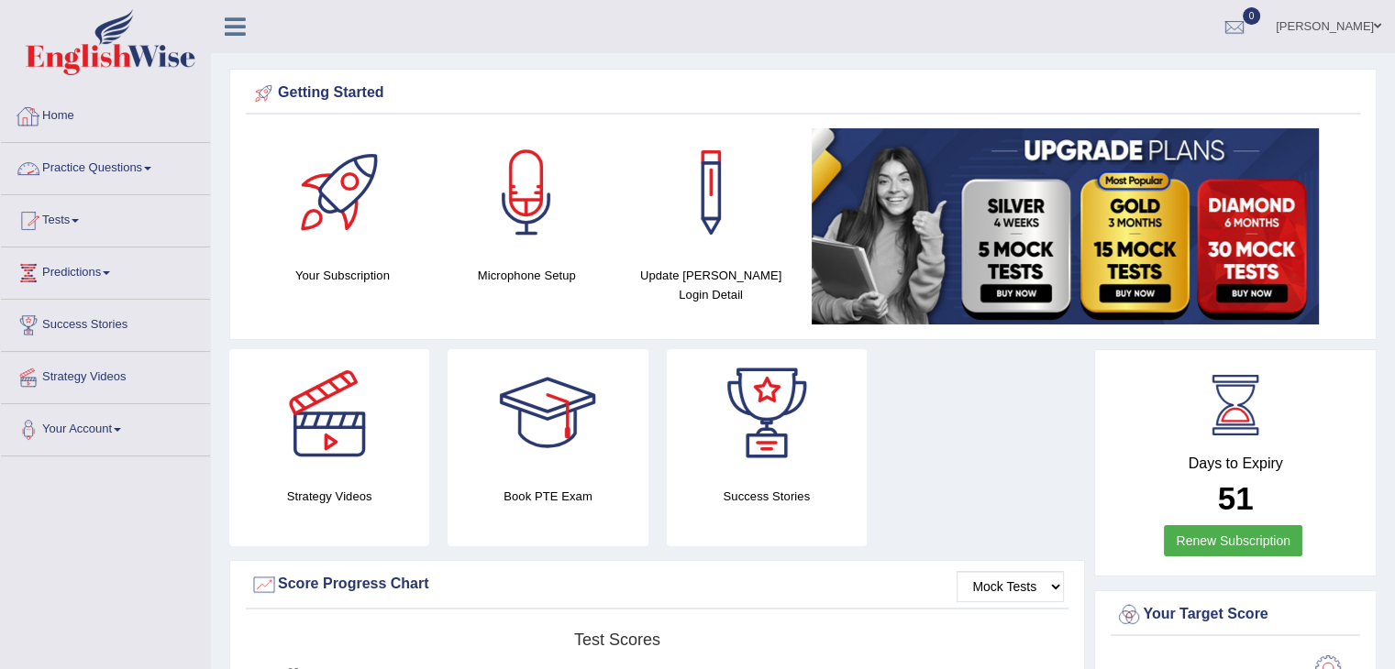
click at [94, 162] on link "Practice Questions" at bounding box center [105, 166] width 209 height 46
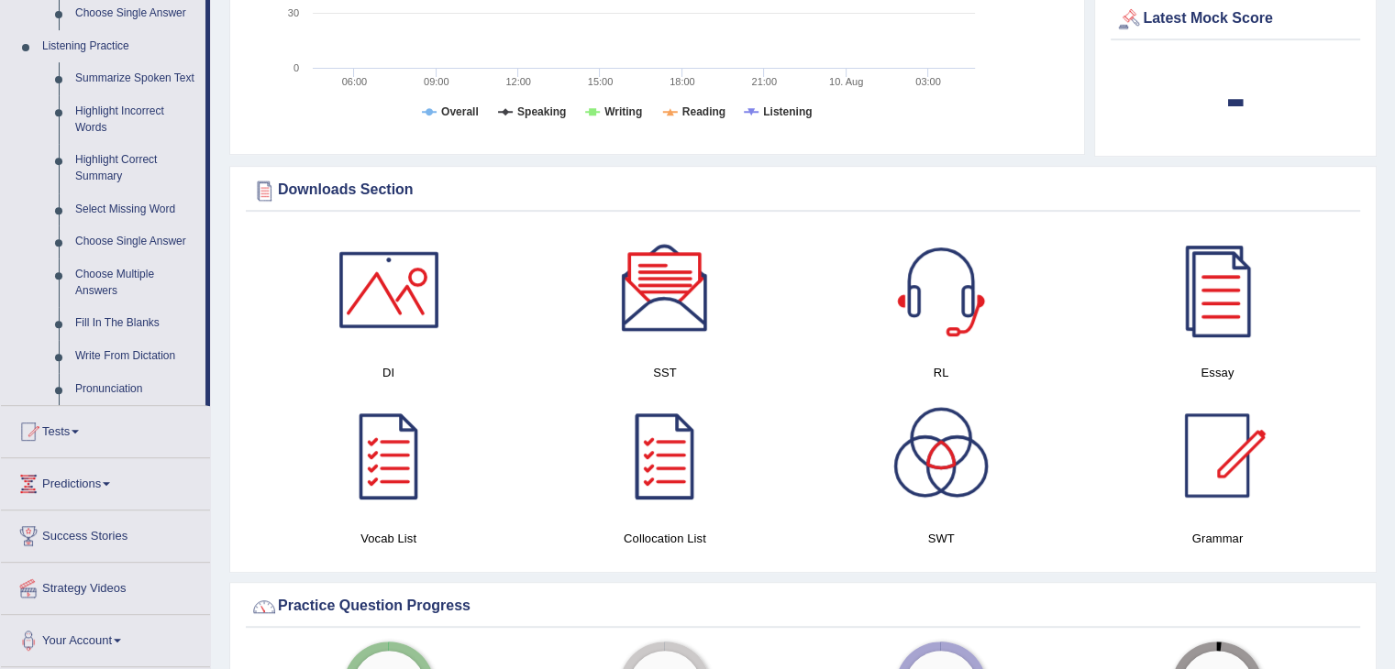
scroll to position [766, 0]
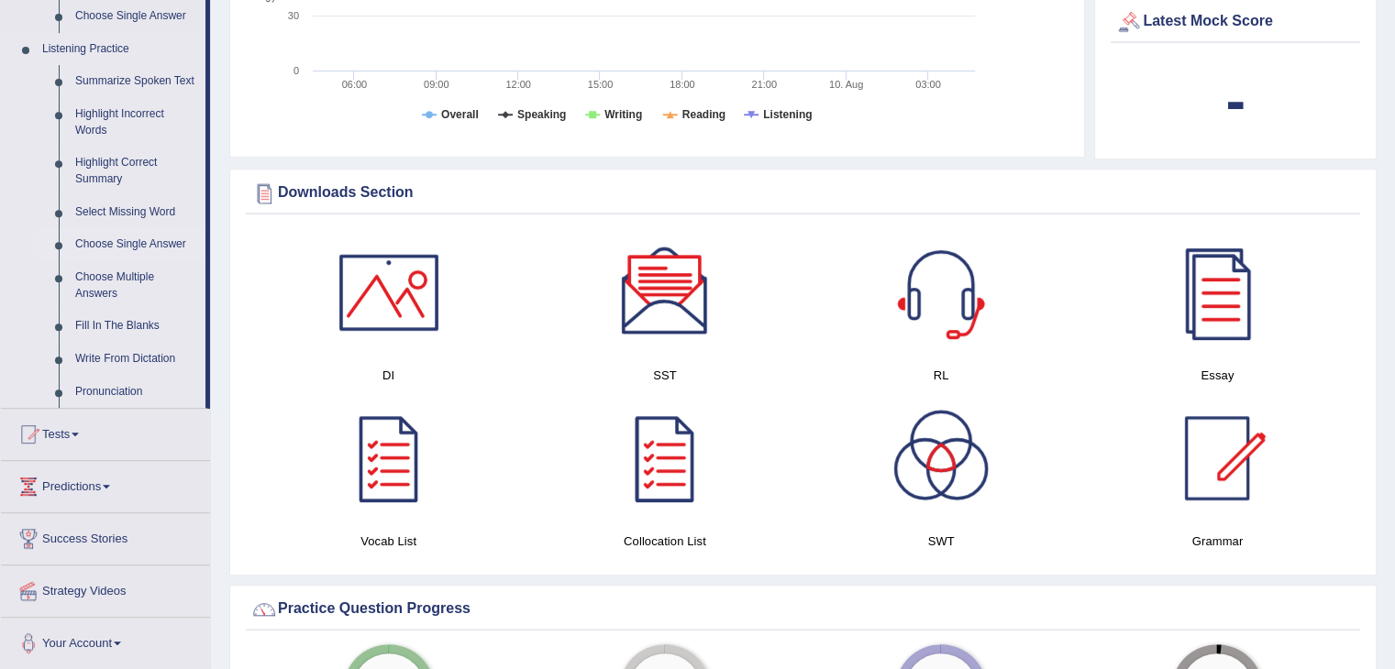
click at [160, 246] on link "Choose Single Answer" at bounding box center [136, 244] width 138 height 33
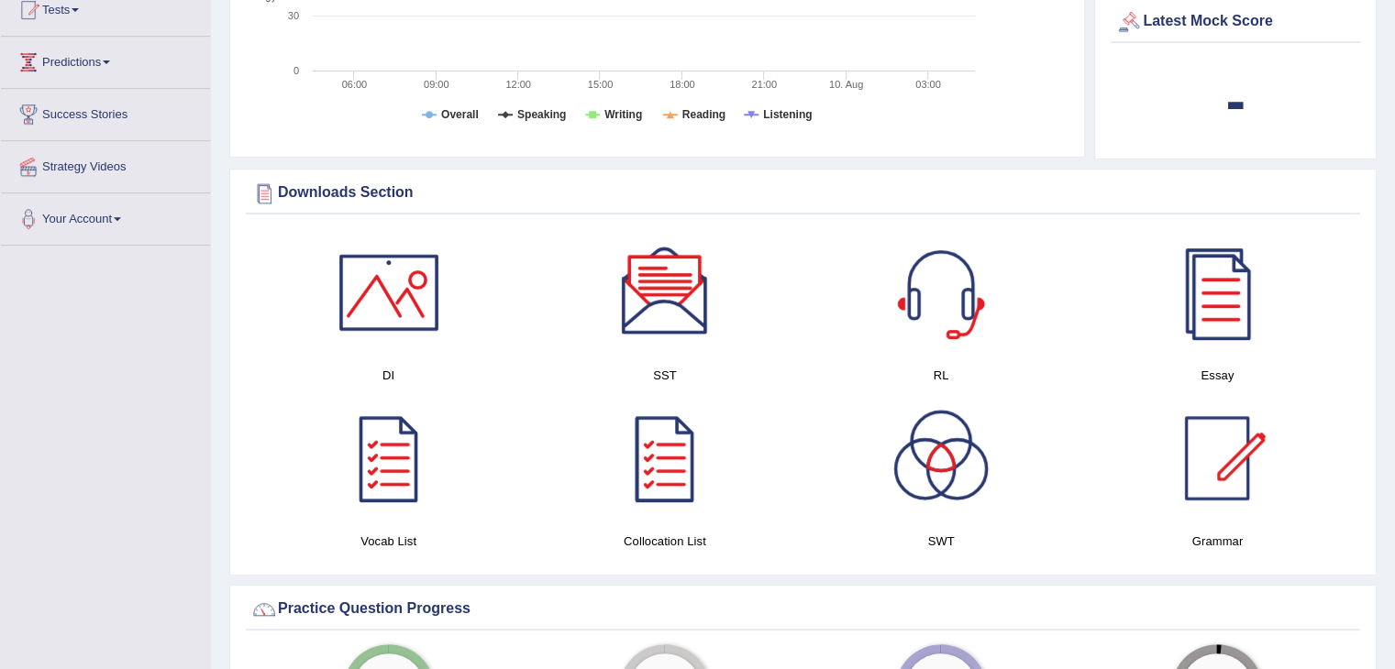
scroll to position [315, 0]
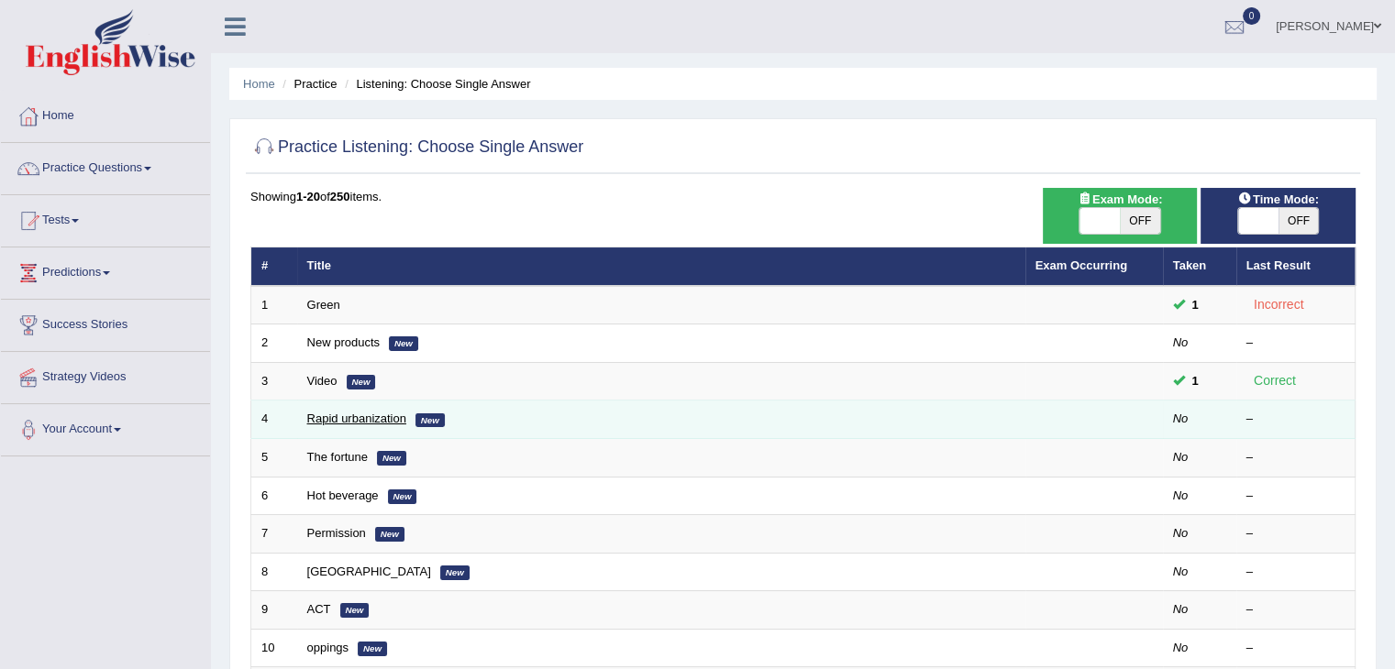
click at [339, 423] on link "Rapid urbanization" at bounding box center [356, 419] width 99 height 14
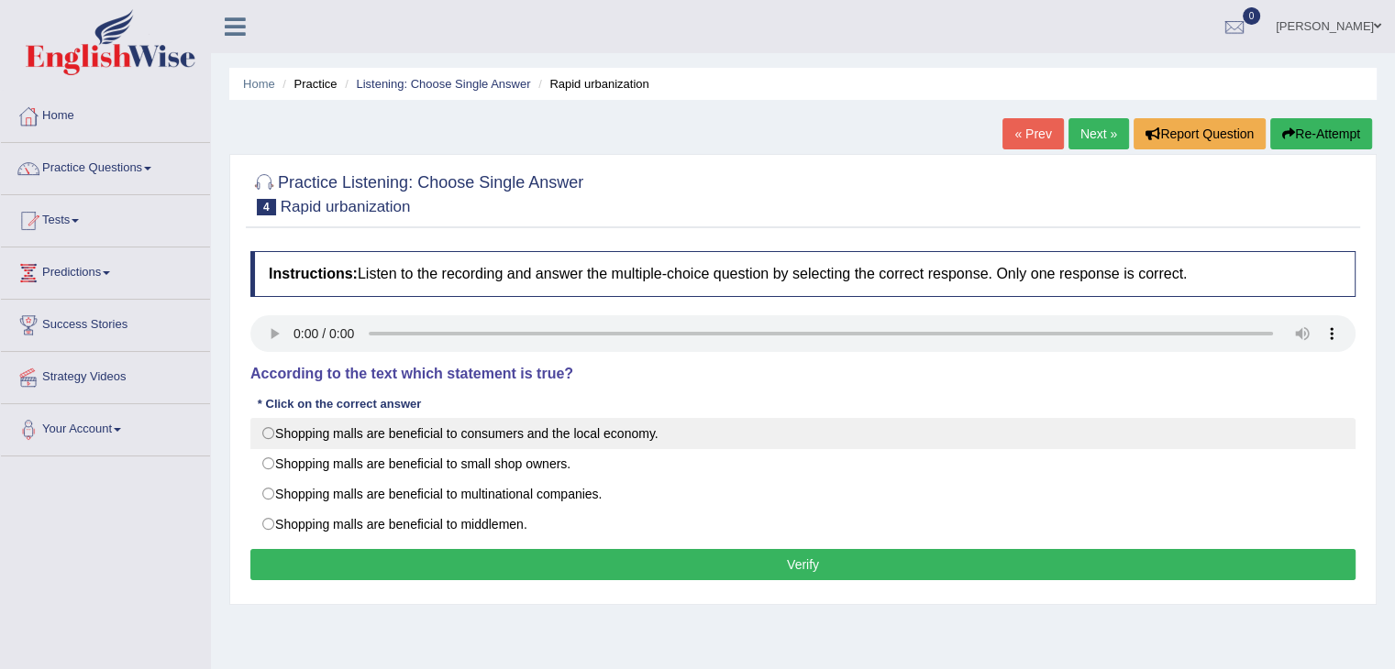
click at [270, 427] on label "Shopping malls are beneficial to consumers and the local economy." at bounding box center [802, 433] width 1105 height 31
radio input "true"
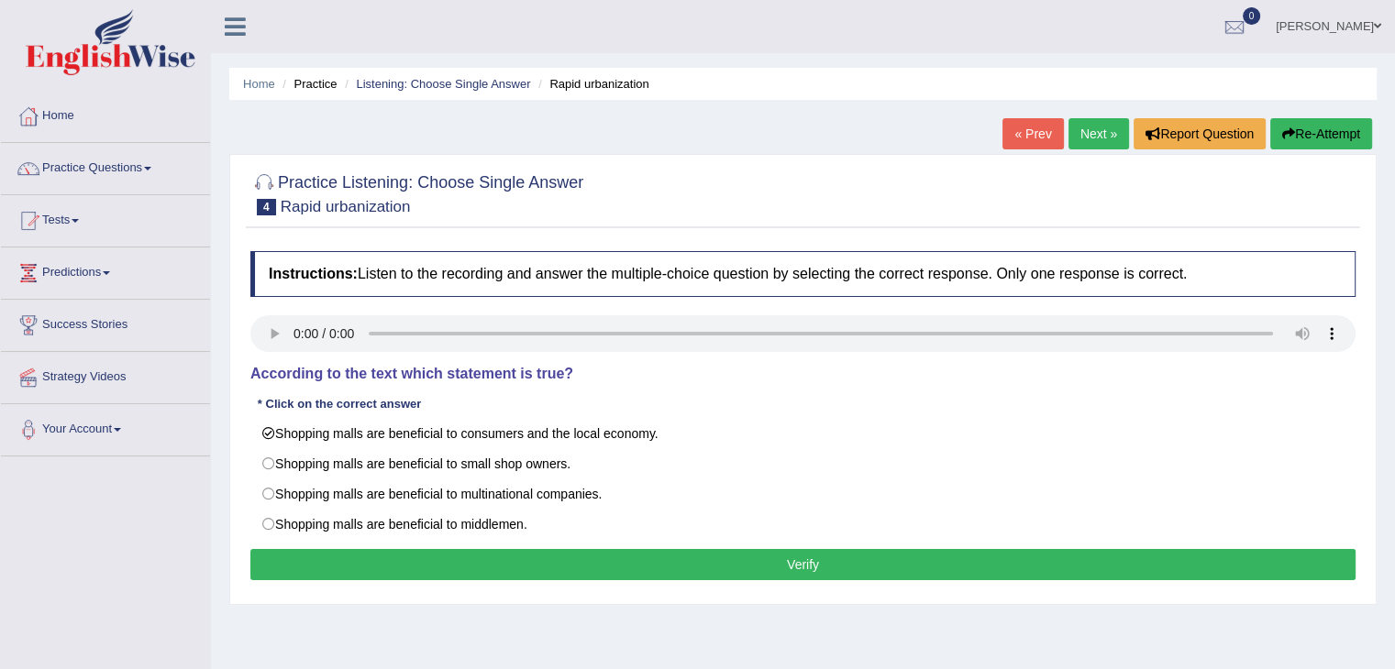
click at [339, 556] on button "Verify" at bounding box center [802, 564] width 1105 height 31
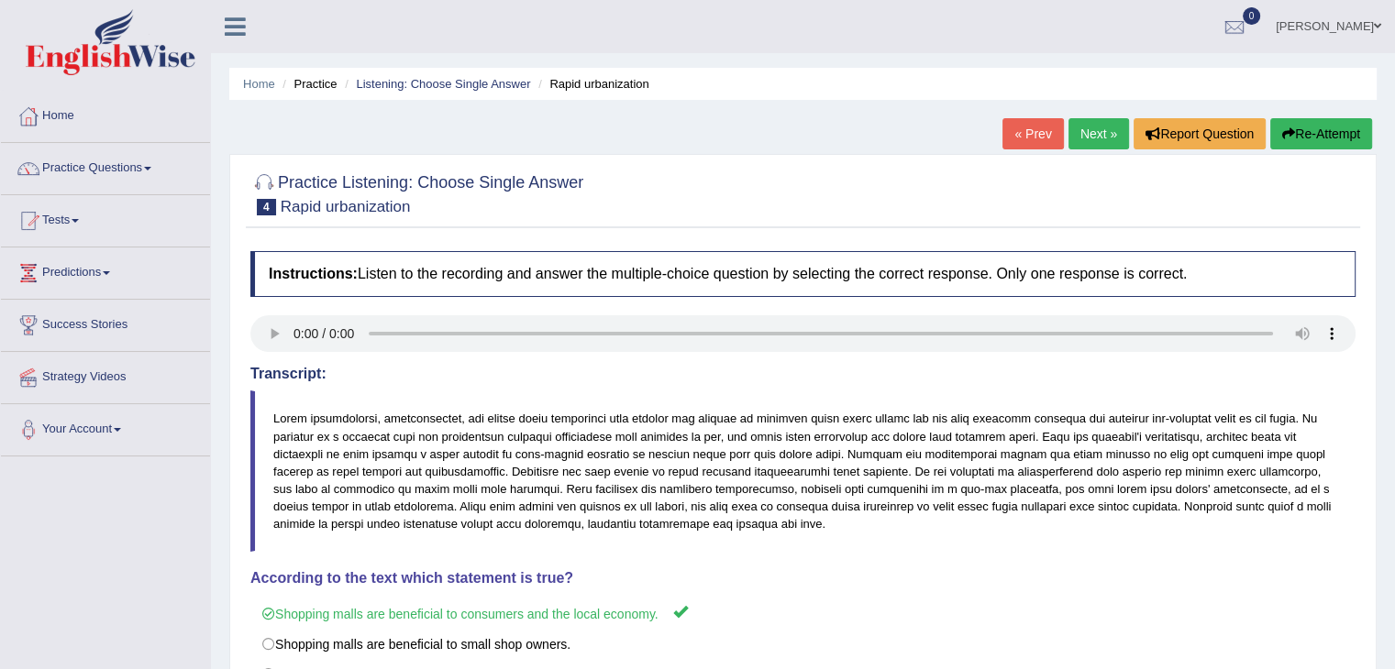
click at [1105, 127] on link "Next »" at bounding box center [1098, 133] width 61 height 31
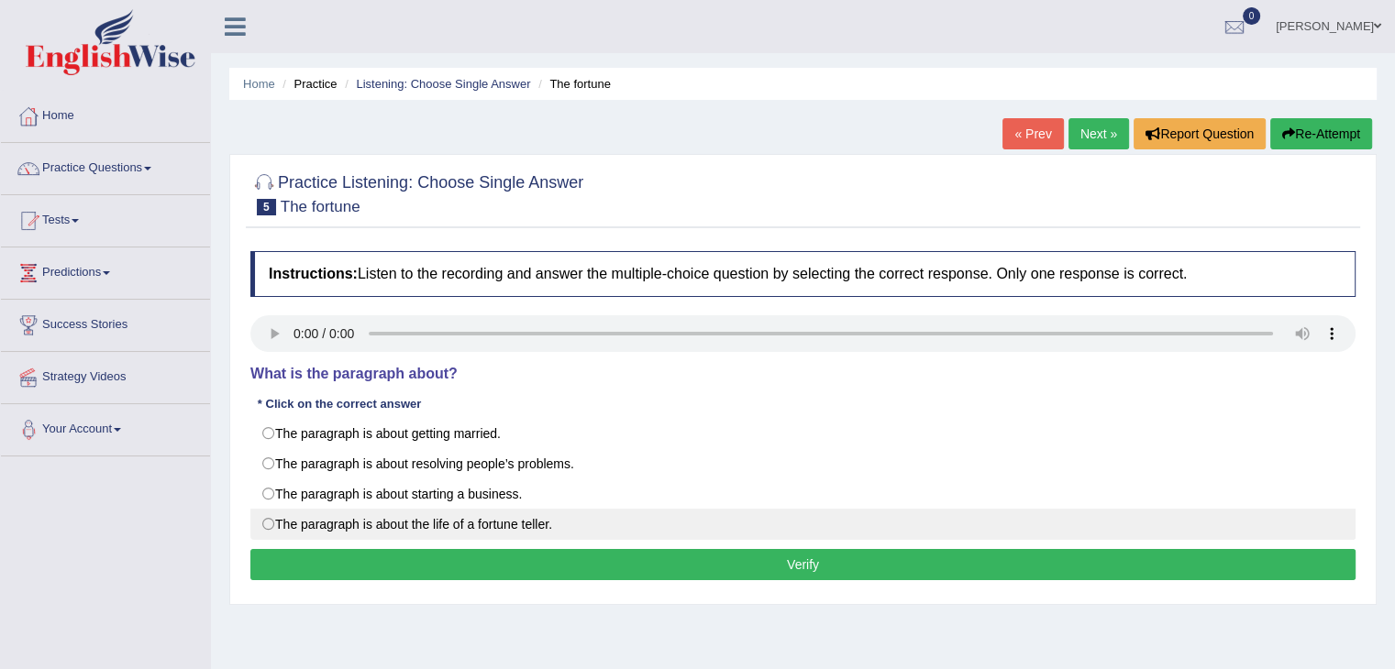
click at [268, 525] on label "The paragraph is about the life of a fortune teller." at bounding box center [802, 524] width 1105 height 31
radio input "true"
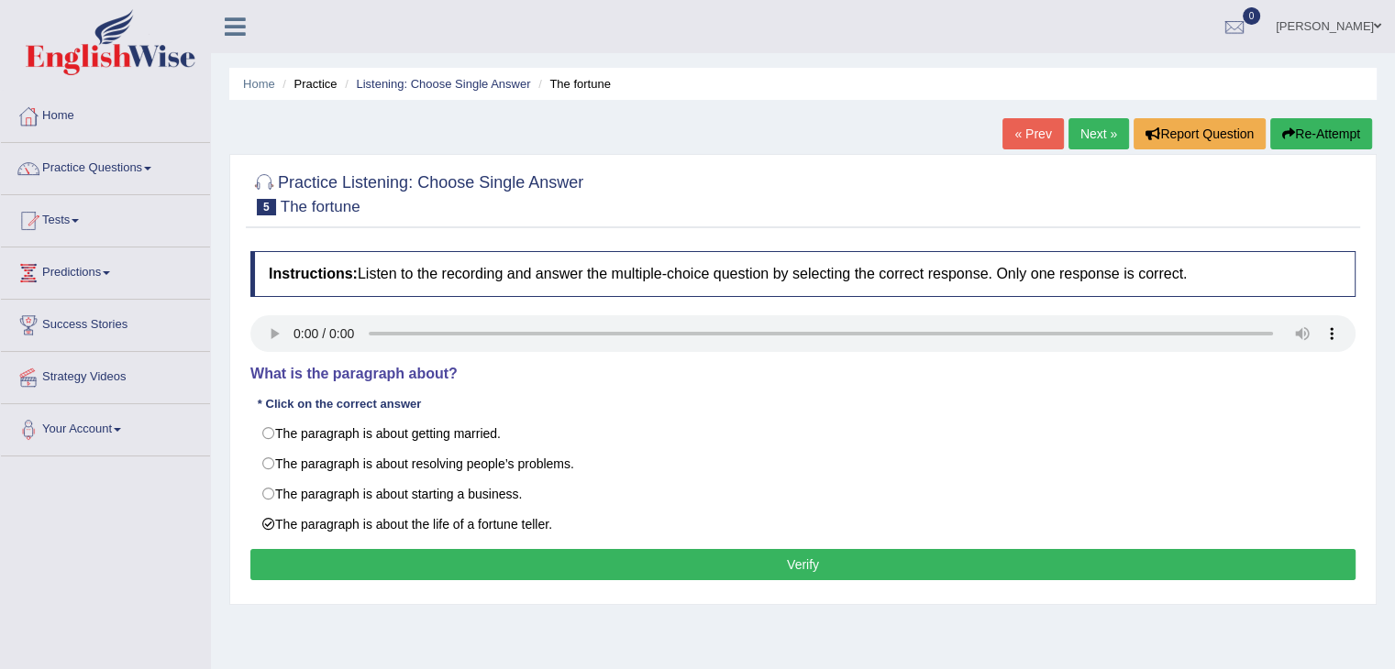
click at [335, 566] on button "Verify" at bounding box center [802, 564] width 1105 height 31
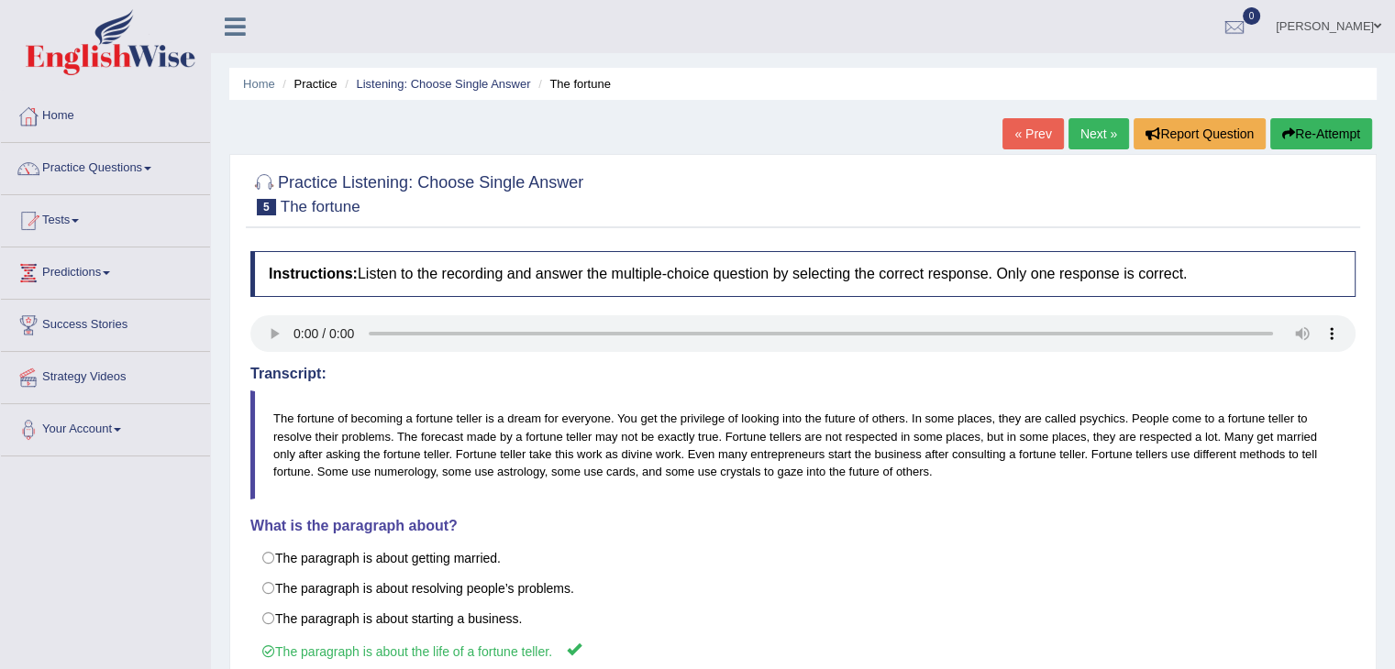
click at [1110, 136] on link "Next »" at bounding box center [1098, 133] width 61 height 31
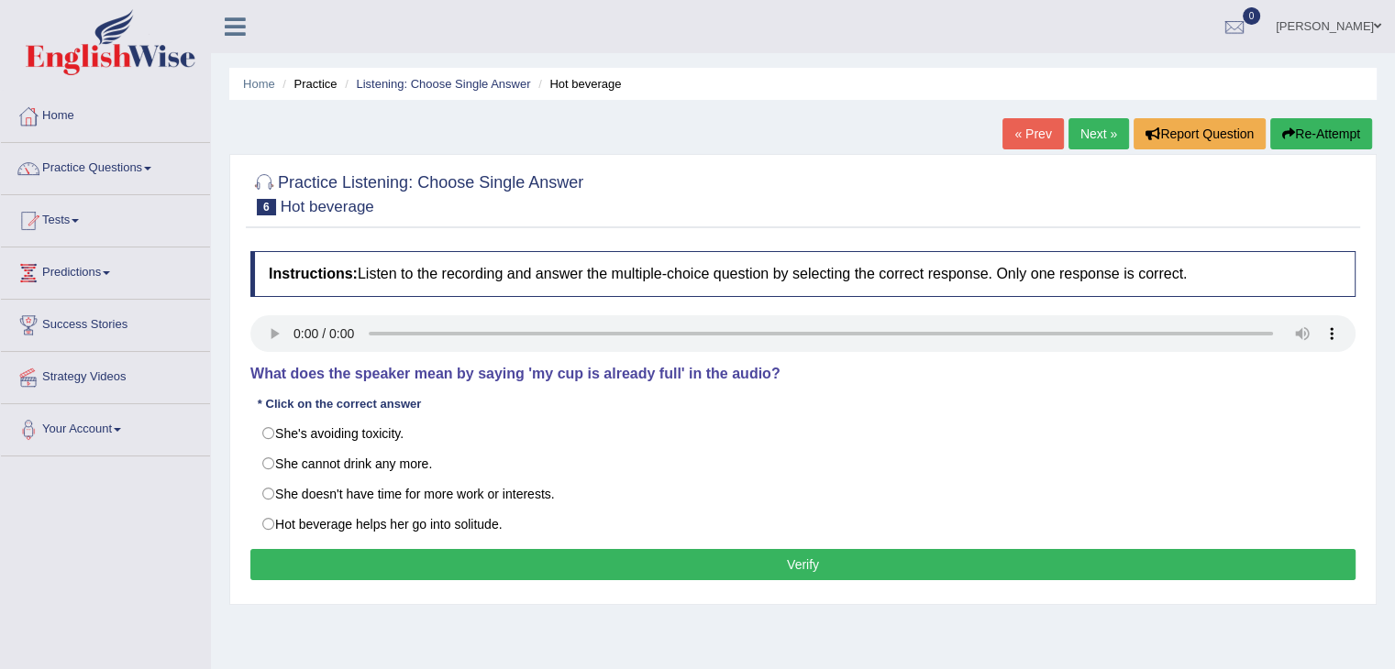
click at [496, 567] on button "Verify" at bounding box center [802, 564] width 1105 height 31
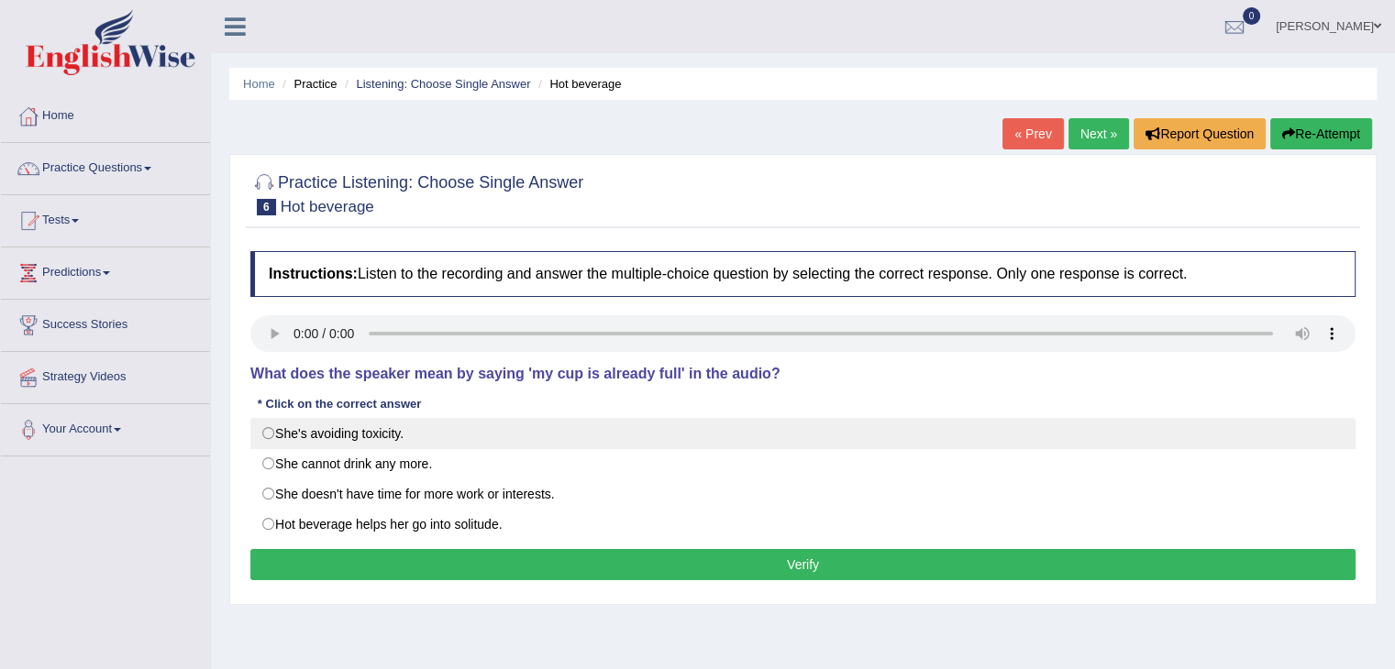
click at [264, 435] on label "She's avoiding toxicity." at bounding box center [802, 433] width 1105 height 31
radio input "true"
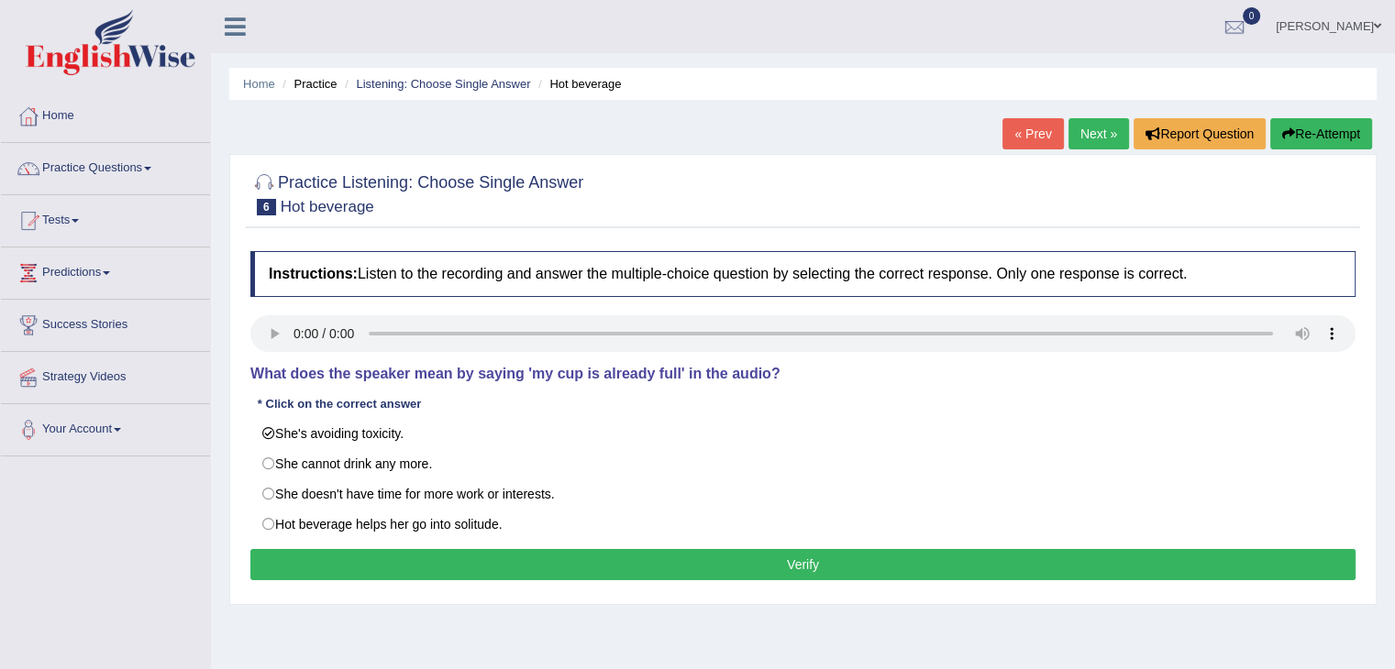
click at [358, 570] on button "Verify" at bounding box center [802, 564] width 1105 height 31
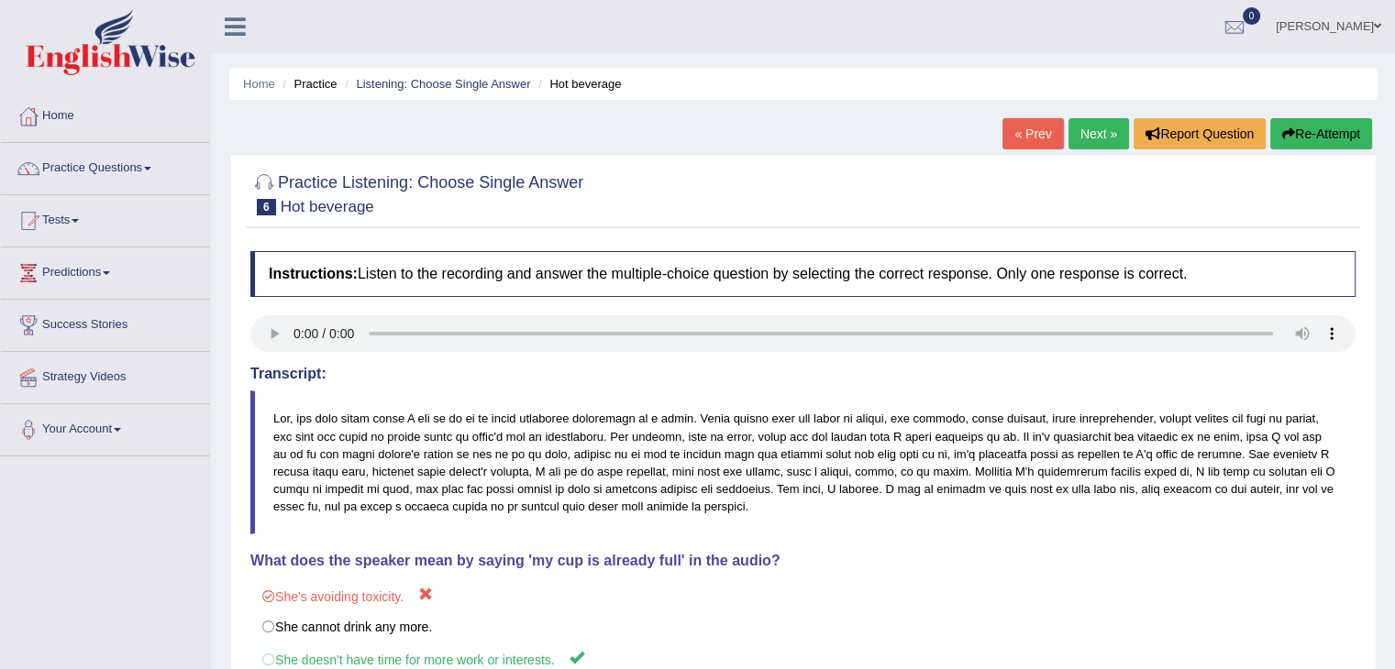
click at [1333, 144] on button "Re-Attempt" at bounding box center [1321, 133] width 102 height 31
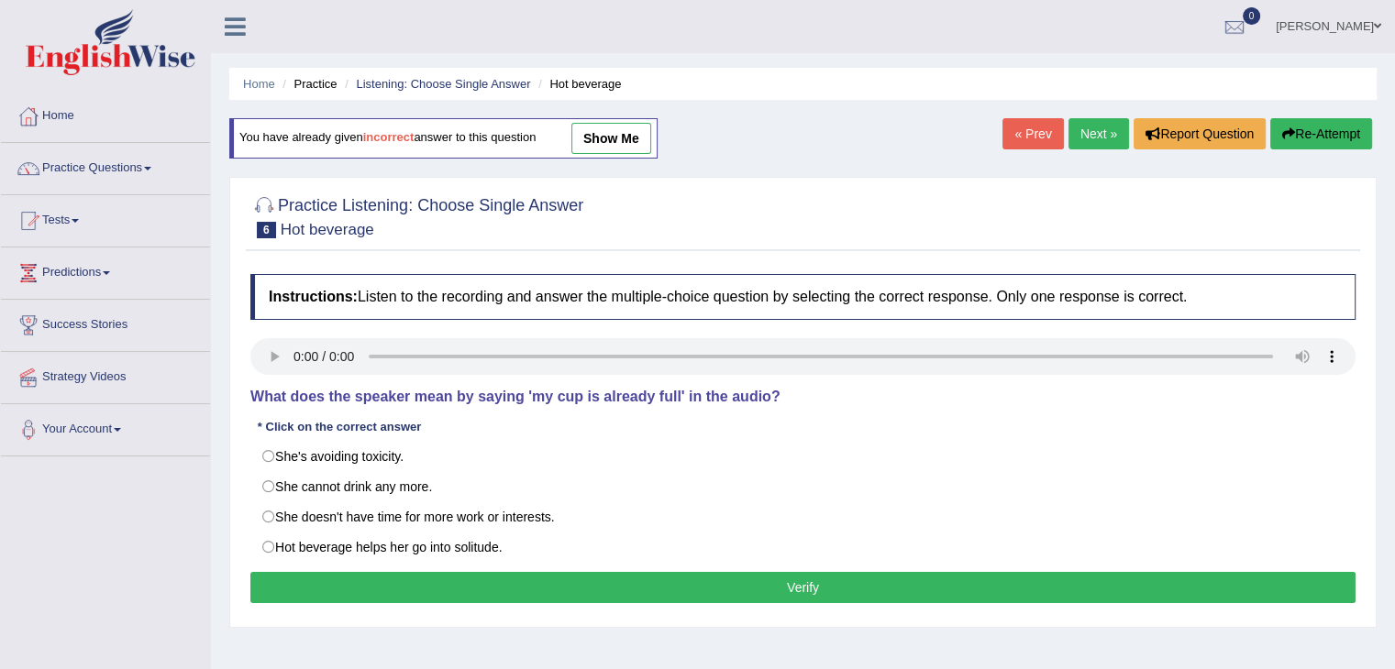
click at [328, 576] on button "Verify" at bounding box center [802, 587] width 1105 height 31
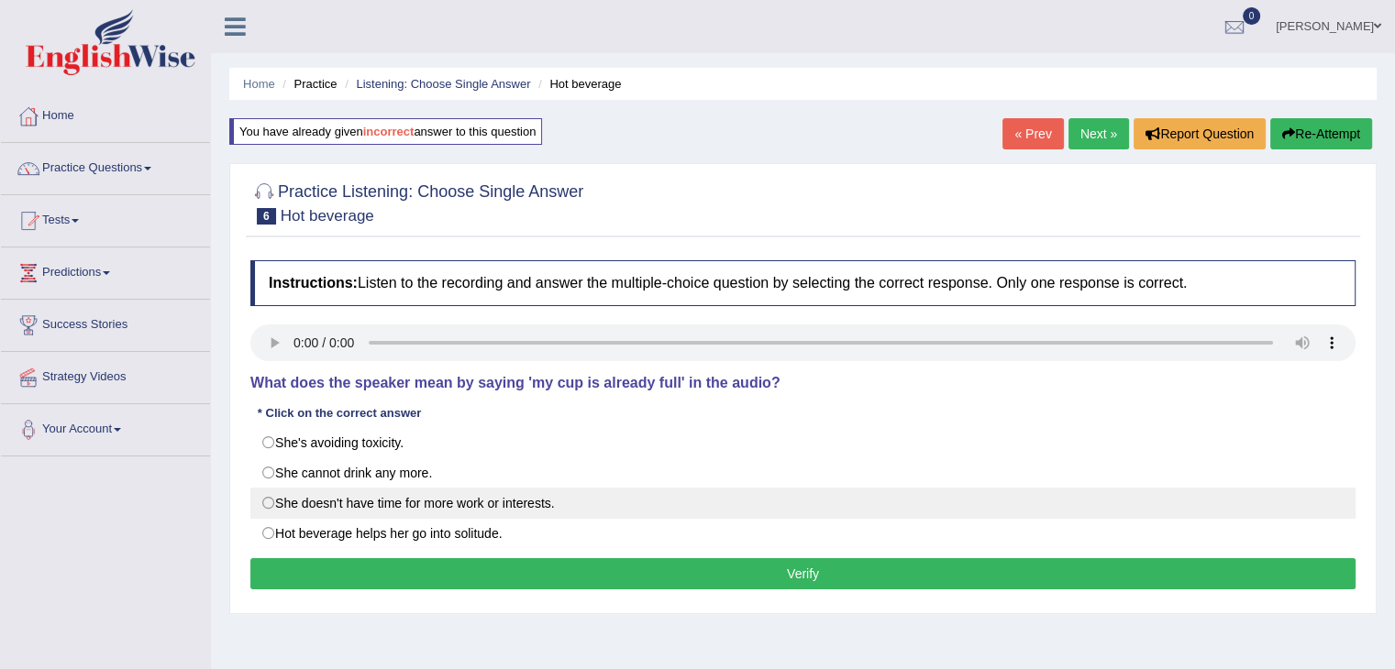
click at [278, 500] on label "She doesn't have time for more work or interests." at bounding box center [802, 503] width 1105 height 31
radio input "true"
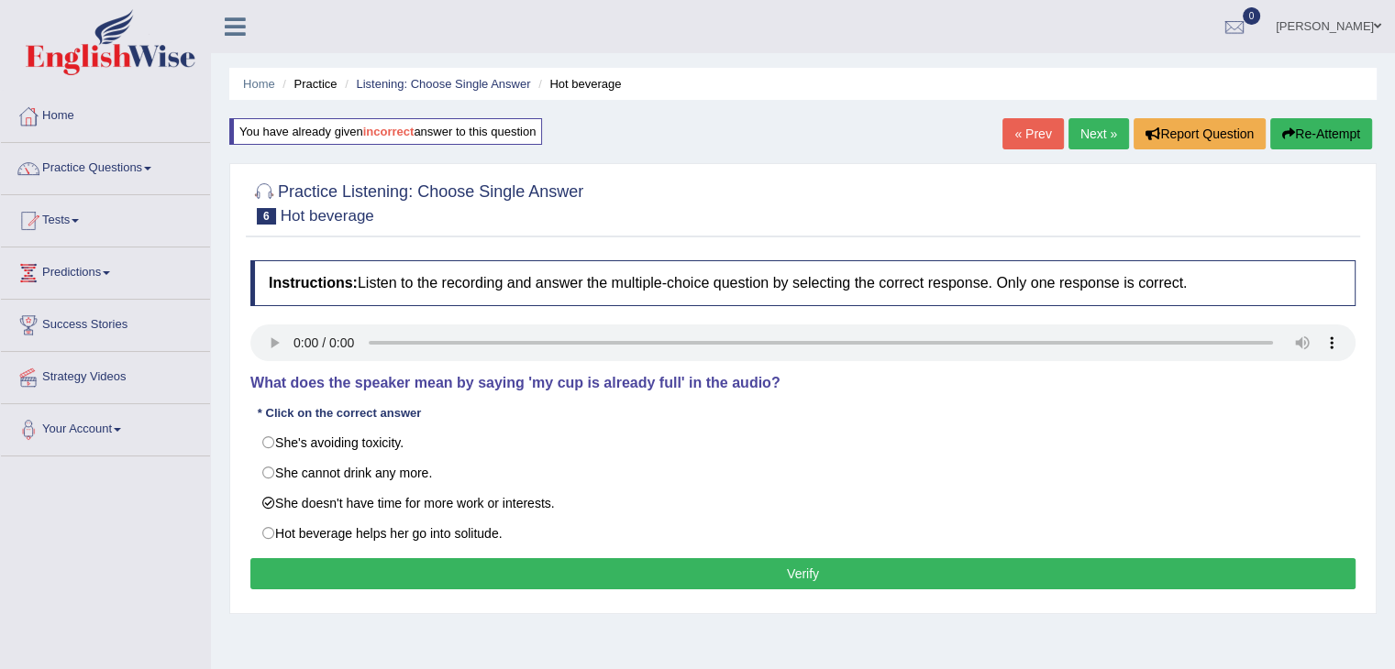
click at [287, 567] on button "Verify" at bounding box center [802, 573] width 1105 height 31
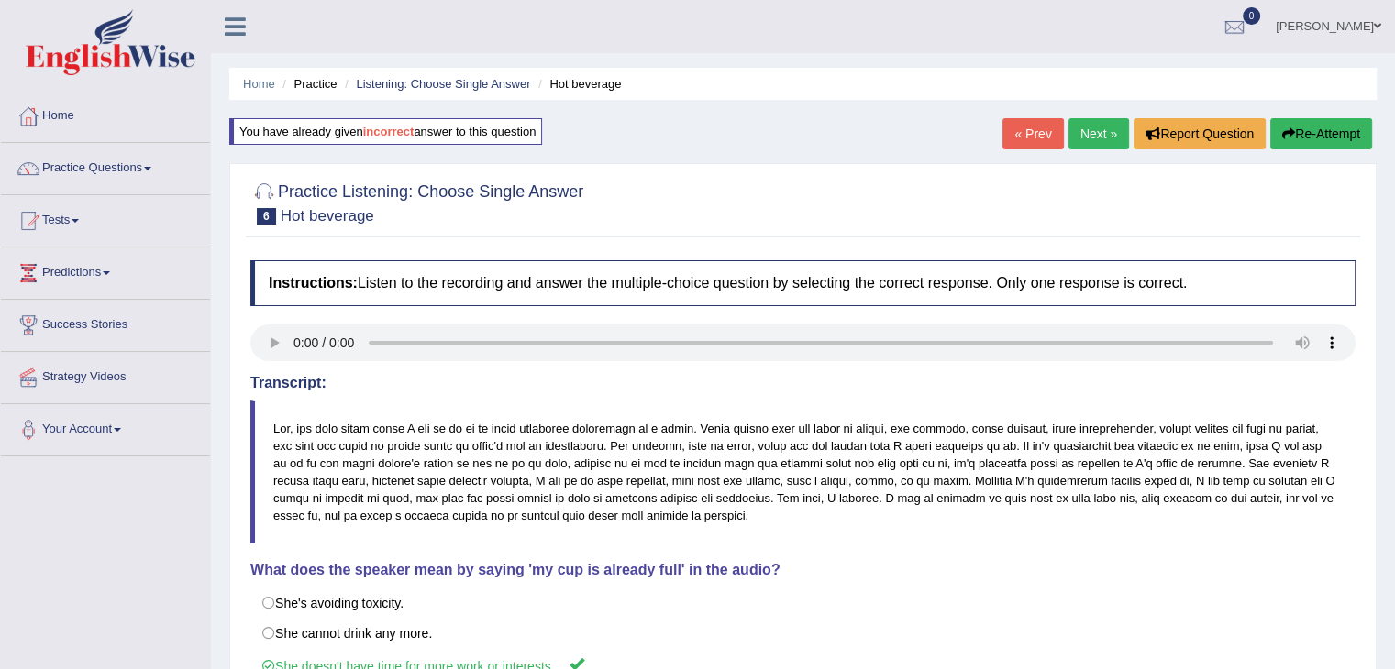
click at [1383, 392] on div "Home Practice Listening: Choose Single Answer Hot beverage You have already giv…" at bounding box center [803, 458] width 1184 height 917
click at [1093, 137] on link "Next »" at bounding box center [1098, 133] width 61 height 31
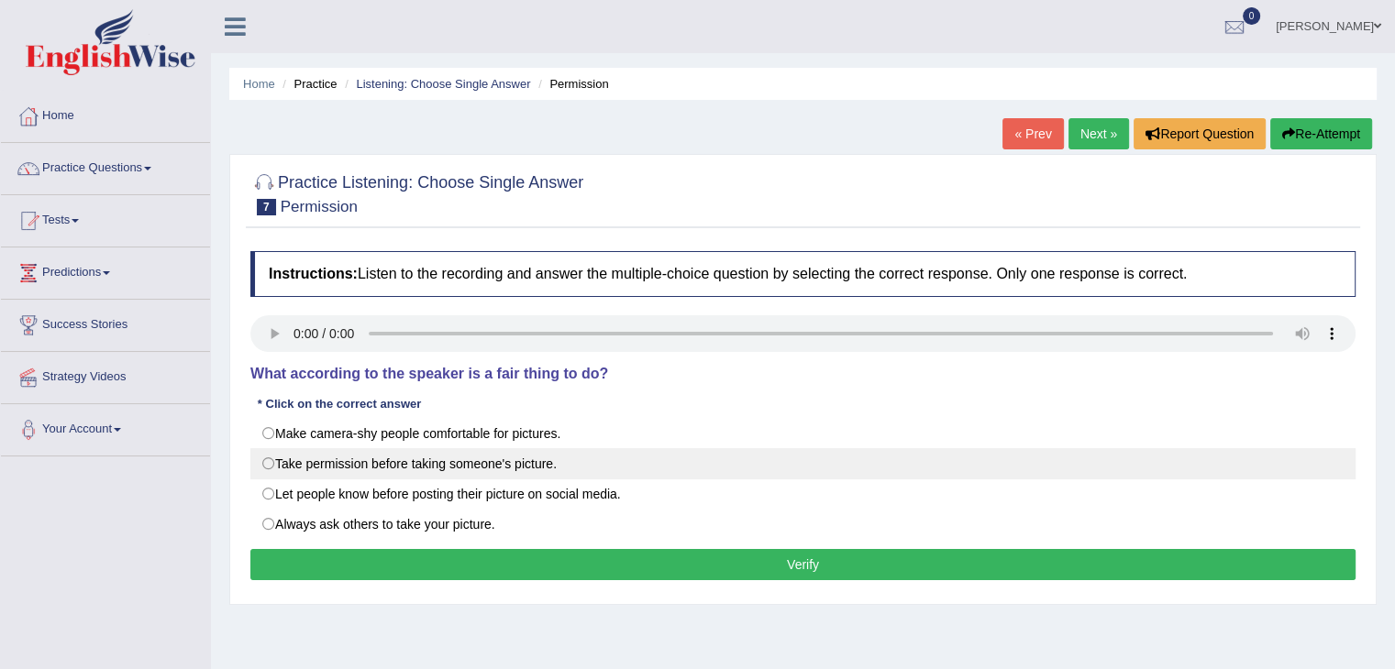
click at [280, 462] on label "Take permission before taking someone's picture." at bounding box center [802, 463] width 1105 height 31
radio input "true"
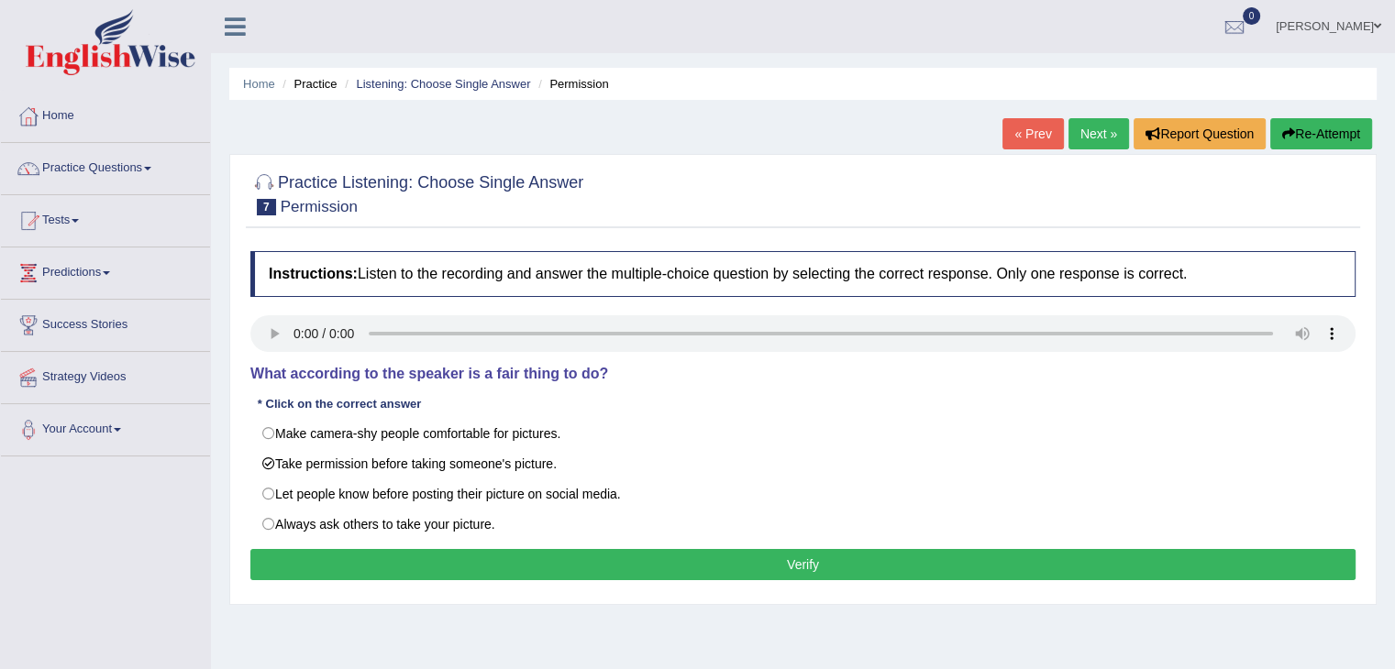
click at [295, 562] on button "Verify" at bounding box center [802, 564] width 1105 height 31
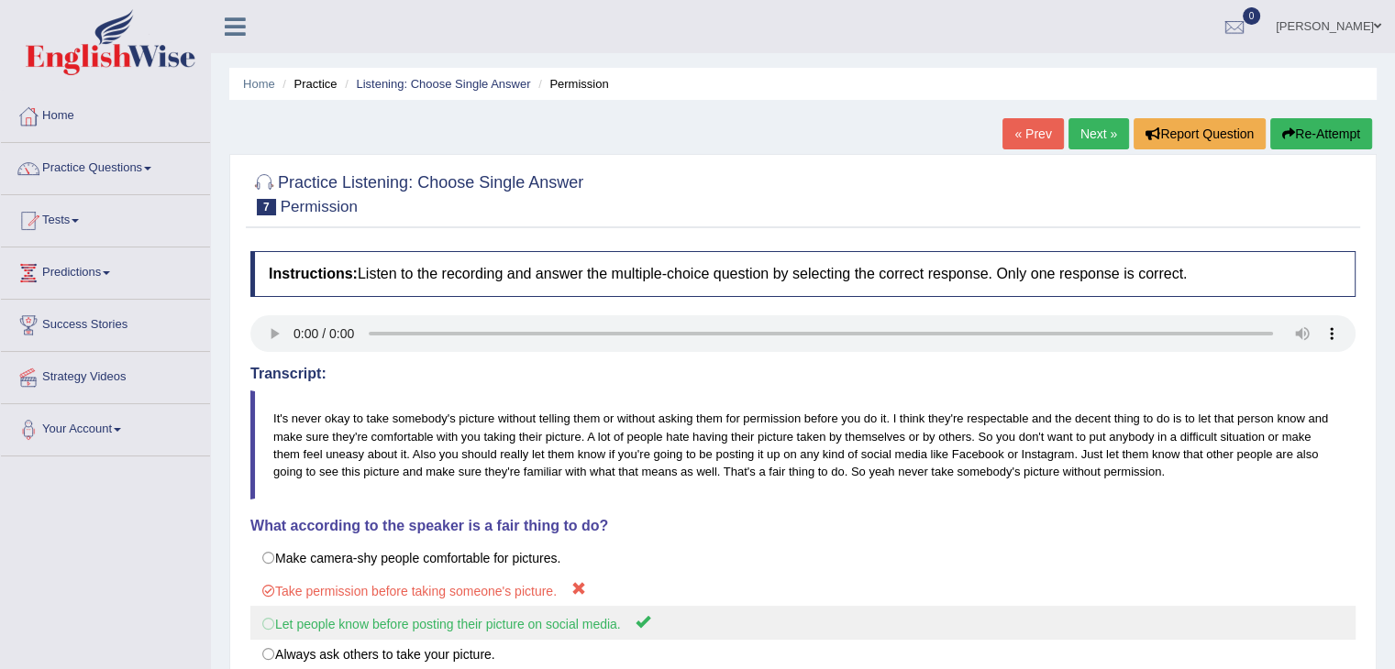
click at [268, 624] on label "Let people know before posting their picture on social media." at bounding box center [802, 623] width 1105 height 34
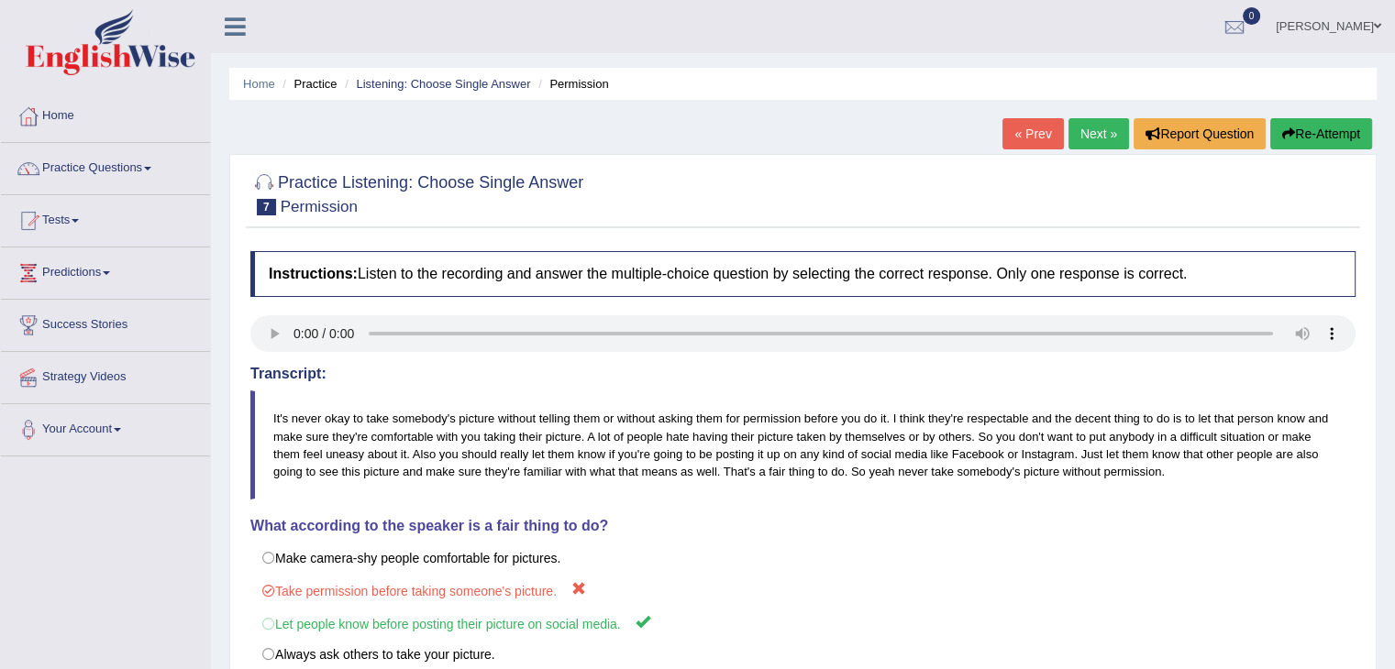
click at [1089, 139] on link "Next »" at bounding box center [1098, 133] width 61 height 31
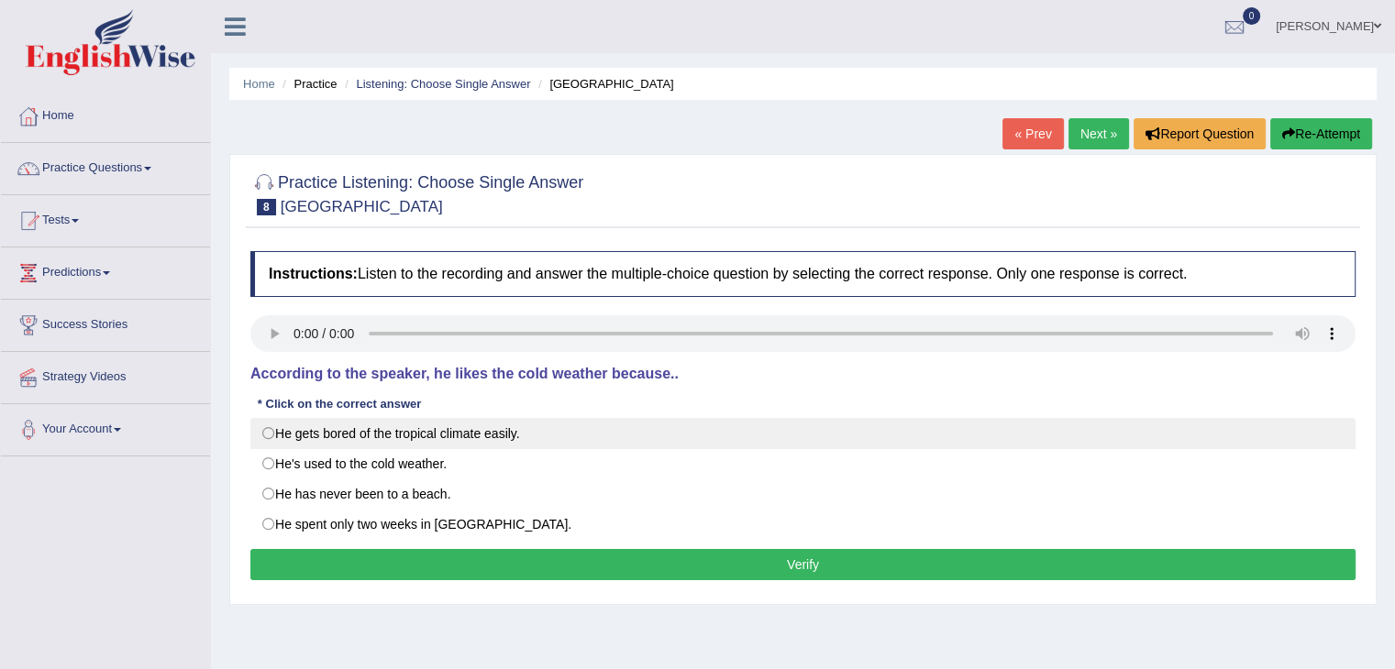
click at [274, 423] on label "He gets bored of the tropical climate easily." at bounding box center [802, 433] width 1105 height 31
radio input "true"
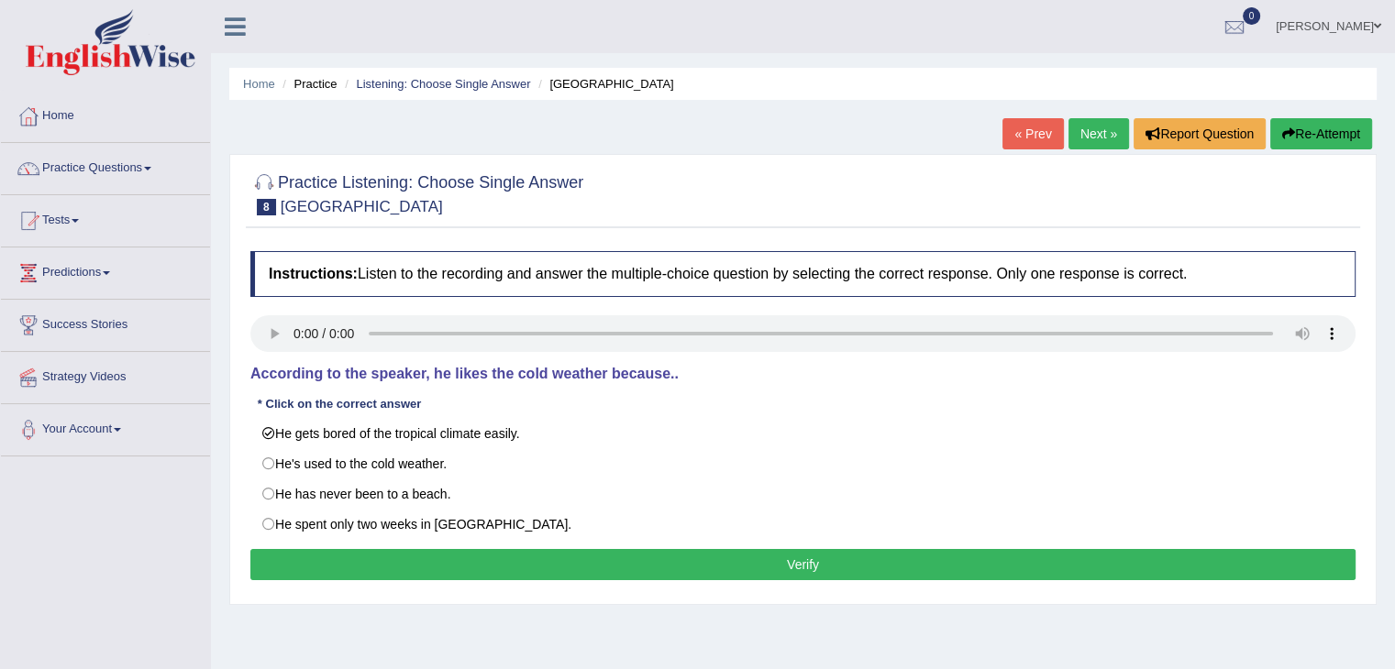
click at [304, 573] on button "Verify" at bounding box center [802, 564] width 1105 height 31
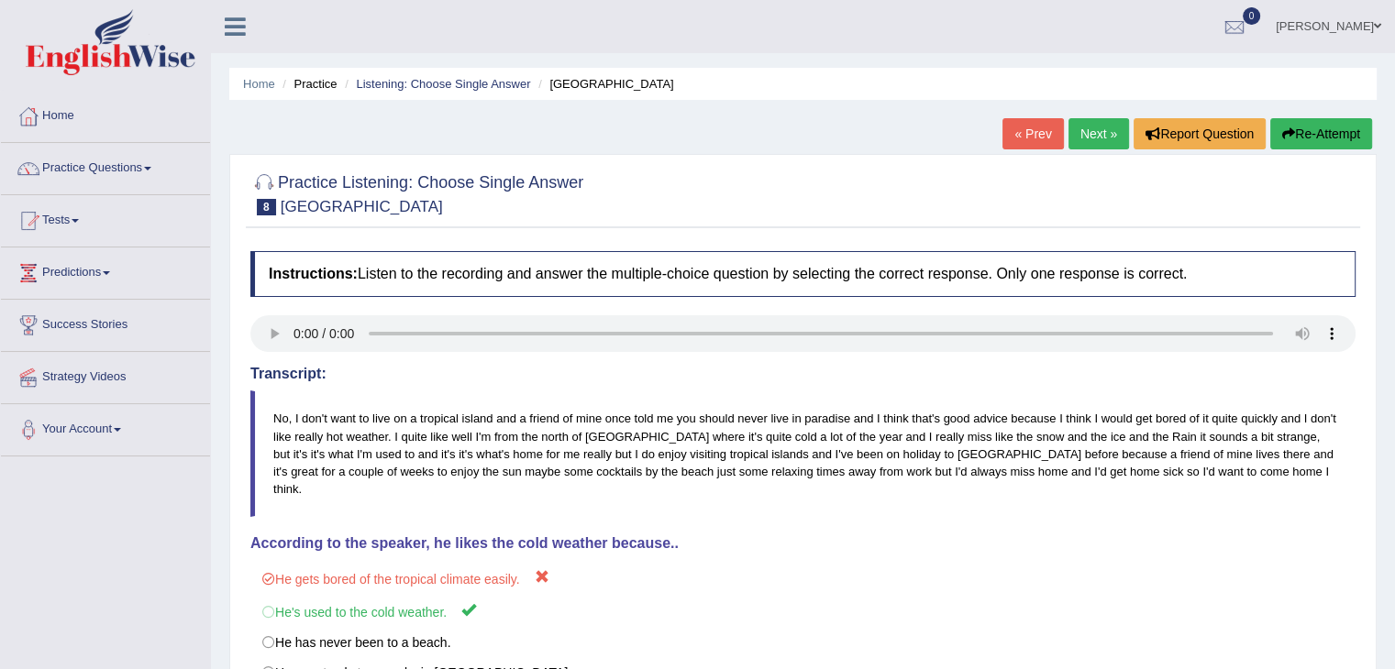
click at [1324, 131] on button "Re-Attempt" at bounding box center [1321, 133] width 102 height 31
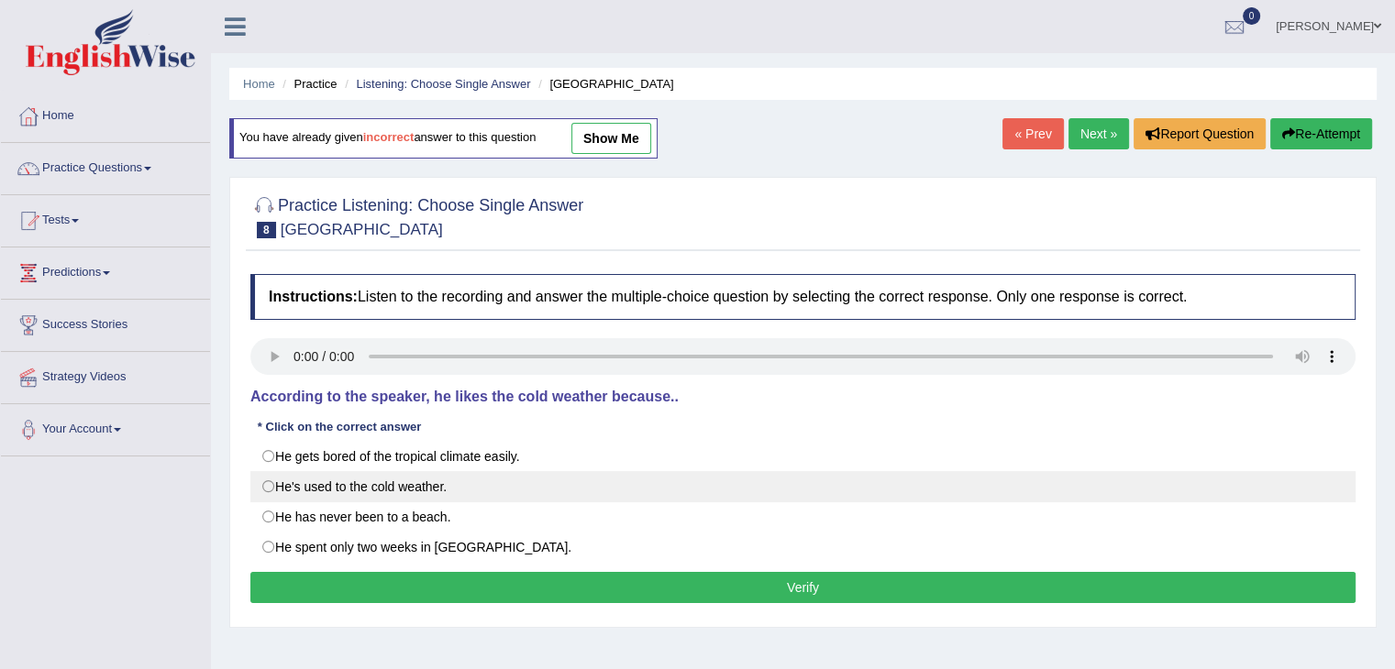
click at [282, 494] on label "He's used to the cold weather." at bounding box center [802, 486] width 1105 height 31
radio input "true"
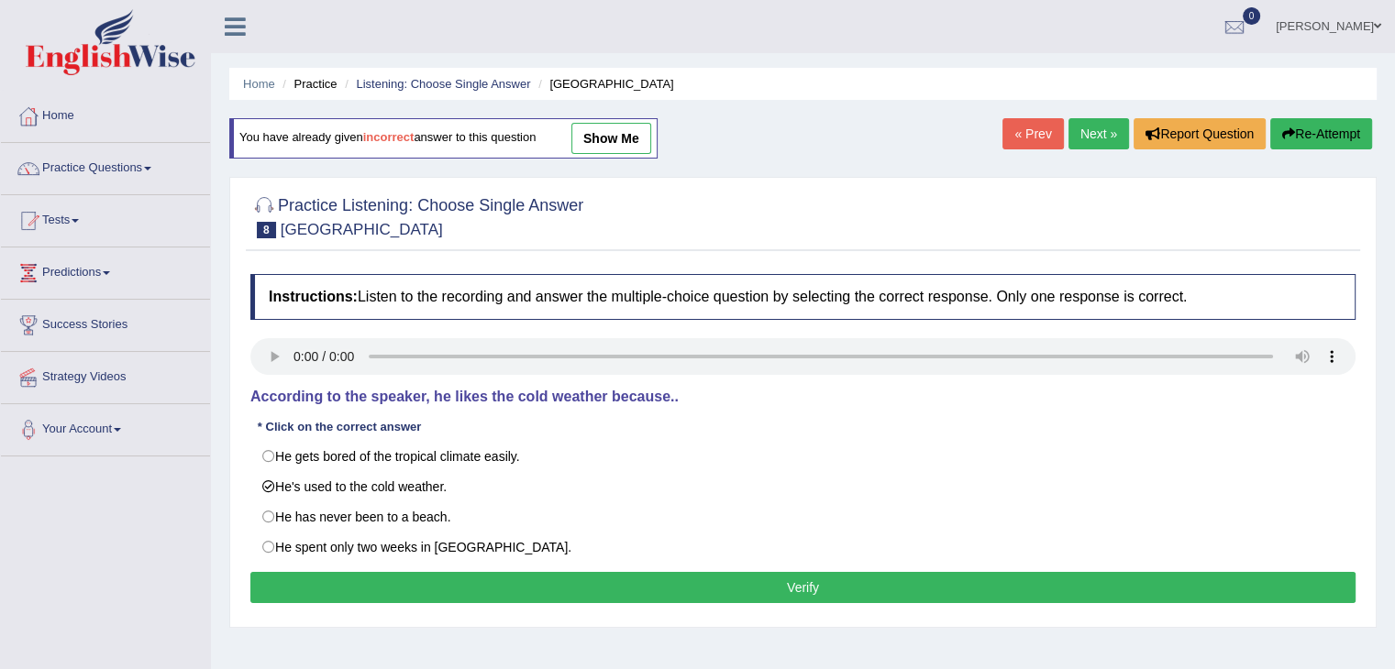
click at [356, 569] on div "Instructions: Listen to the recording and answer the multiple-choice question b…" at bounding box center [803, 441] width 1114 height 353
click at [369, 596] on button "Verify" at bounding box center [802, 587] width 1105 height 31
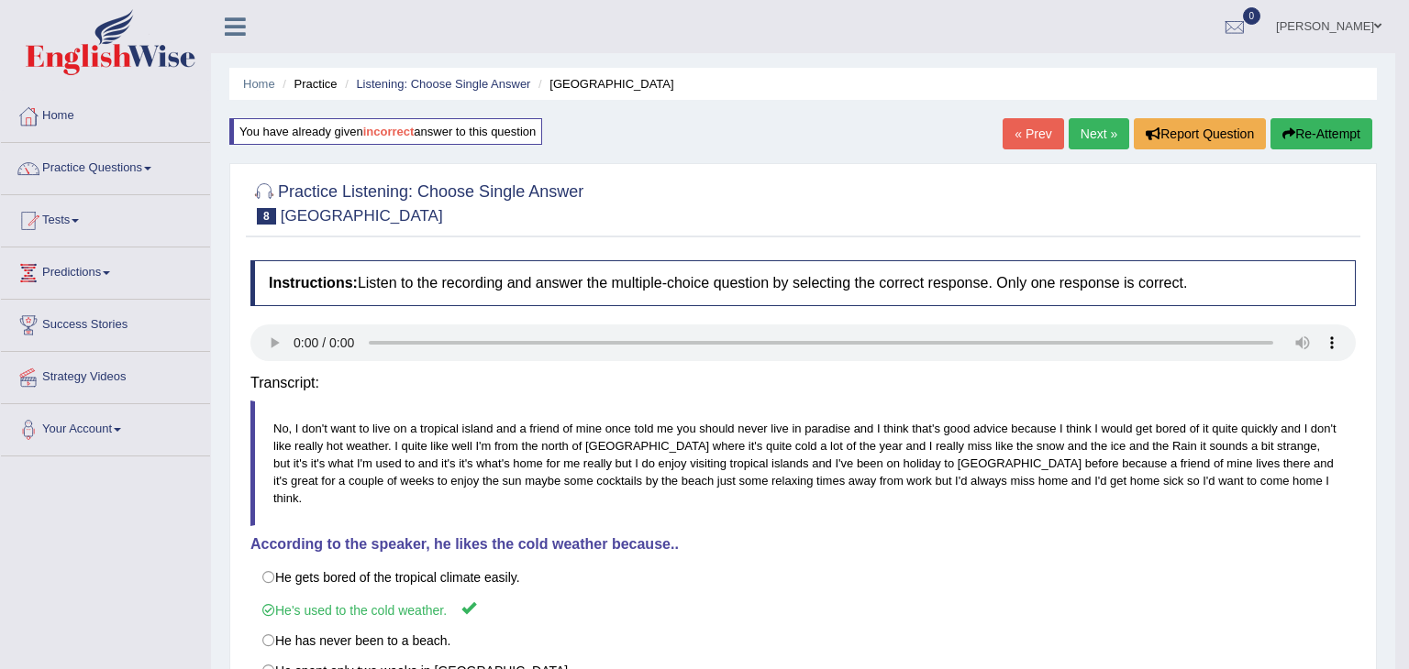
click at [369, 596] on body "Toggle navigation Home Practice Questions Speaking Practice Read Aloud Repeat S…" at bounding box center [704, 334] width 1409 height 669
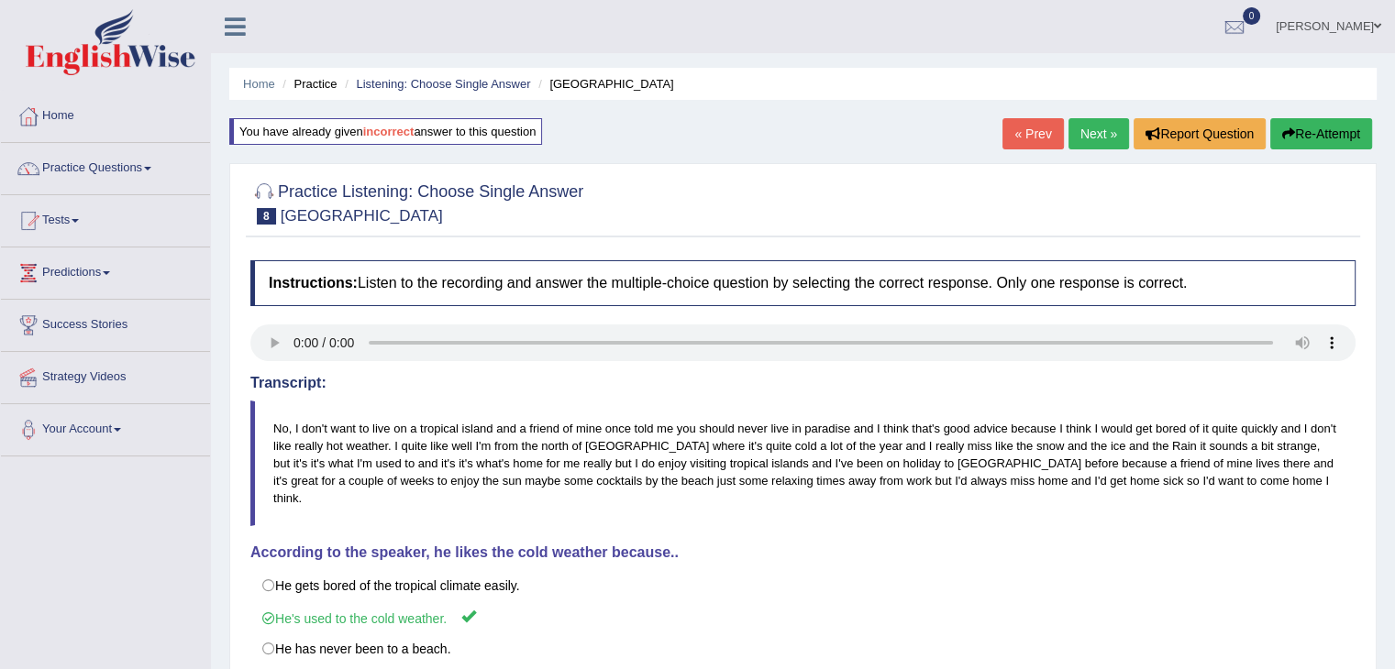
click at [1075, 133] on link "Next »" at bounding box center [1098, 133] width 61 height 31
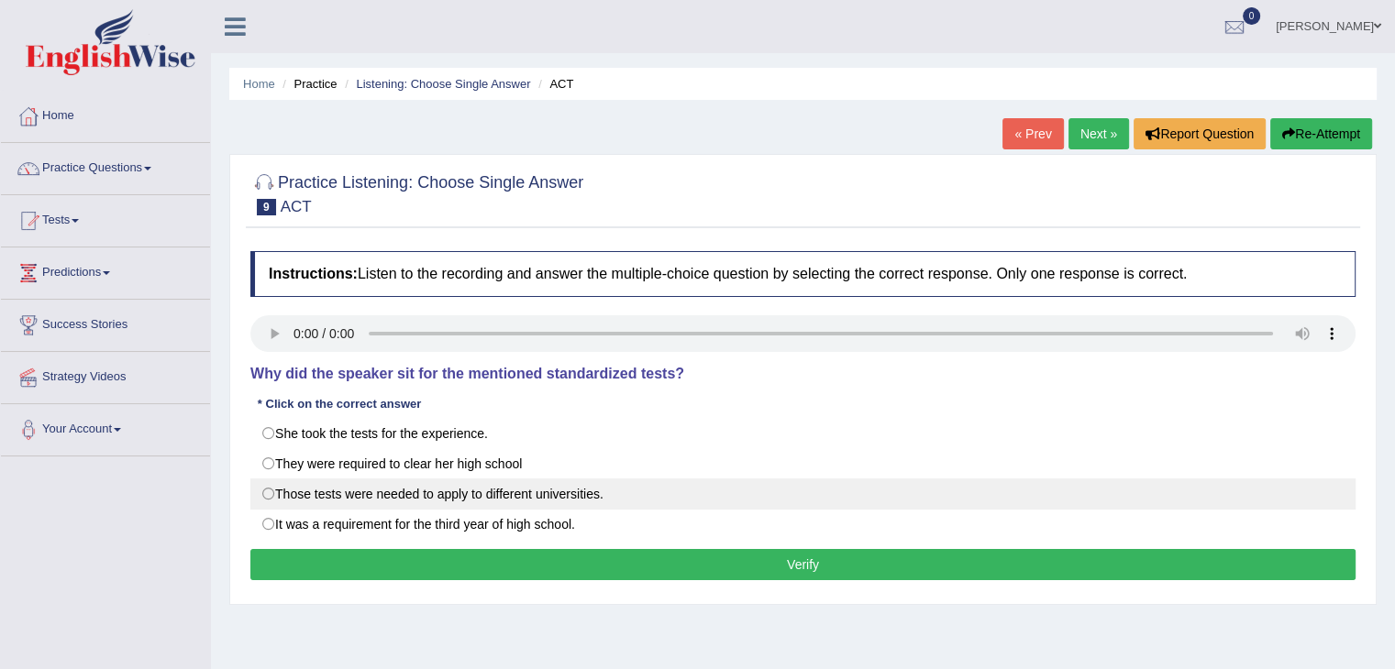
click at [268, 488] on label "Those tests were needed to apply to different universities." at bounding box center [802, 494] width 1105 height 31
radio input "true"
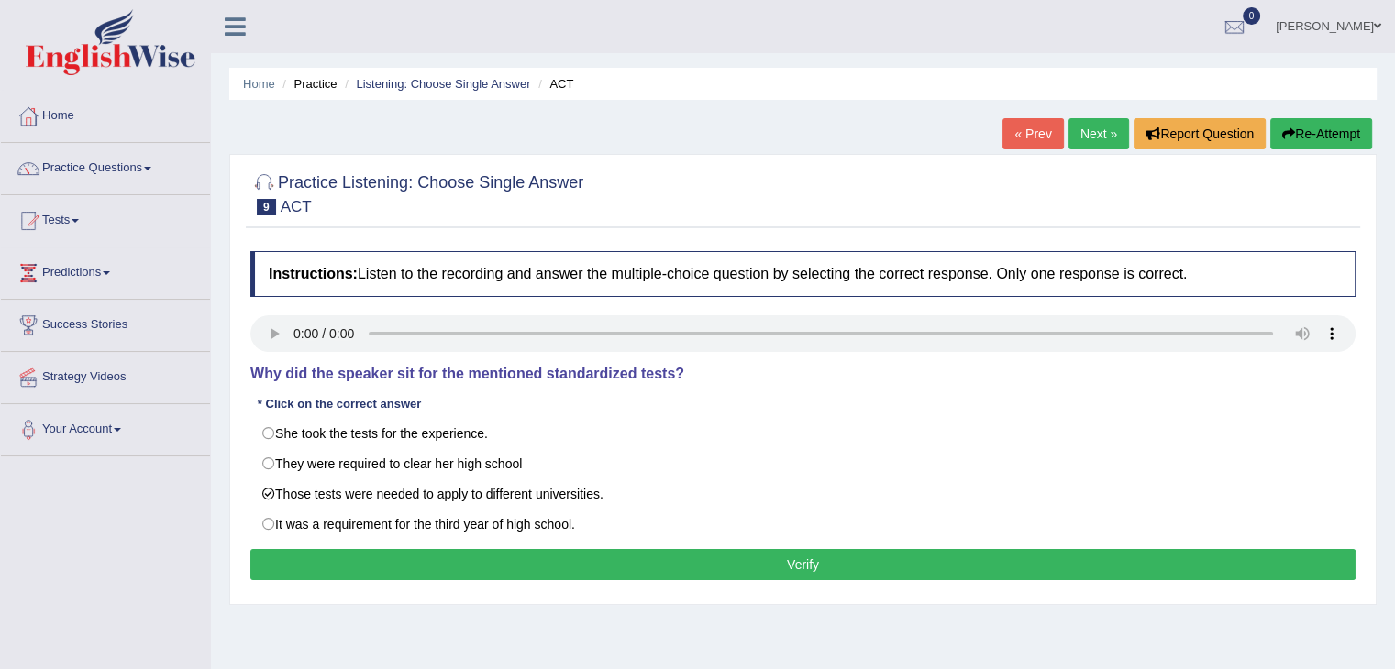
click at [300, 555] on button "Verify" at bounding box center [802, 564] width 1105 height 31
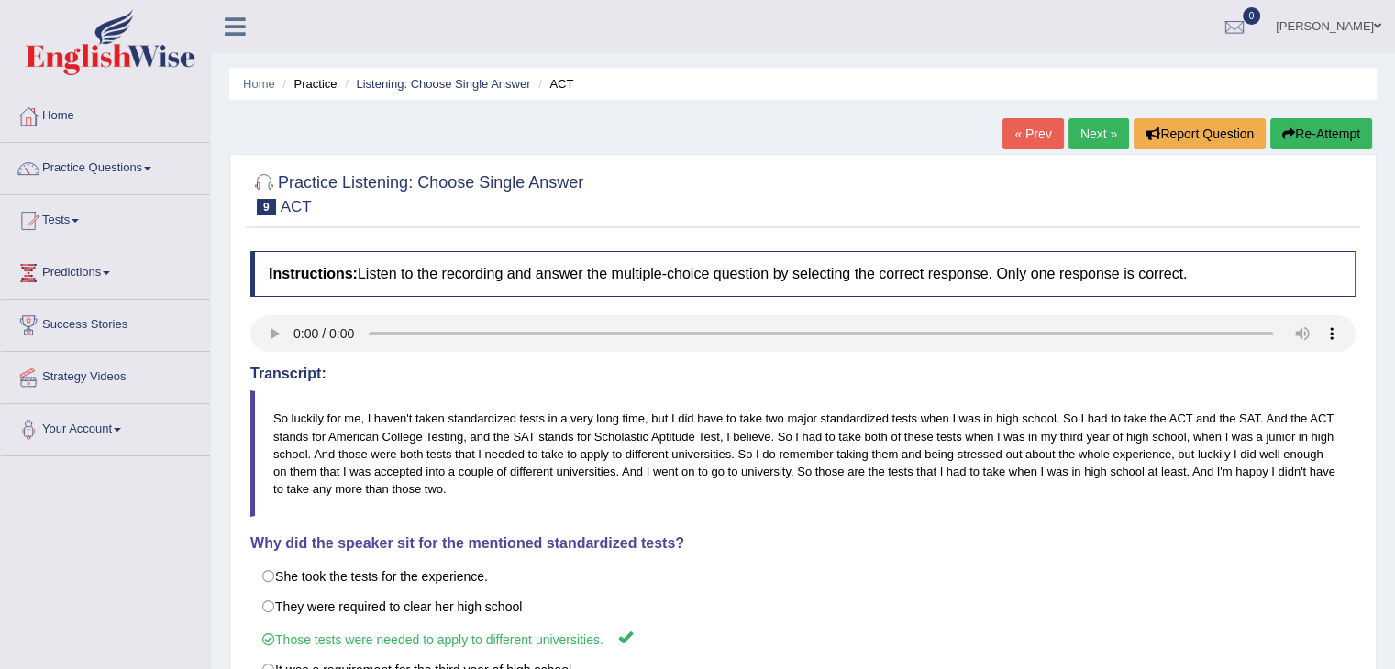
click at [1090, 134] on link "Next »" at bounding box center [1098, 133] width 61 height 31
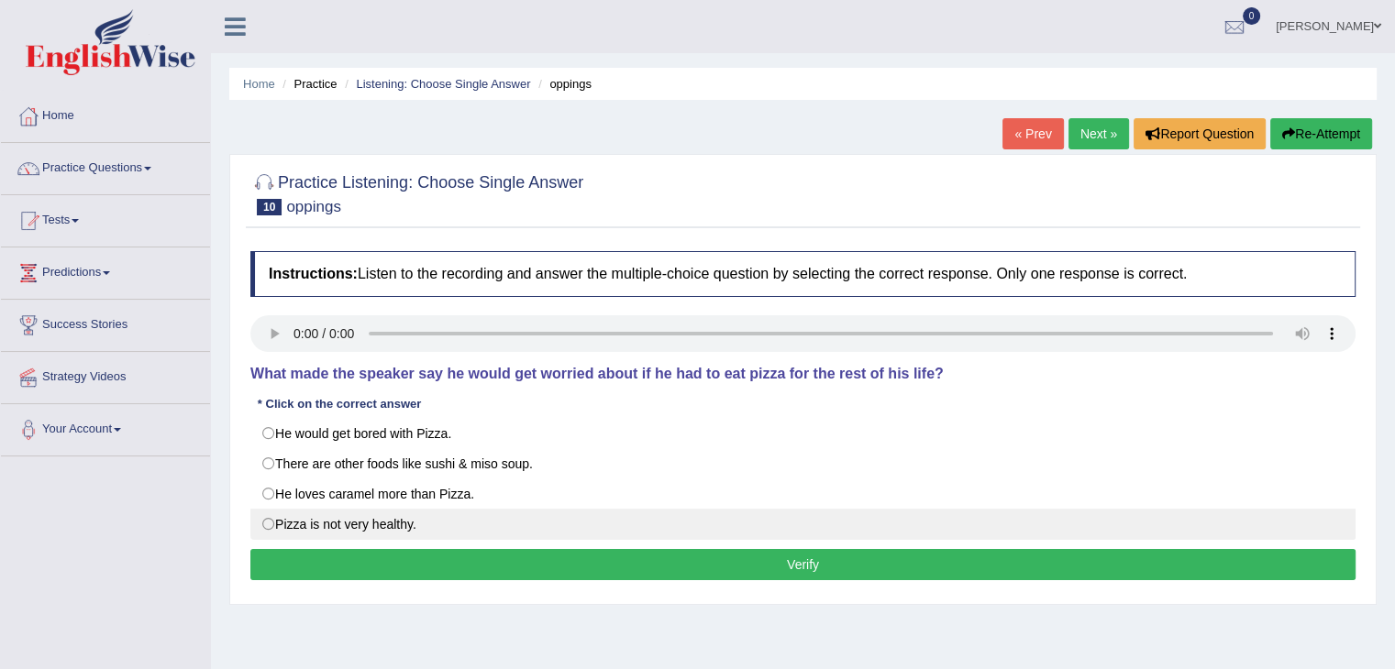
click at [271, 527] on label "Pizza is not very healthy." at bounding box center [802, 524] width 1105 height 31
radio input "true"
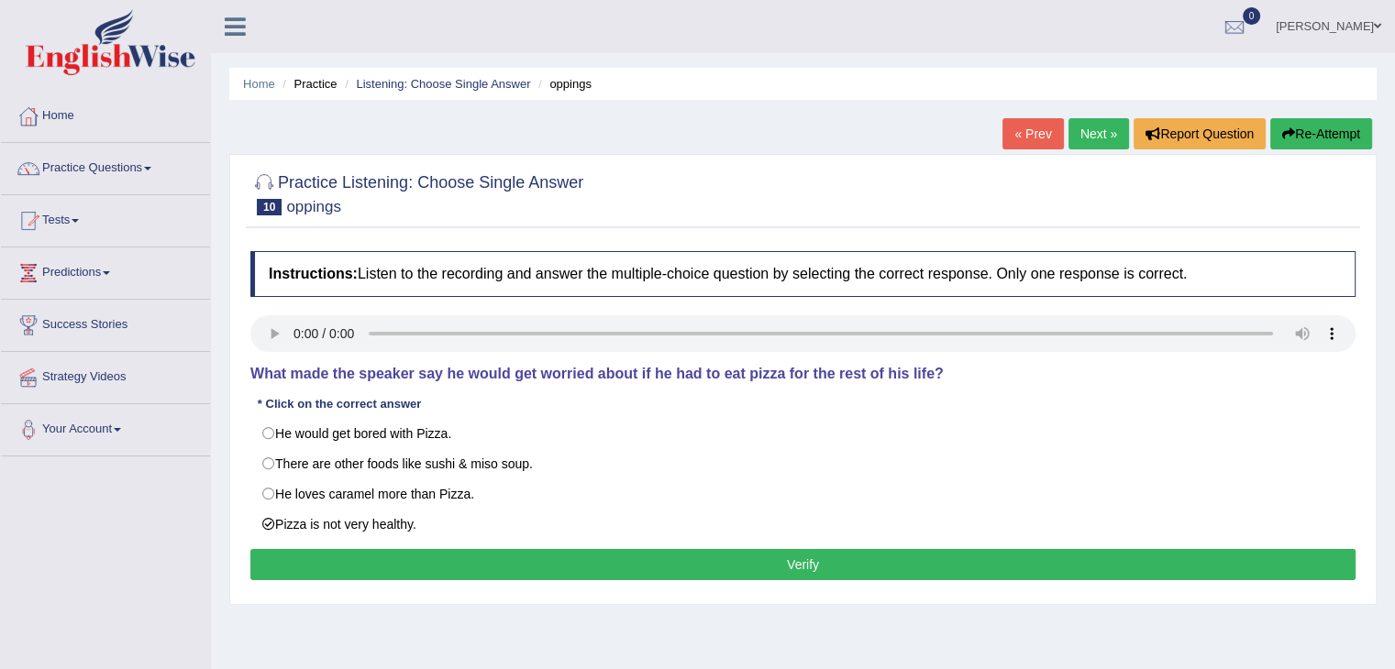
click at [302, 562] on button "Verify" at bounding box center [802, 564] width 1105 height 31
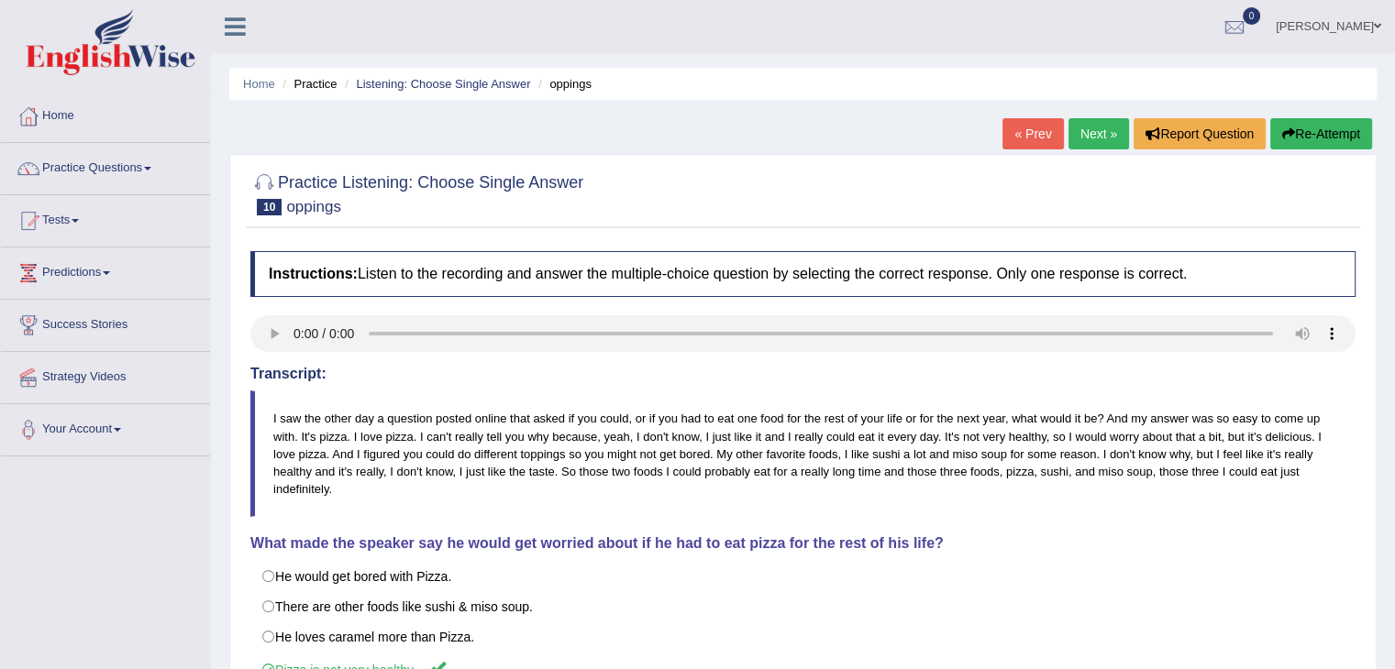
click at [1100, 131] on link "Next »" at bounding box center [1098, 133] width 61 height 31
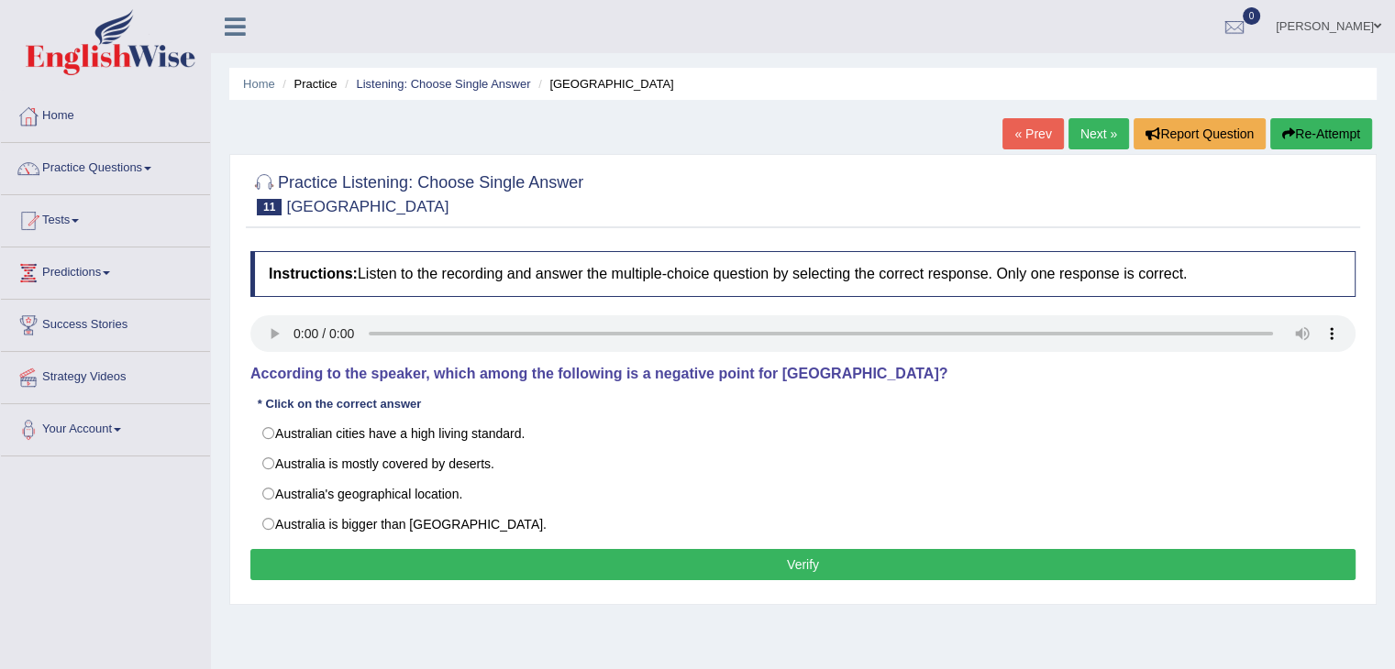
click at [403, 560] on button "Verify" at bounding box center [802, 564] width 1105 height 31
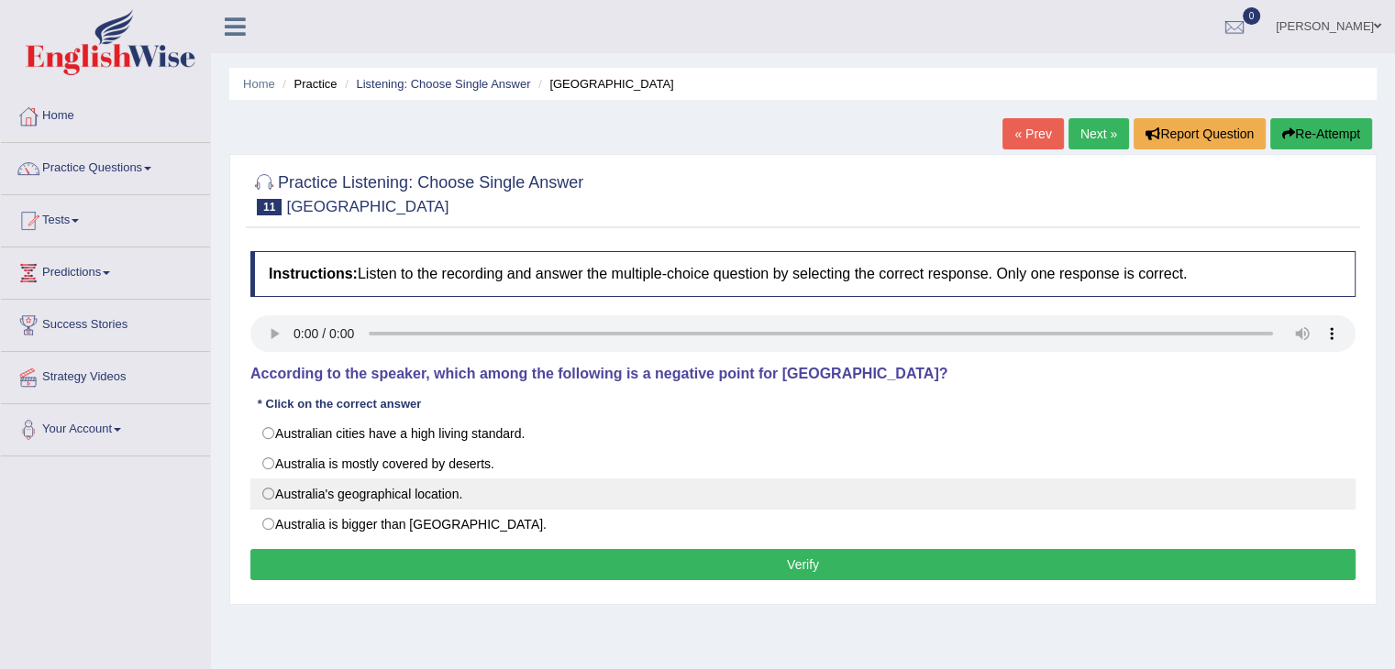
click at [261, 493] on label "Australia's geographical location." at bounding box center [802, 494] width 1105 height 31
radio input "true"
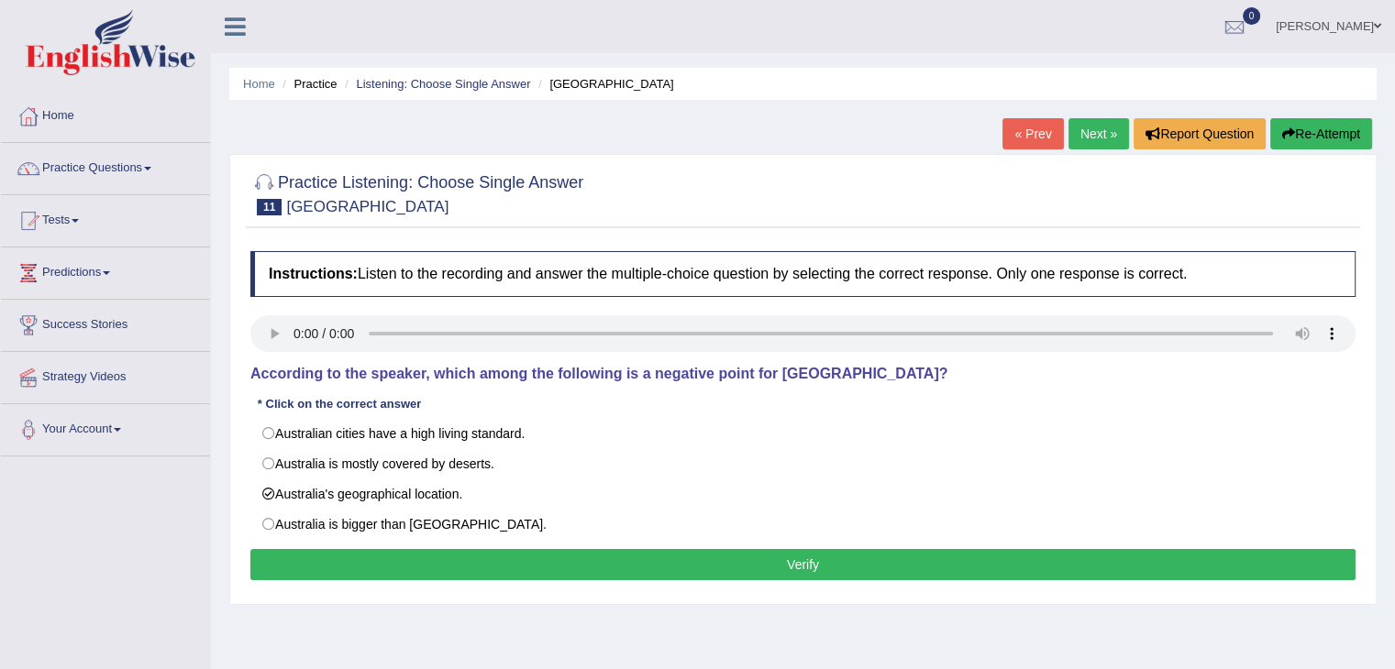
click at [293, 563] on button "Verify" at bounding box center [802, 564] width 1105 height 31
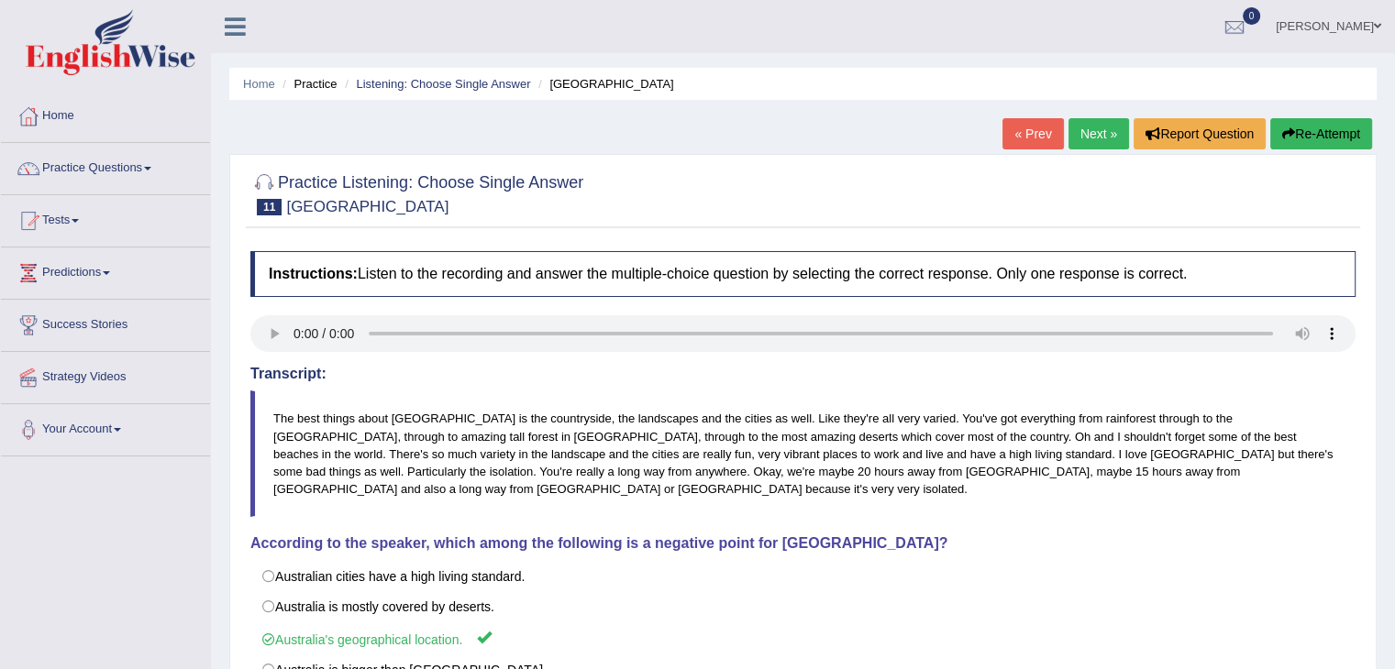
click at [1095, 140] on link "Next »" at bounding box center [1098, 133] width 61 height 31
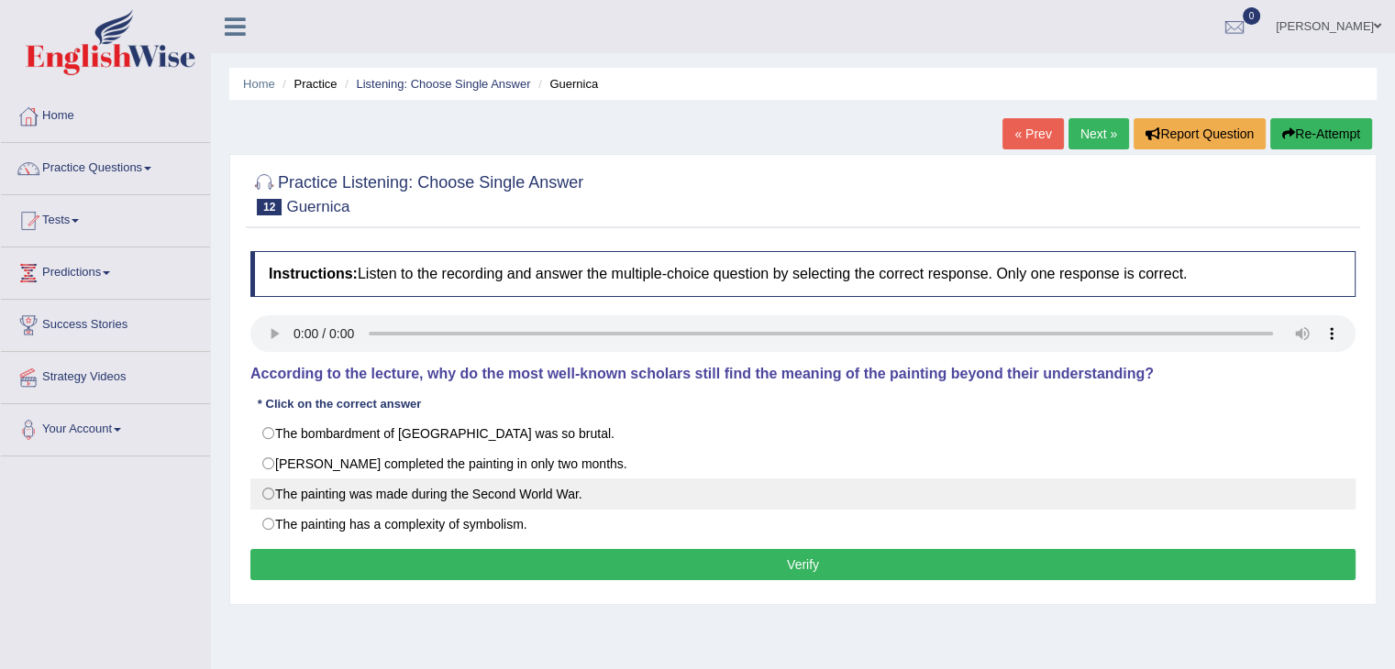
click at [267, 498] on label "The painting was made during the Second World War." at bounding box center [802, 494] width 1105 height 31
radio input "true"
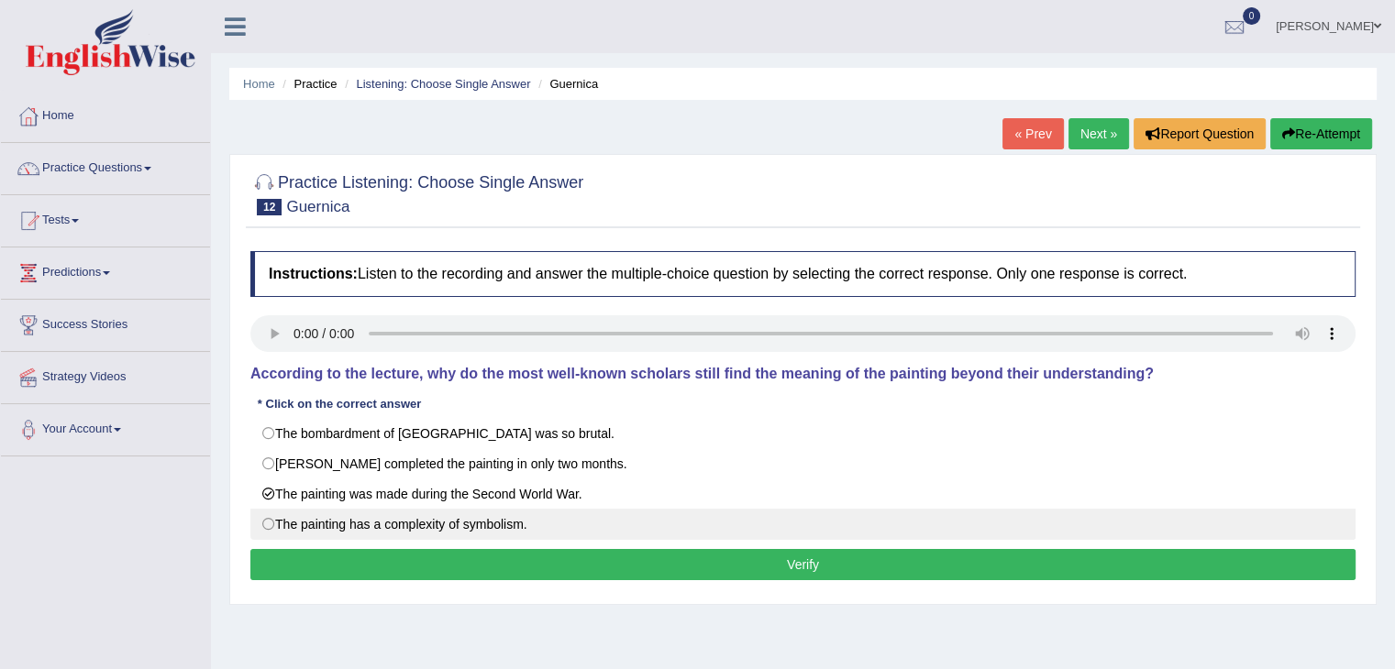
click at [264, 513] on label "The painting has a complexity of symbolism." at bounding box center [802, 524] width 1105 height 31
radio input "true"
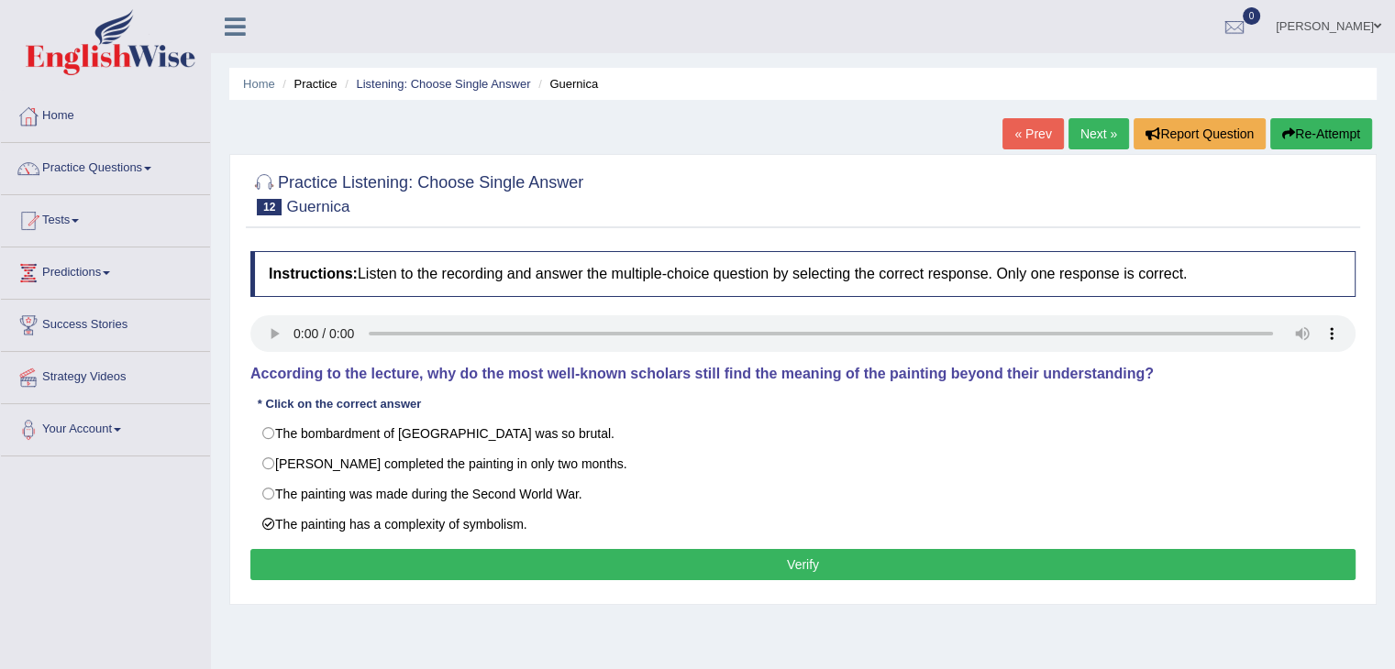
click at [434, 562] on button "Verify" at bounding box center [802, 564] width 1105 height 31
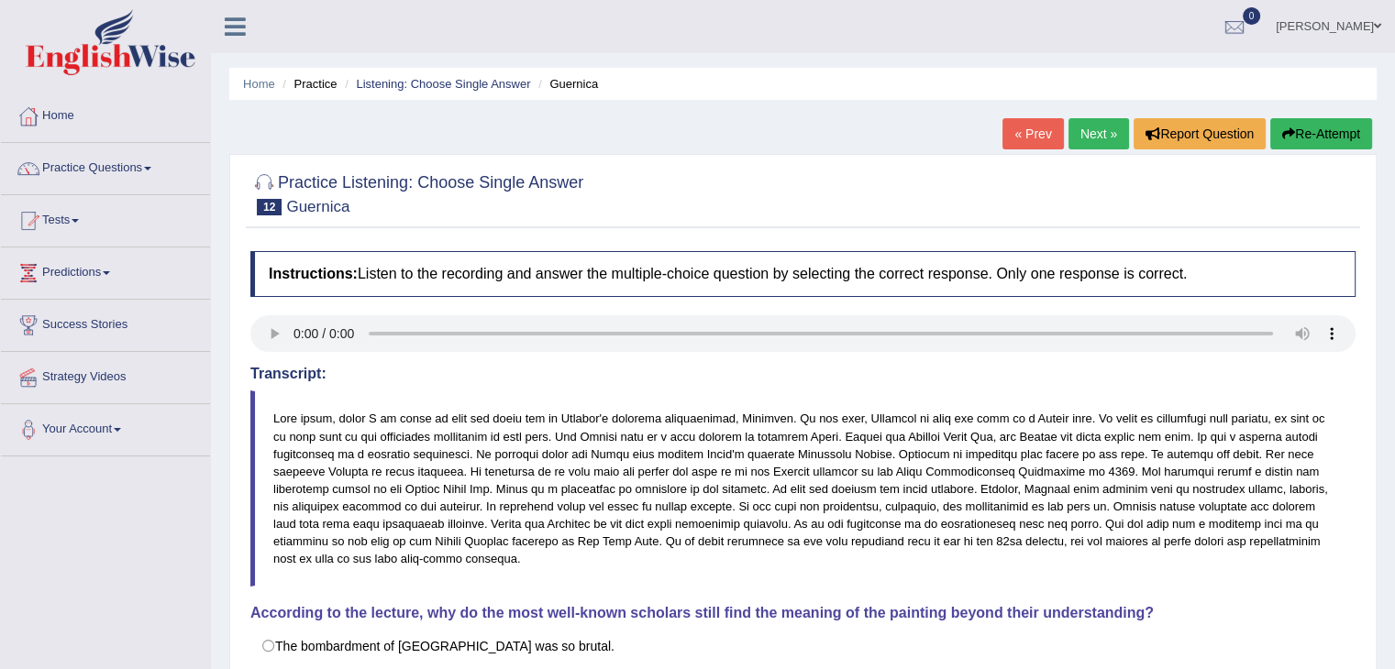
click at [1102, 134] on link "Next »" at bounding box center [1098, 133] width 61 height 31
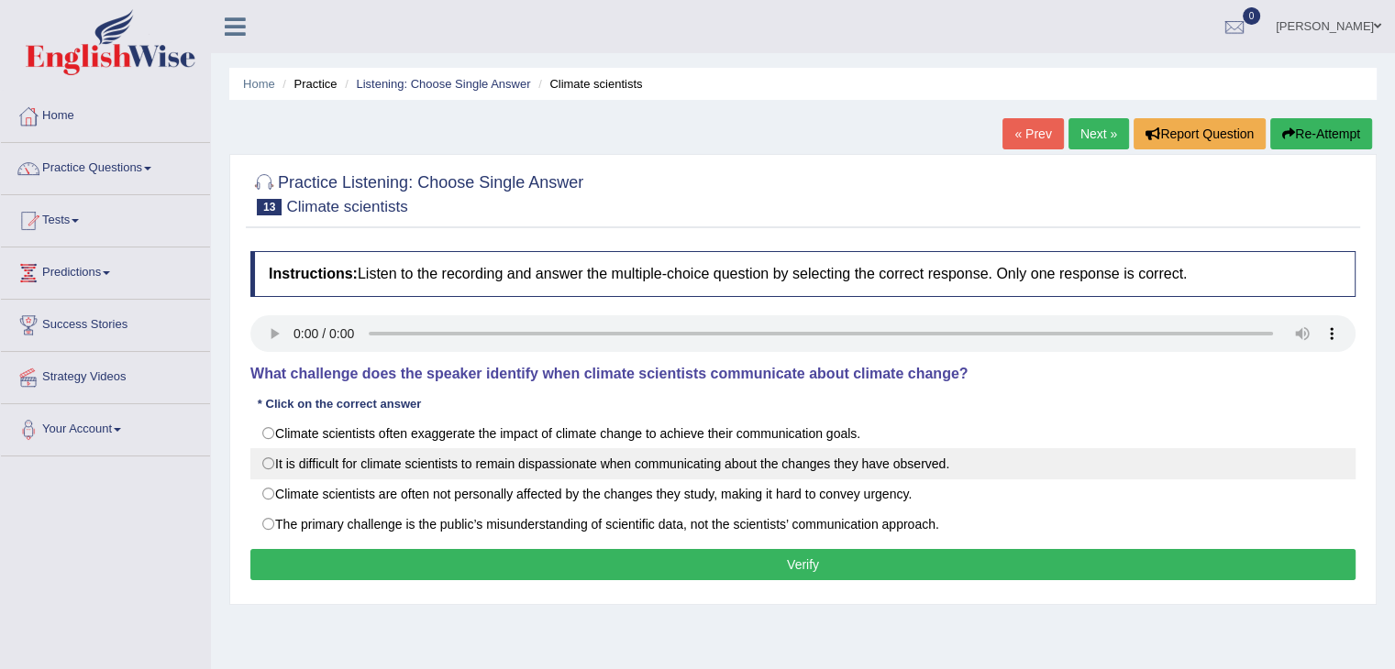
click at [268, 456] on label "It is difficult for climate scientists to remain dispassionate when communicati…" at bounding box center [802, 463] width 1105 height 31
radio input "true"
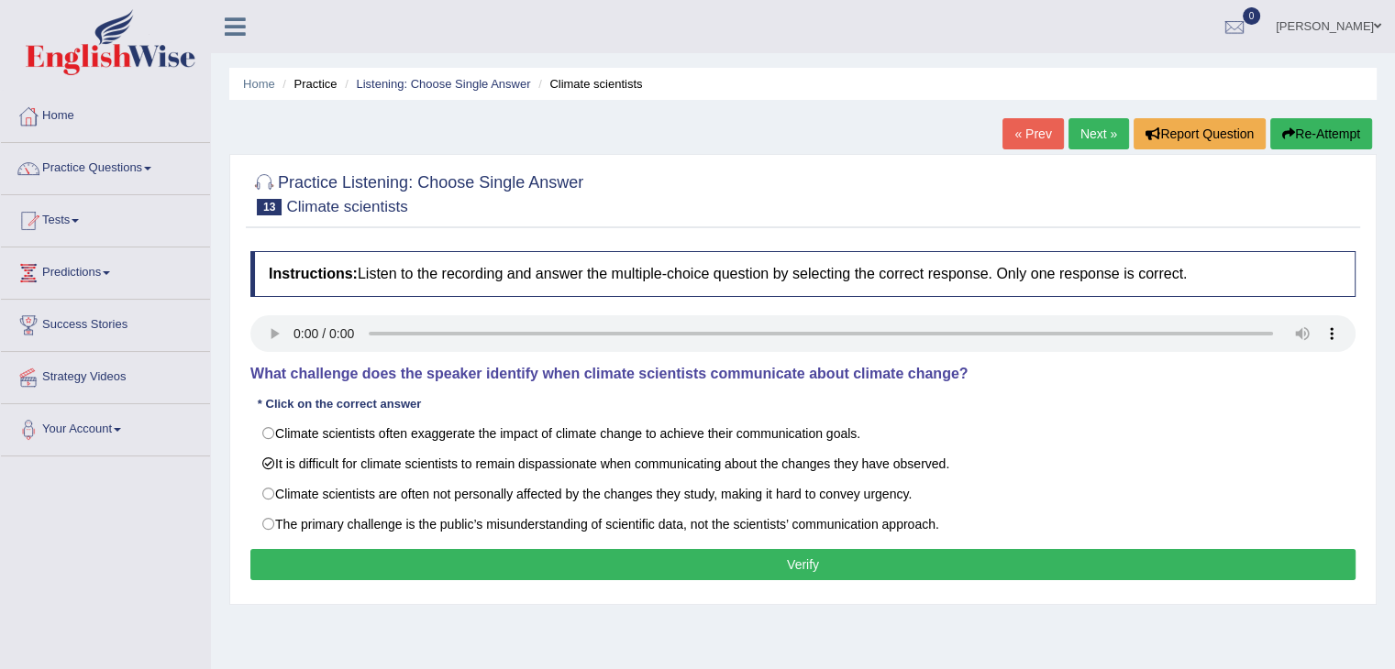
click at [314, 562] on button "Verify" at bounding box center [802, 564] width 1105 height 31
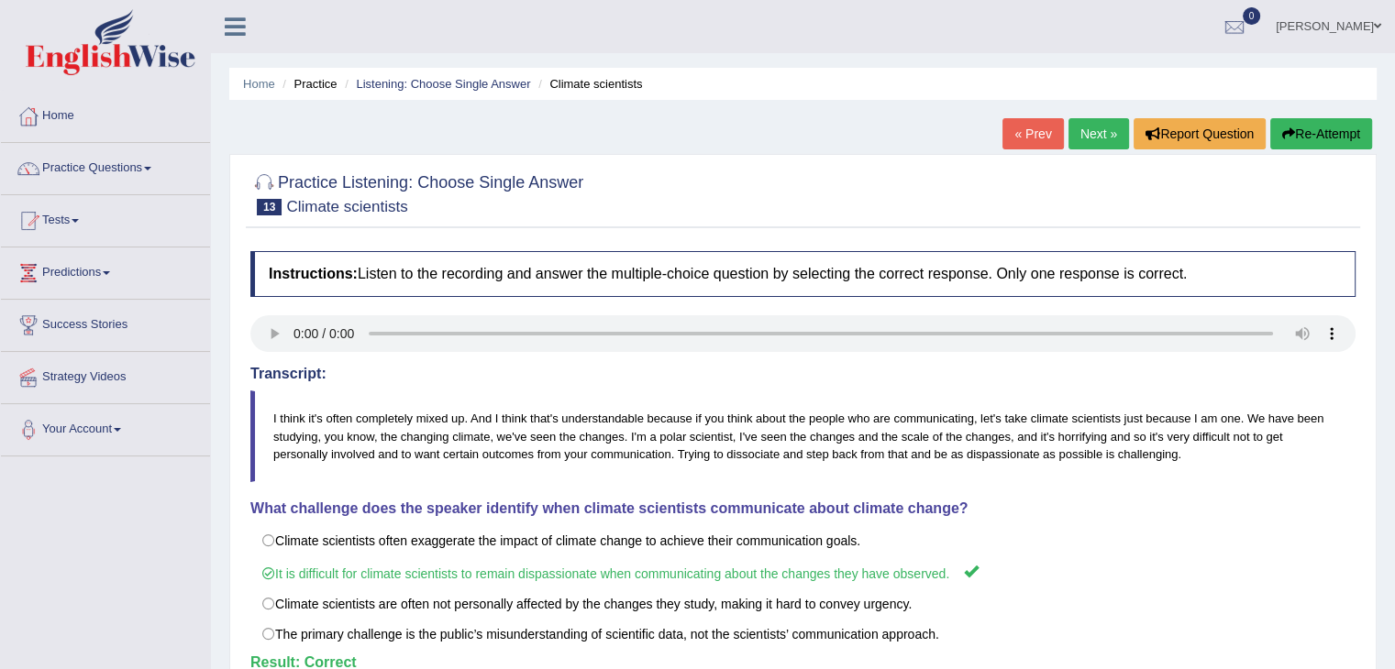
click at [1100, 134] on link "Next »" at bounding box center [1098, 133] width 61 height 31
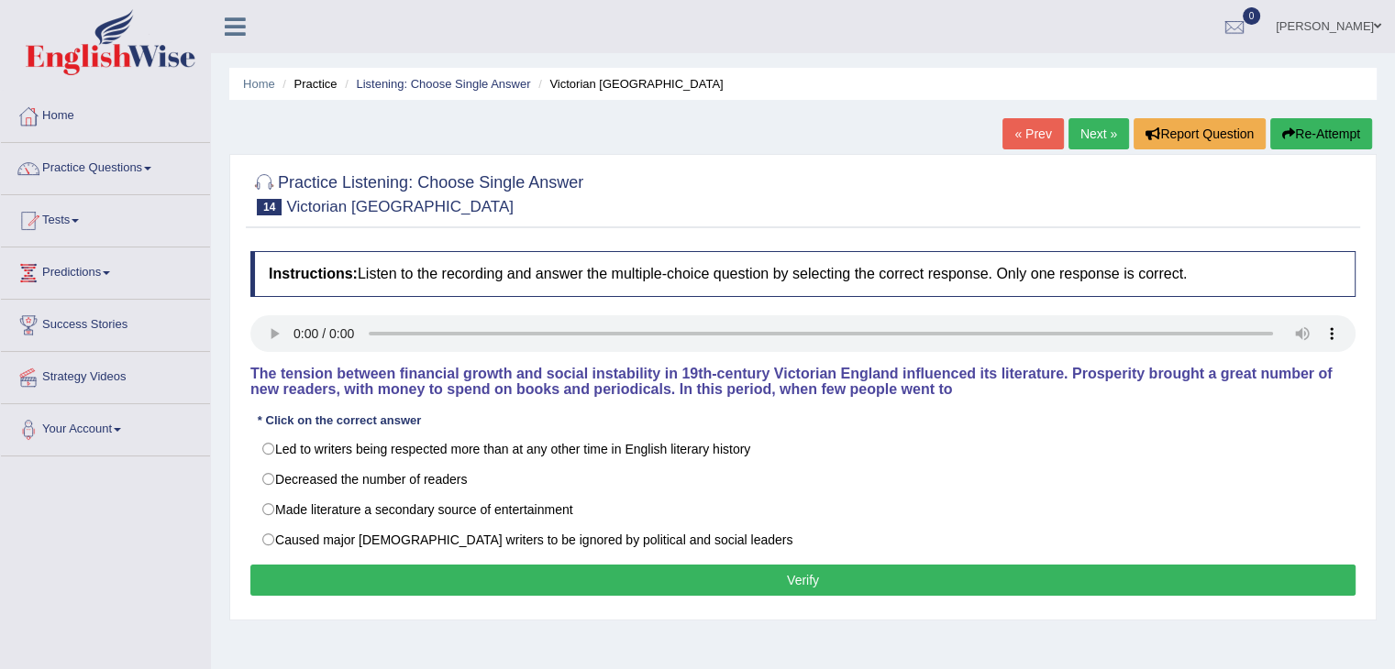
click at [715, 401] on div "Instructions: Listen to the recording and answer the multiple-choice question b…" at bounding box center [803, 426] width 1114 height 369
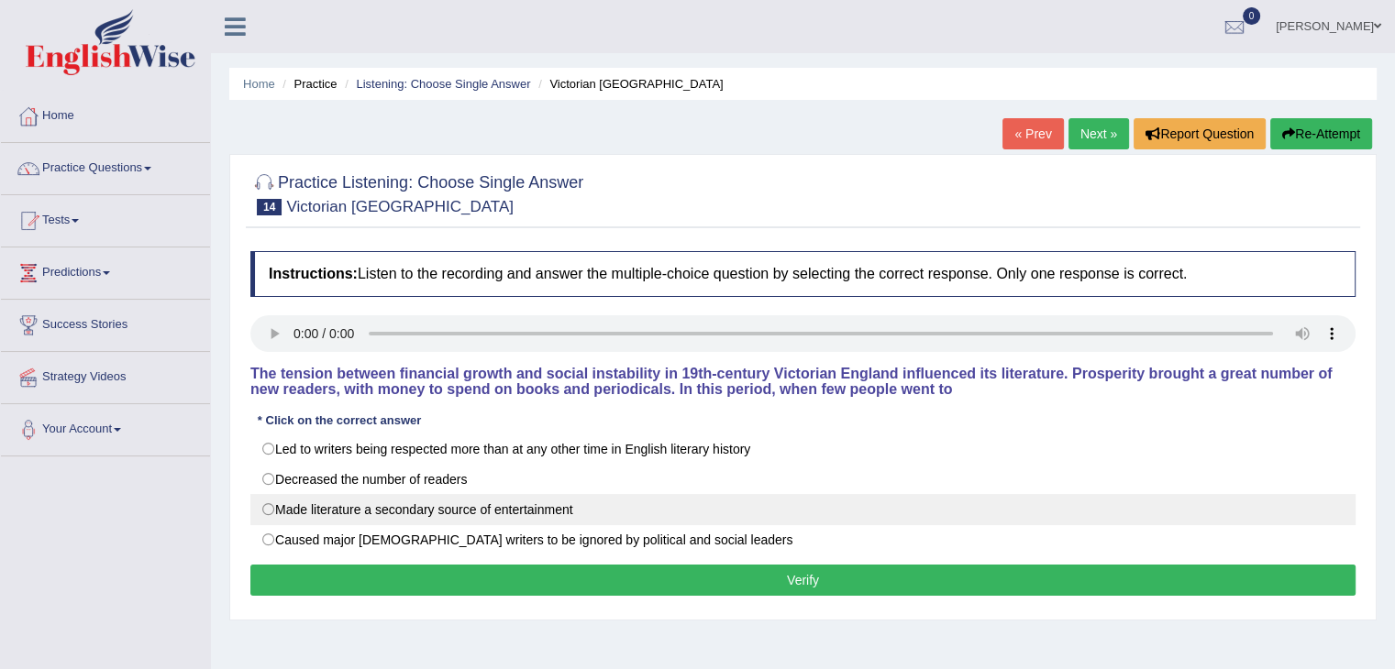
click at [284, 505] on label "Made literature a secondary source of entertainment" at bounding box center [802, 509] width 1105 height 31
radio input "true"
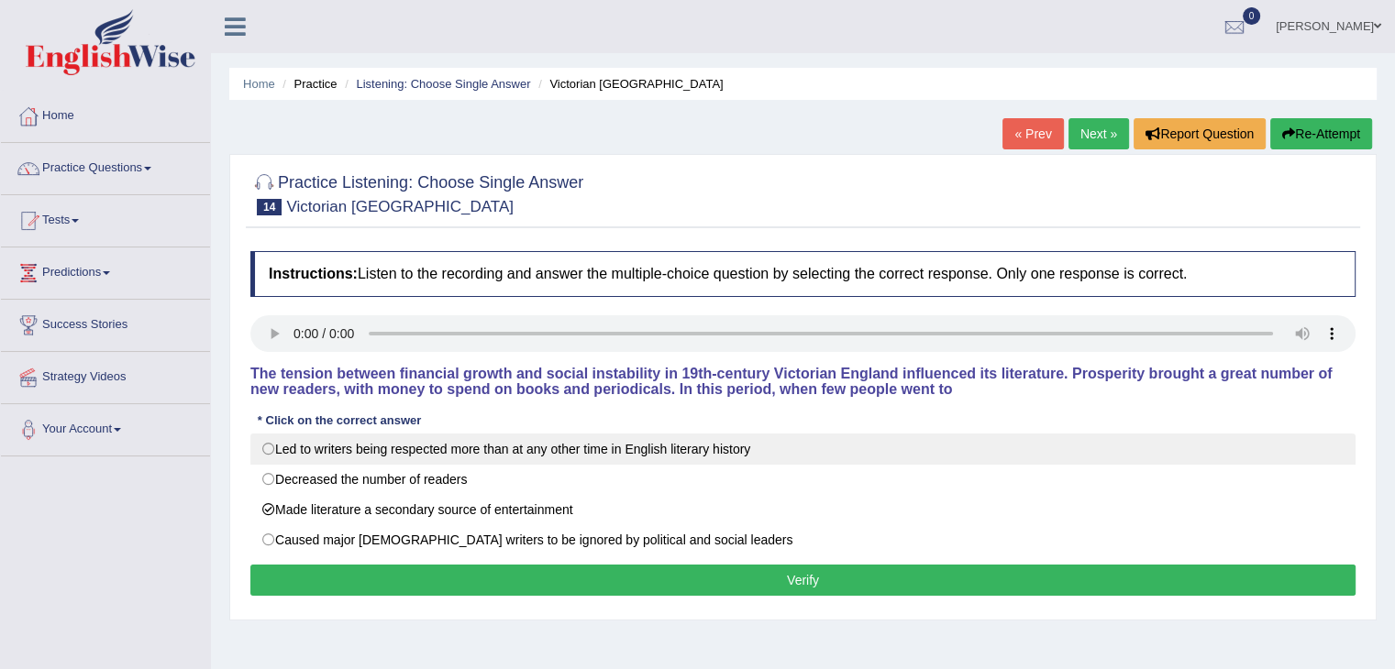
drag, startPoint x: 284, startPoint y: 505, endPoint x: 275, endPoint y: 447, distance: 58.5
click at [275, 447] on div "Led to writers being respected more than at any other time in English literary …" at bounding box center [802, 495] width 1105 height 122
click at [275, 447] on label "Led to writers being respected more than at any other time in English literary …" at bounding box center [802, 449] width 1105 height 31
radio input "true"
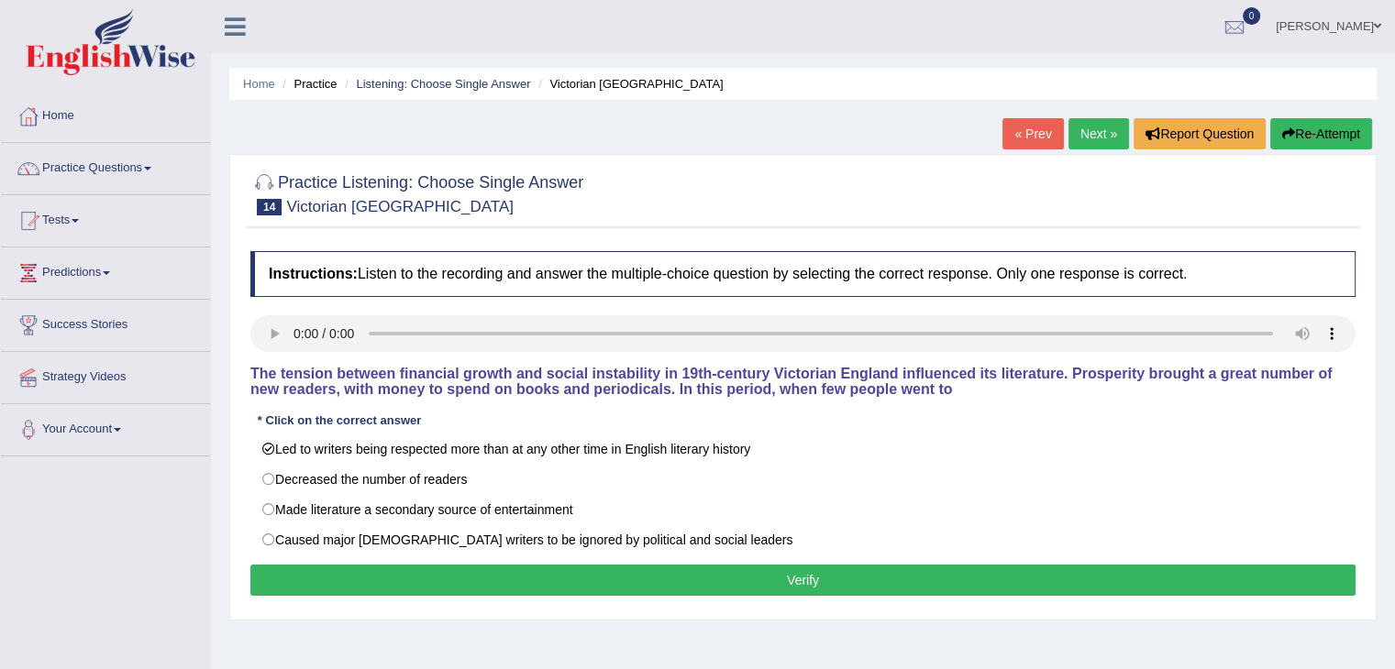
click at [383, 564] on div "Instructions: Listen to the recording and answer the multiple-choice question b…" at bounding box center [803, 426] width 1114 height 369
click at [386, 588] on button "Verify" at bounding box center [802, 580] width 1105 height 31
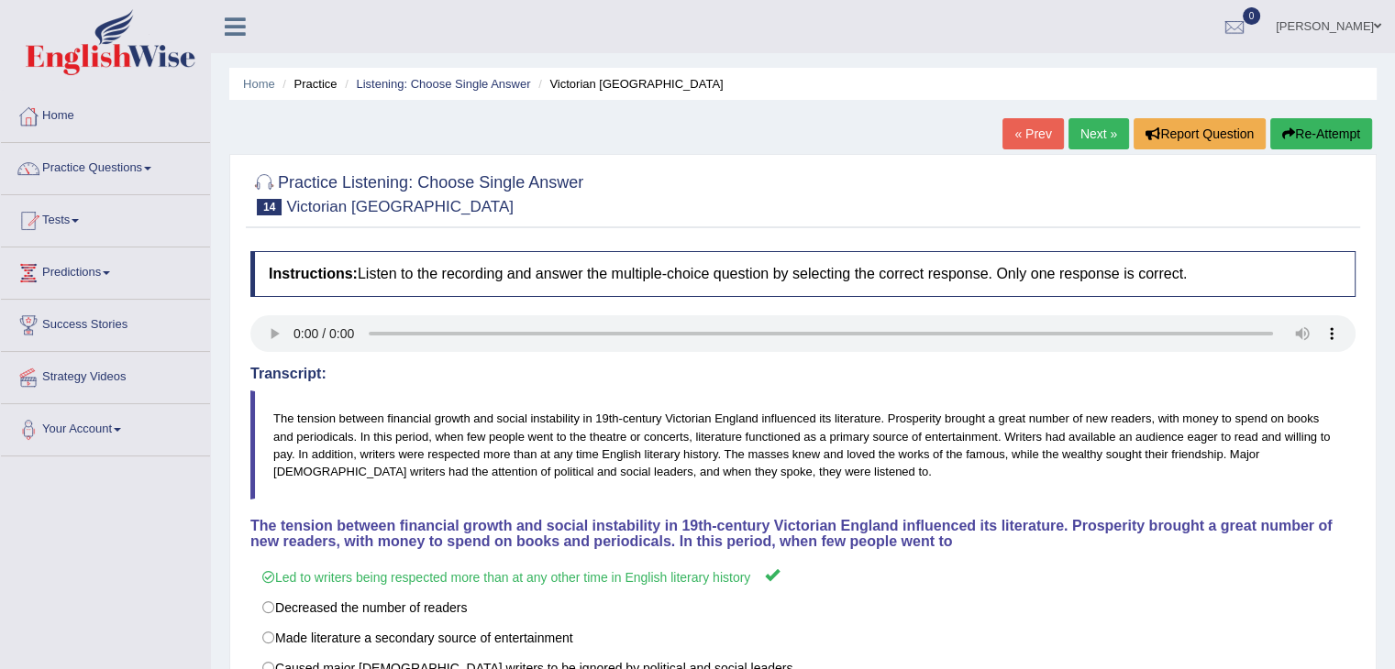
click at [1093, 146] on link "Next »" at bounding box center [1098, 133] width 61 height 31
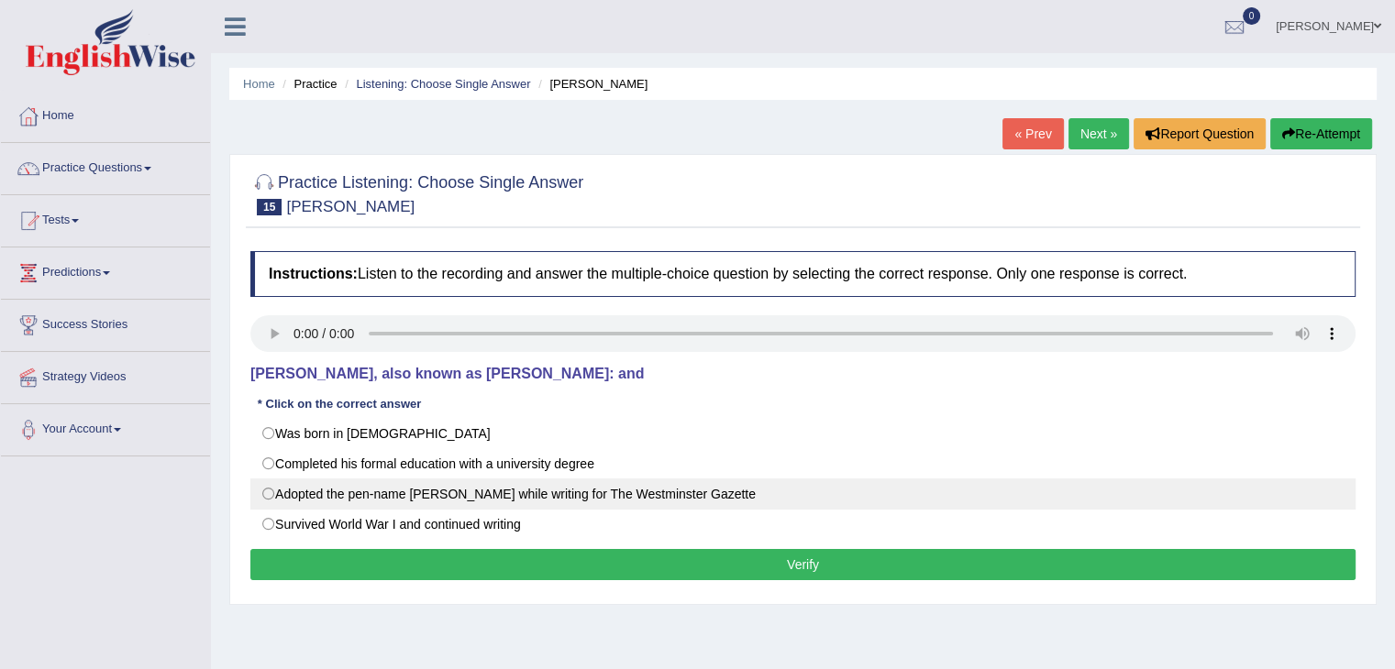
click at [271, 488] on label "Adopted the pen-name [PERSON_NAME] while writing for The Westminster Gazette" at bounding box center [802, 494] width 1105 height 31
radio input "true"
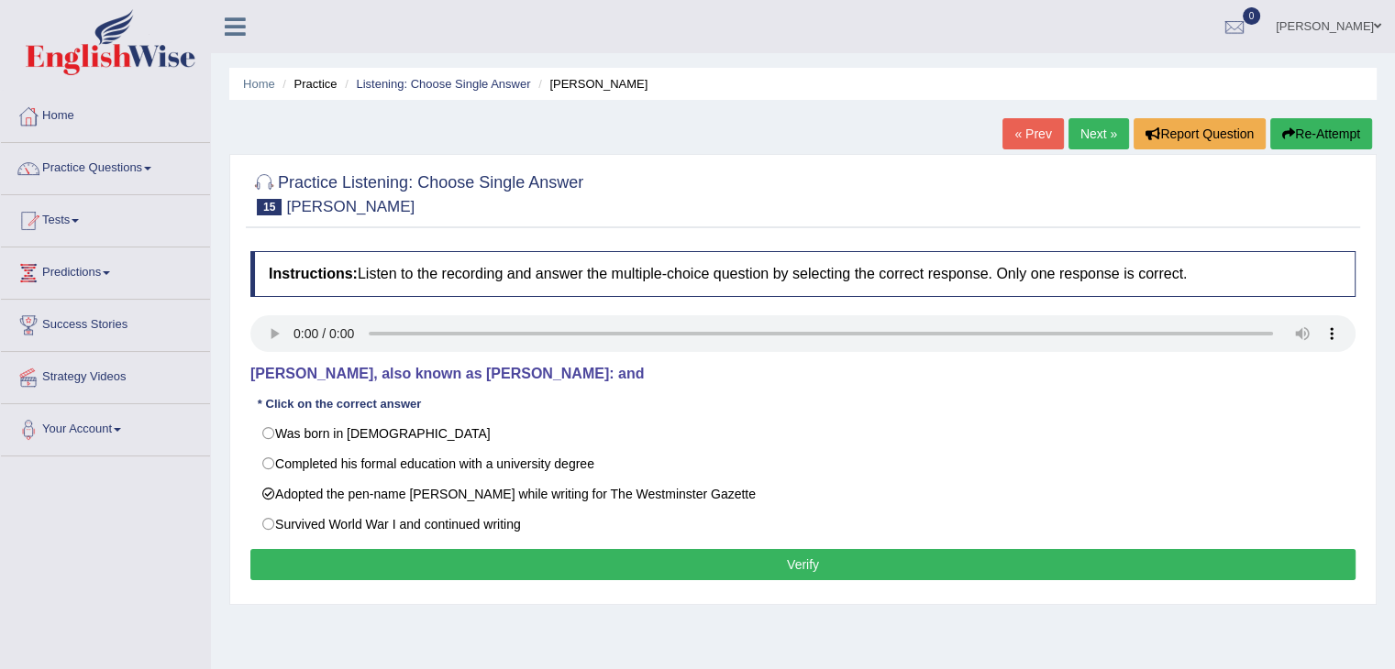
click at [315, 563] on button "Verify" at bounding box center [802, 564] width 1105 height 31
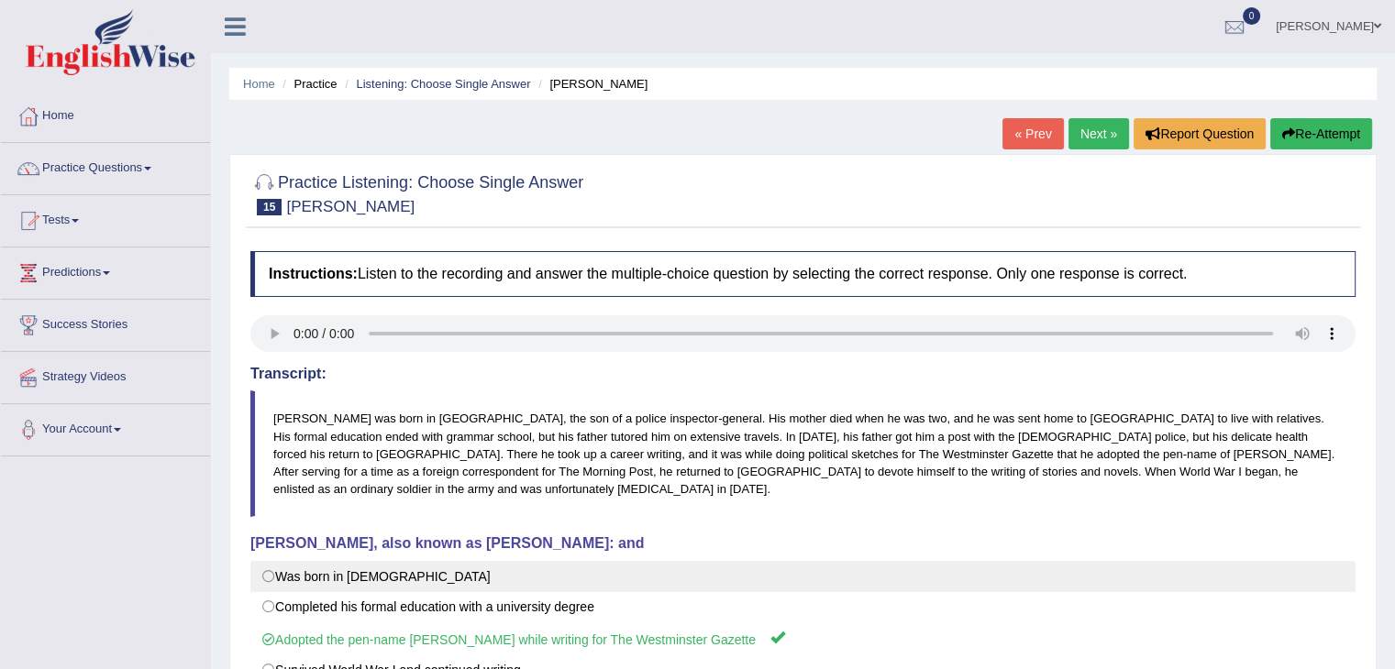
drag, startPoint x: 315, startPoint y: 563, endPoint x: 655, endPoint y: 555, distance: 339.4
click at [655, 561] on label "Was born in [DEMOGRAPHIC_DATA]" at bounding box center [802, 576] width 1105 height 31
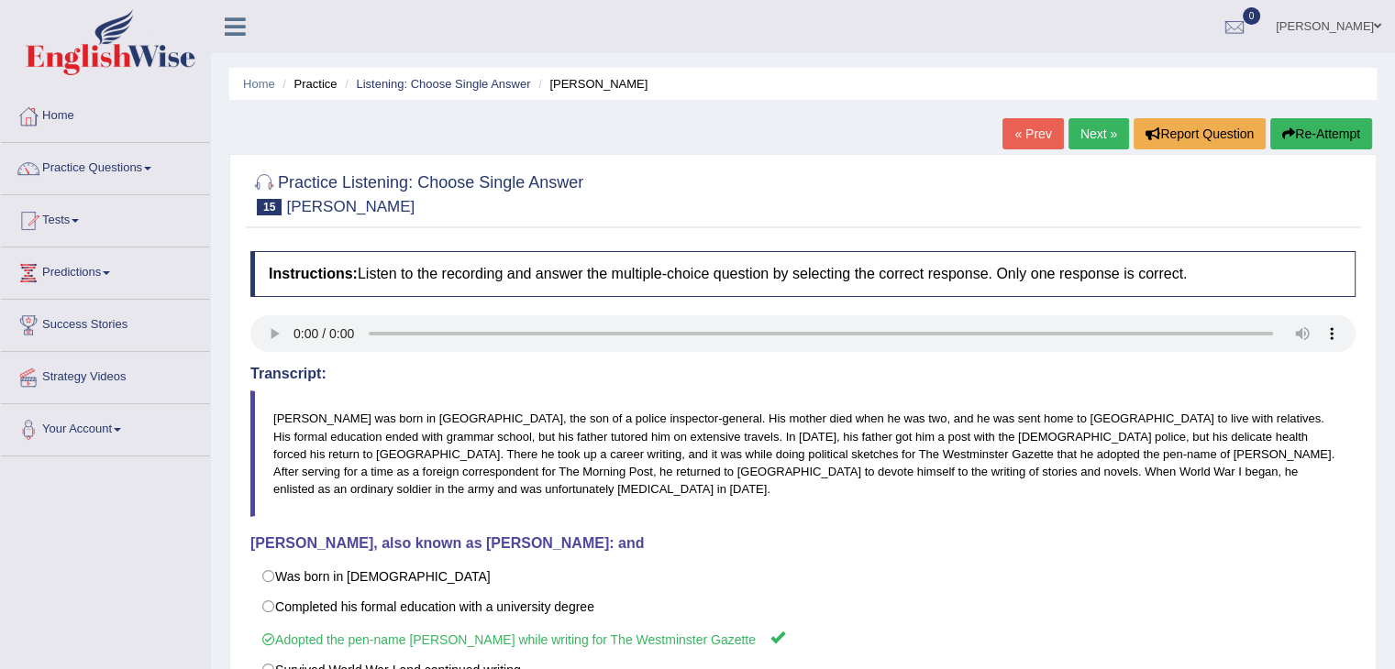
click at [1099, 139] on link "Next »" at bounding box center [1098, 133] width 61 height 31
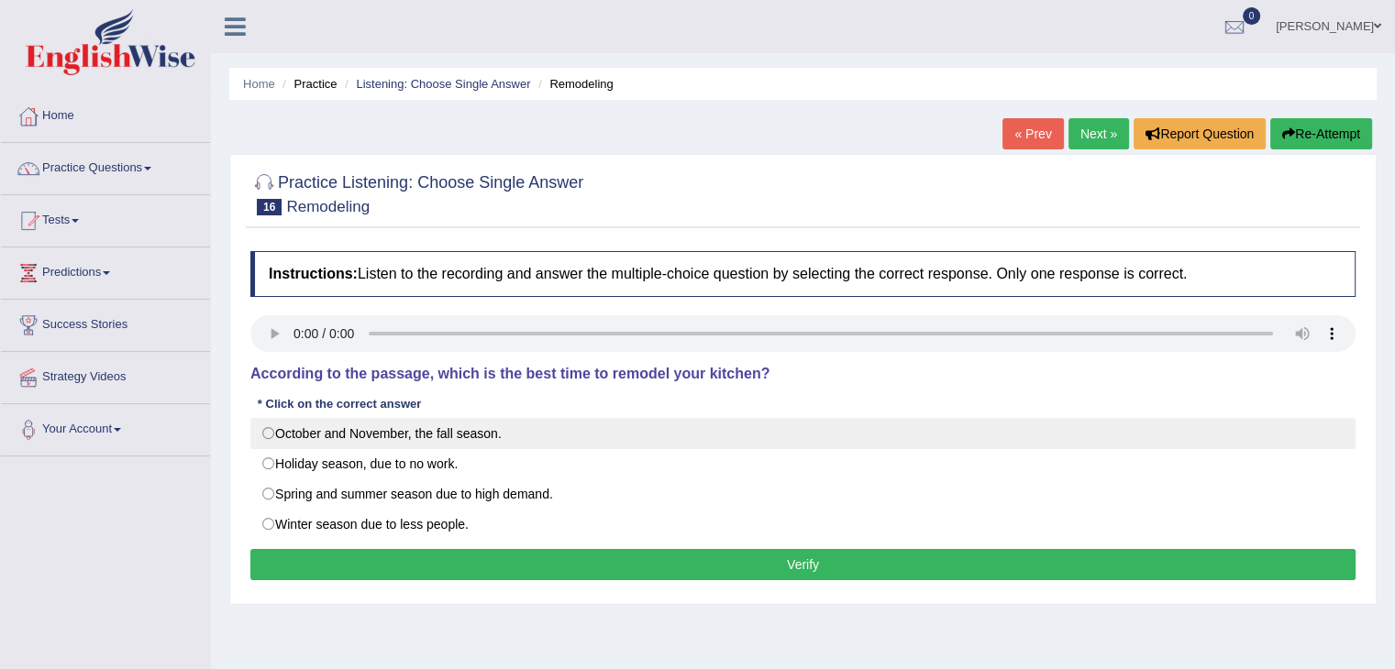
click at [271, 426] on label "October and November, the fall season." at bounding box center [802, 433] width 1105 height 31
radio input "true"
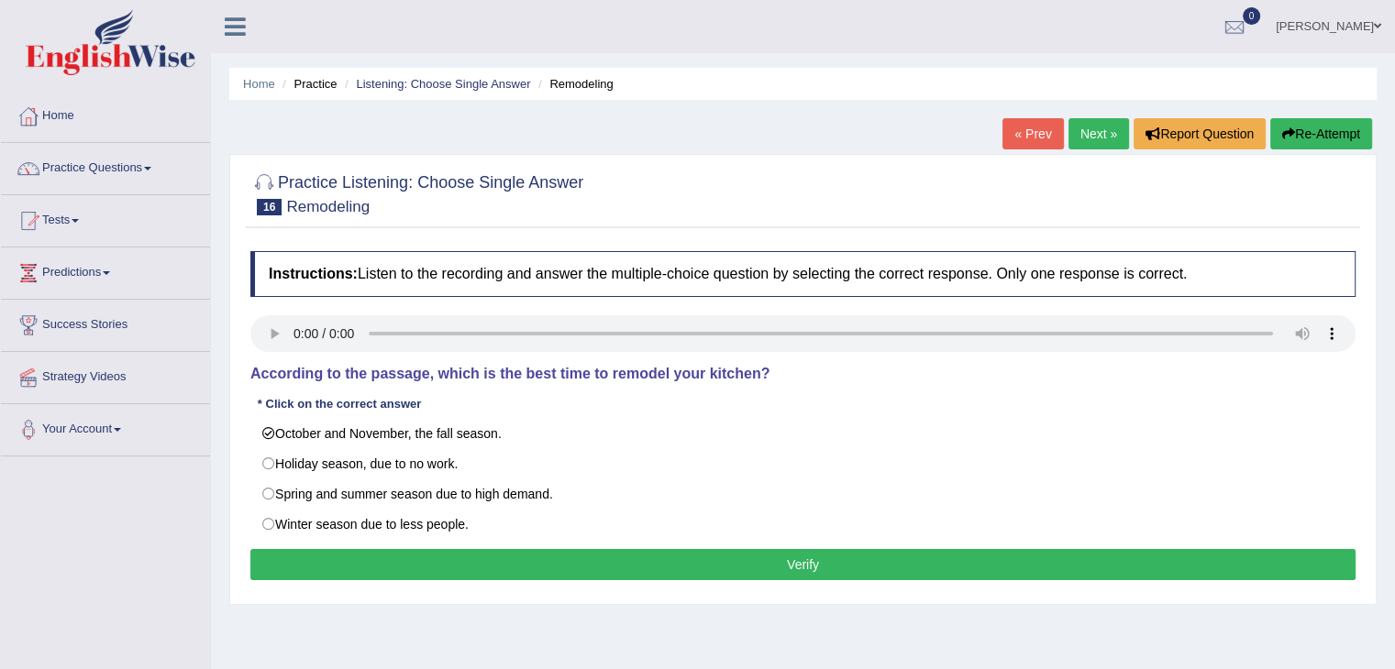
click at [366, 570] on button "Verify" at bounding box center [802, 564] width 1105 height 31
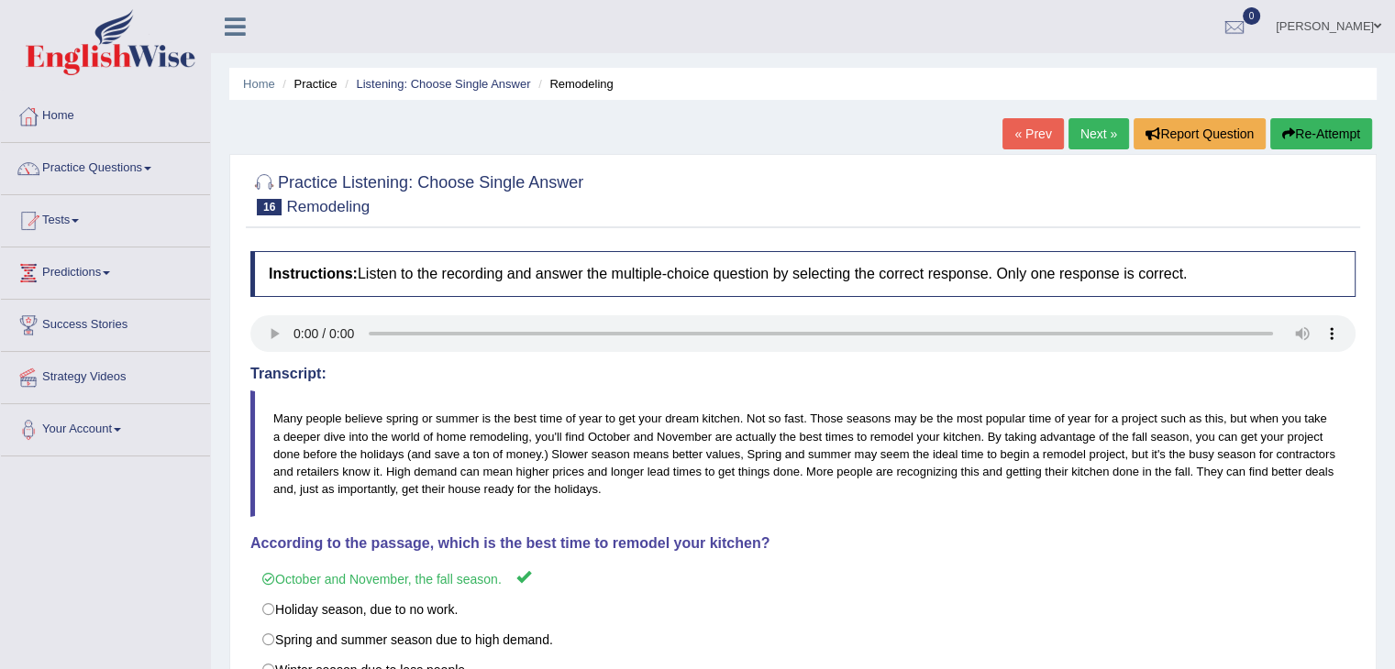
click at [1111, 140] on link "Next »" at bounding box center [1098, 133] width 61 height 31
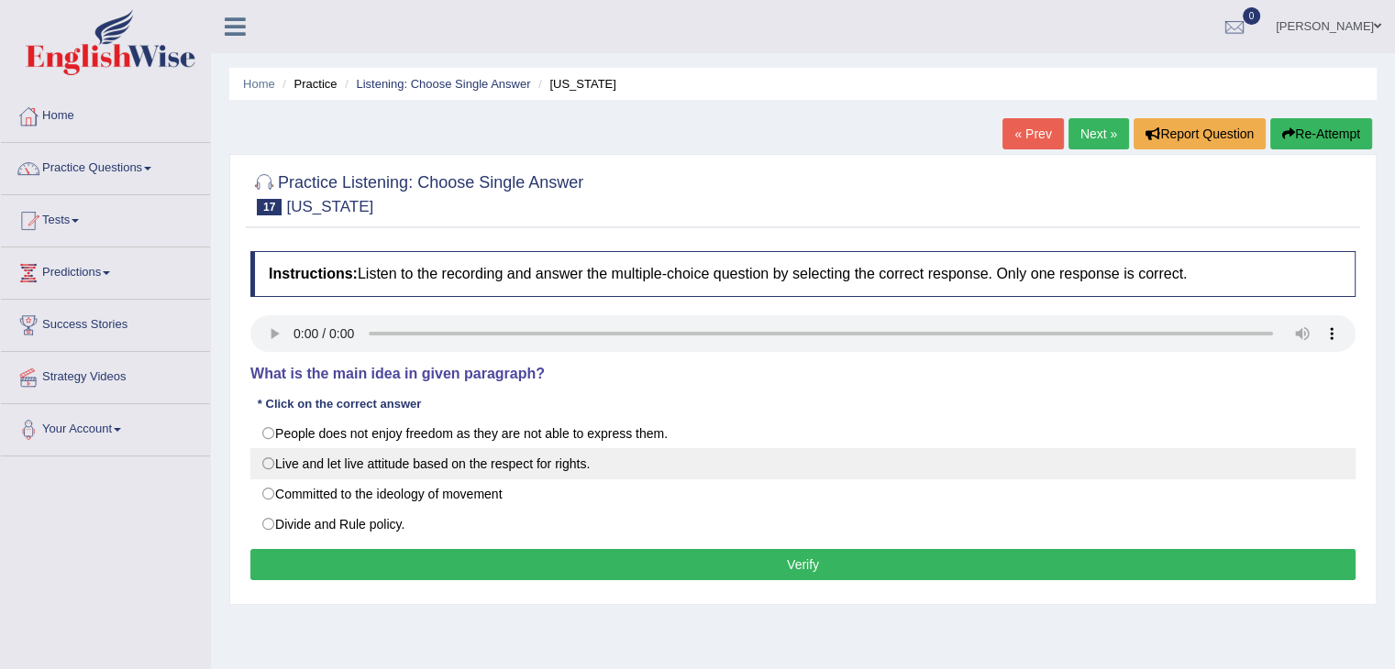
click at [269, 459] on label "Live and let live attitude based on the respect for rights." at bounding box center [802, 463] width 1105 height 31
radio input "true"
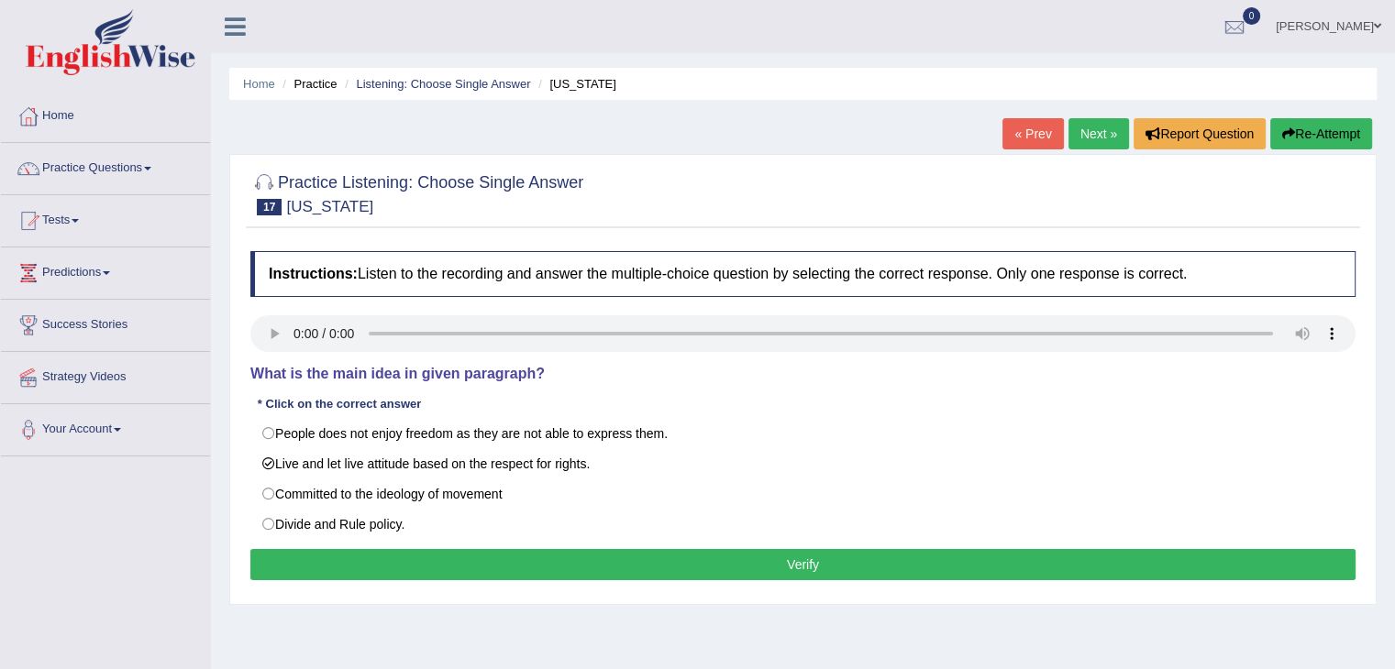
click at [287, 555] on button "Verify" at bounding box center [802, 564] width 1105 height 31
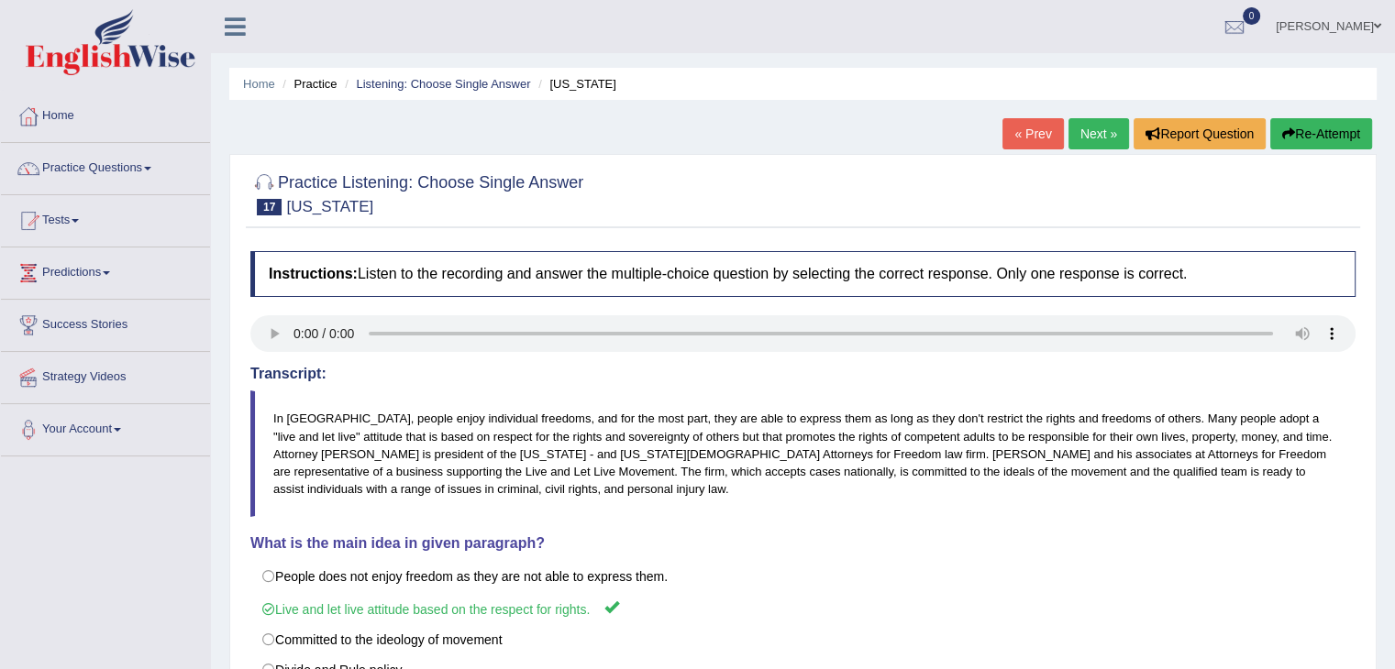
click at [1093, 141] on link "Next »" at bounding box center [1098, 133] width 61 height 31
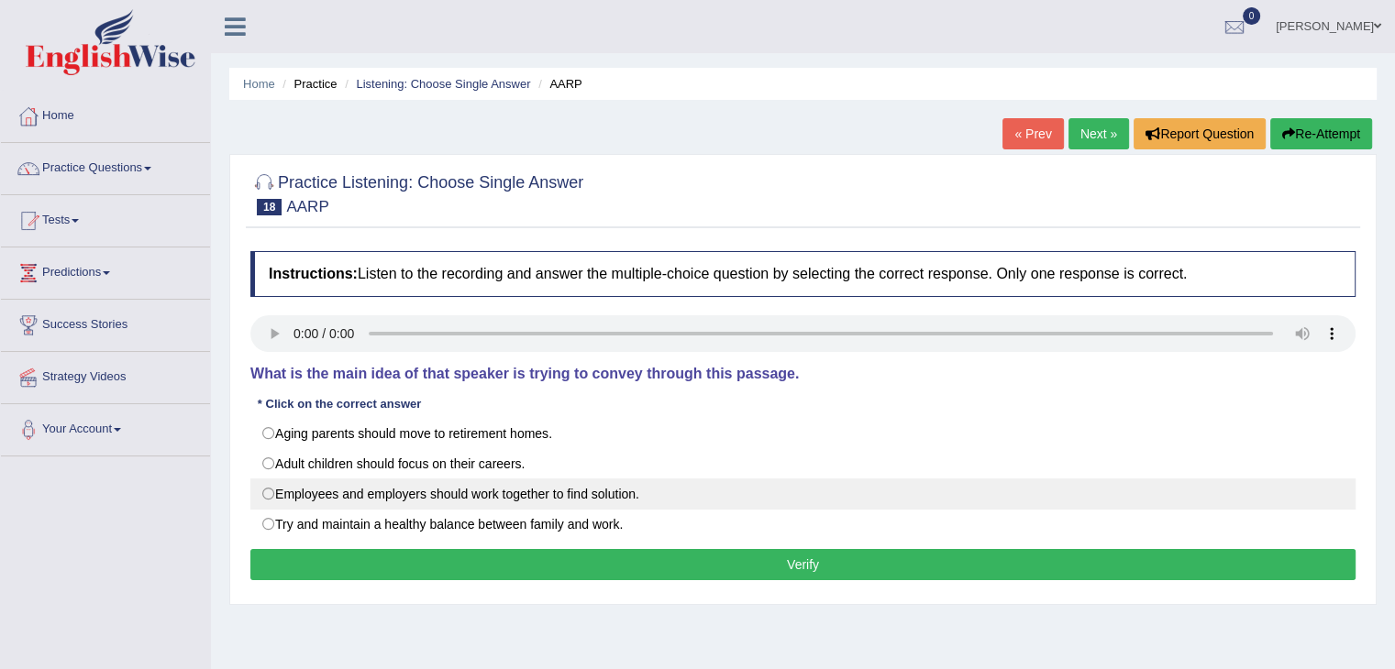
click at [274, 485] on label "Employees and employers should work together to find solution." at bounding box center [802, 494] width 1105 height 31
radio input "true"
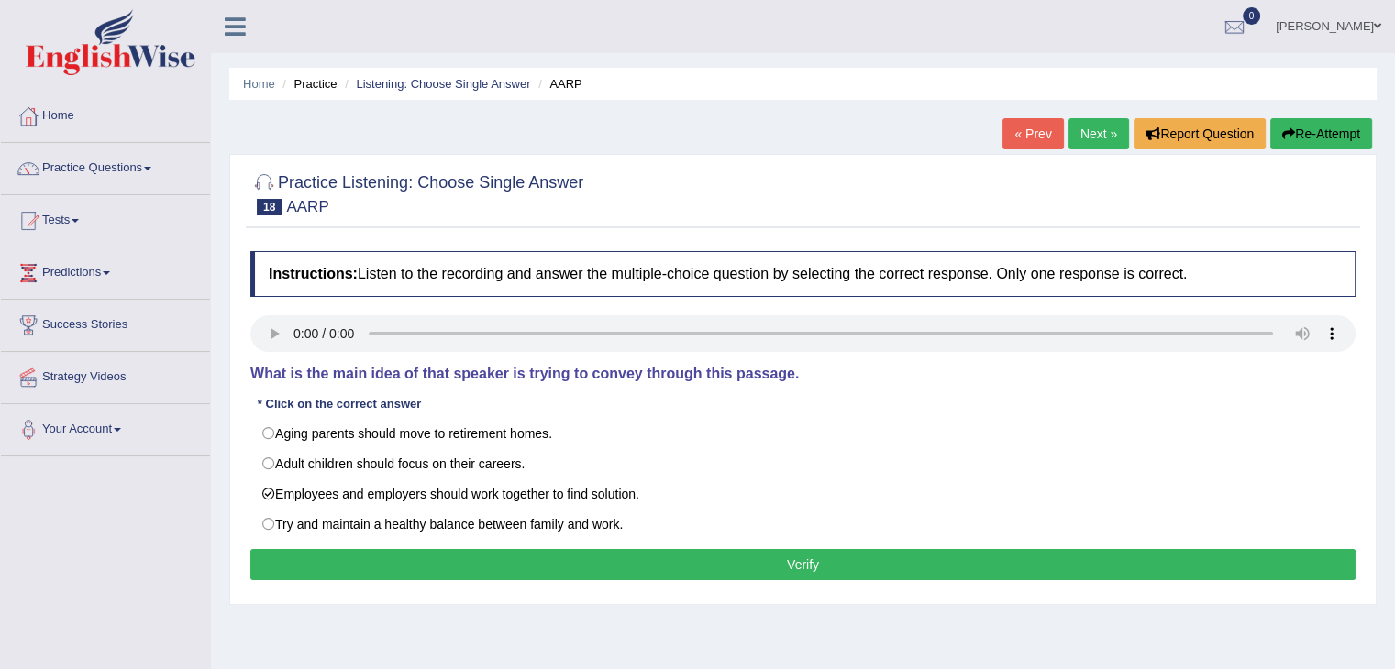
click at [305, 575] on button "Verify" at bounding box center [802, 564] width 1105 height 31
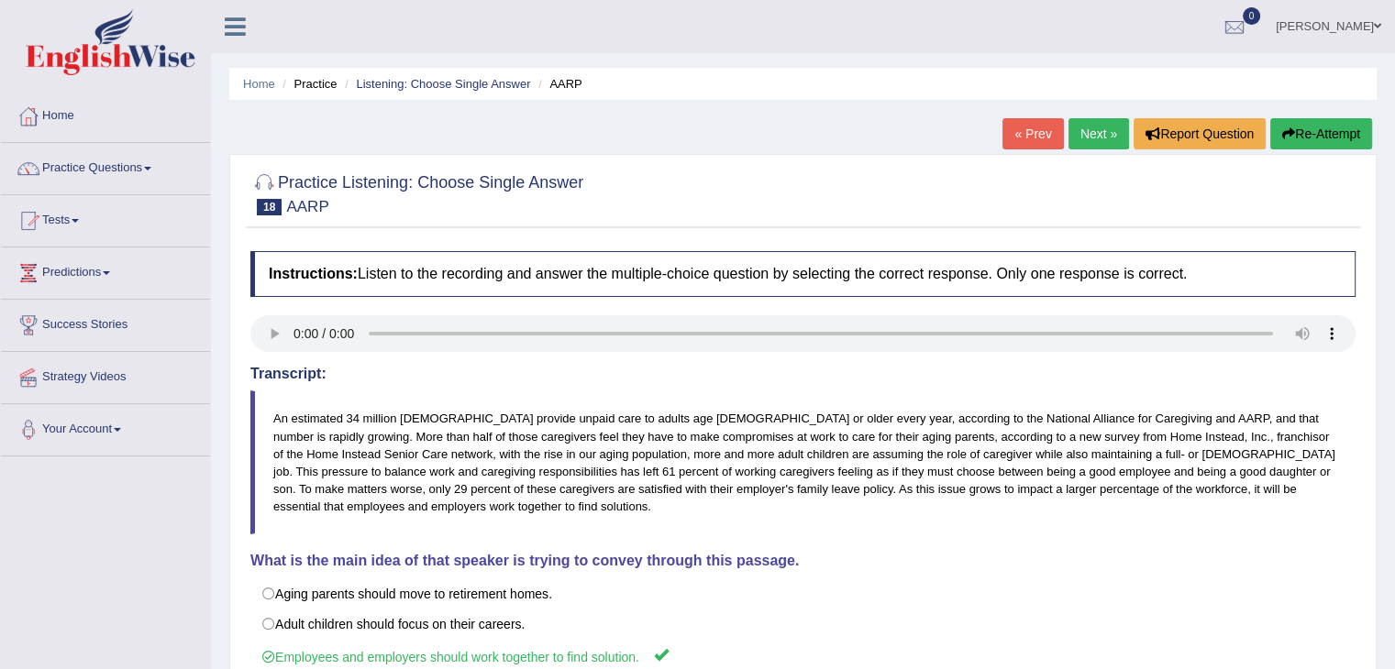
click at [1088, 137] on link "Next »" at bounding box center [1098, 133] width 61 height 31
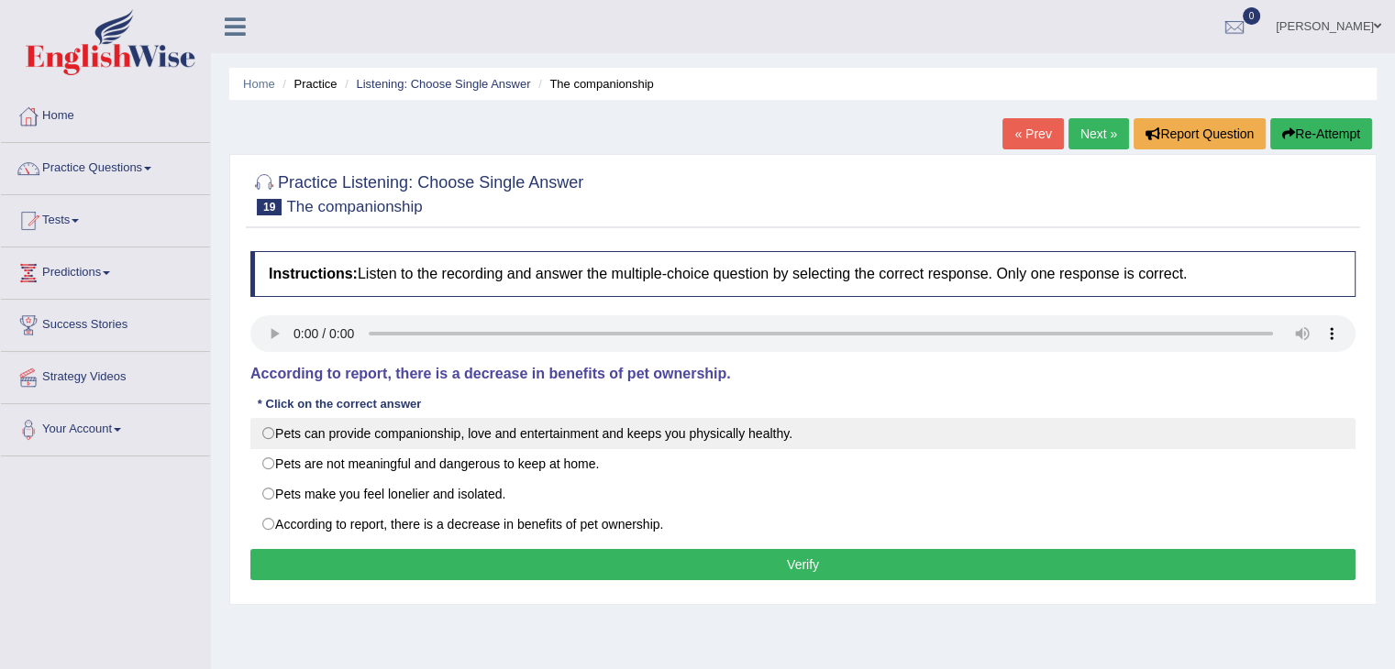
click at [264, 436] on label "Pets can provide companionship, love and entertainment and keeps you physically…" at bounding box center [802, 433] width 1105 height 31
radio input "true"
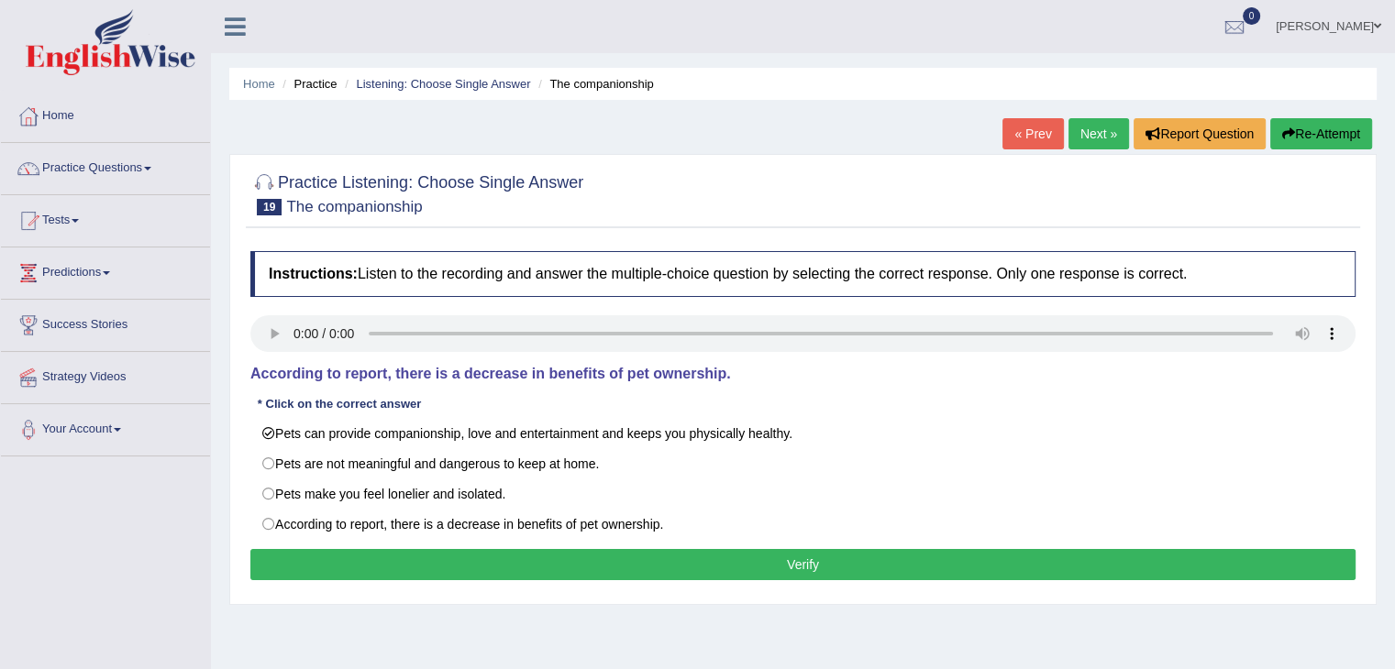
click at [304, 550] on button "Verify" at bounding box center [802, 564] width 1105 height 31
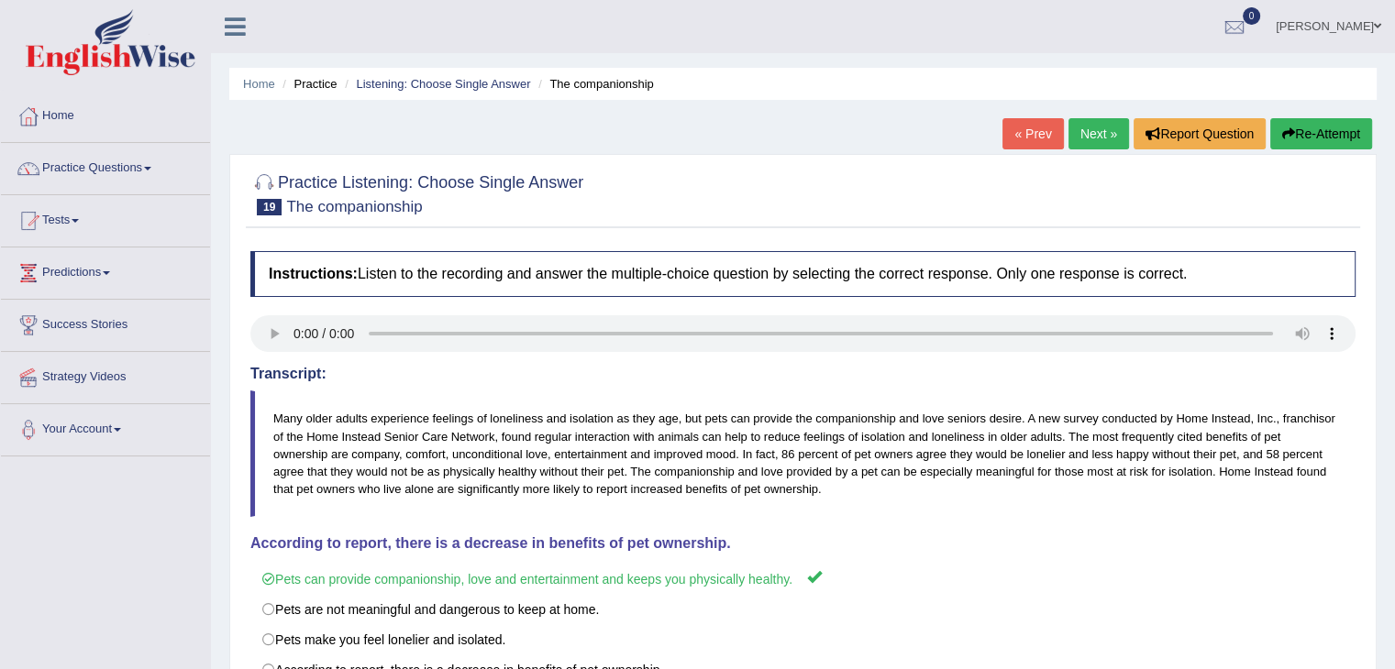
click at [1083, 134] on link "Next »" at bounding box center [1098, 133] width 61 height 31
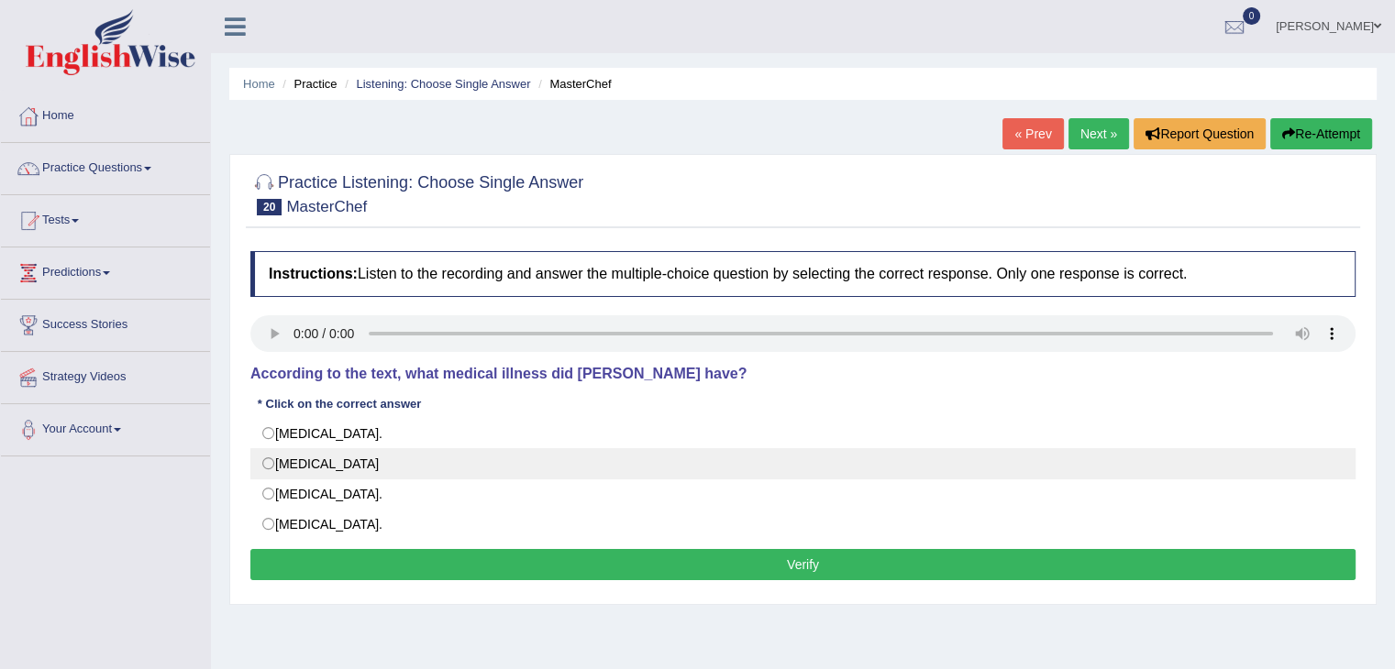
click at [271, 461] on label "[MEDICAL_DATA]" at bounding box center [802, 463] width 1105 height 31
radio input "true"
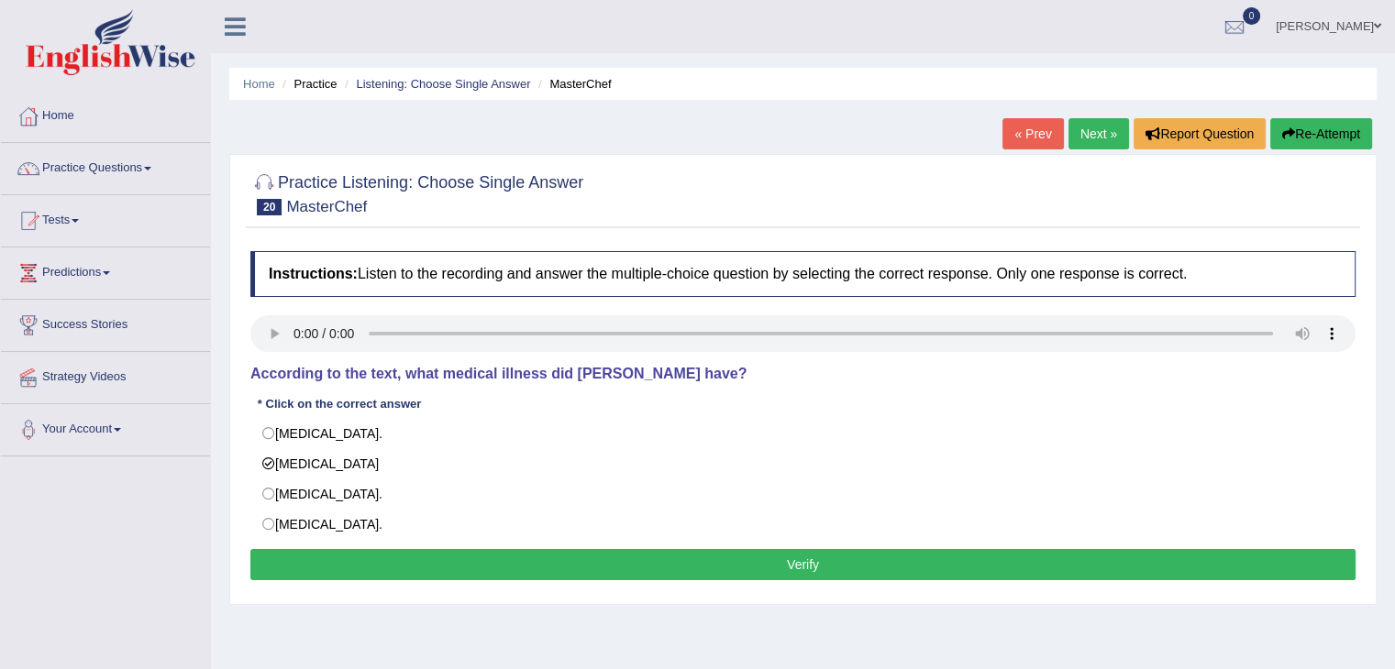
click at [338, 555] on button "Verify" at bounding box center [802, 564] width 1105 height 31
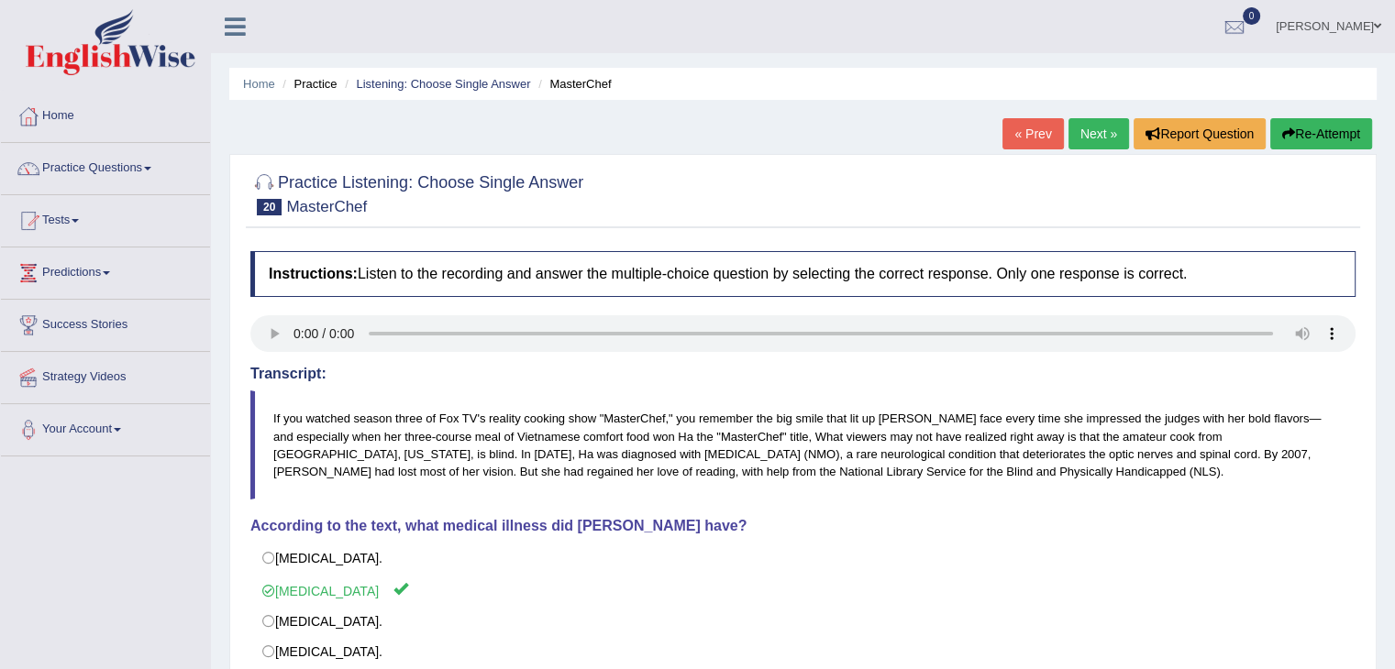
click at [1094, 133] on link "Next »" at bounding box center [1098, 133] width 61 height 31
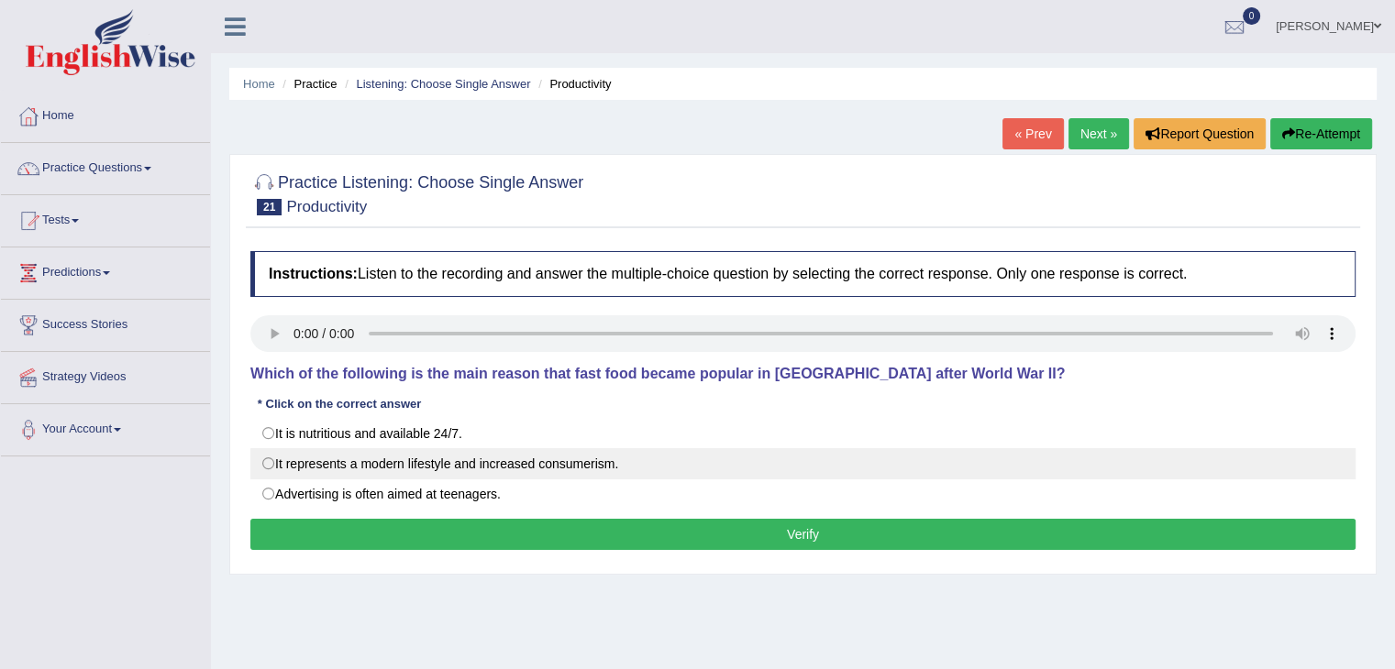
click at [276, 463] on label "It represents a modern lifestyle and increased consumerism." at bounding box center [802, 463] width 1105 height 31
radio input "true"
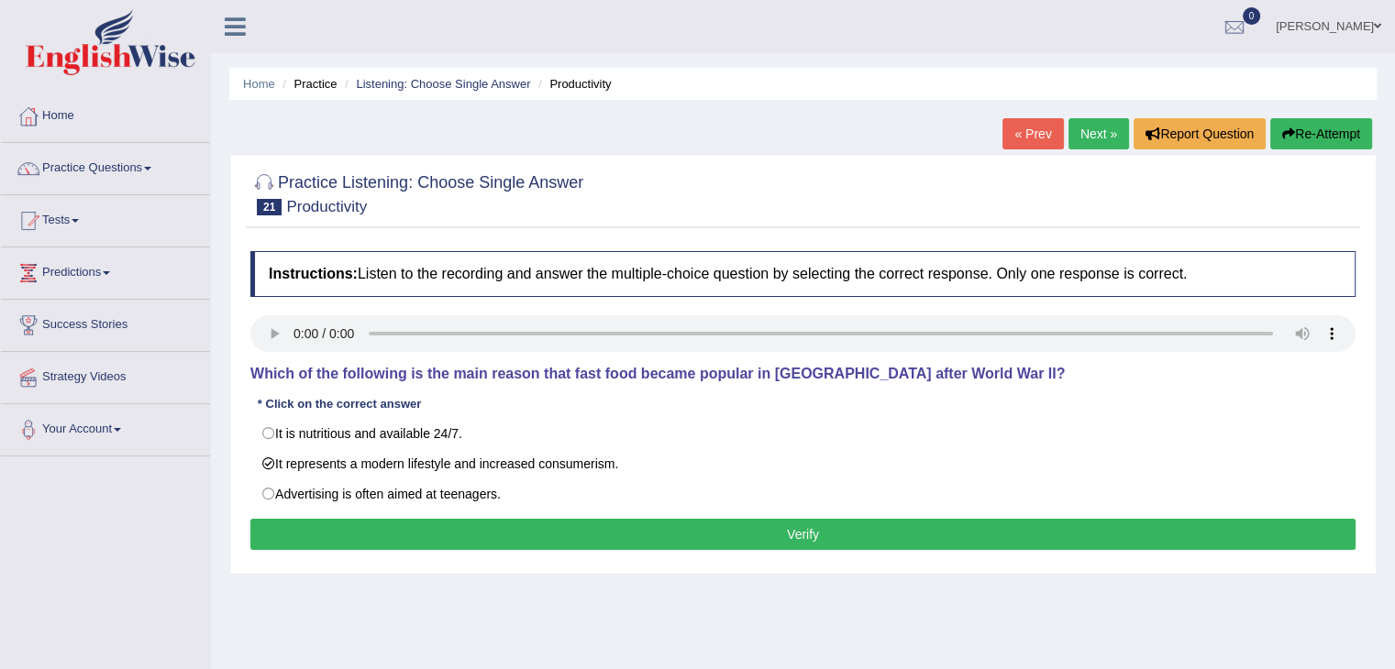
click at [310, 524] on button "Verify" at bounding box center [802, 534] width 1105 height 31
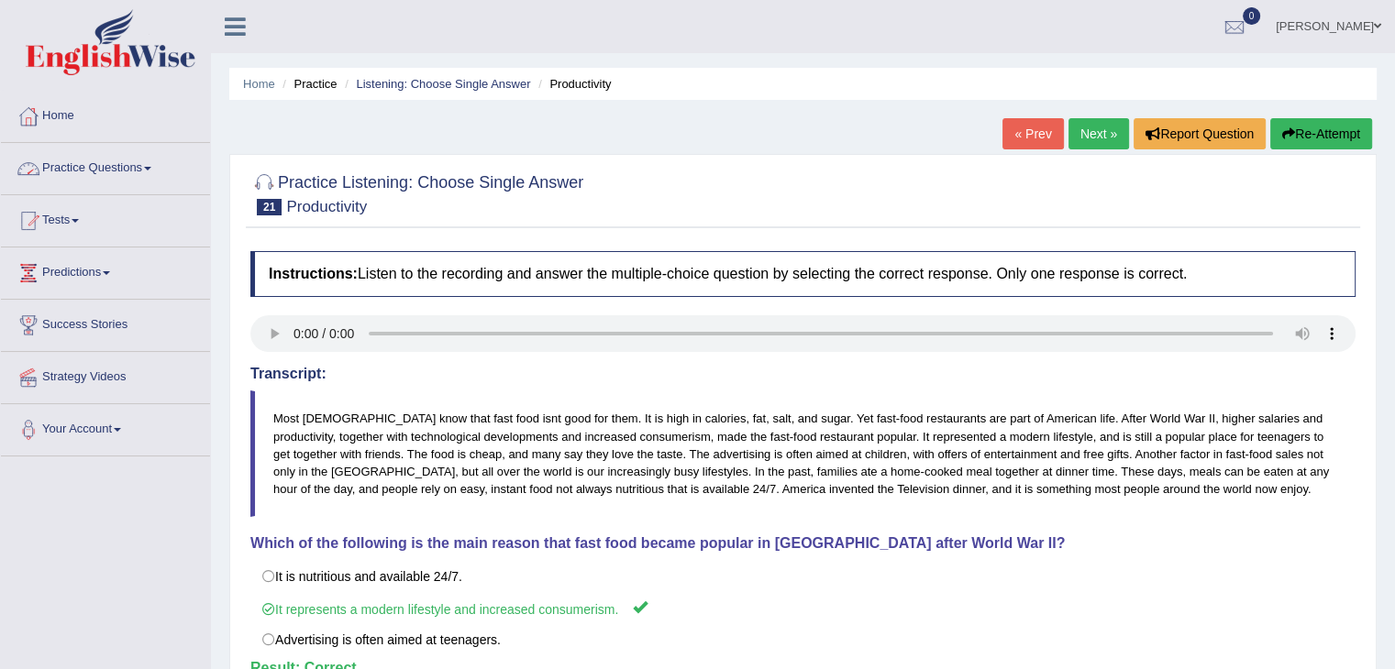
click at [139, 168] on link "Practice Questions" at bounding box center [105, 166] width 209 height 46
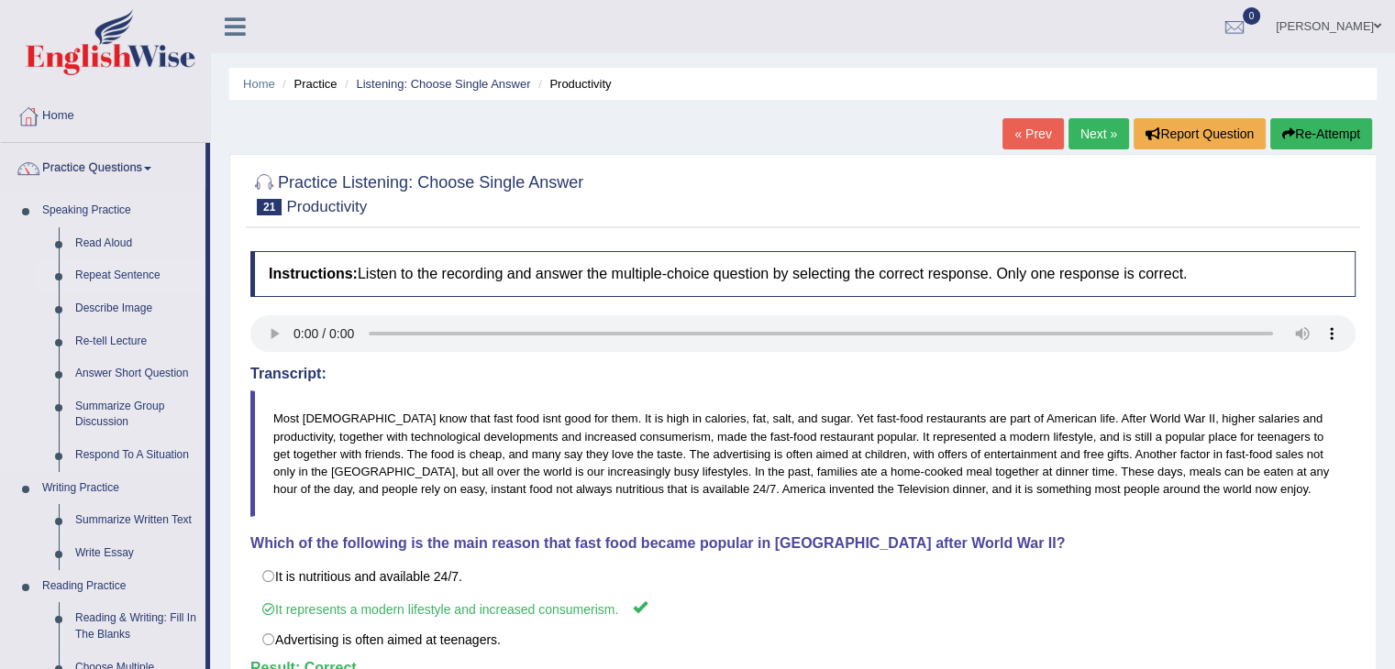
click at [99, 277] on link "Repeat Sentence" at bounding box center [136, 276] width 138 height 33
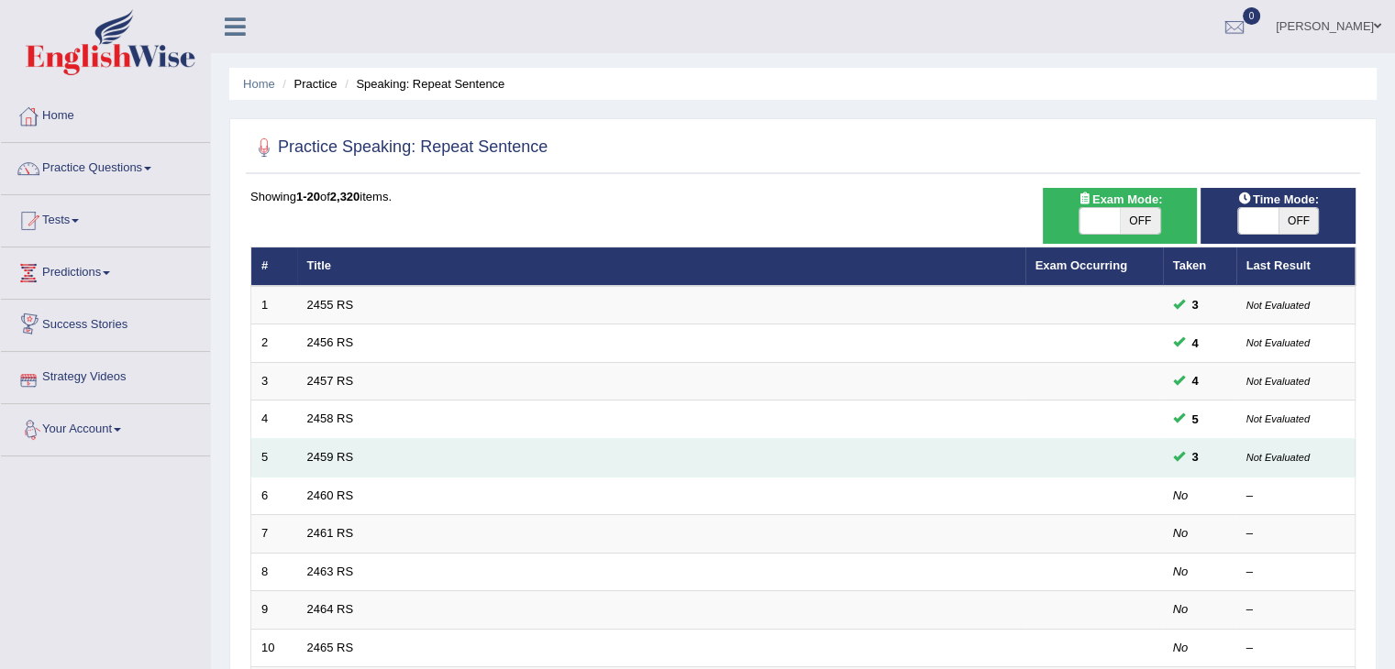
click at [482, 460] on td "2459 RS" at bounding box center [661, 458] width 728 height 39
click at [326, 451] on link "2459 RS" at bounding box center [330, 457] width 47 height 14
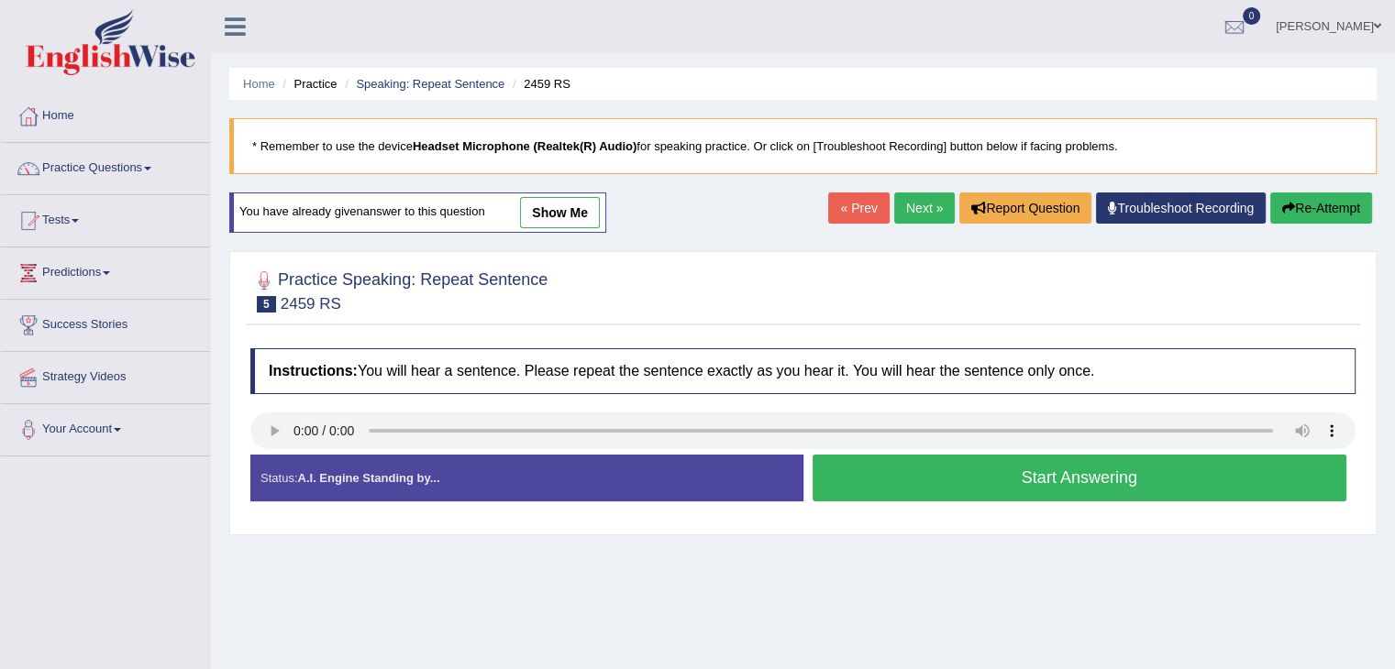
click at [1045, 461] on button "Start Answering" at bounding box center [1079, 478] width 535 height 47
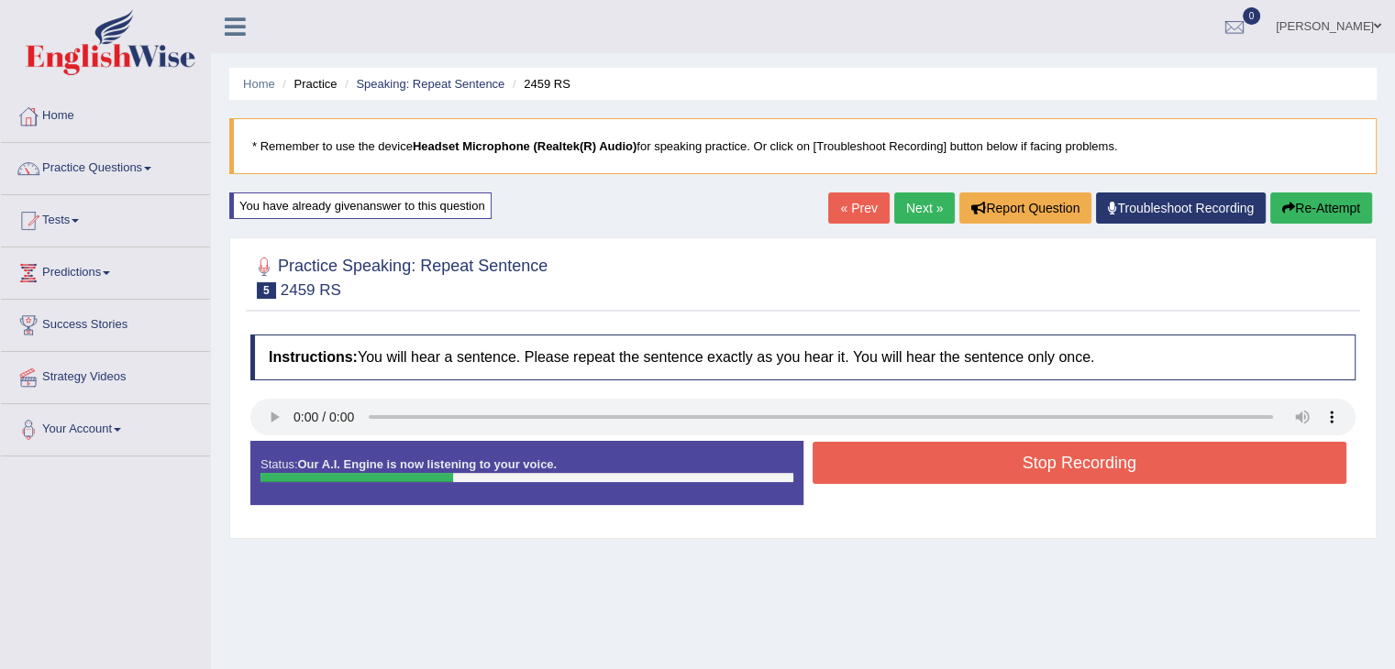
click at [1045, 461] on button "Stop Recording" at bounding box center [1079, 463] width 535 height 42
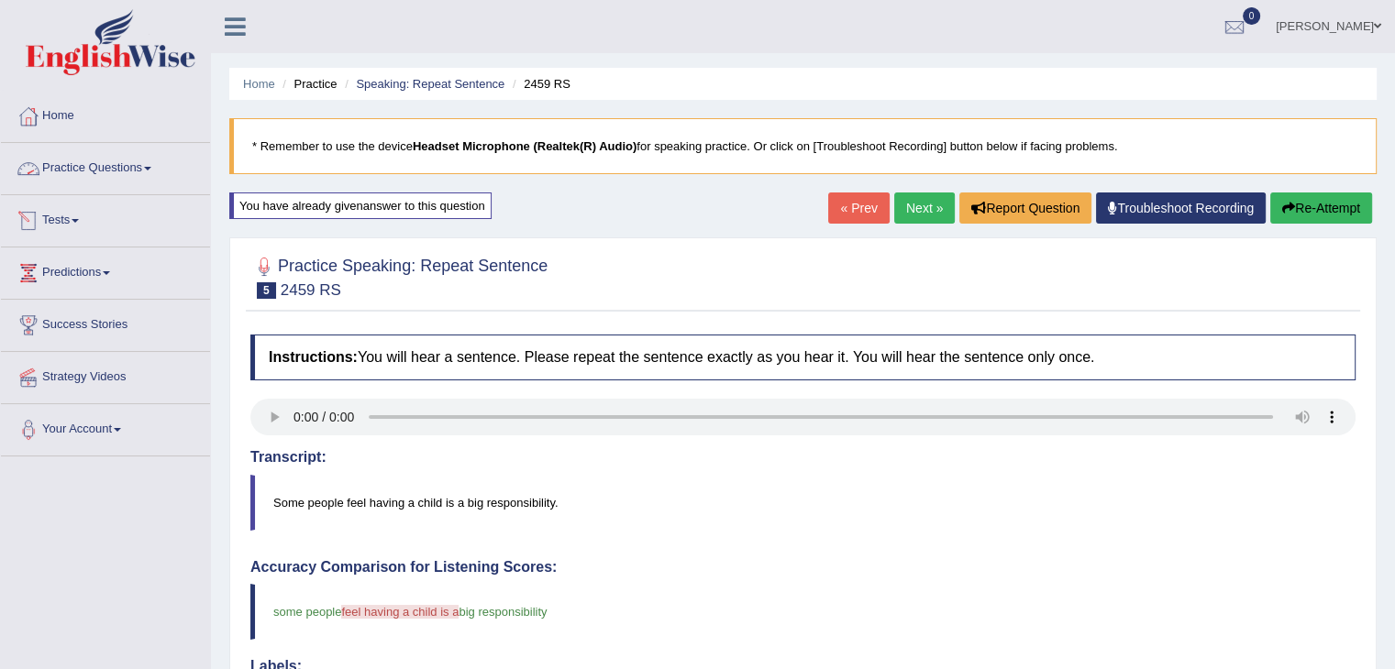
click at [50, 148] on link "Practice Questions" at bounding box center [105, 166] width 209 height 46
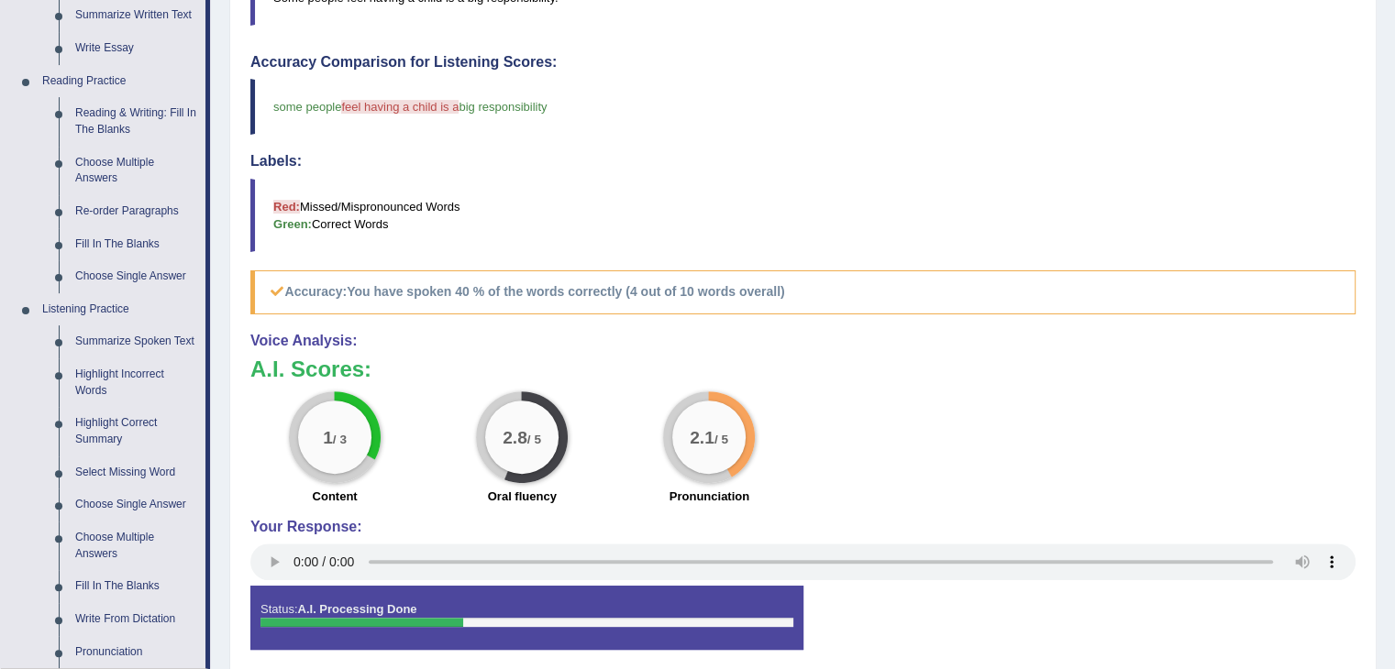
scroll to position [591, 0]
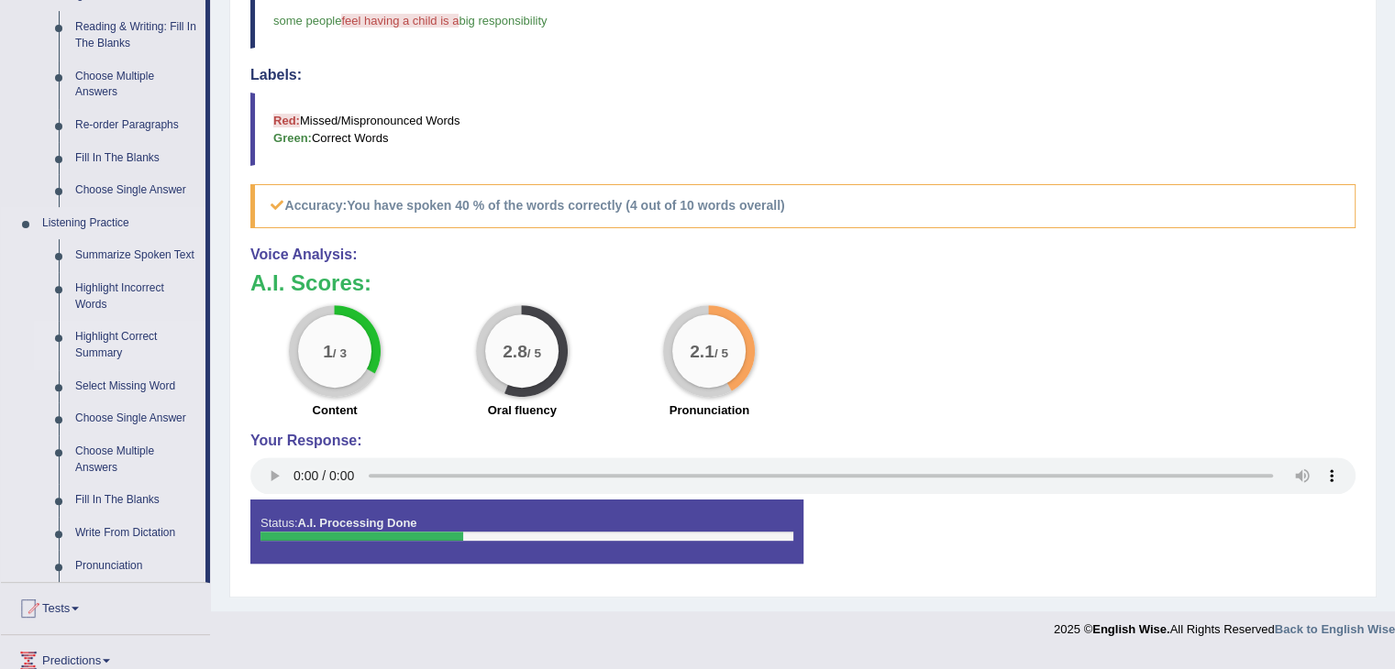
click at [65, 349] on li "Highlight Correct Summary" at bounding box center [119, 345] width 171 height 49
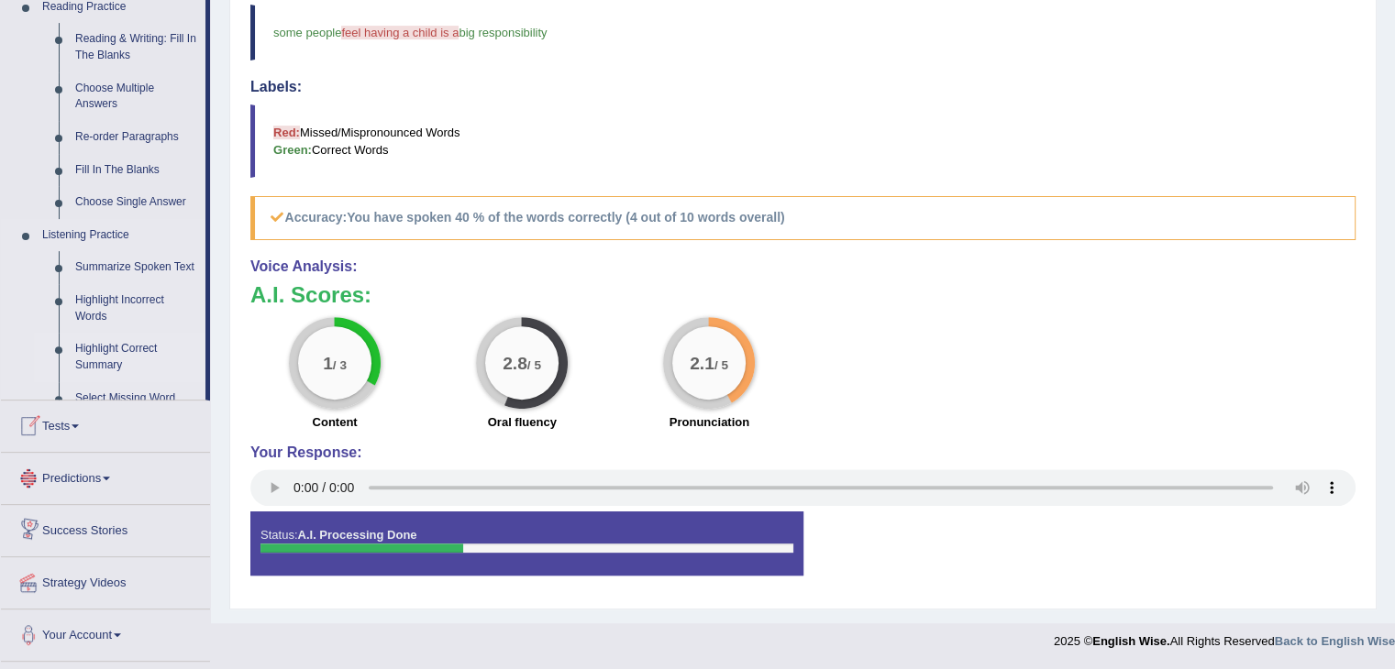
scroll to position [767, 0]
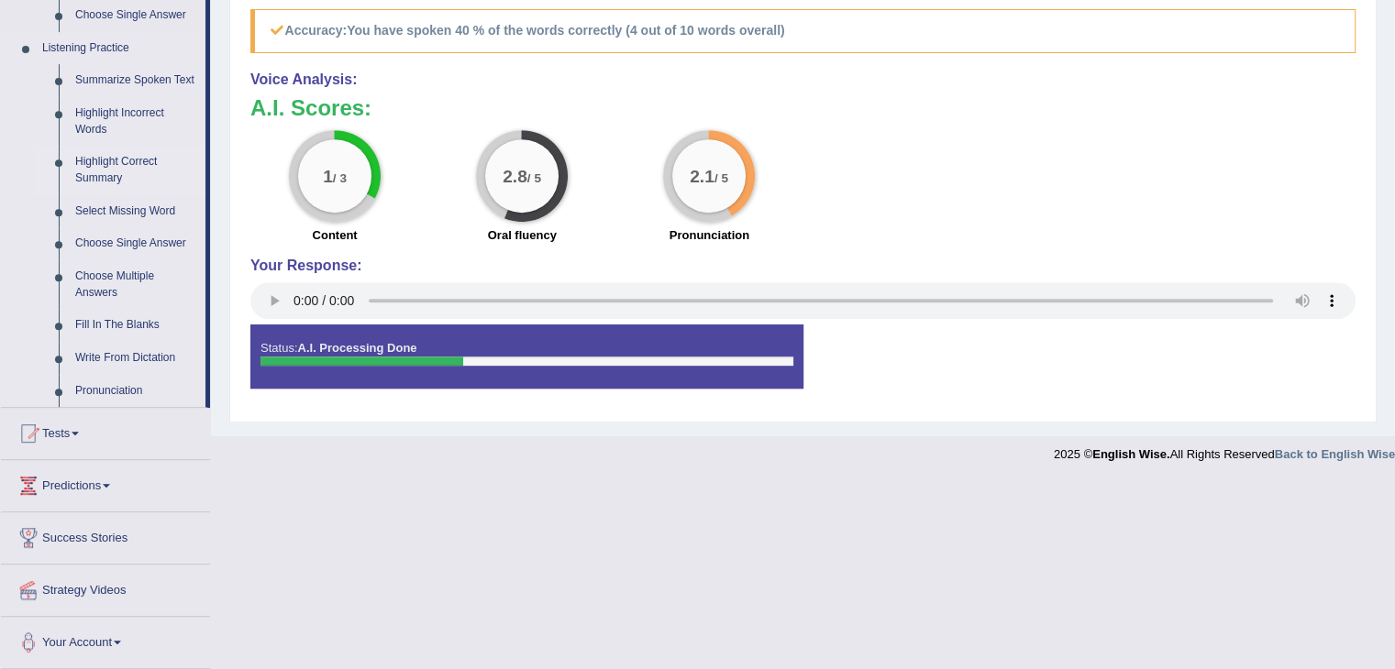
click at [124, 171] on link "Highlight Correct Summary" at bounding box center [136, 170] width 138 height 49
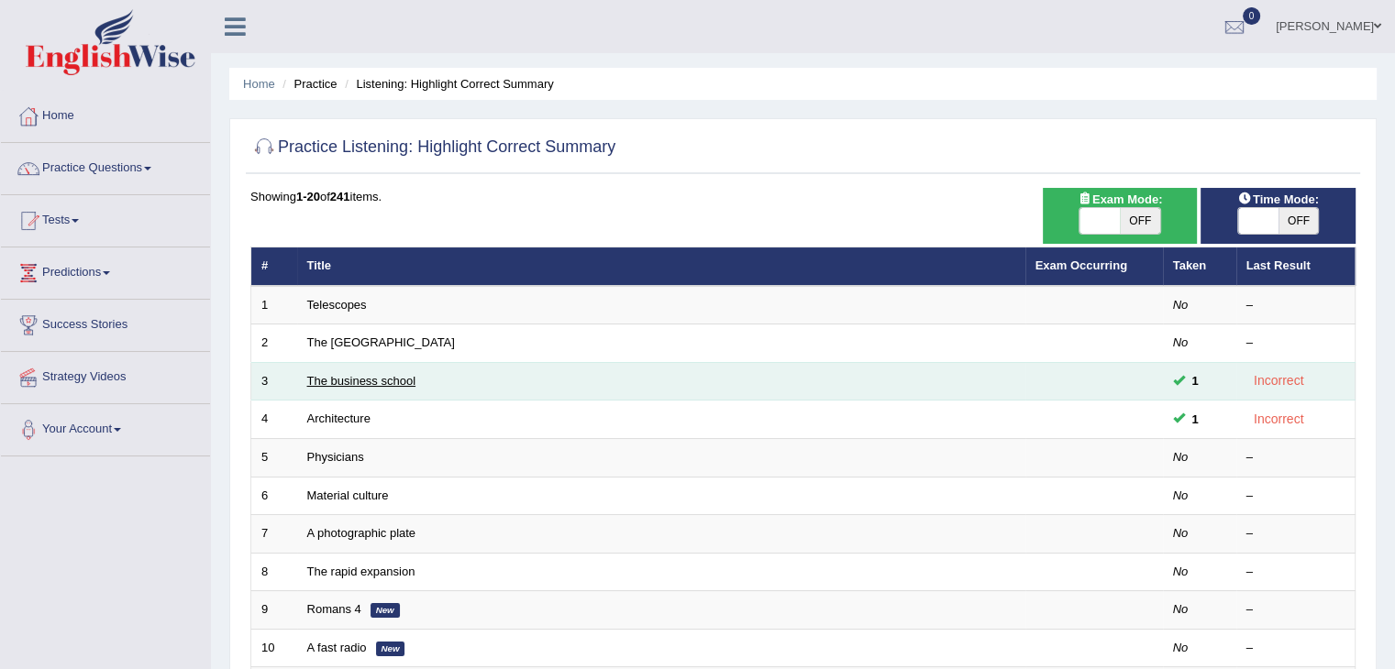
click at [387, 374] on link "The business school" at bounding box center [361, 381] width 109 height 14
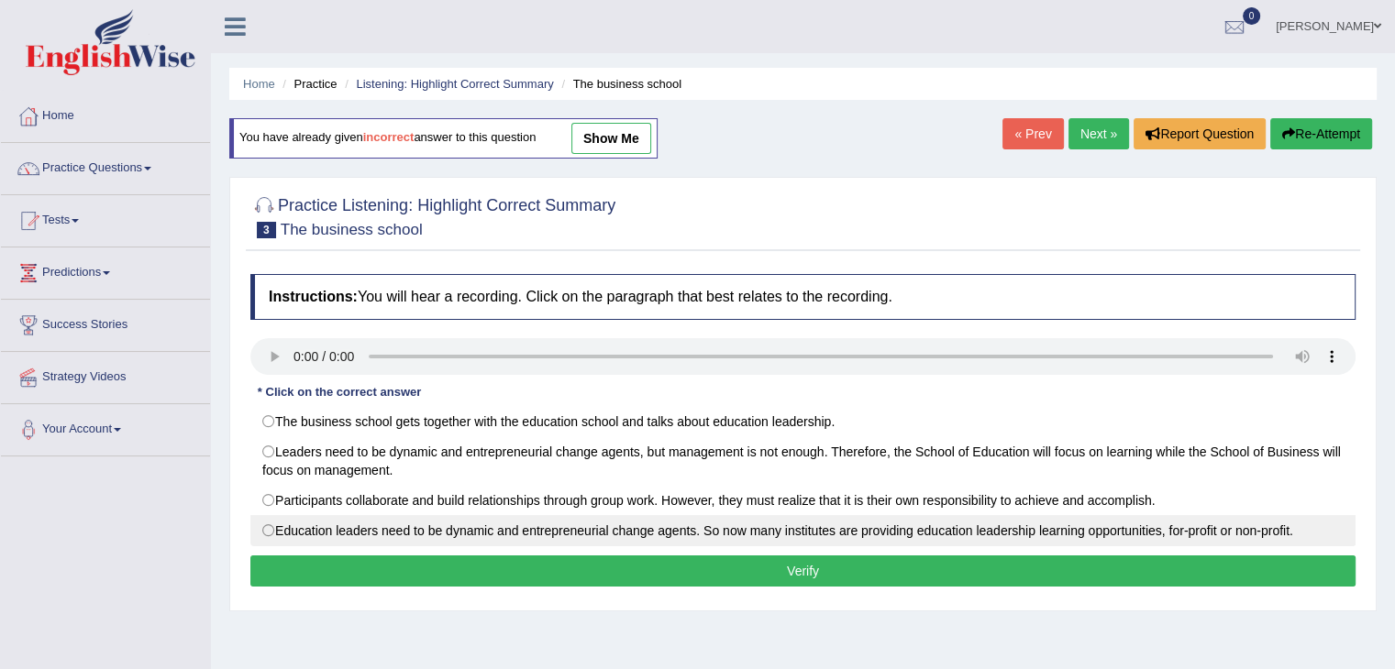
click at [599, 540] on label "Education leaders need to be dynamic and entrepreneurial change agents. So now …" at bounding box center [802, 530] width 1105 height 31
radio input "true"
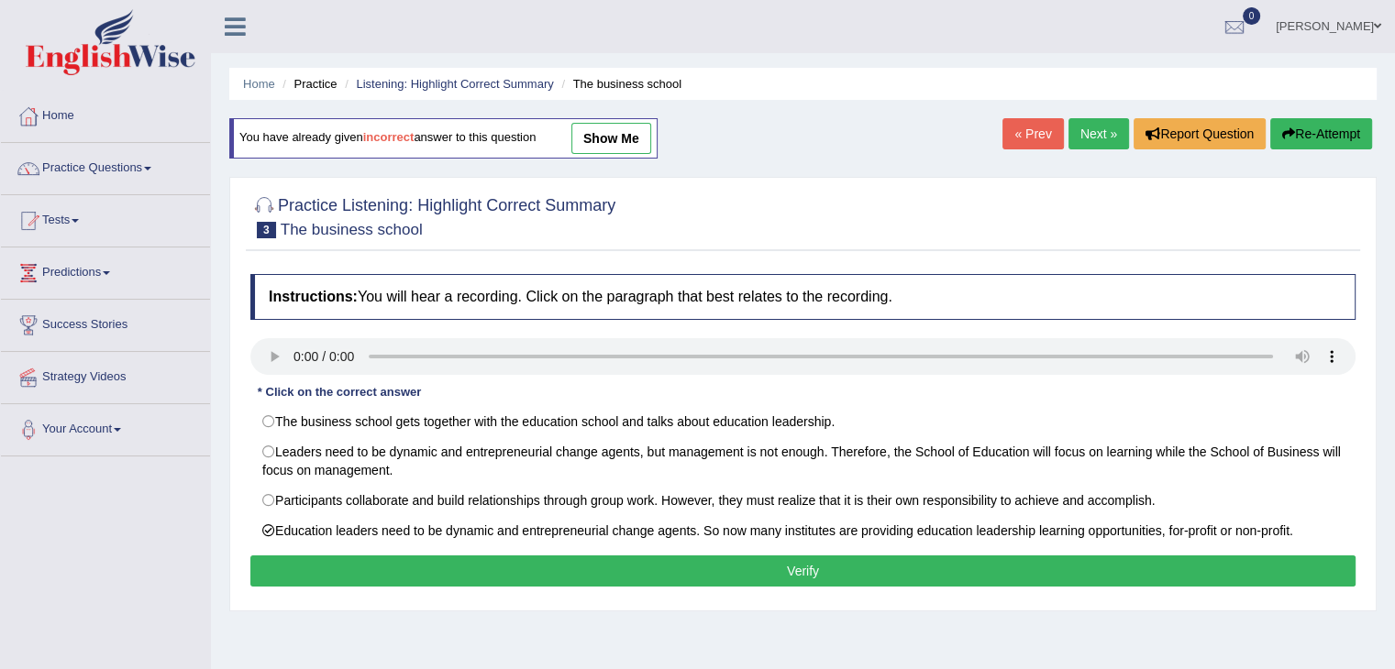
click at [433, 567] on button "Verify" at bounding box center [802, 571] width 1105 height 31
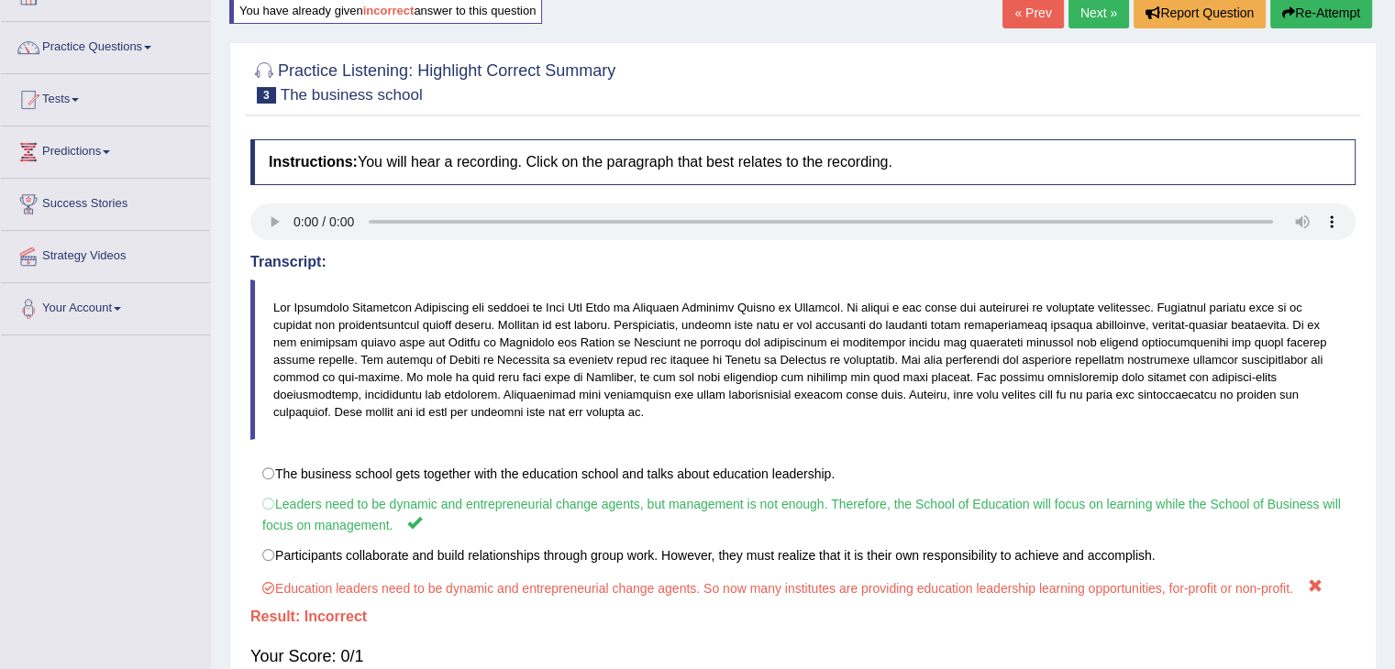
scroll to position [103, 0]
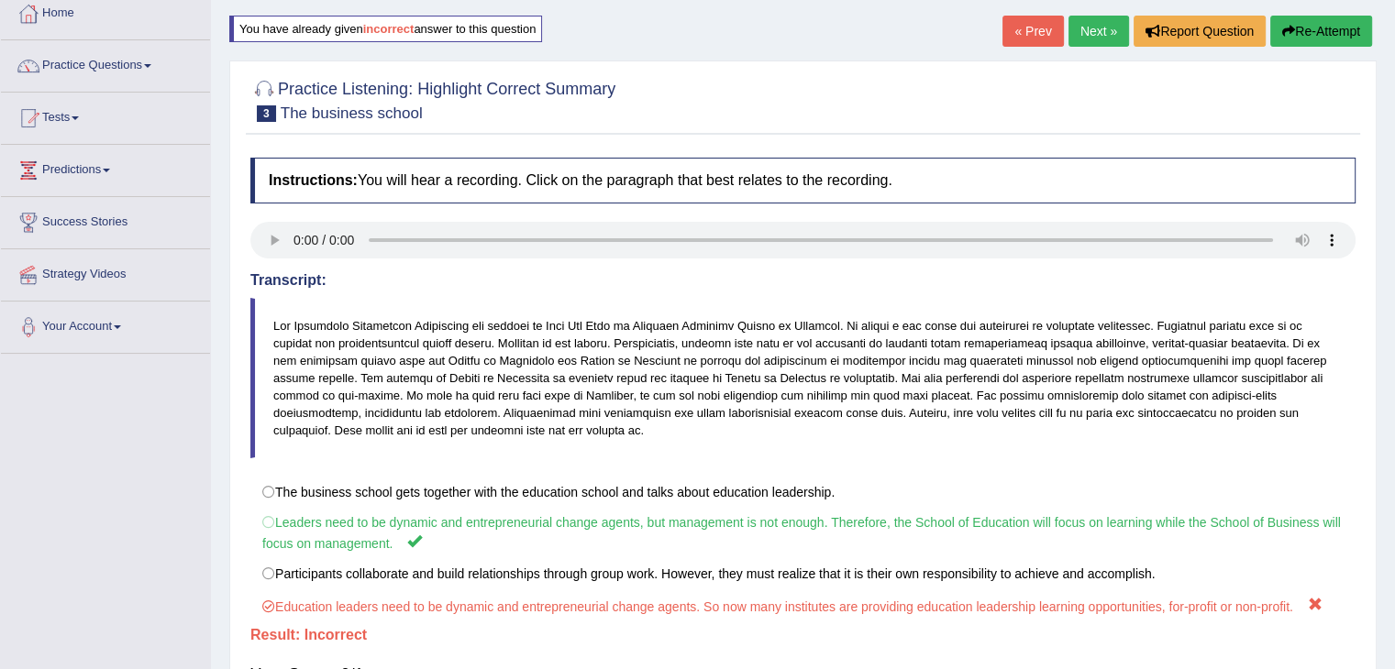
click at [1086, 27] on link "Next »" at bounding box center [1098, 31] width 61 height 31
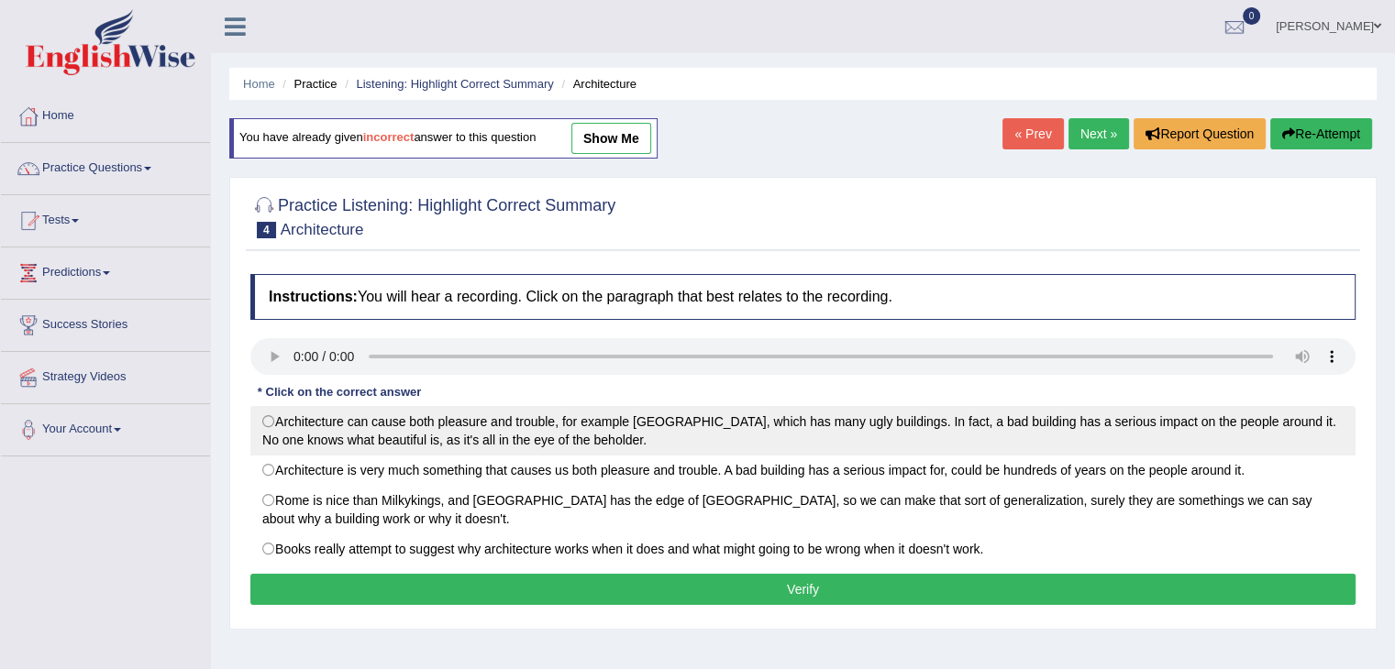
click at [271, 410] on label "Architecture can cause both pleasure and trouble, for example London, which has…" at bounding box center [802, 431] width 1105 height 50
radio input "true"
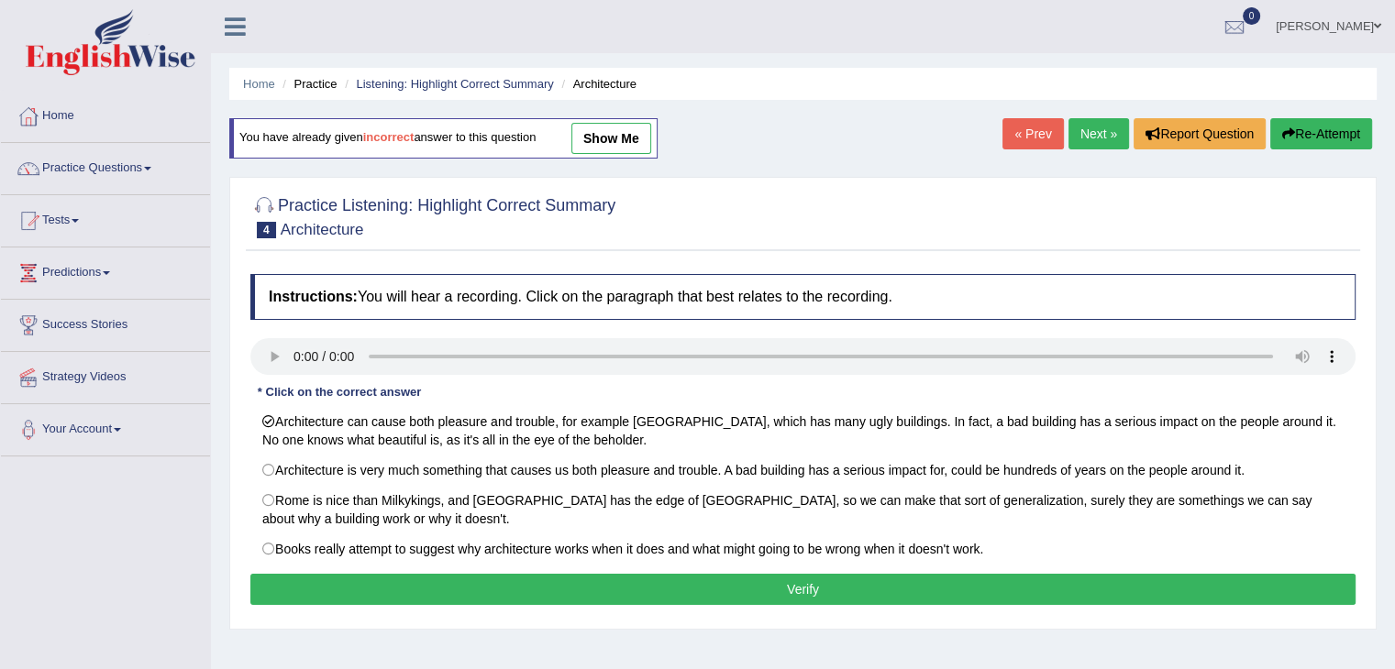
click at [402, 583] on button "Verify" at bounding box center [802, 589] width 1105 height 31
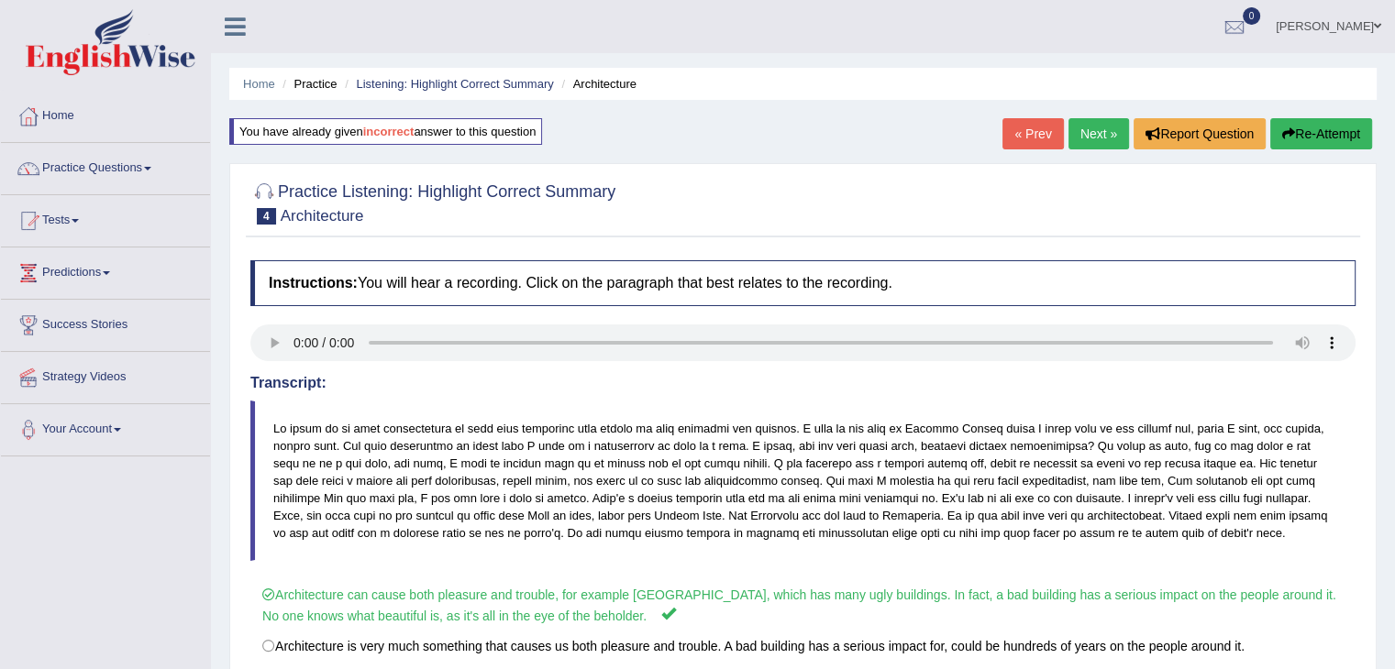
click at [1110, 144] on link "Next »" at bounding box center [1098, 133] width 61 height 31
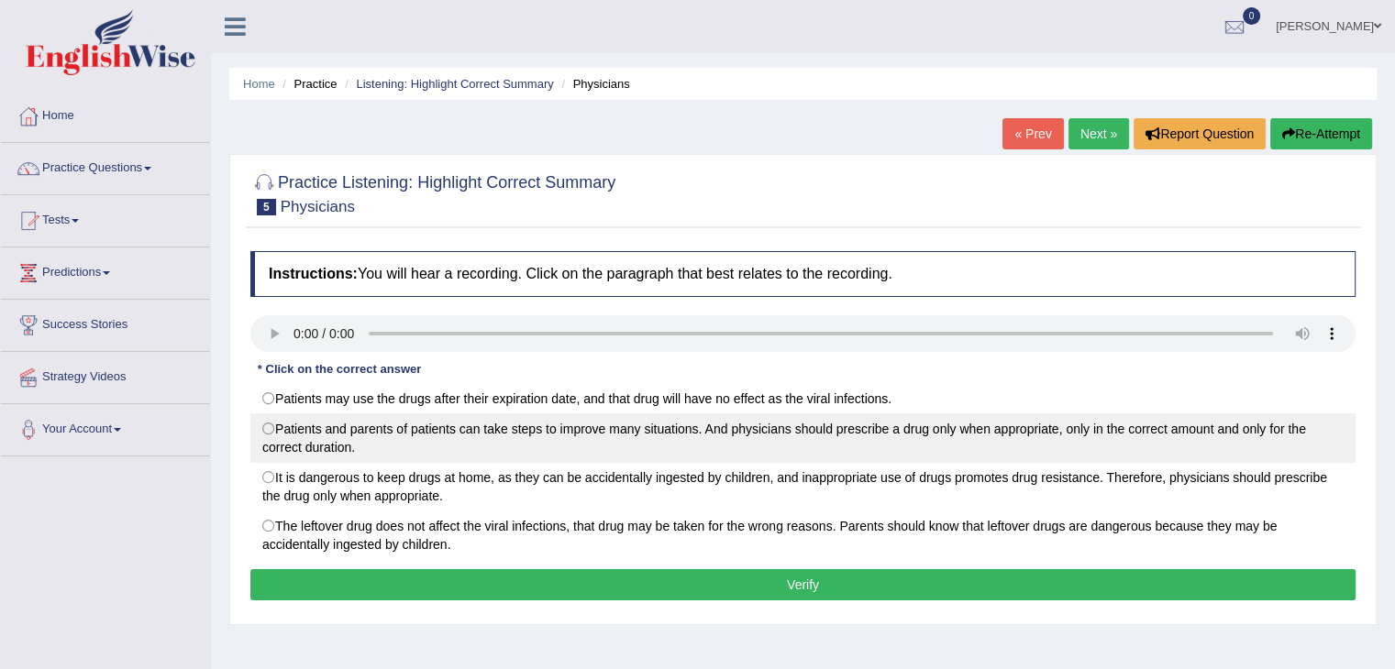
click at [268, 430] on label "Patients and parents of patients can take steps to improve many situations. And…" at bounding box center [802, 439] width 1105 height 50
radio input "true"
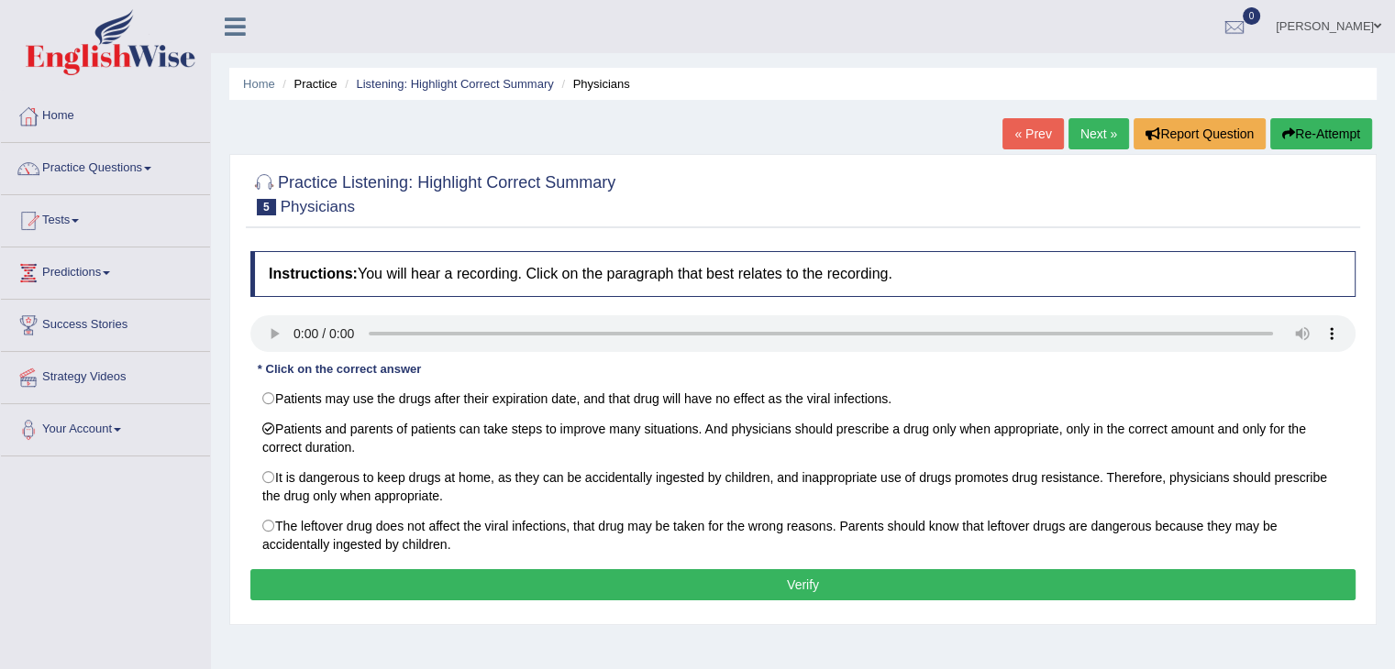
click at [362, 575] on button "Verify" at bounding box center [802, 584] width 1105 height 31
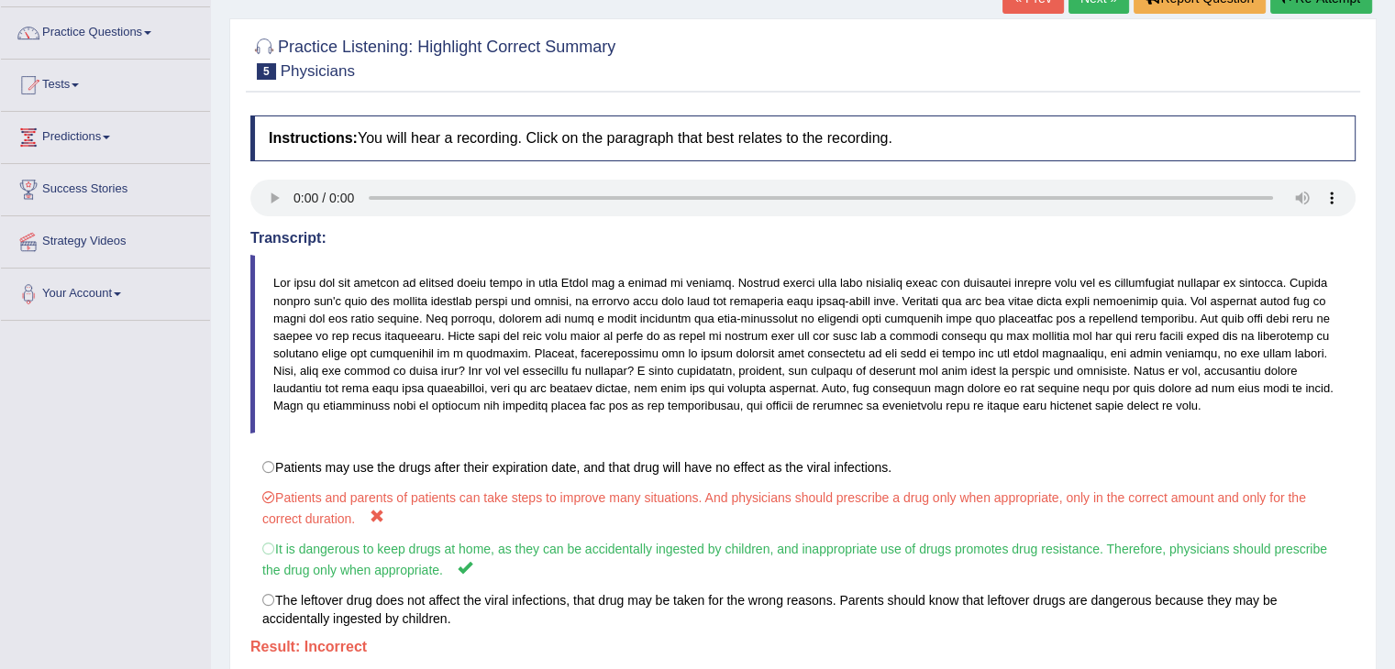
scroll to position [138, 0]
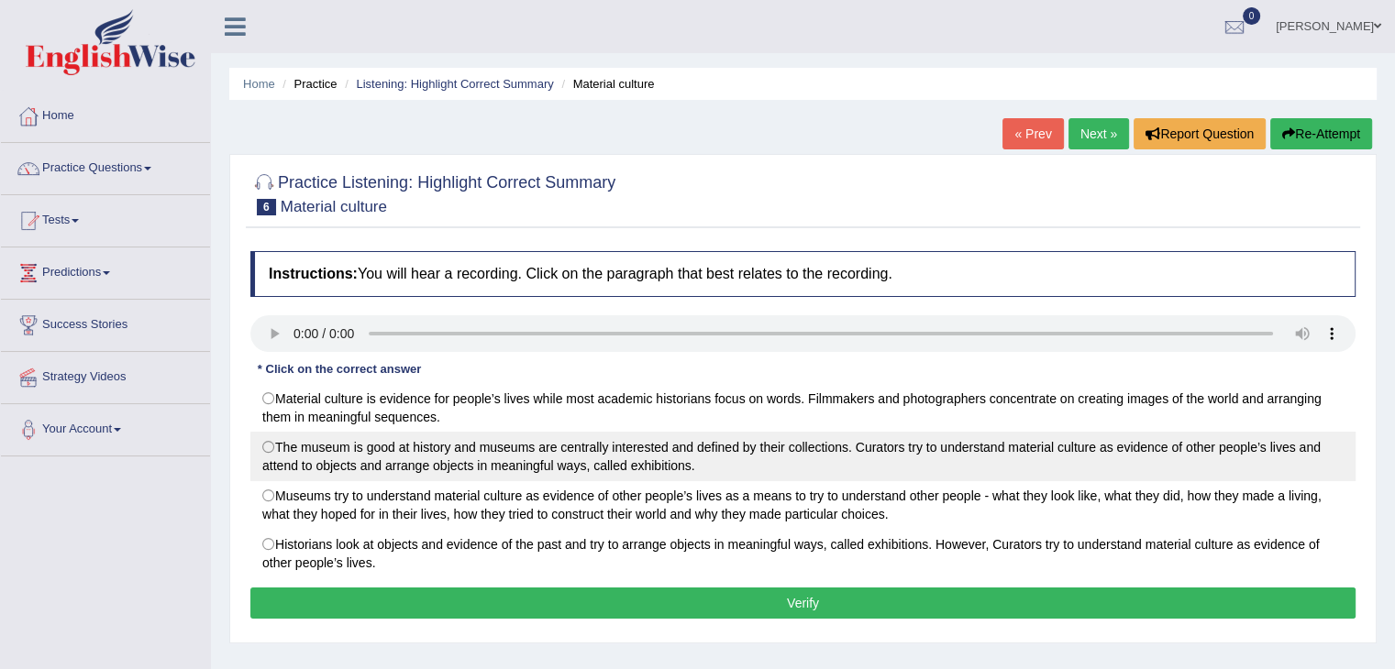
click at [268, 440] on label "The museum is good at history and museums are centrally interested and defined …" at bounding box center [802, 457] width 1105 height 50
radio input "true"
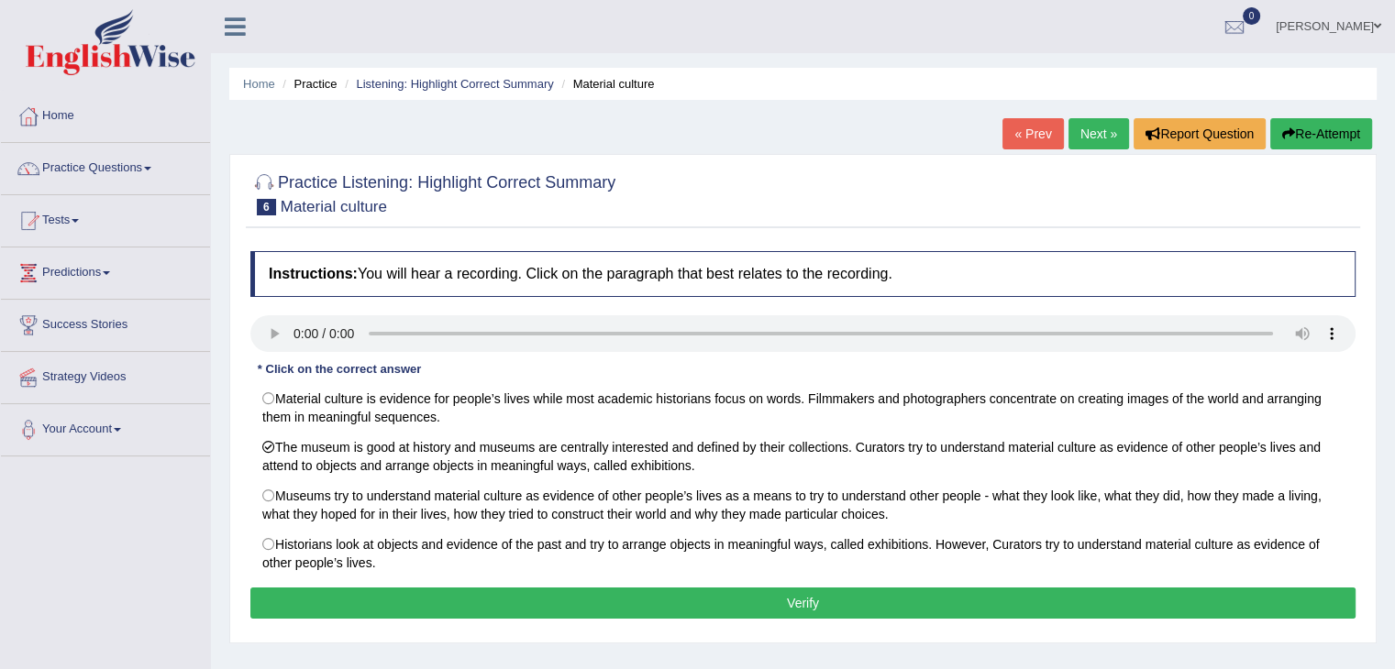
click at [341, 593] on button "Verify" at bounding box center [802, 603] width 1105 height 31
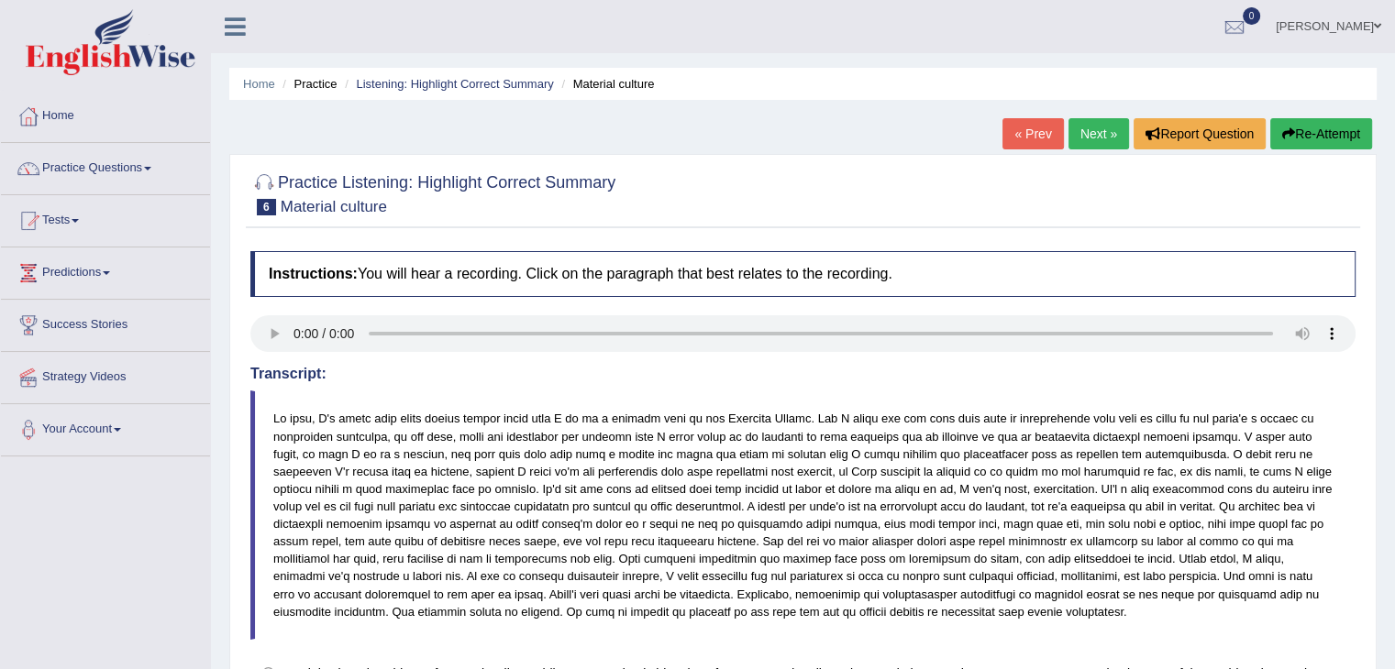
click at [1093, 137] on link "Next »" at bounding box center [1098, 133] width 61 height 31
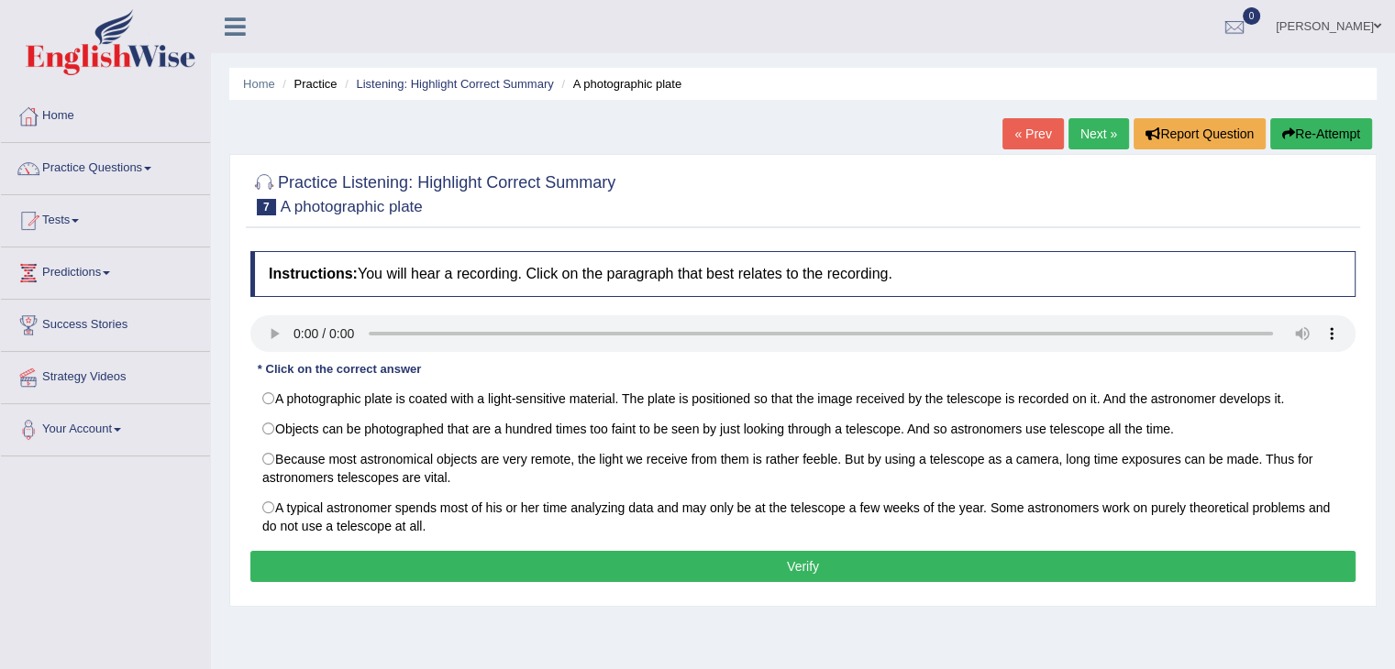
click at [644, 563] on button "Verify" at bounding box center [802, 566] width 1105 height 31
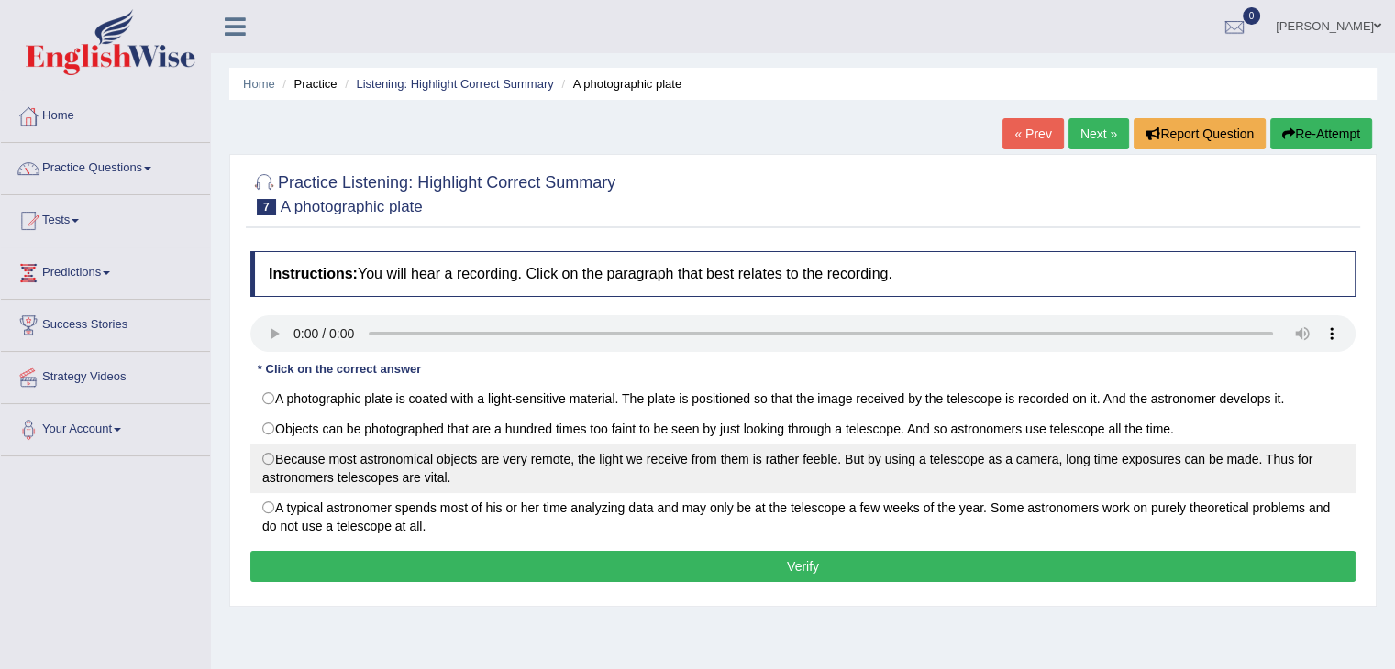
click at [281, 463] on label "Because most astronomical objects are very remote, the light we receive from th…" at bounding box center [802, 469] width 1105 height 50
radio input "true"
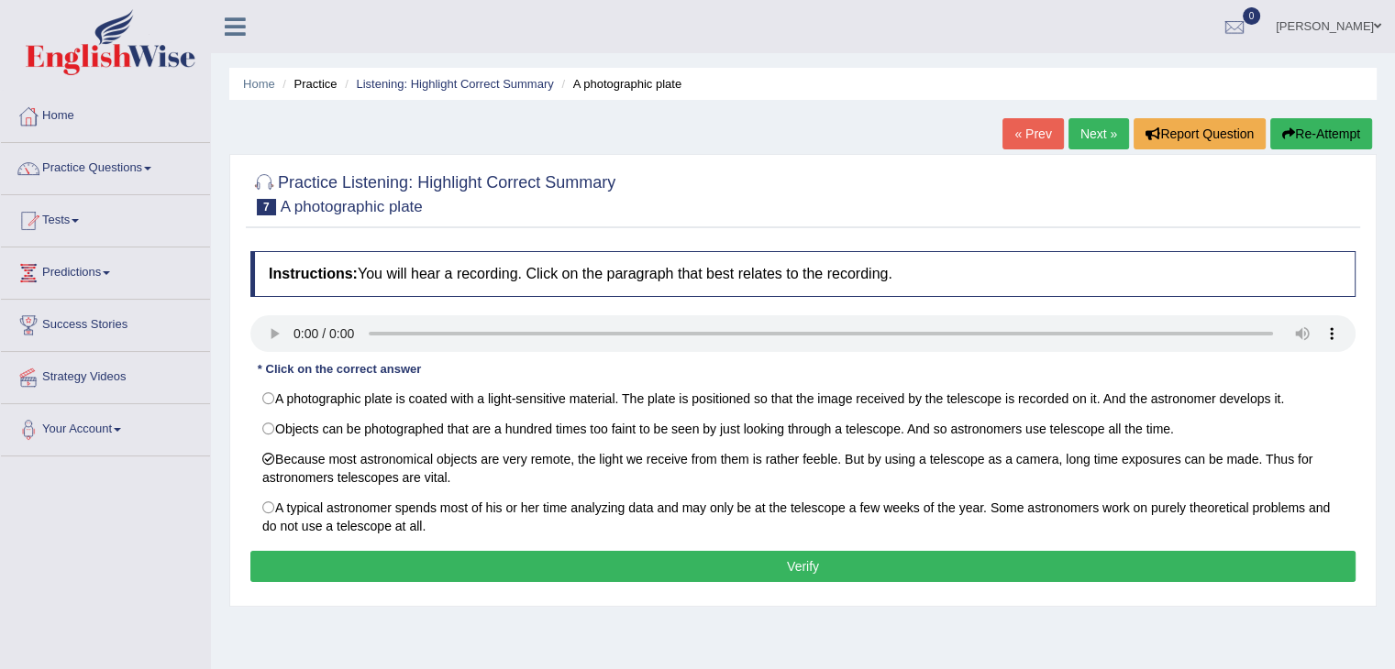
click at [324, 561] on button "Verify" at bounding box center [802, 566] width 1105 height 31
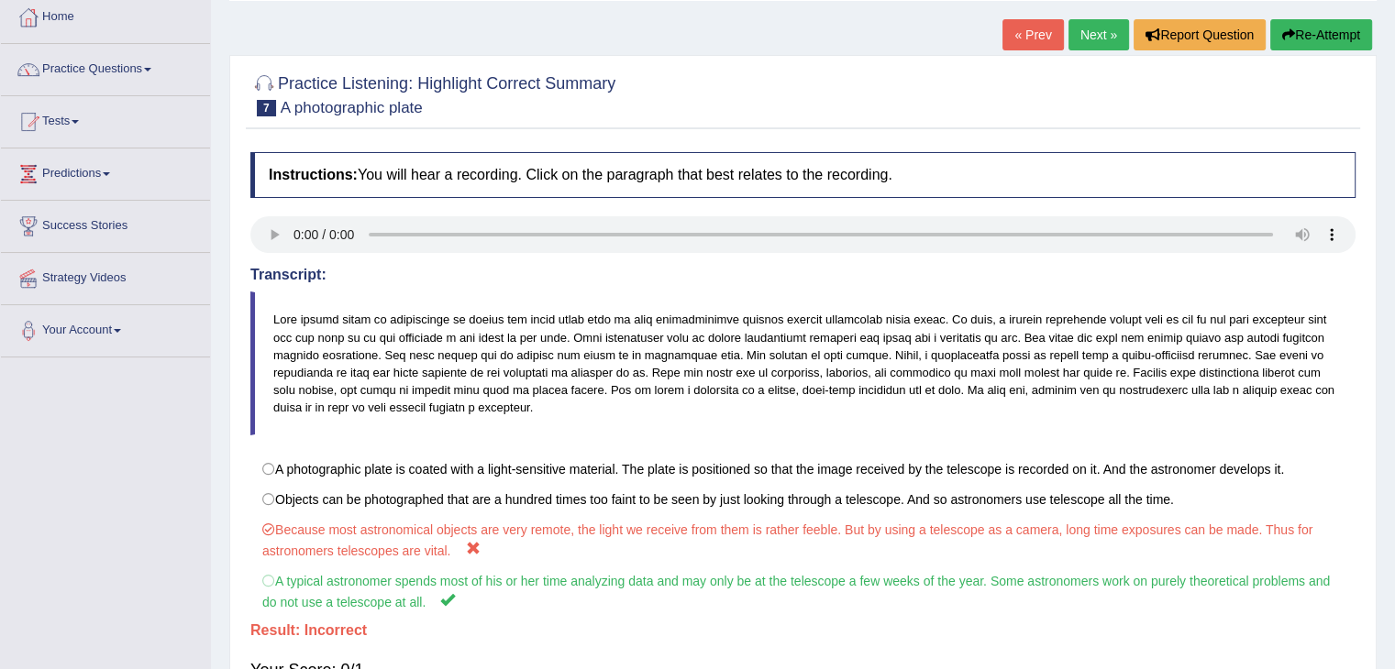
scroll to position [101, 0]
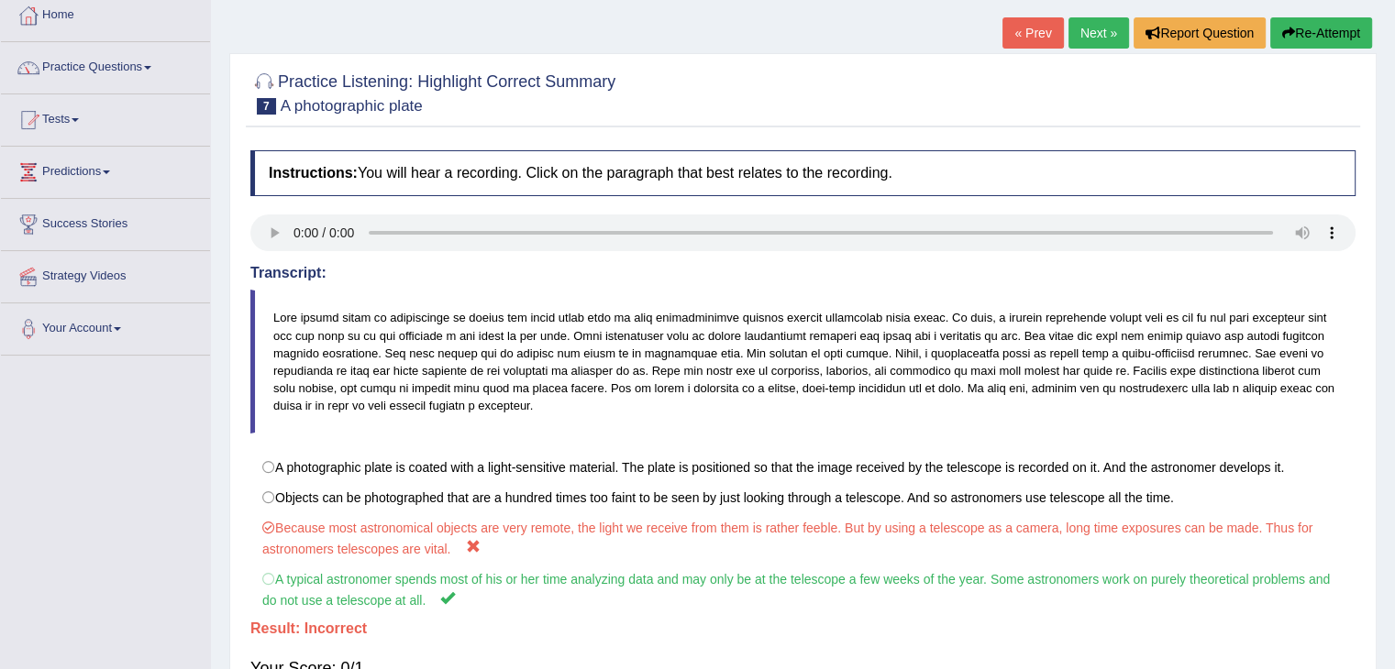
click at [160, 78] on link "Practice Questions" at bounding box center [105, 65] width 209 height 46
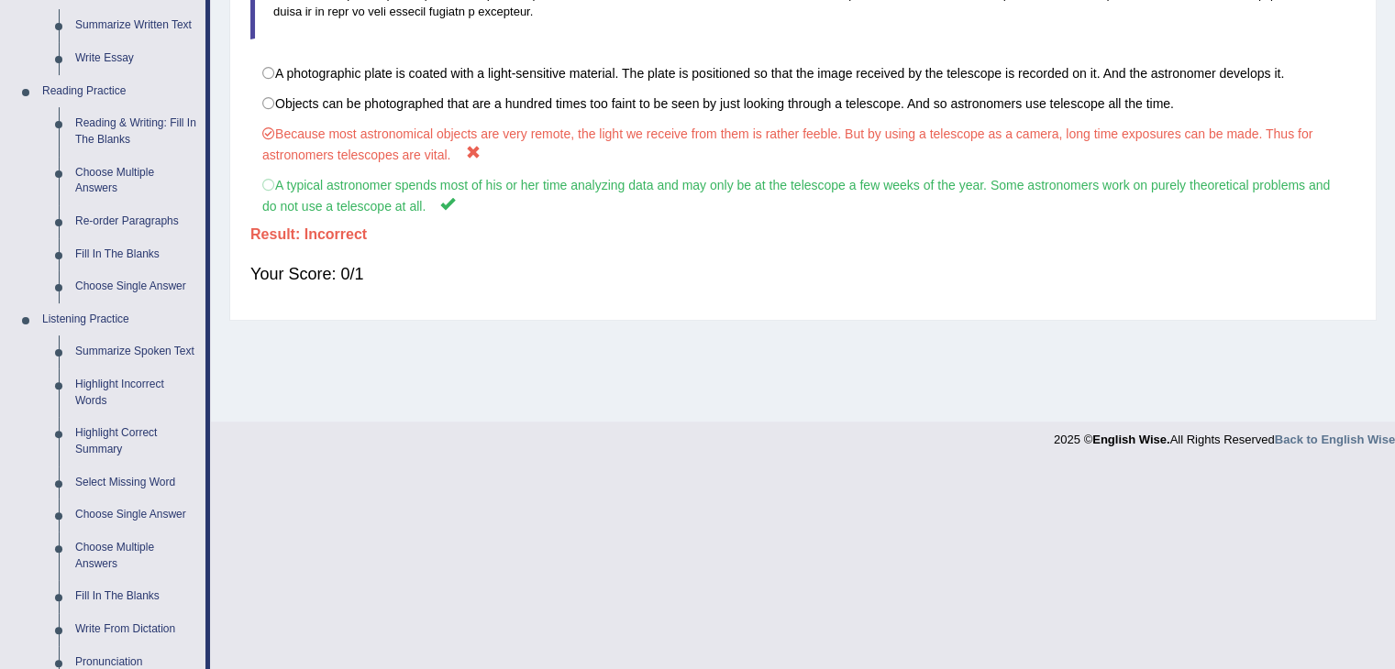
scroll to position [512, 0]
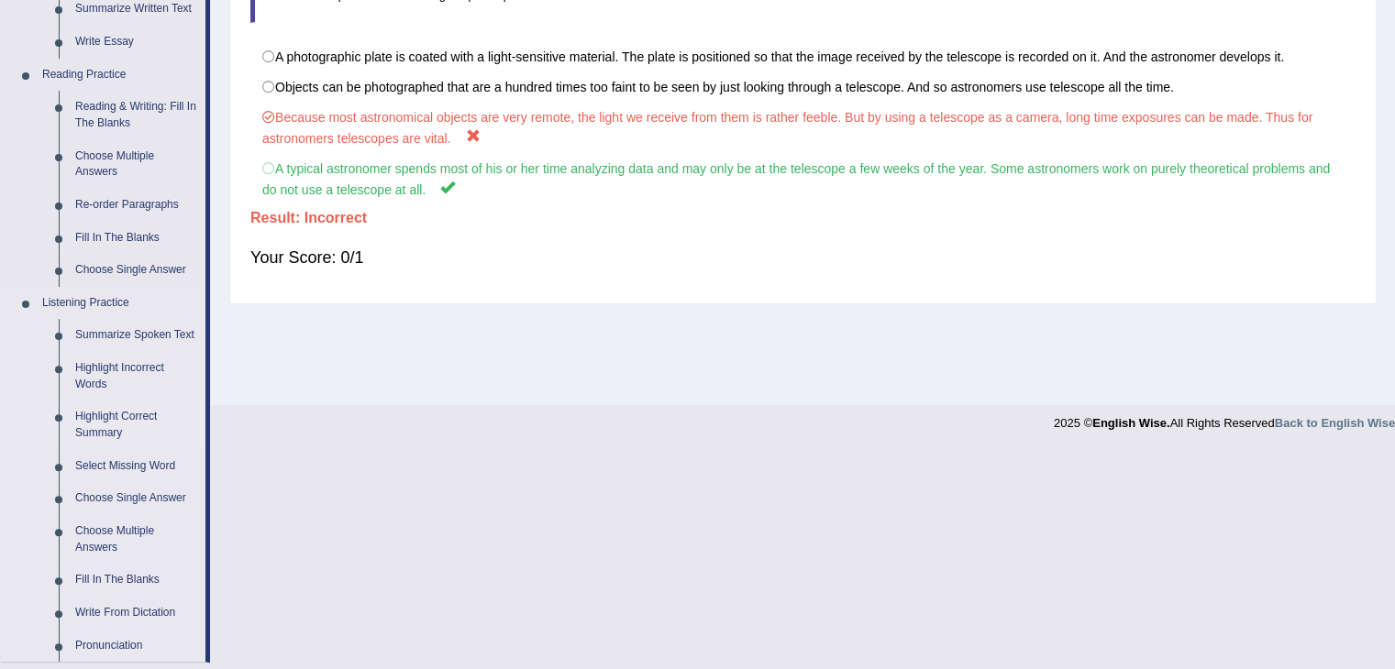
click at [103, 416] on link "Highlight Correct Summary" at bounding box center [136, 425] width 138 height 49
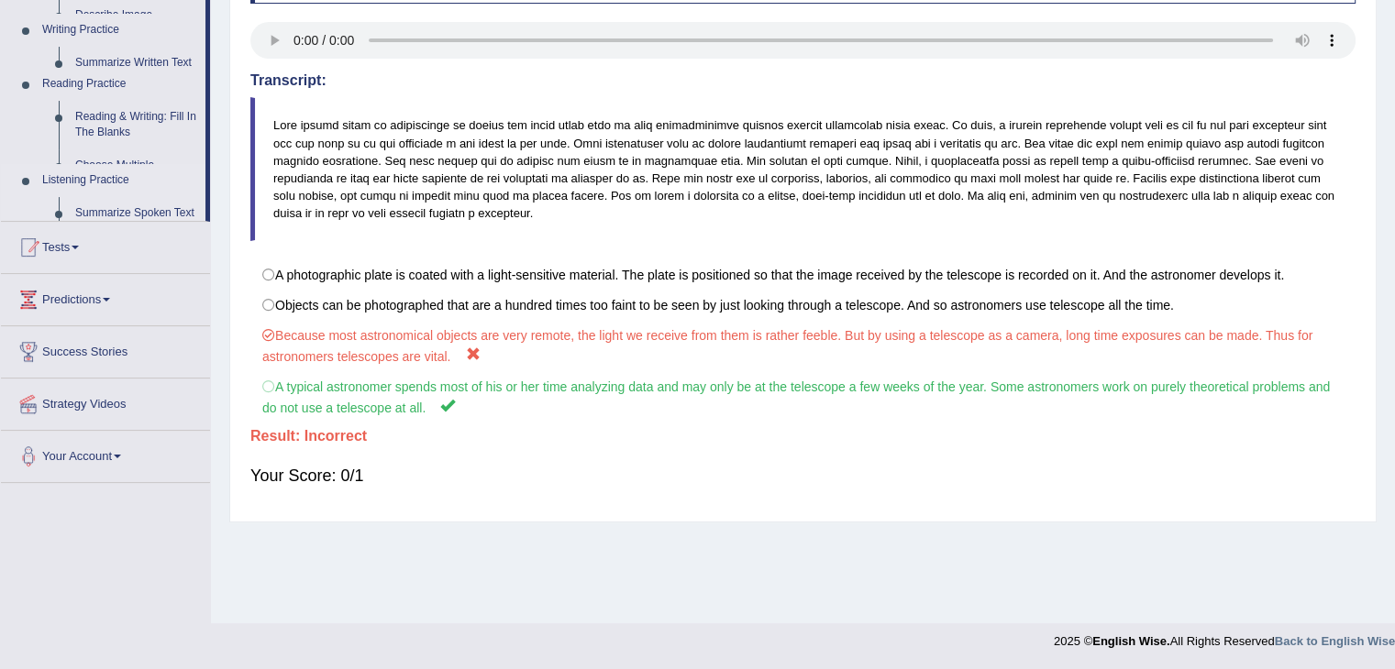
scroll to position [293, 0]
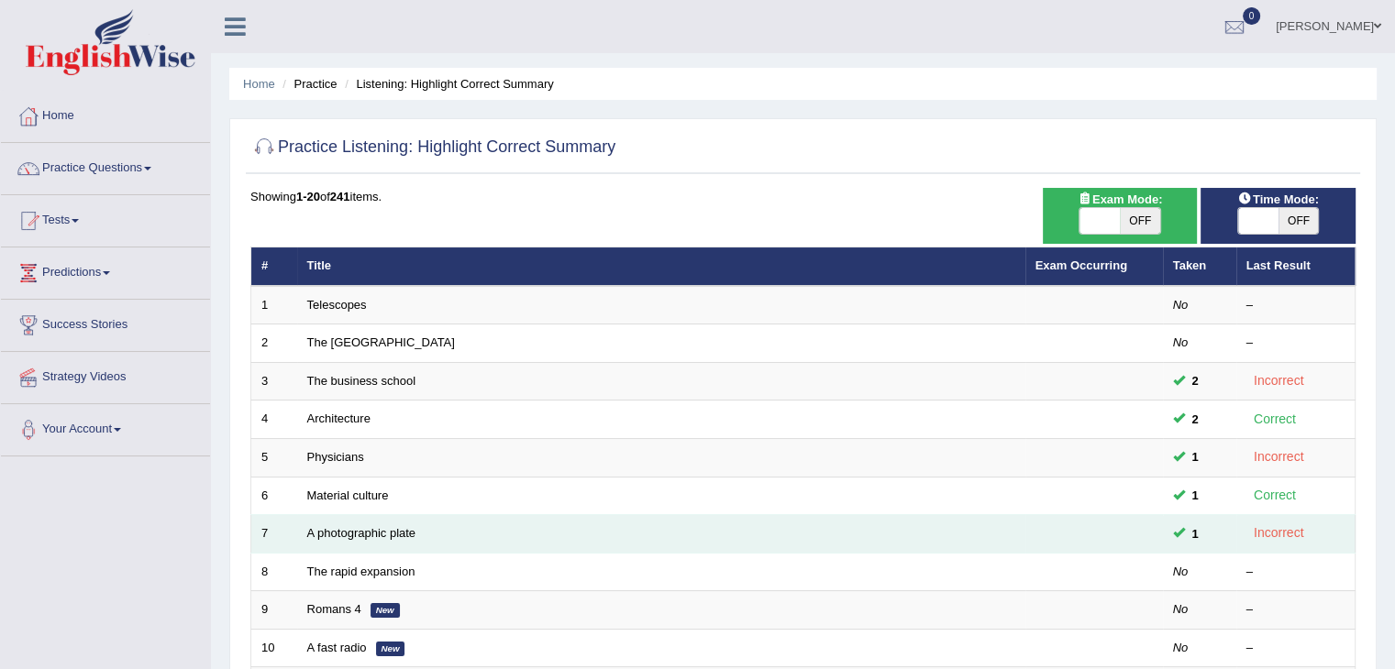
click at [1287, 536] on div "Incorrect" at bounding box center [1278, 533] width 65 height 21
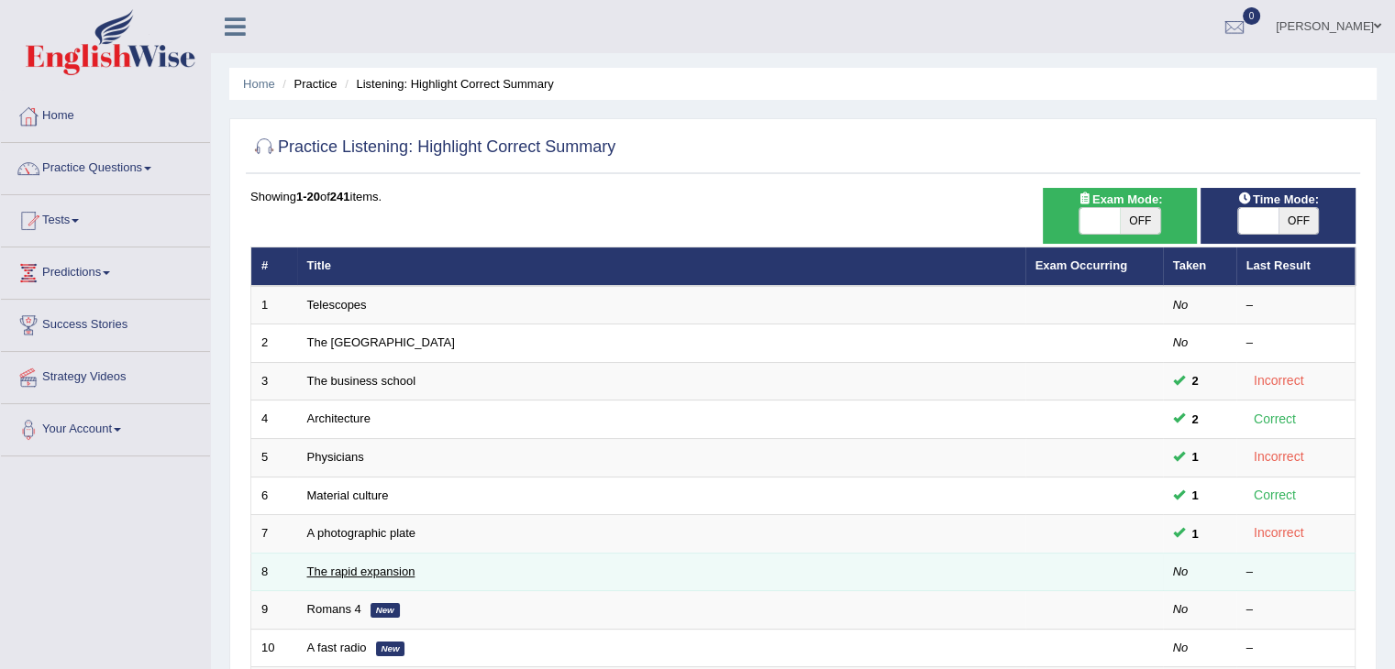
click at [363, 572] on link "The rapid expansion" at bounding box center [361, 572] width 108 height 14
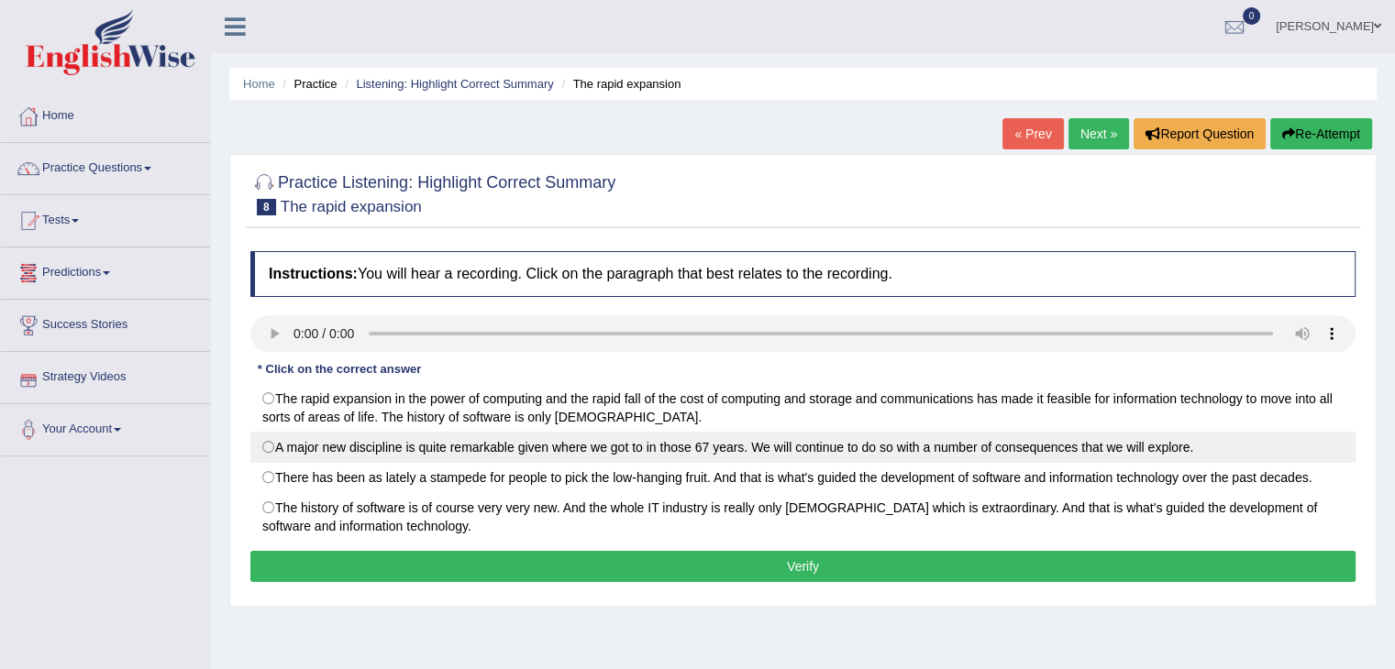
click at [284, 446] on label "A major new discipline is quite remarkable given where we got to in those 67 ye…" at bounding box center [802, 447] width 1105 height 31
radio input "true"
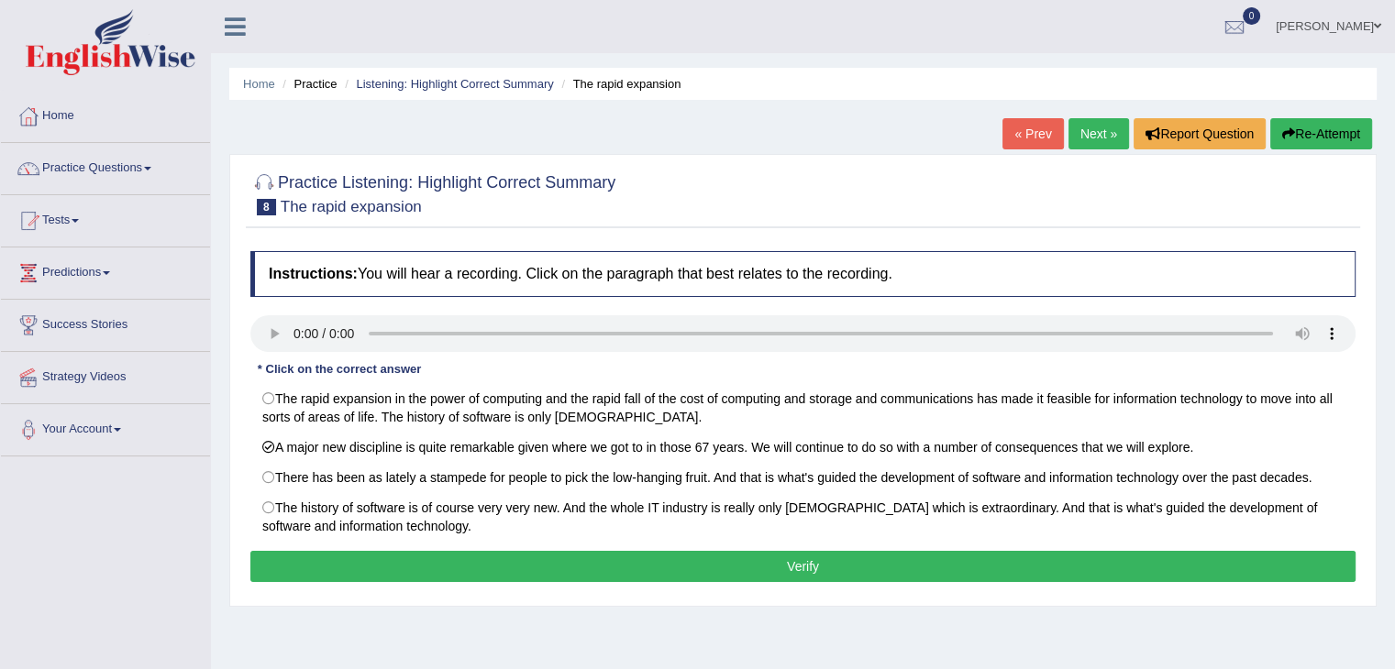
click at [344, 566] on button "Verify" at bounding box center [802, 566] width 1105 height 31
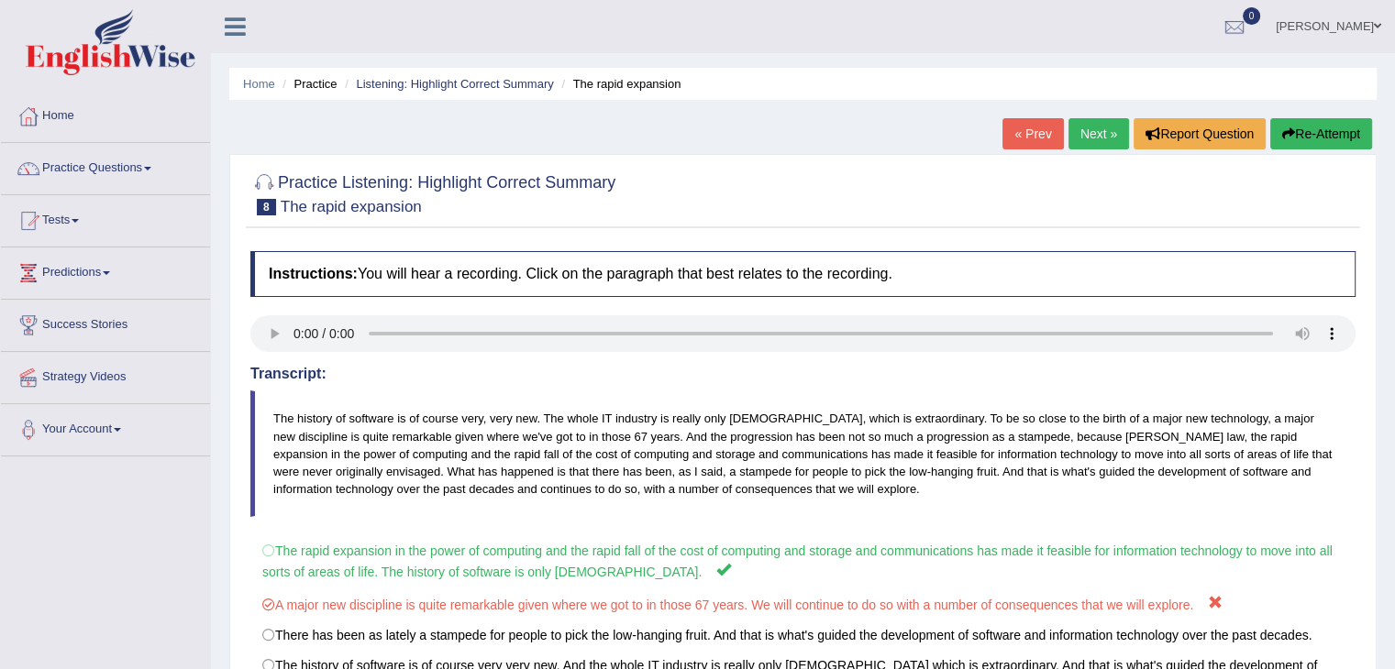
click at [1311, 140] on button "Re-Attempt" at bounding box center [1321, 133] width 102 height 31
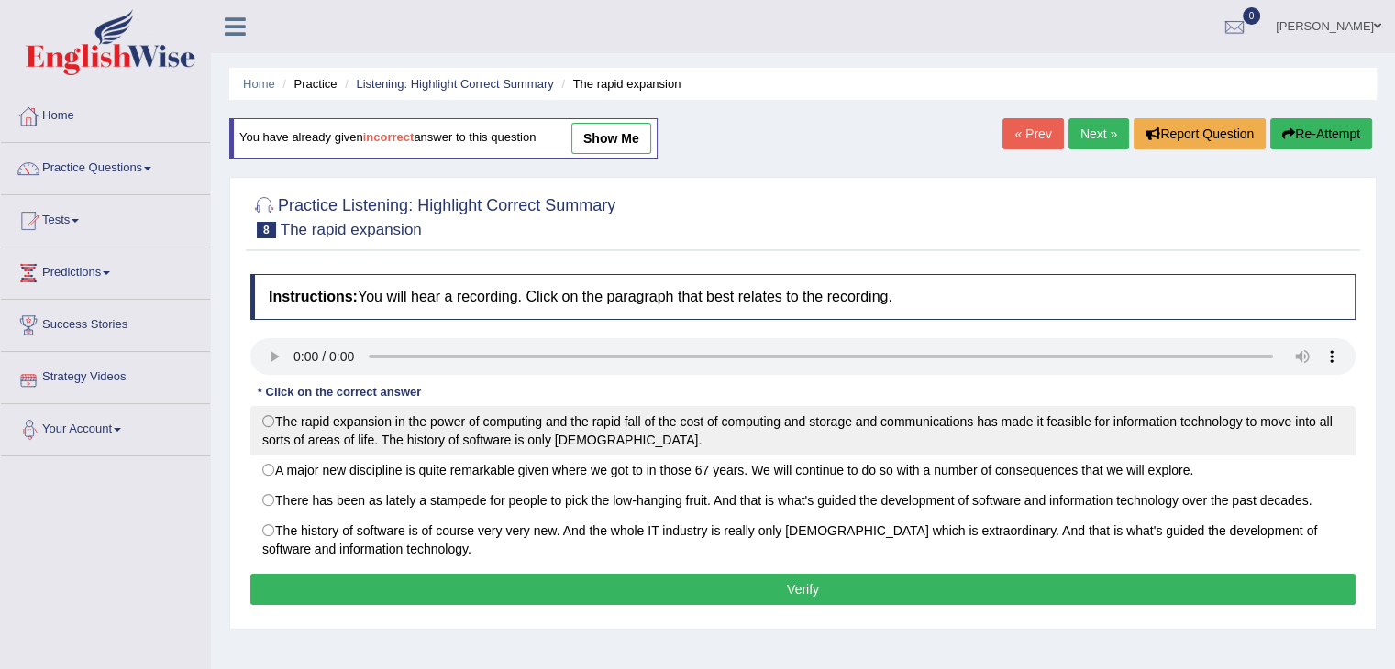
click at [279, 415] on label "The rapid expansion in the power of computing and the rapid fall of the cost of…" at bounding box center [802, 431] width 1105 height 50
radio input "true"
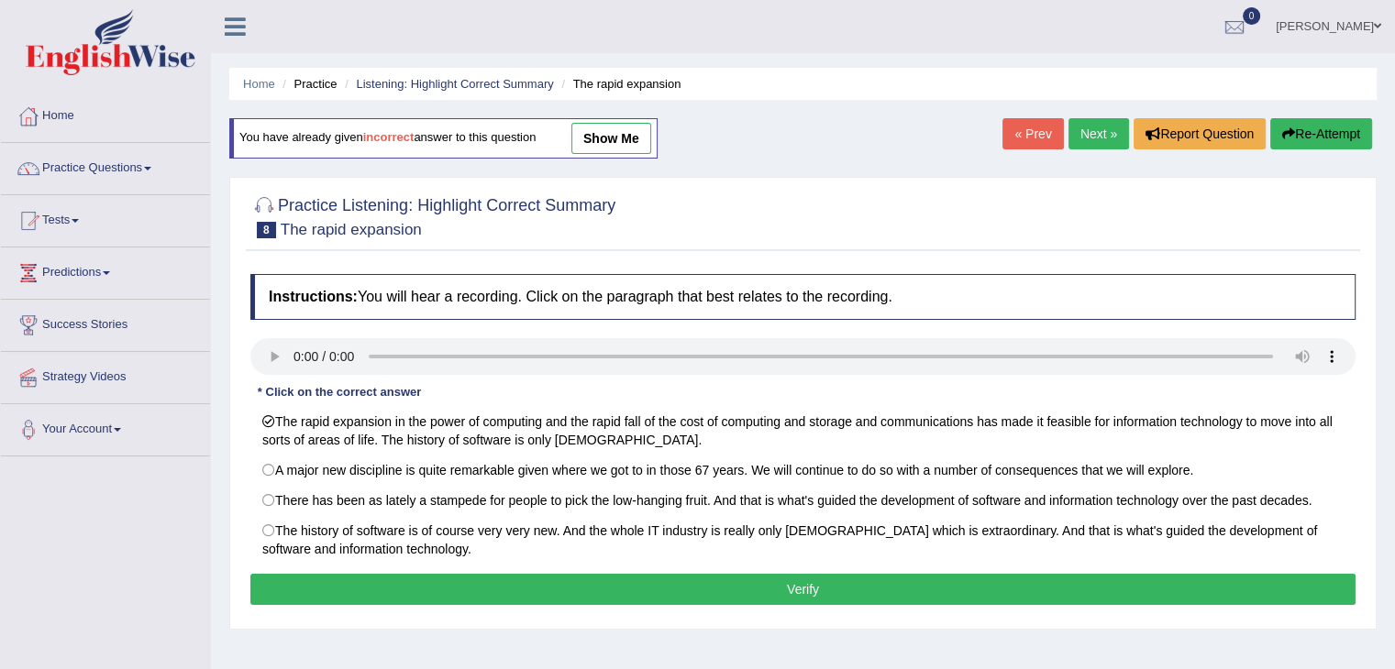
click at [374, 591] on button "Verify" at bounding box center [802, 589] width 1105 height 31
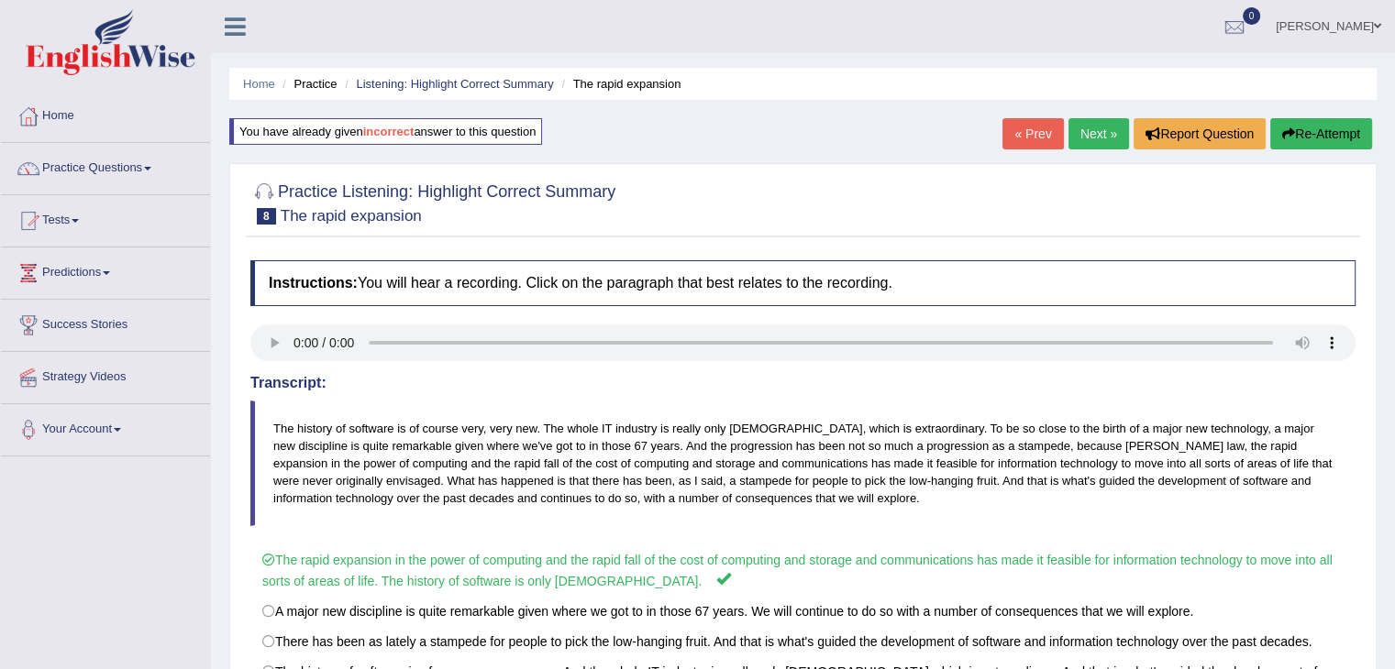
click at [1095, 122] on link "Next »" at bounding box center [1098, 133] width 61 height 31
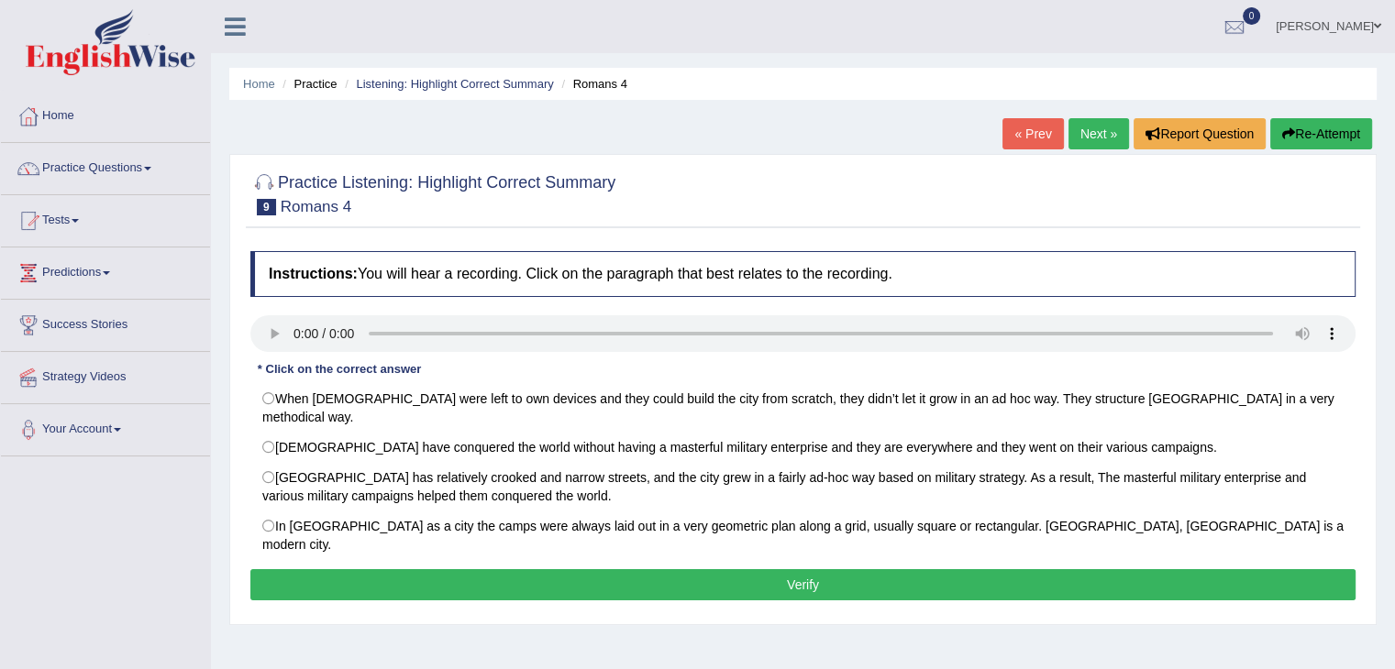
click at [909, 569] on button "Verify" at bounding box center [802, 584] width 1105 height 31
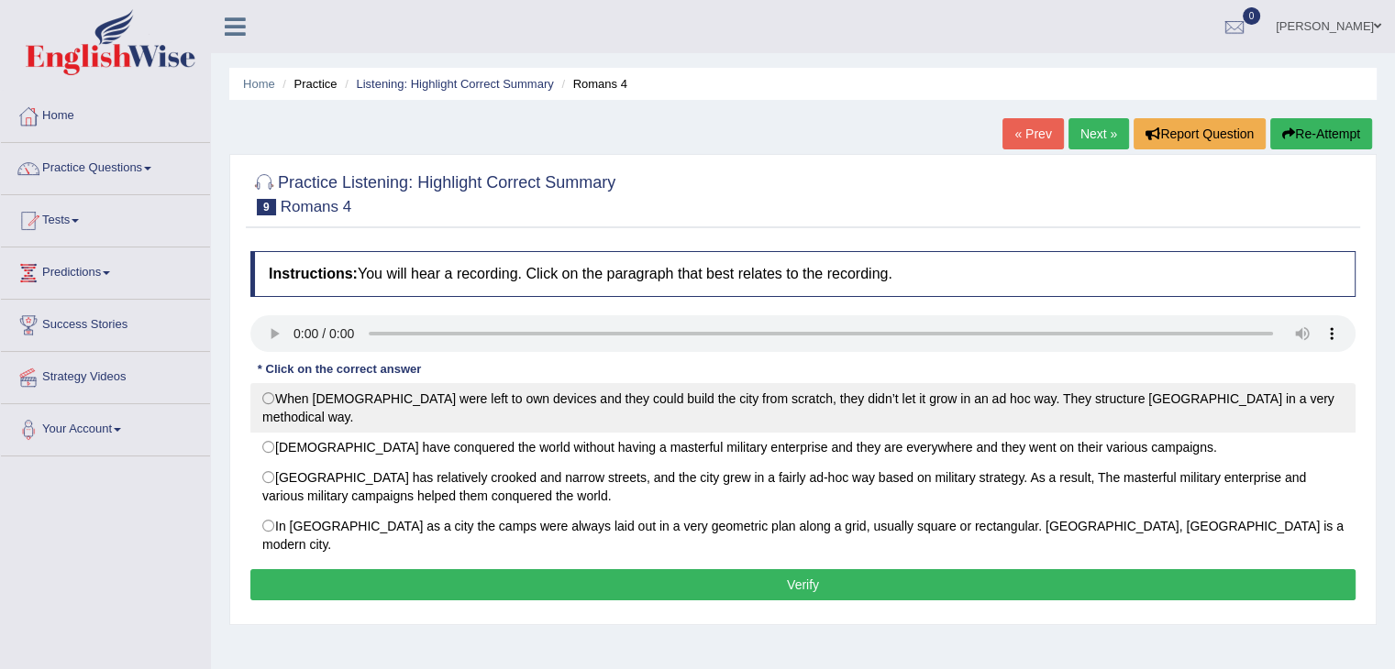
click at [279, 390] on label "When Romans were left to own devices and they could build the city from scratch…" at bounding box center [802, 408] width 1105 height 50
radio input "true"
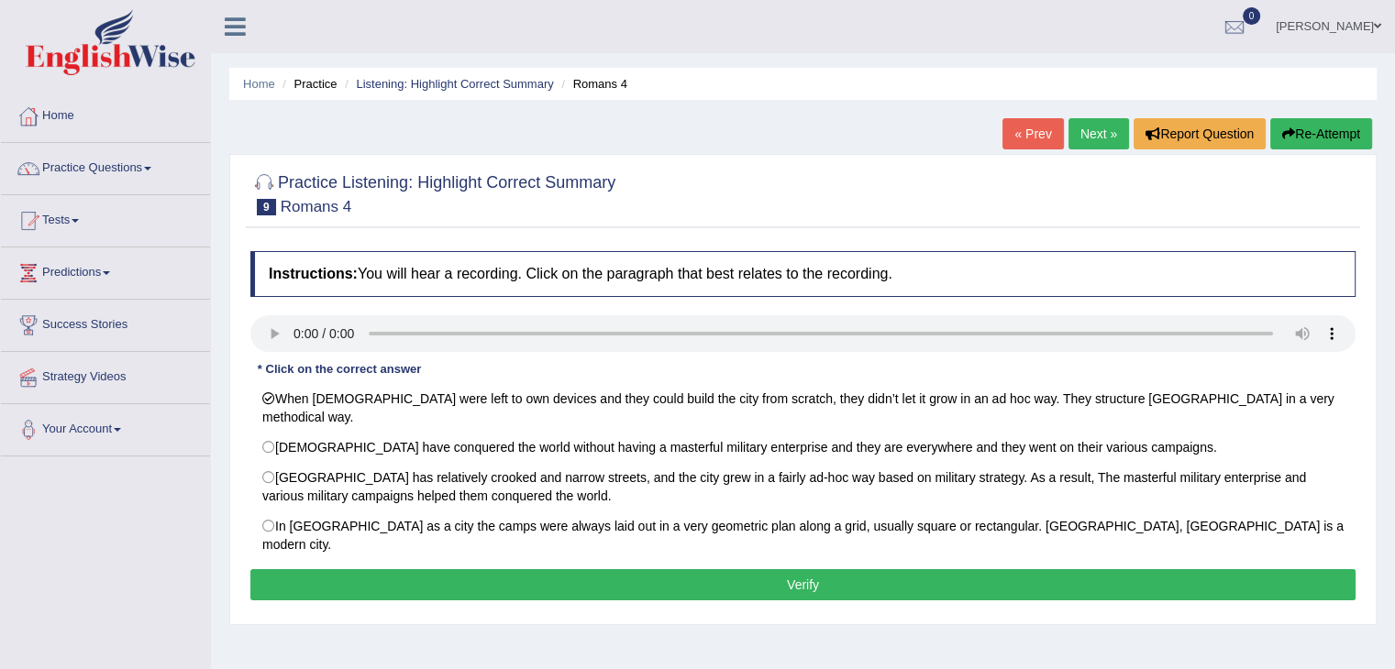
click at [599, 569] on button "Verify" at bounding box center [802, 584] width 1105 height 31
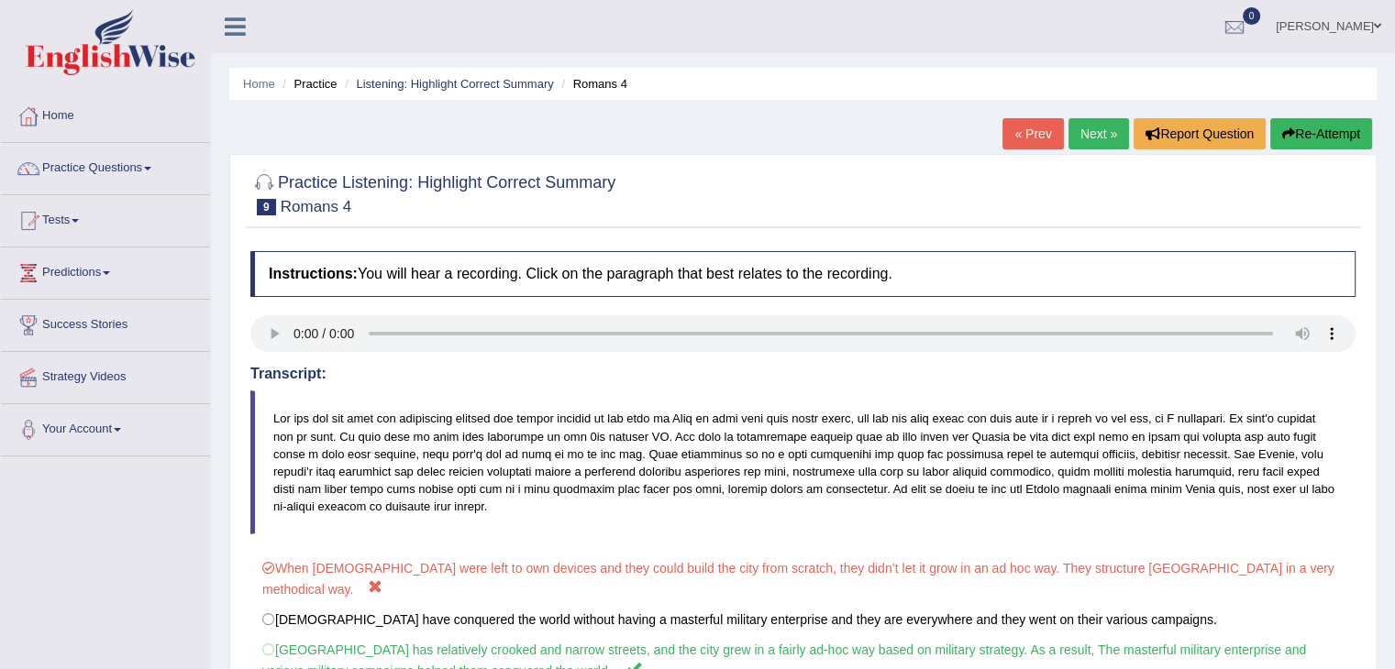
click at [1321, 122] on button "Re-Attempt" at bounding box center [1321, 133] width 102 height 31
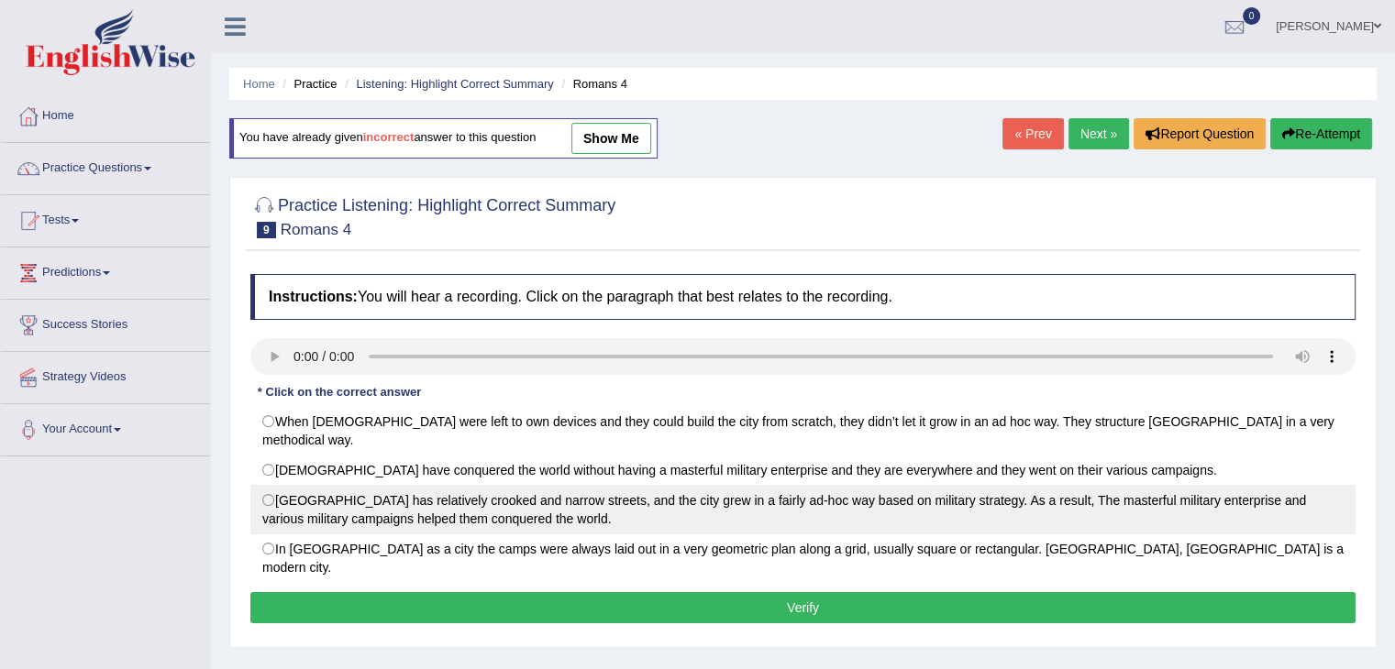
drag, startPoint x: 271, startPoint y: 494, endPoint x: 275, endPoint y: 474, distance: 20.7
click at [275, 485] on label "[GEOGRAPHIC_DATA] has relatively crooked and narrow streets, and the city grew …" at bounding box center [802, 510] width 1105 height 50
radio input "true"
click at [275, 485] on label "[GEOGRAPHIC_DATA] has relatively crooked and narrow streets, and the city grew …" at bounding box center [802, 510] width 1105 height 50
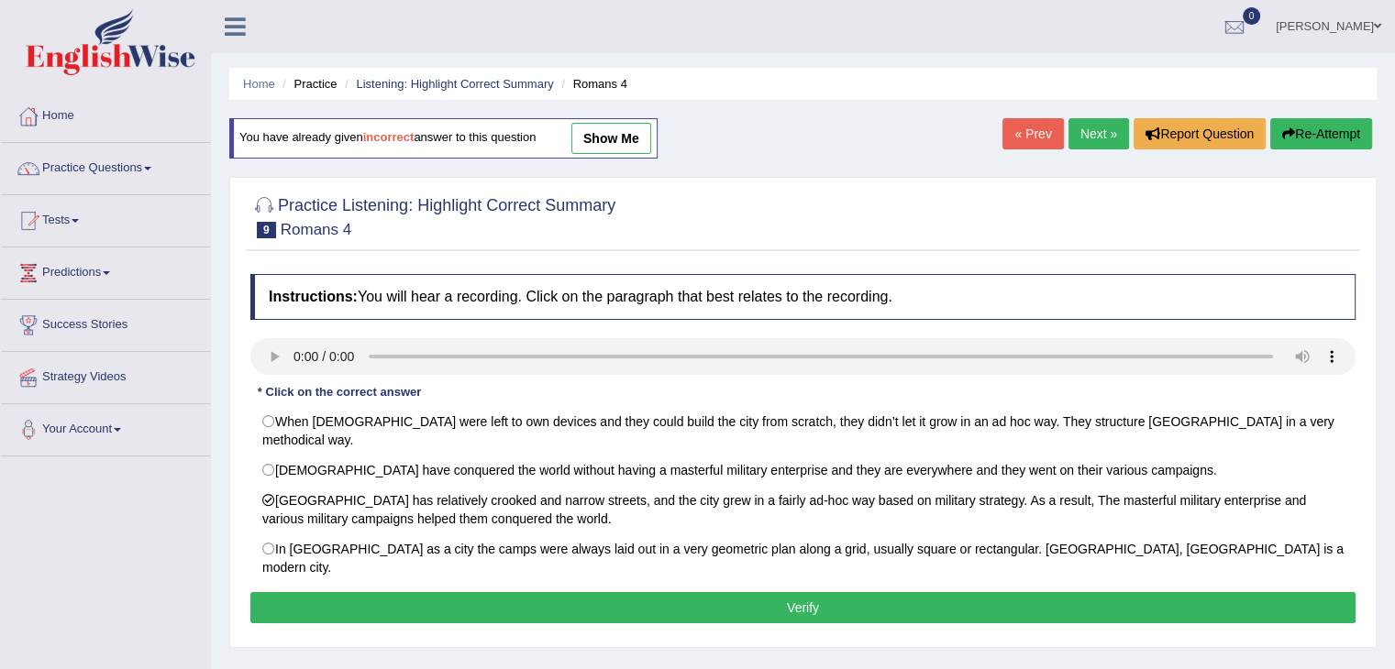
click at [407, 592] on button "Verify" at bounding box center [802, 607] width 1105 height 31
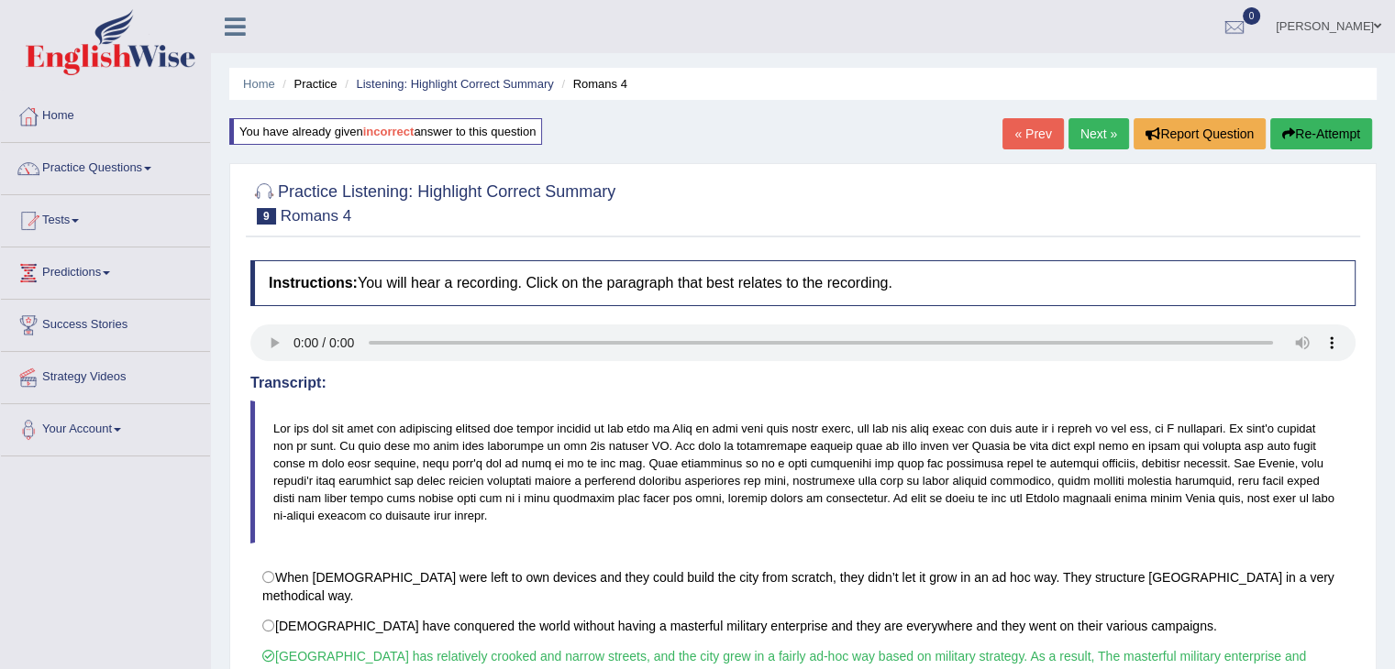
click at [1107, 138] on link "Next »" at bounding box center [1098, 133] width 61 height 31
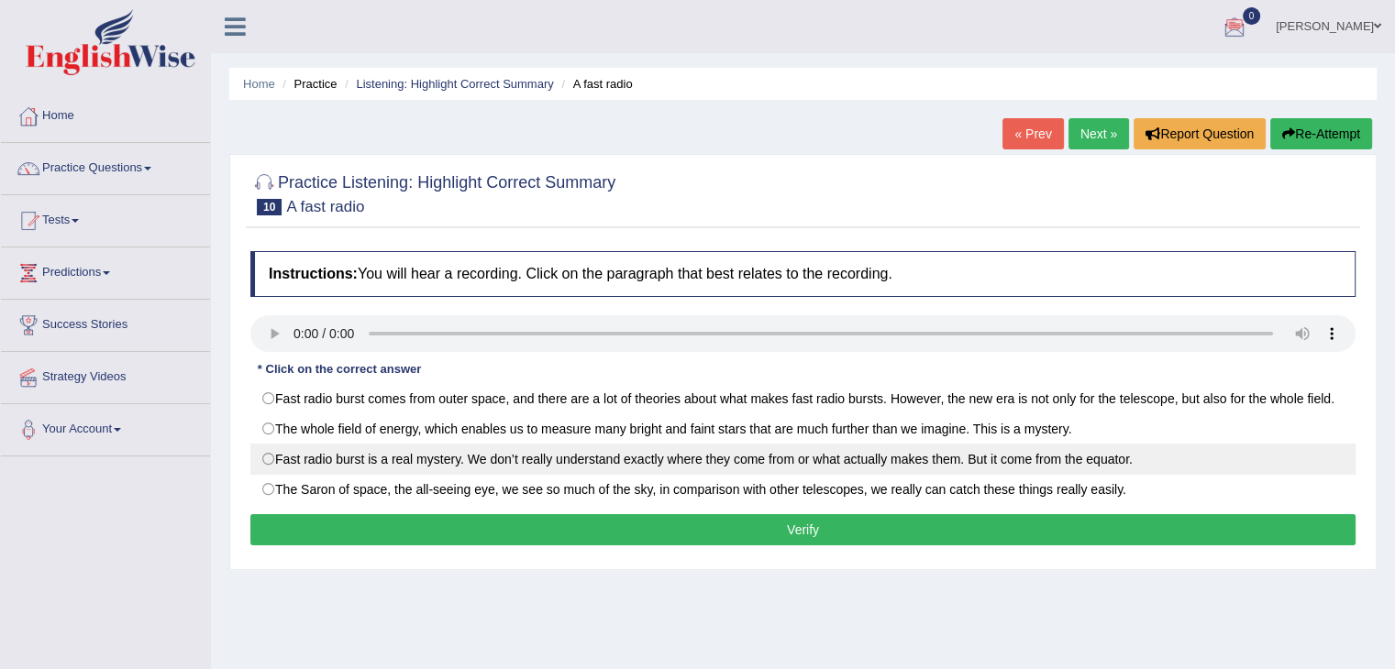
click at [264, 454] on label "Fast radio burst is a real mystery. We don’t really understand exactly where th…" at bounding box center [802, 459] width 1105 height 31
radio input "true"
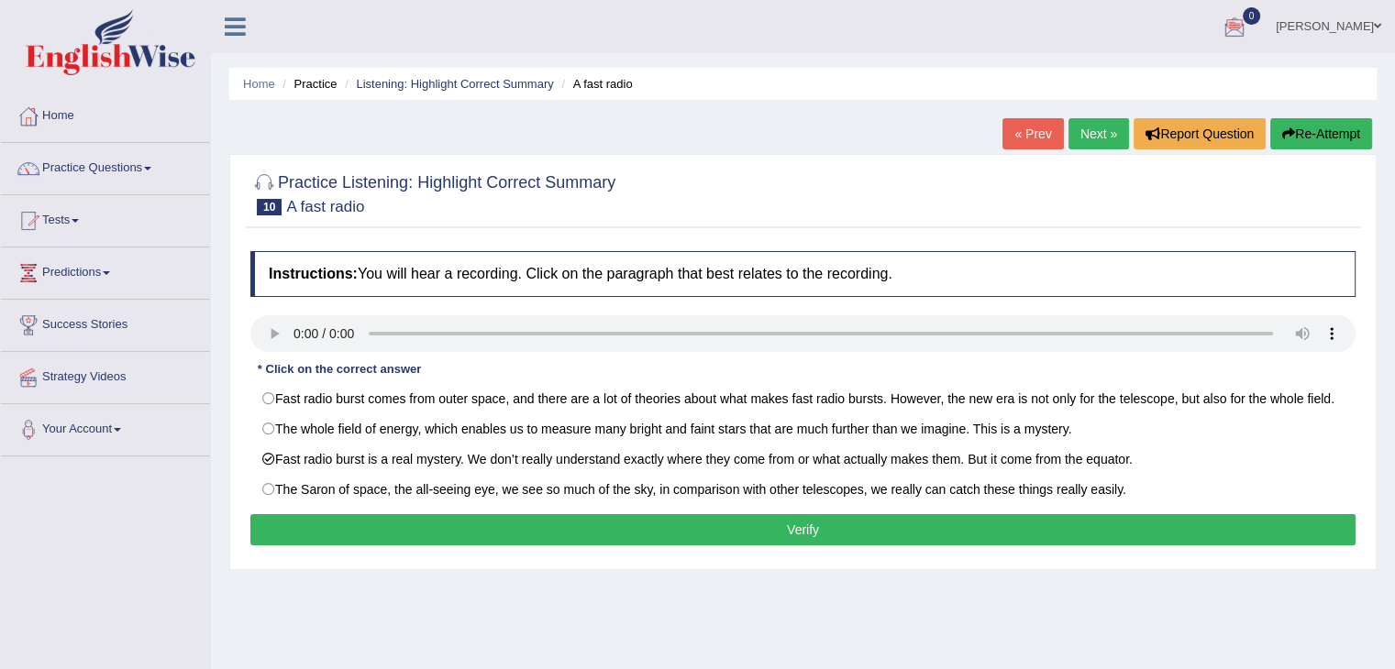
click at [433, 523] on button "Verify" at bounding box center [802, 529] width 1105 height 31
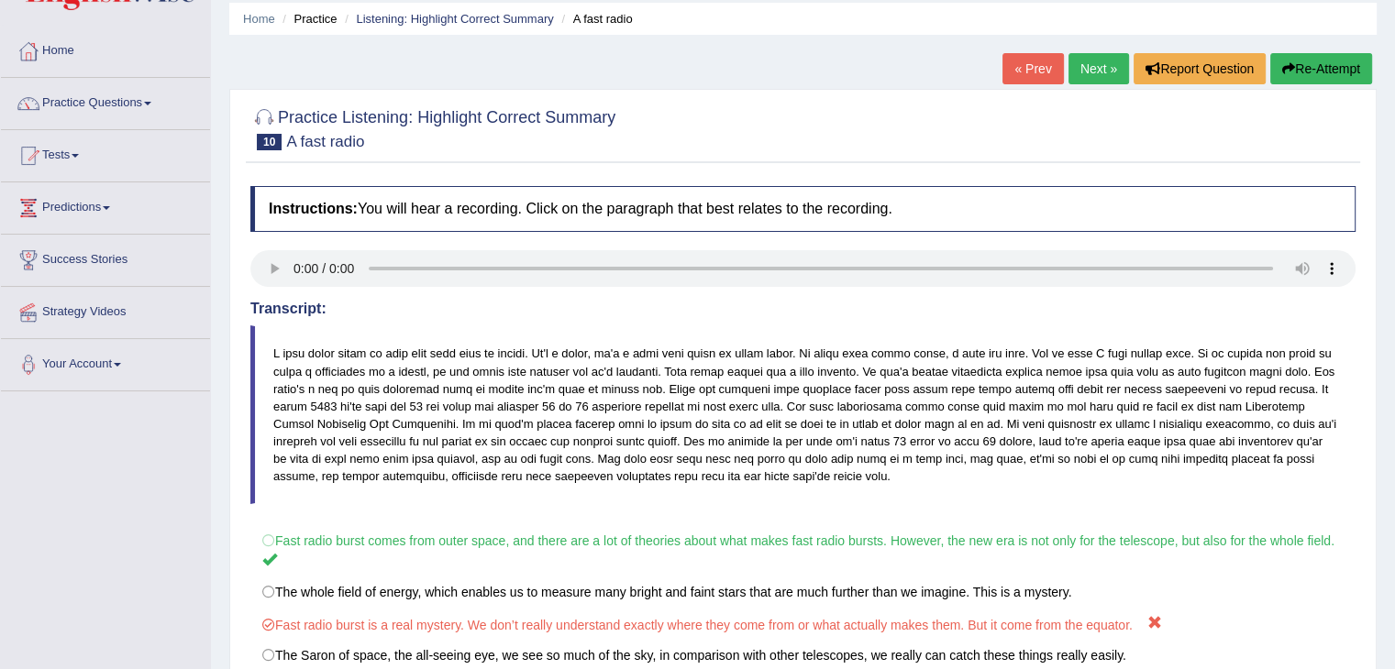
scroll to position [66, 0]
click at [1102, 62] on link "Next »" at bounding box center [1098, 67] width 61 height 31
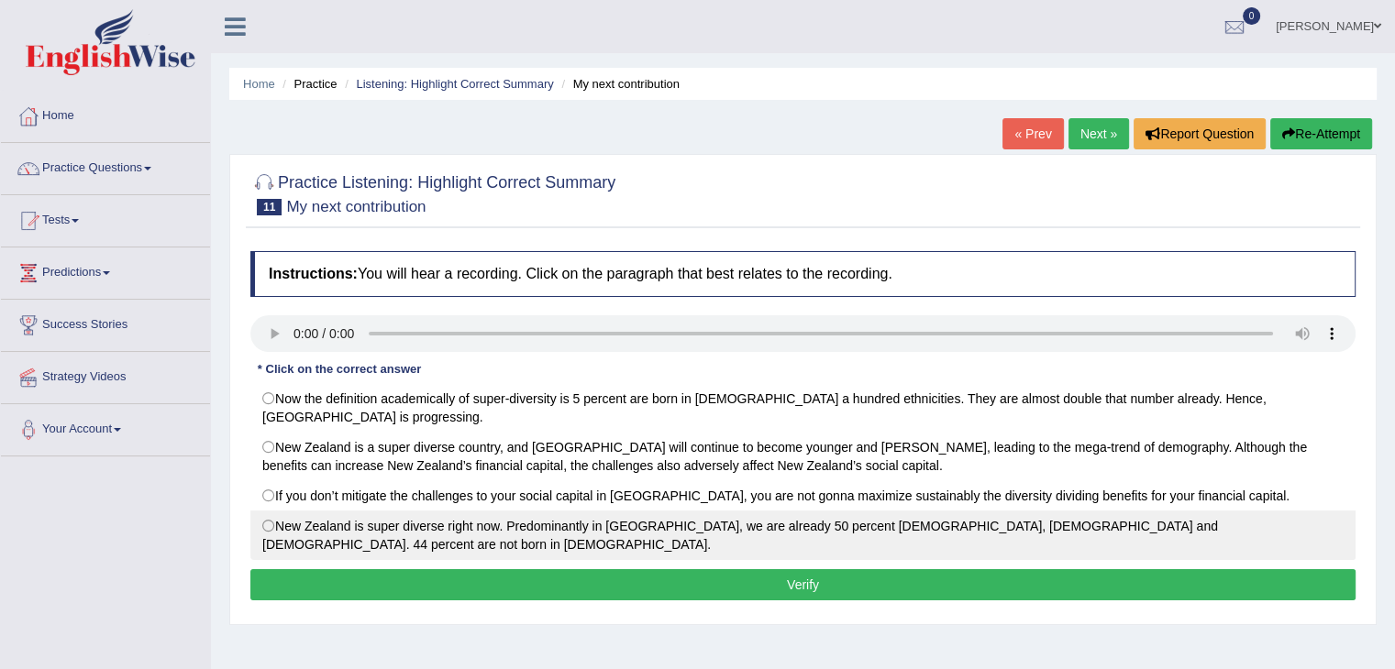
click at [282, 529] on label "New Zealand is super diverse right now. Predominantly in [GEOGRAPHIC_DATA], we …" at bounding box center [802, 536] width 1105 height 50
radio input "true"
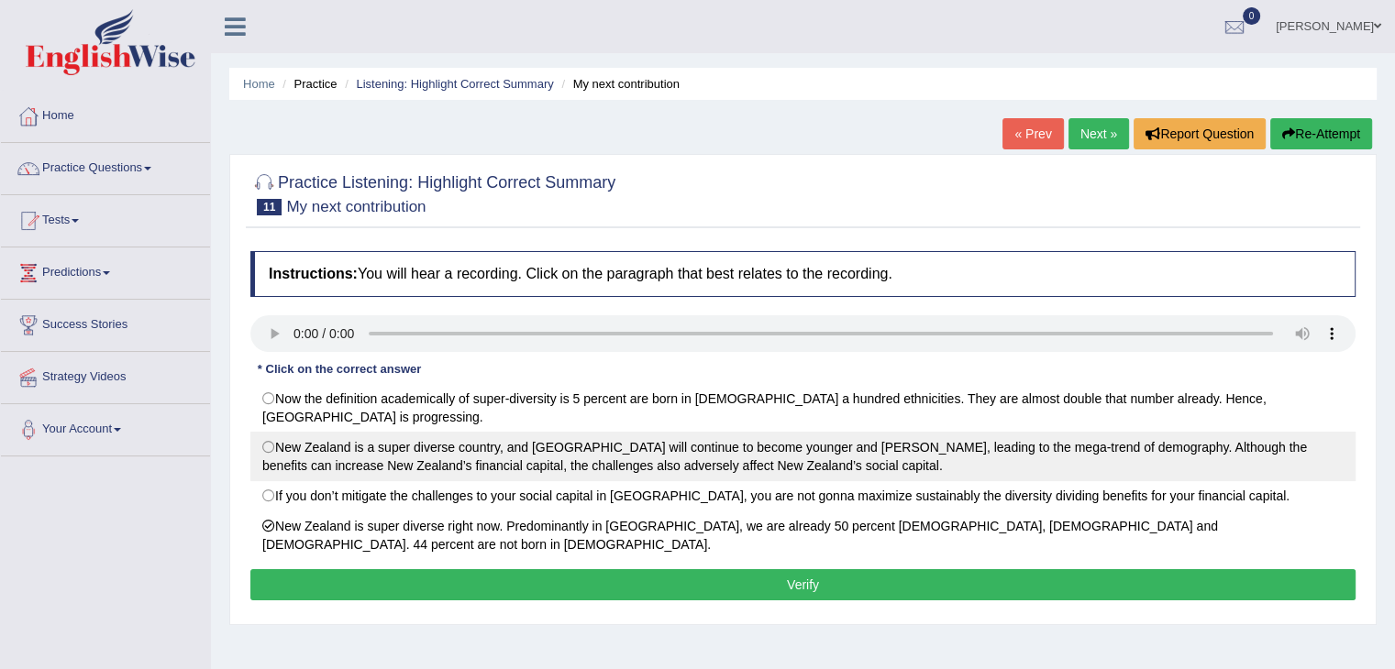
click at [279, 441] on label "New Zealand is a super diverse country, and [GEOGRAPHIC_DATA] will continue to …" at bounding box center [802, 457] width 1105 height 50
radio input "true"
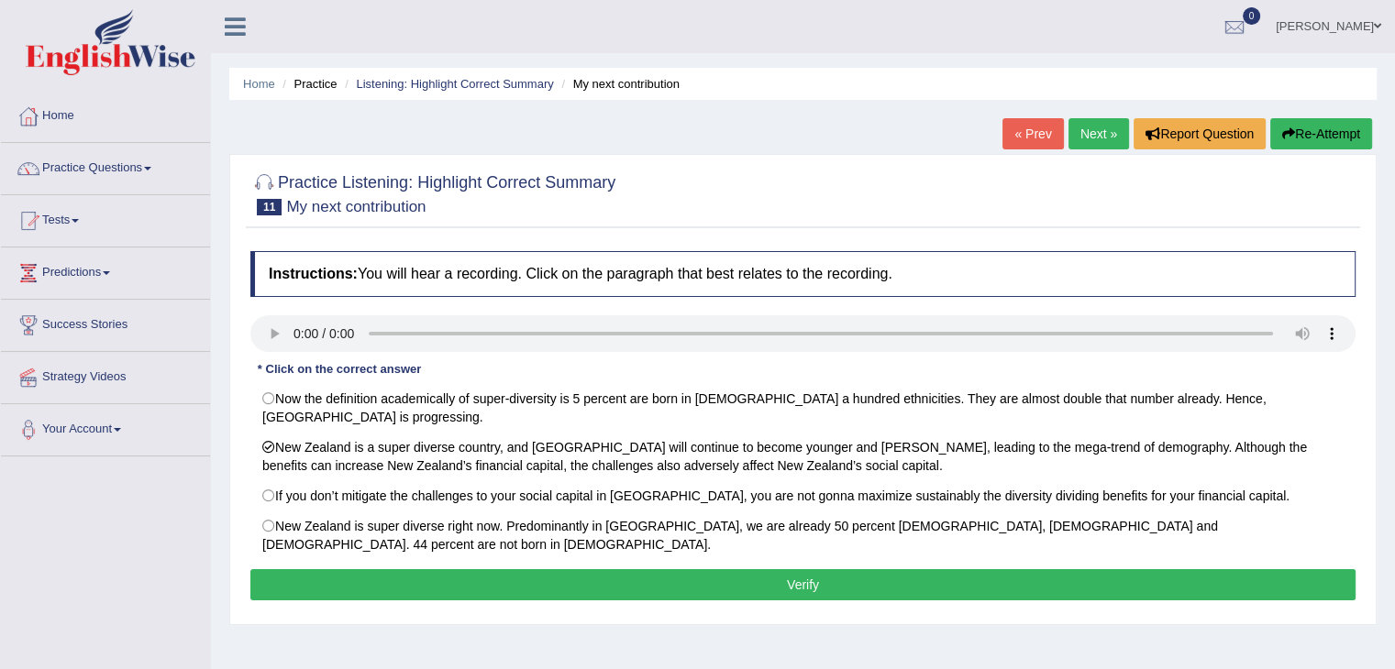
click at [320, 577] on button "Verify" at bounding box center [802, 584] width 1105 height 31
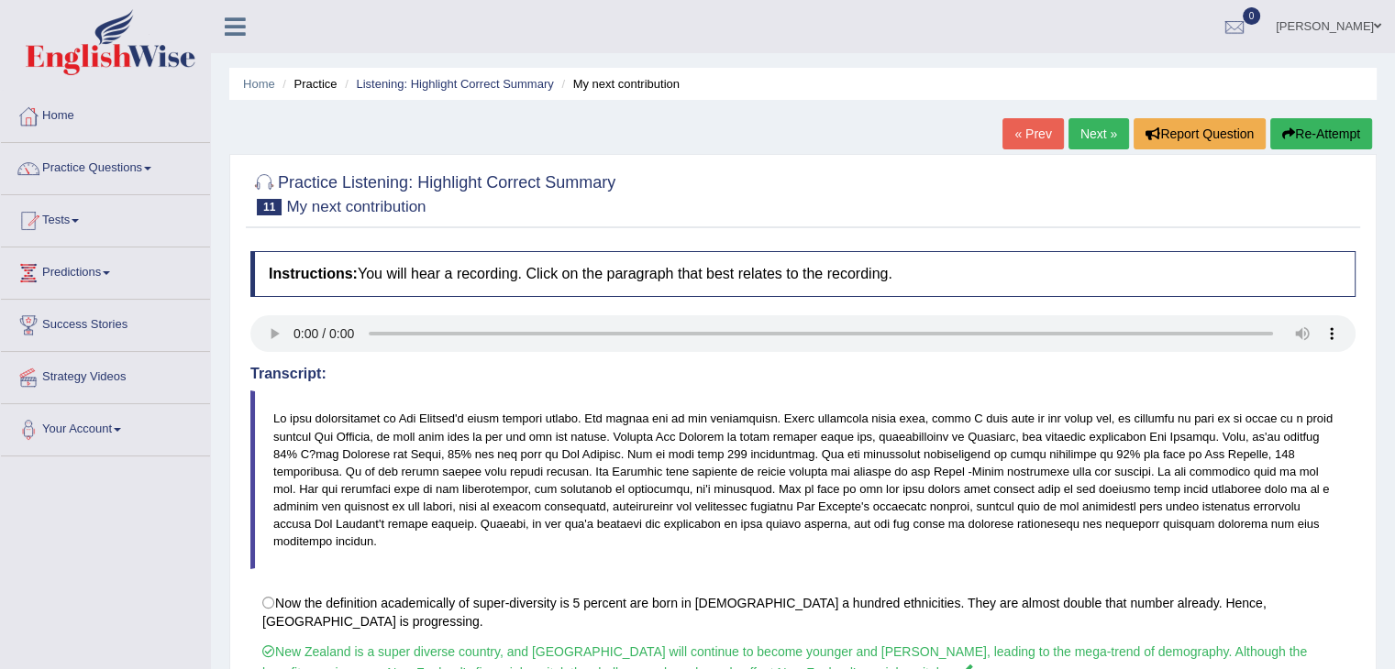
click at [1104, 135] on link "Next »" at bounding box center [1098, 133] width 61 height 31
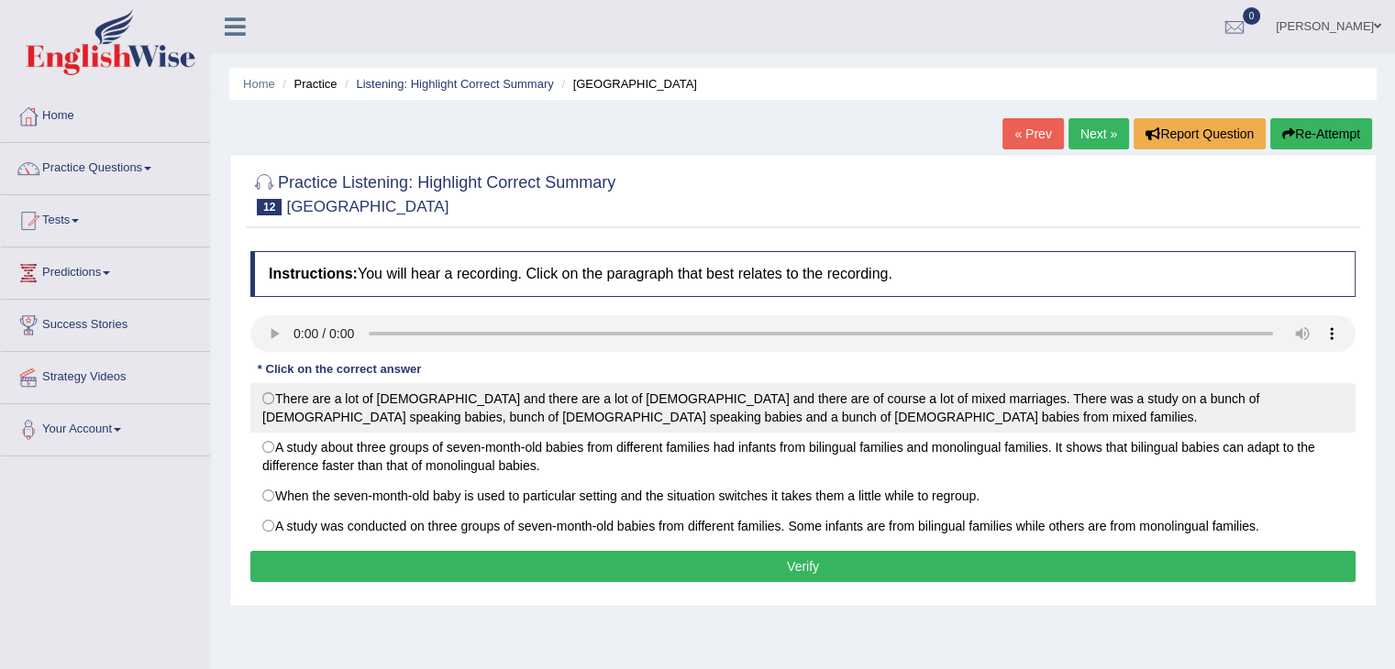
click at [275, 399] on label "There are a lot of [DEMOGRAPHIC_DATA] and there are a lot of [DEMOGRAPHIC_DATA]…" at bounding box center [802, 408] width 1105 height 50
radio input "true"
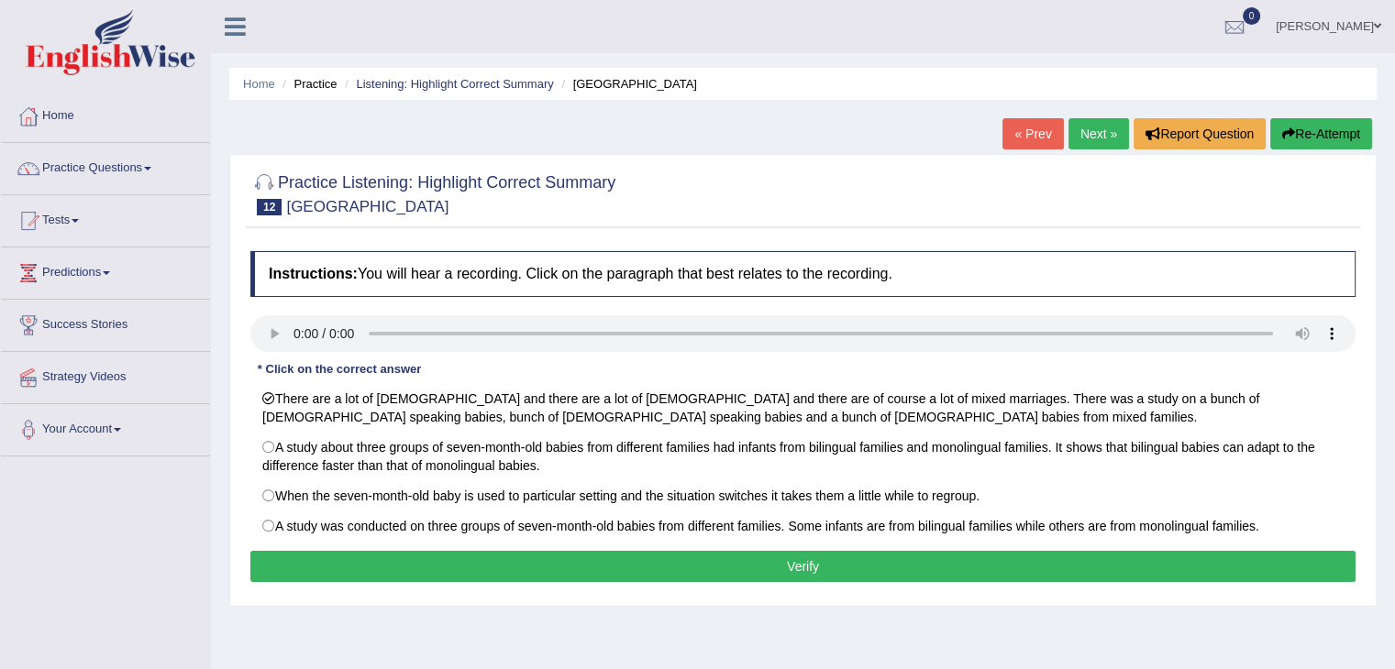
click at [348, 558] on button "Verify" at bounding box center [802, 566] width 1105 height 31
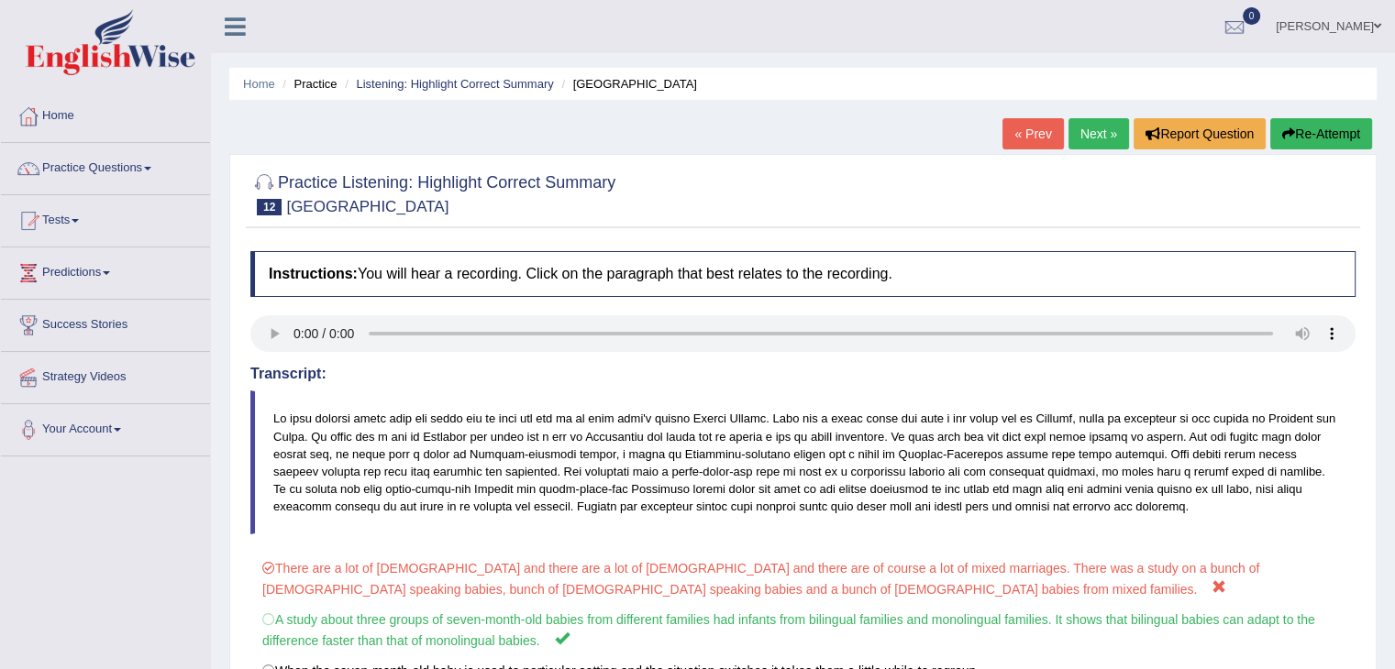
click at [1307, 128] on button "Re-Attempt" at bounding box center [1321, 133] width 102 height 31
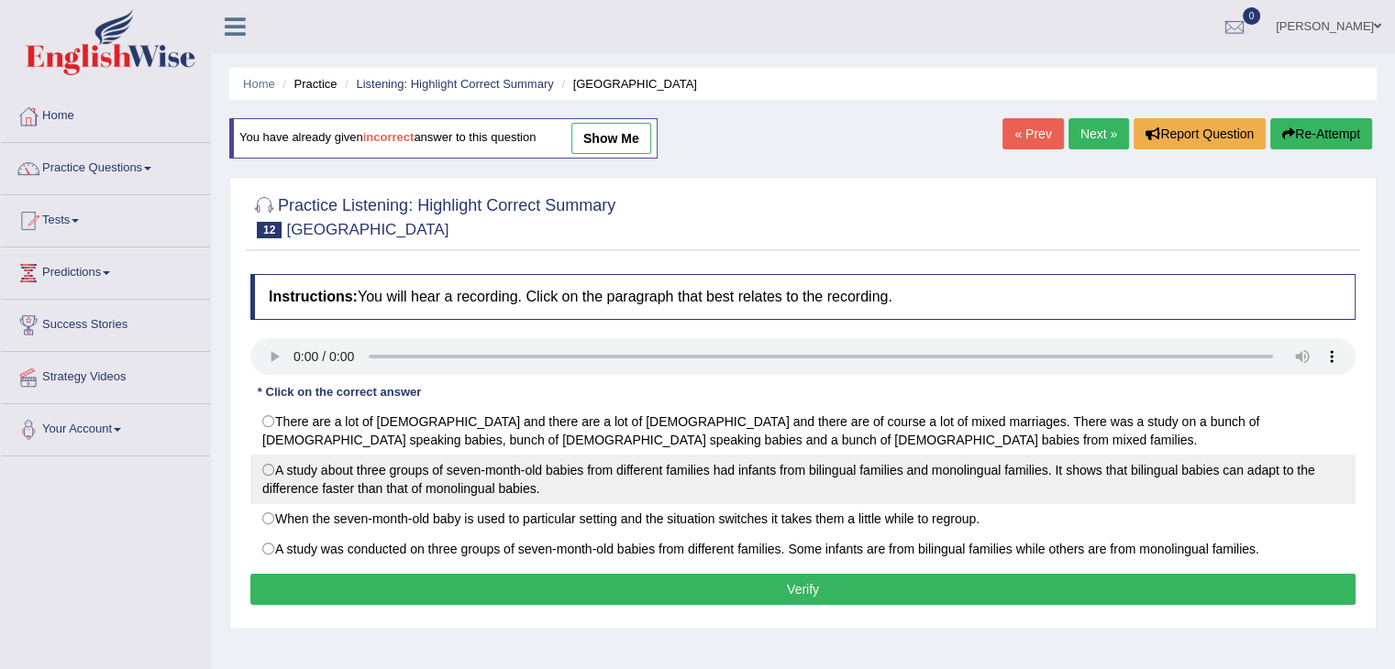
click at [260, 463] on label "A study about three groups of seven-month-old babies from different families ha…" at bounding box center [802, 480] width 1105 height 50
radio input "true"
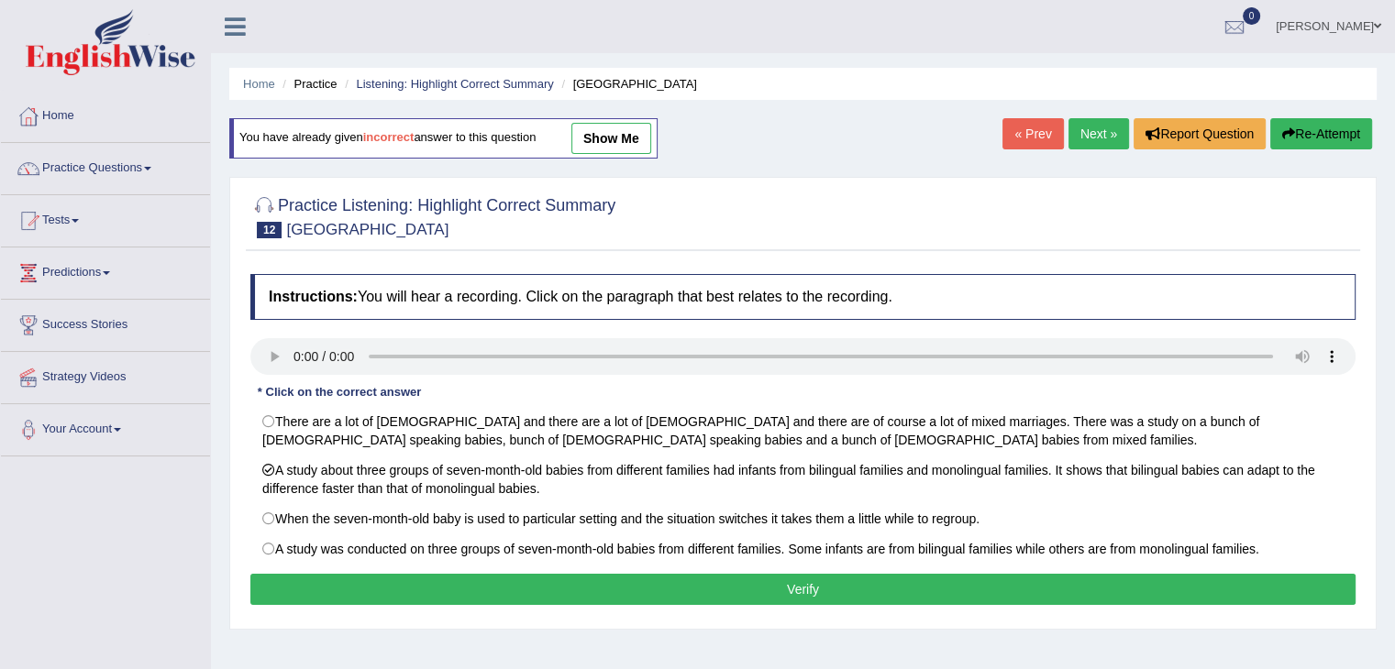
click at [349, 577] on button "Verify" at bounding box center [802, 589] width 1105 height 31
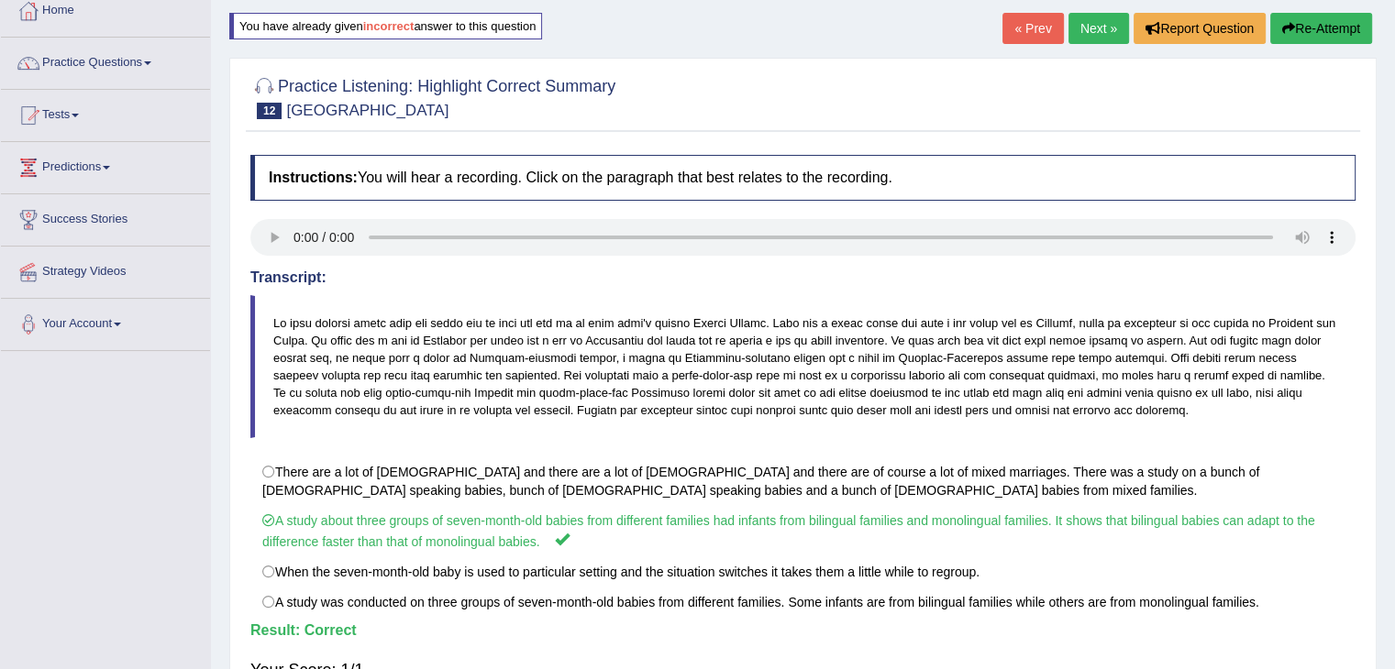
scroll to position [106, 0]
click at [1086, 17] on link "Next »" at bounding box center [1098, 27] width 61 height 31
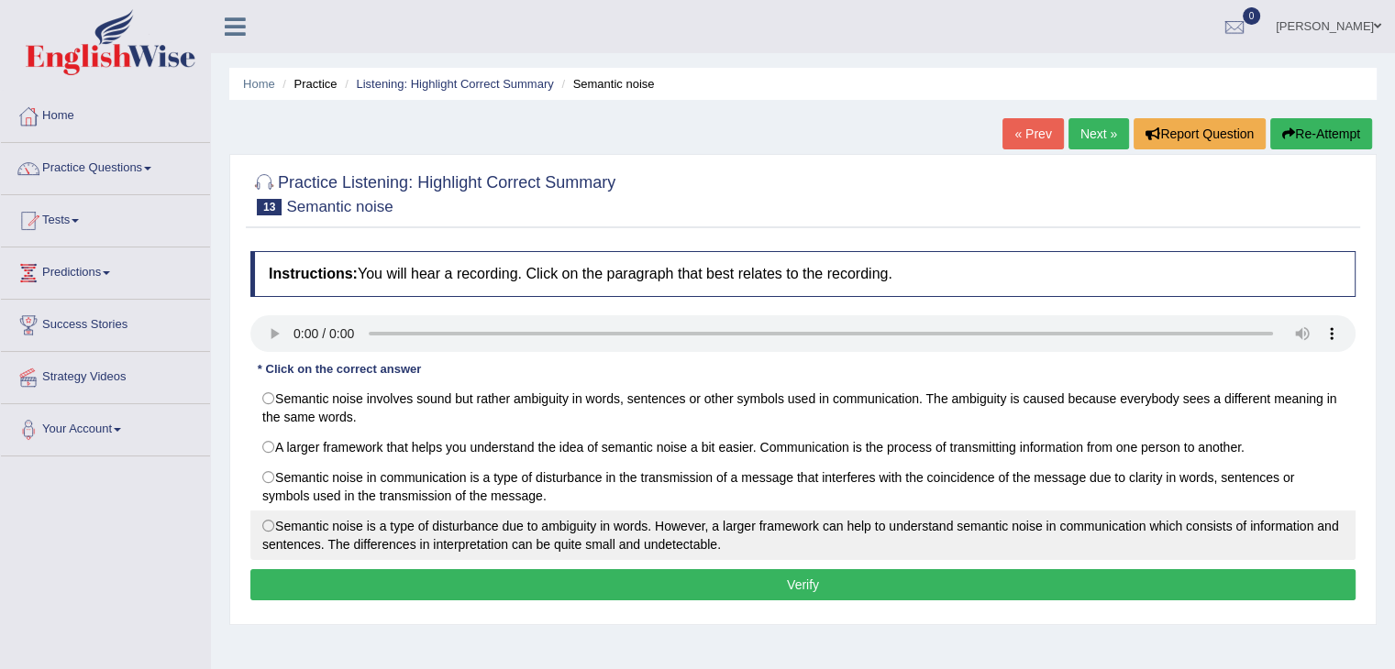
click at [275, 536] on label "Semantic noise is a type of disturbance due to ambiguity in words. However, a l…" at bounding box center [802, 536] width 1105 height 50
radio input "true"
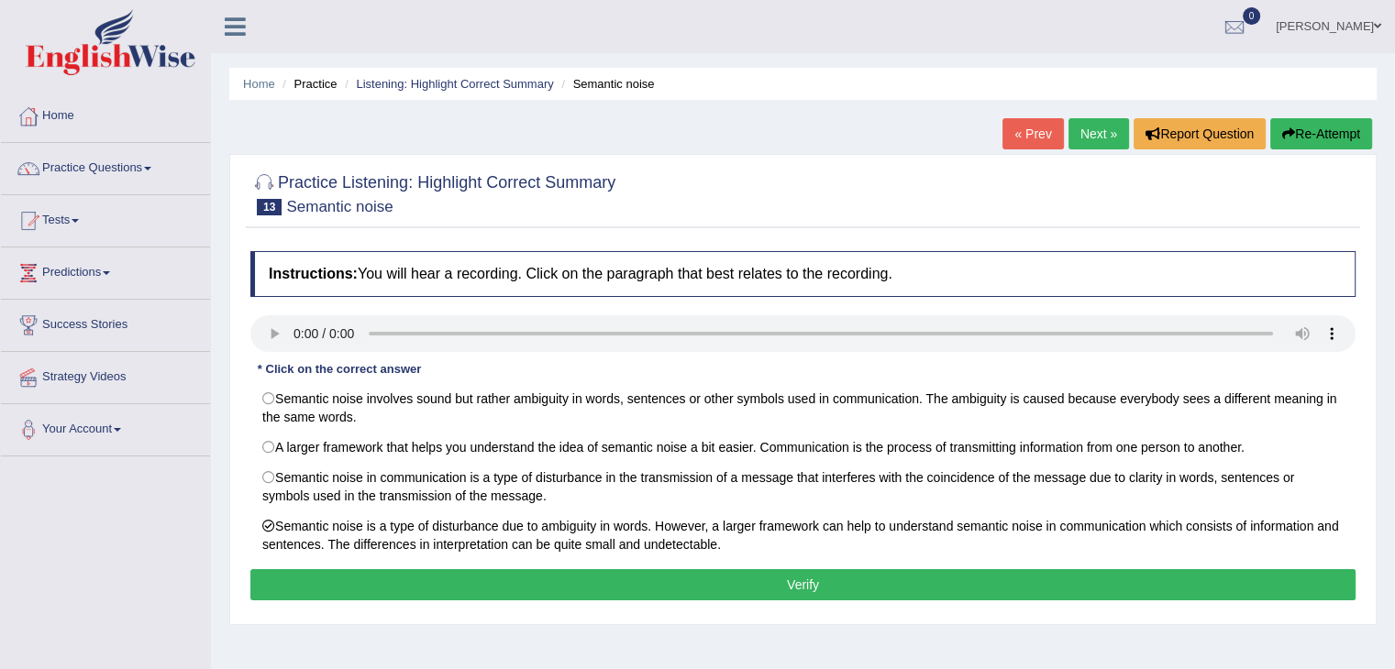
click at [322, 581] on button "Verify" at bounding box center [802, 584] width 1105 height 31
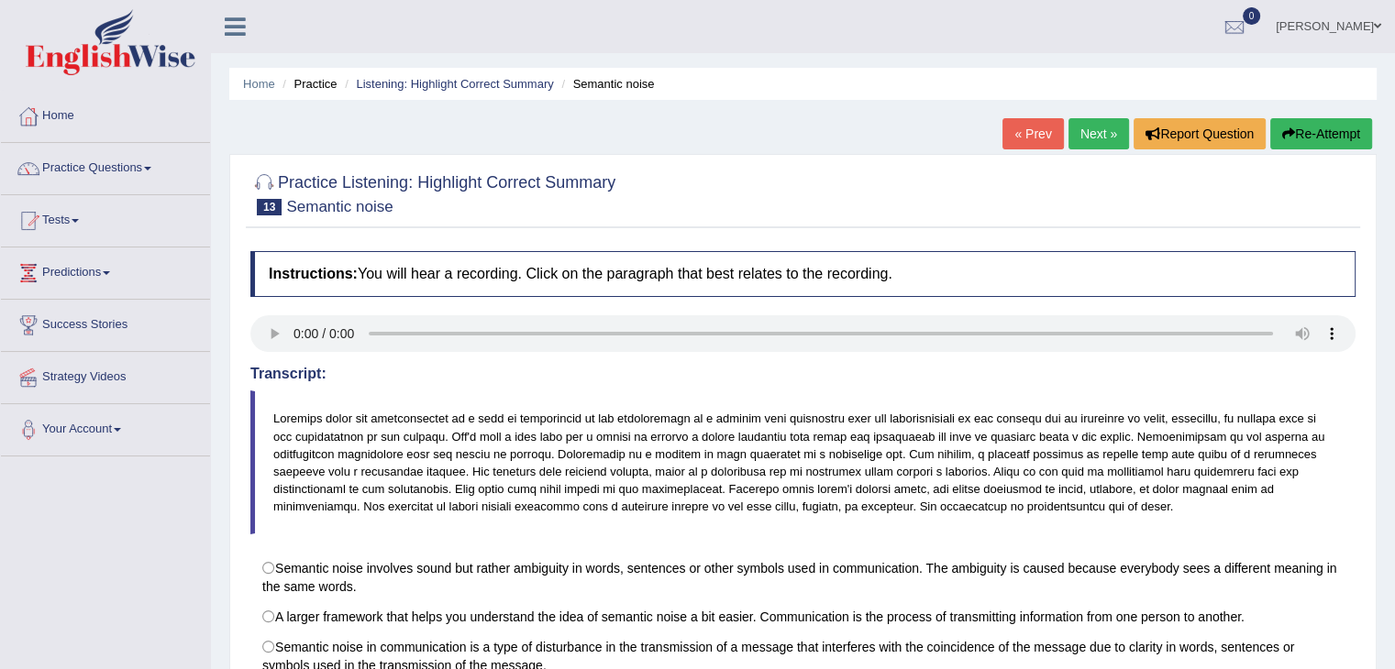
click at [1105, 124] on link "Next »" at bounding box center [1098, 133] width 61 height 31
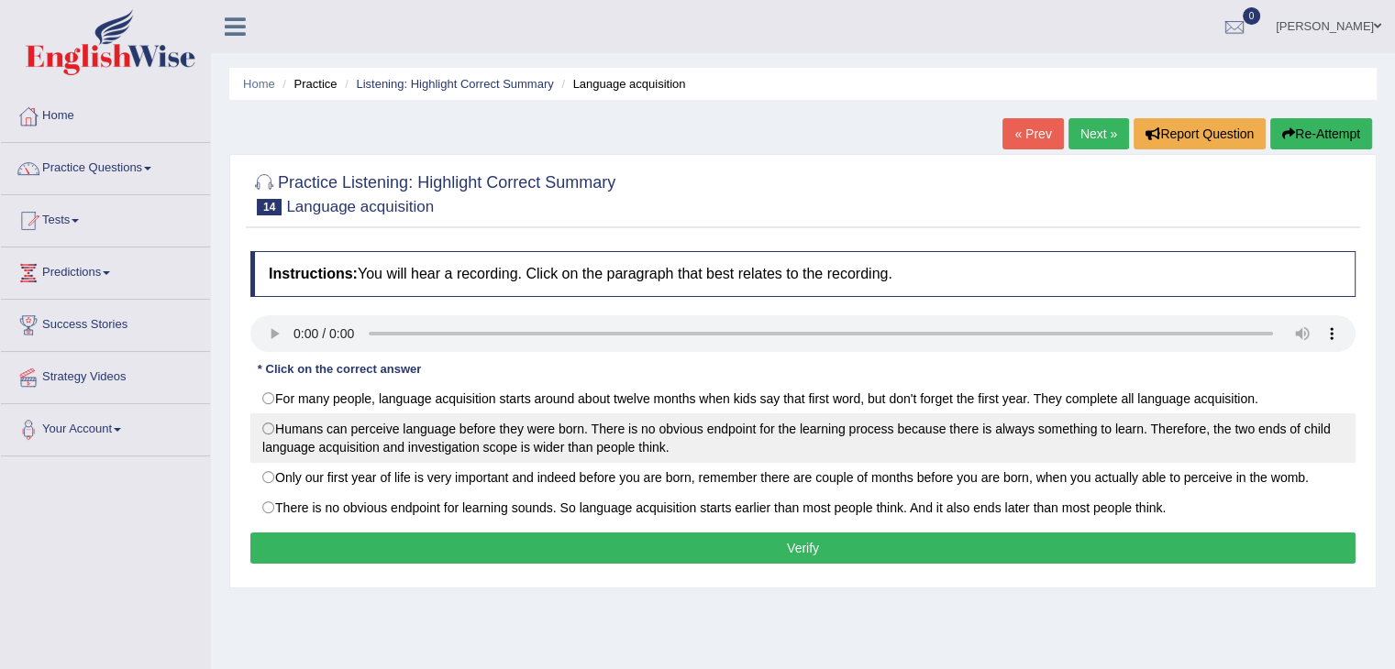
click at [278, 429] on label "Humans can perceive language before they were born. There is no obvious endpoin…" at bounding box center [802, 439] width 1105 height 50
radio input "true"
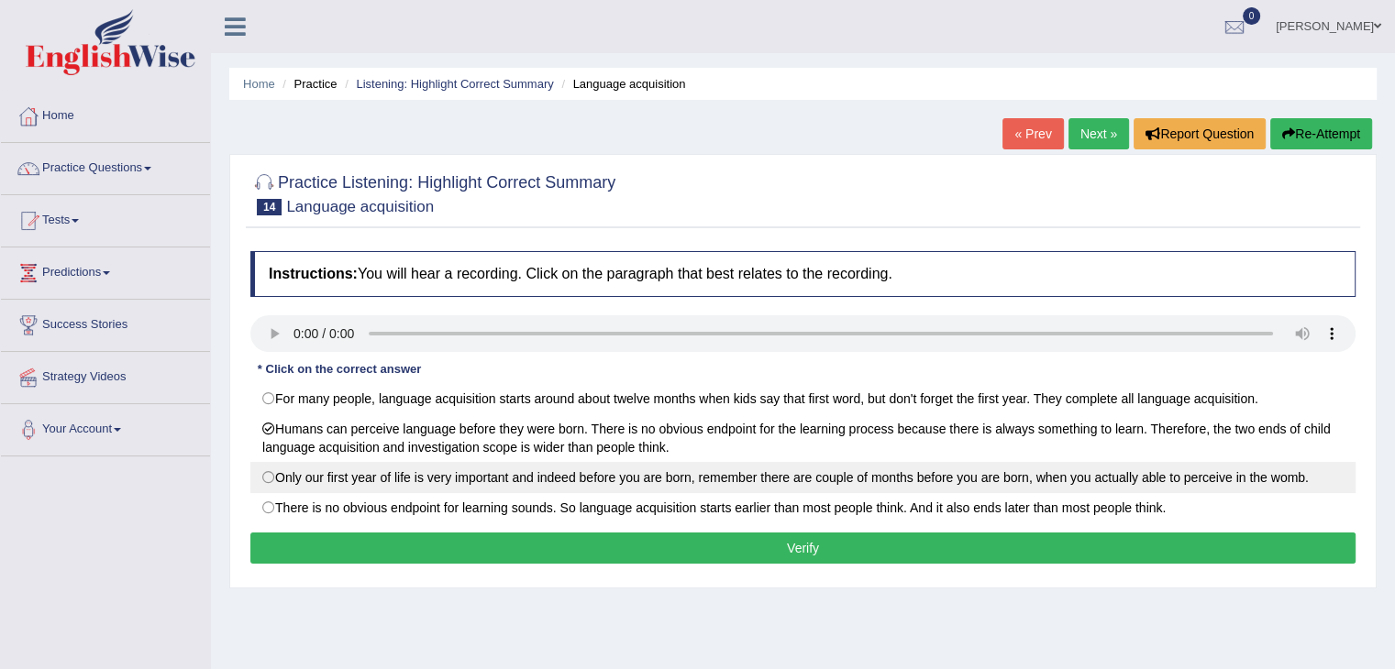
click at [268, 482] on label "Only our first year of life is very important and indeed before you are born, r…" at bounding box center [802, 477] width 1105 height 31
radio input "true"
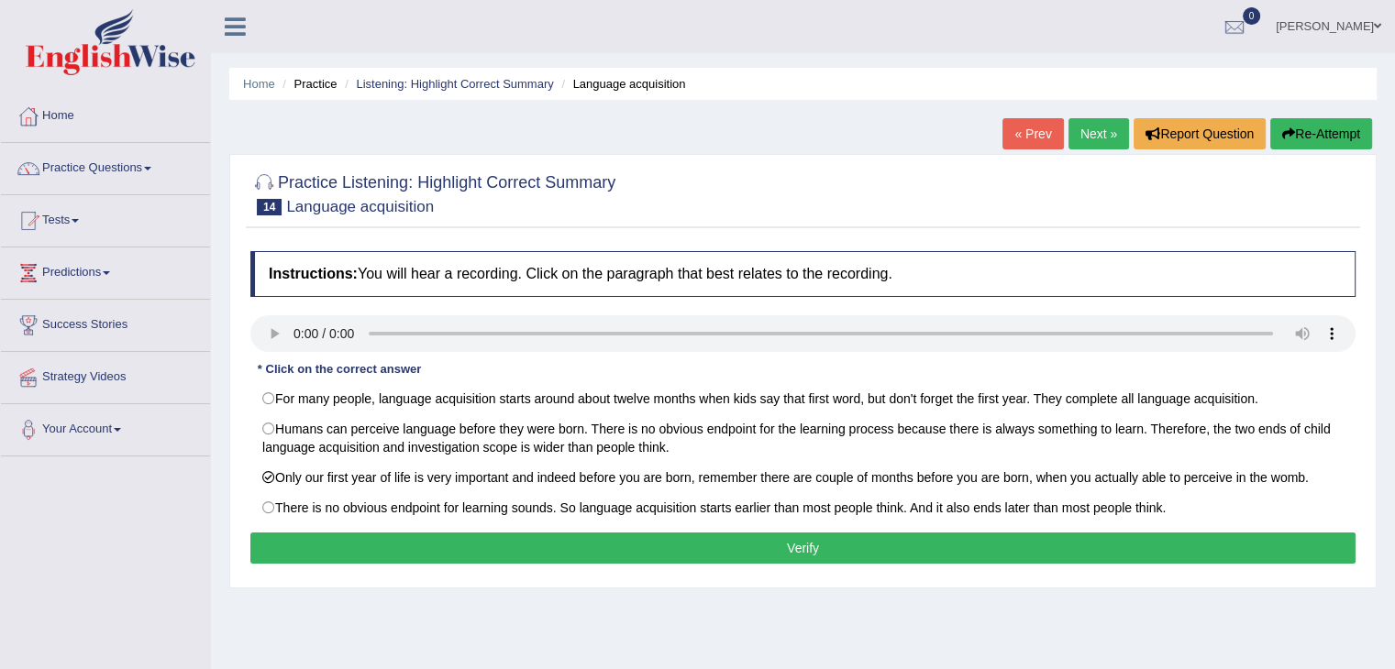
click at [297, 547] on button "Verify" at bounding box center [802, 548] width 1105 height 31
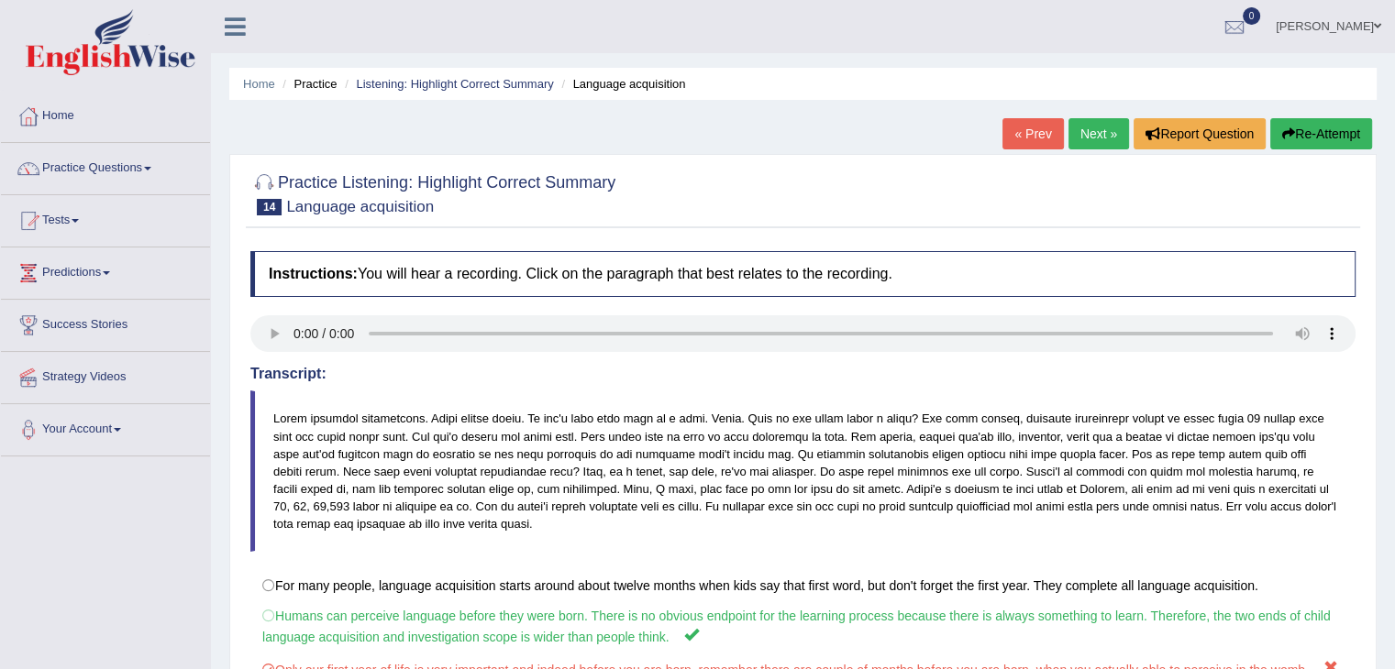
click at [1320, 124] on button "Re-Attempt" at bounding box center [1321, 133] width 102 height 31
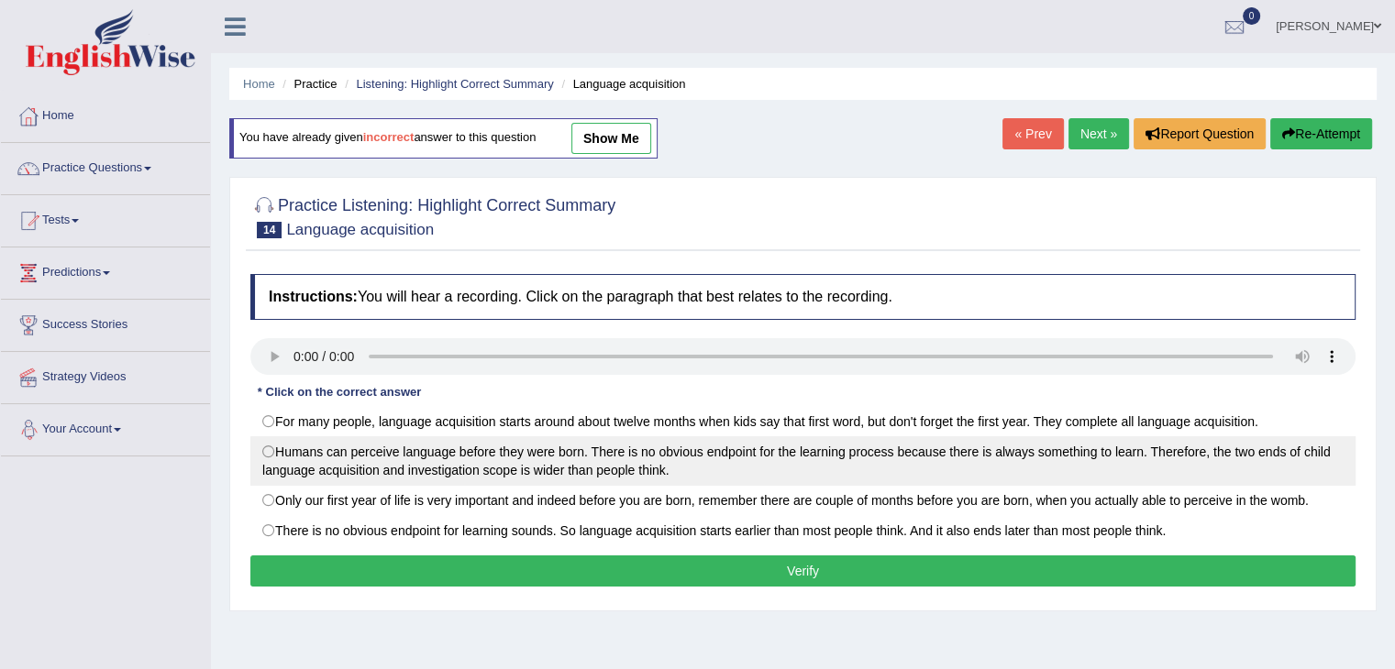
click at [260, 445] on label "Humans can perceive language before they were born. There is no obvious endpoin…" at bounding box center [802, 461] width 1105 height 50
radio input "true"
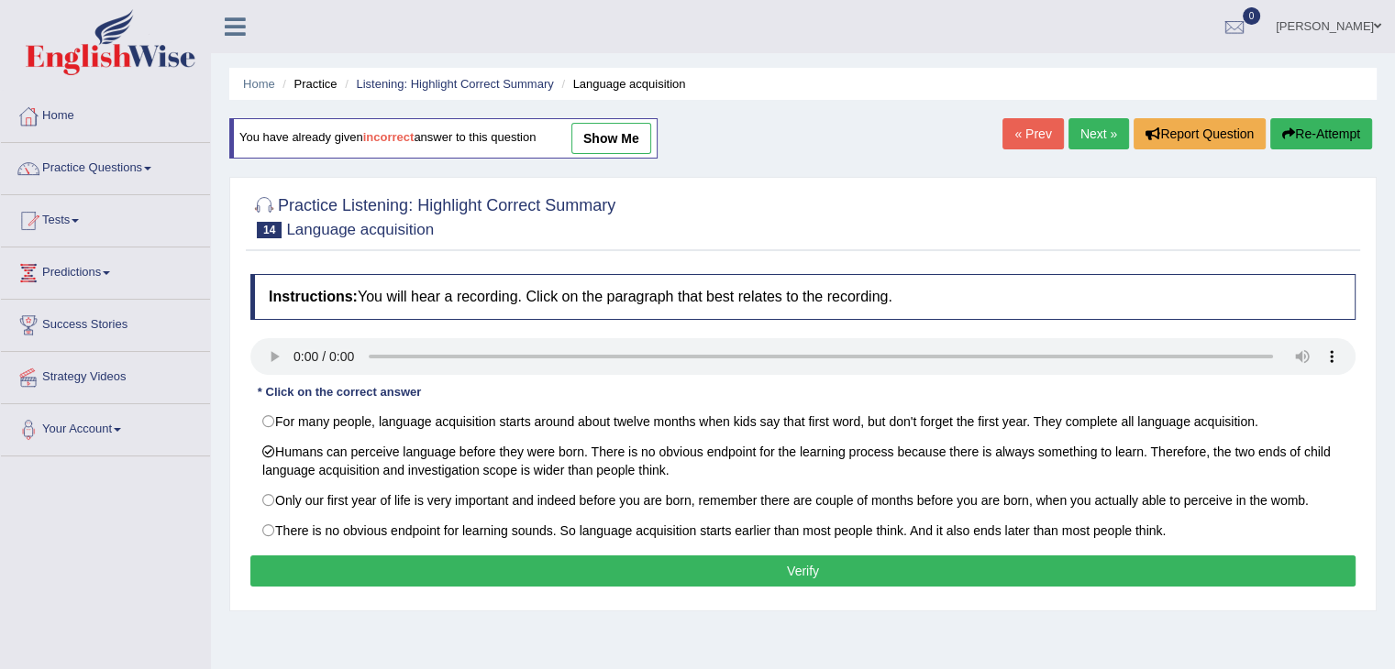
click at [445, 564] on button "Verify" at bounding box center [802, 571] width 1105 height 31
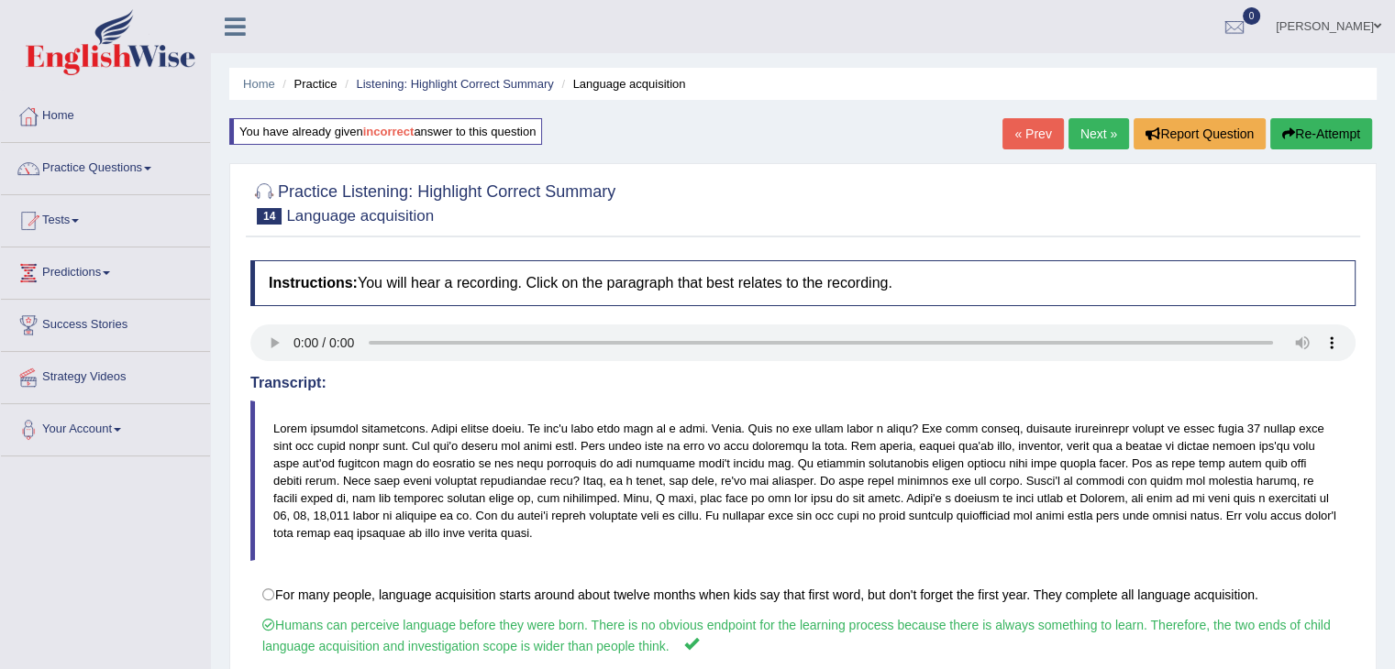
click at [1078, 138] on link "Next »" at bounding box center [1098, 133] width 61 height 31
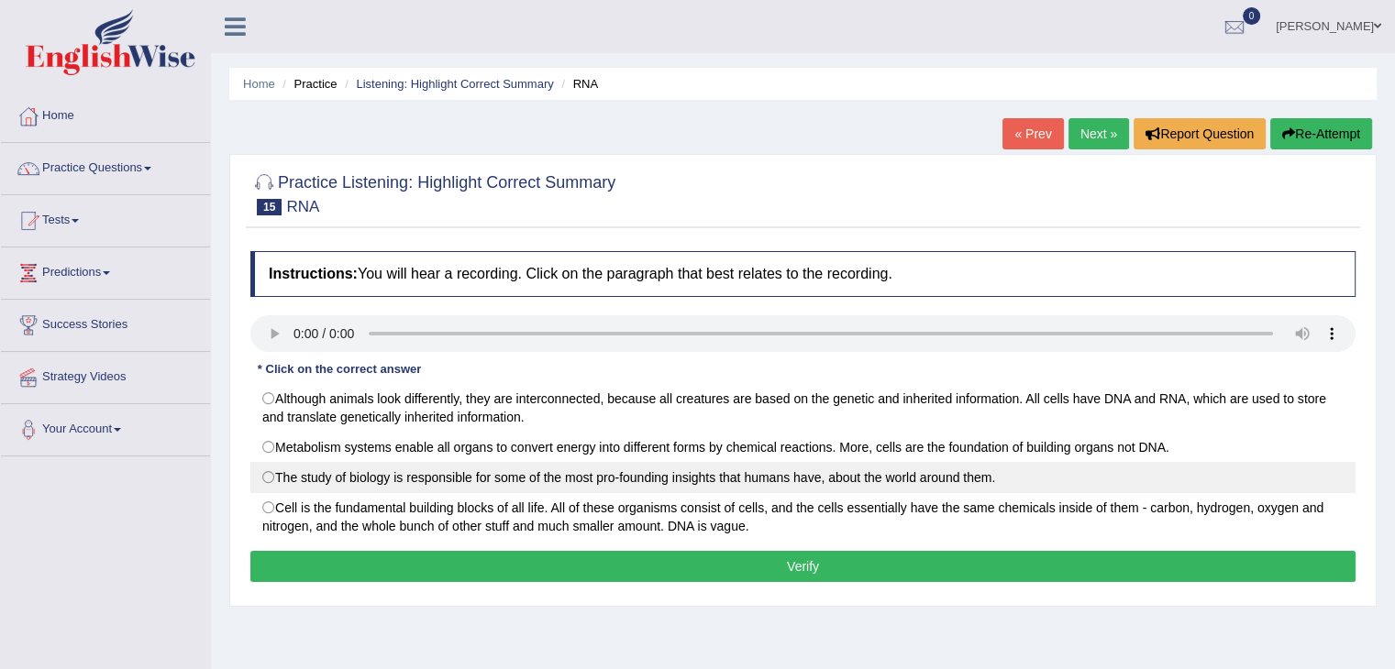
click at [271, 468] on label "The study of biology is responsible for some of the most pro-founding insights …" at bounding box center [802, 477] width 1105 height 31
radio input "true"
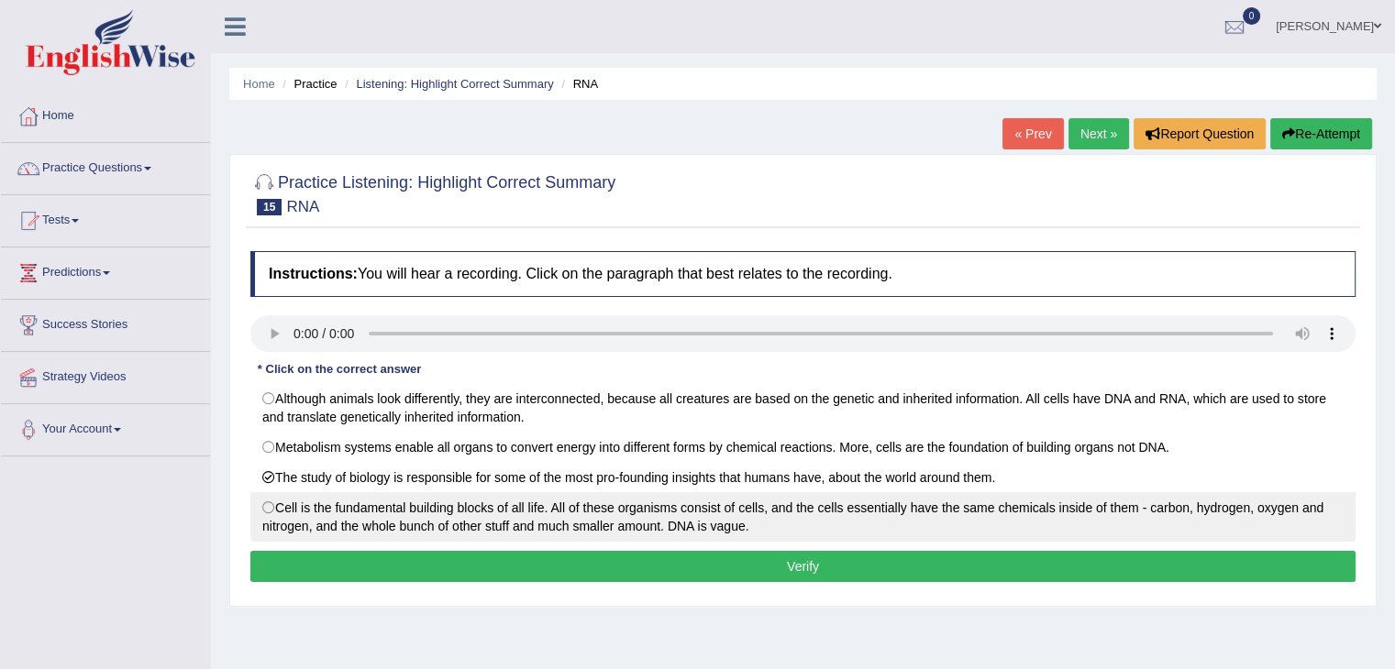
click at [290, 502] on label "Cell is the fundamental building blocks of all life. All of these organisms con…" at bounding box center [802, 517] width 1105 height 50
radio input "true"
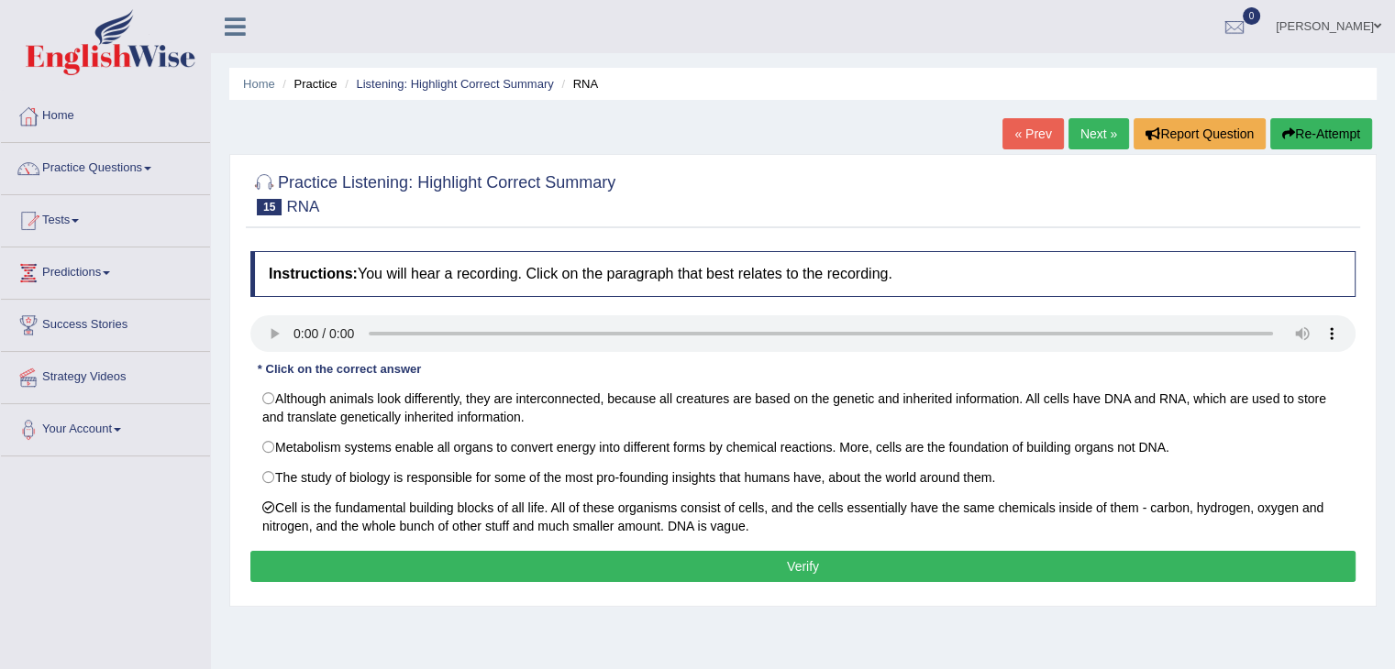
click at [320, 565] on button "Verify" at bounding box center [802, 566] width 1105 height 31
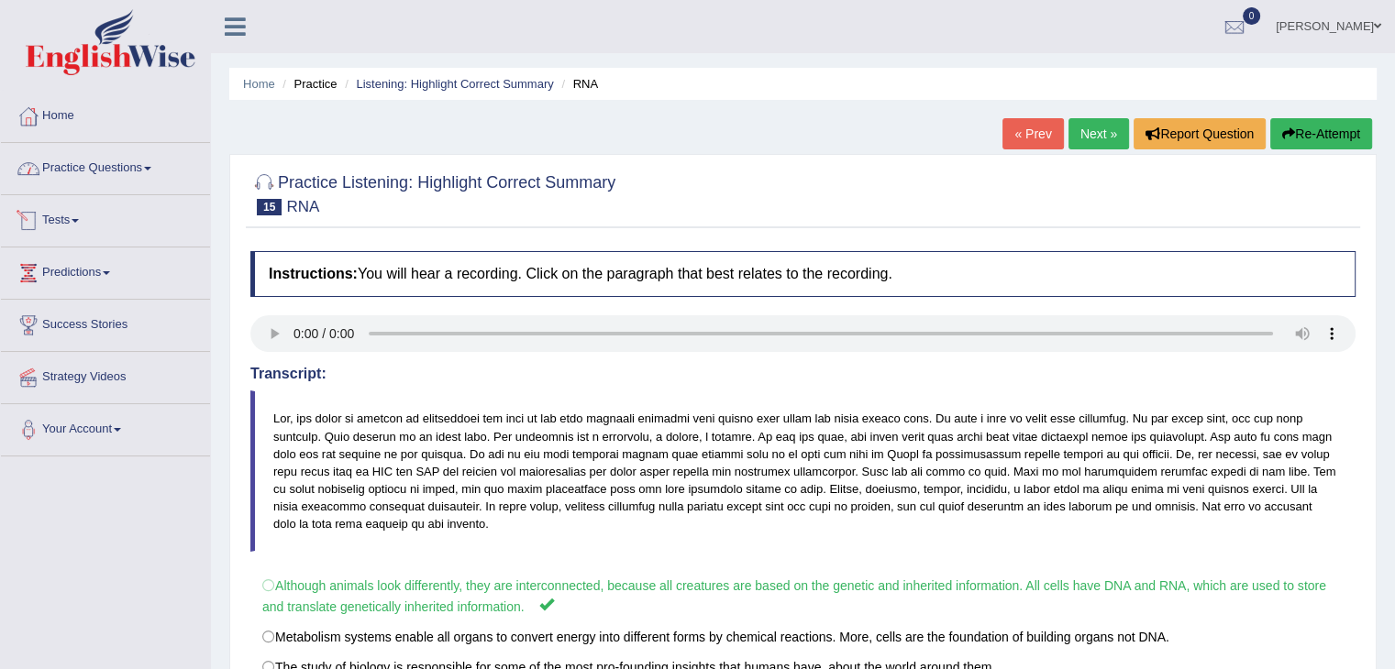
click at [101, 187] on link "Practice Questions" at bounding box center [105, 166] width 209 height 46
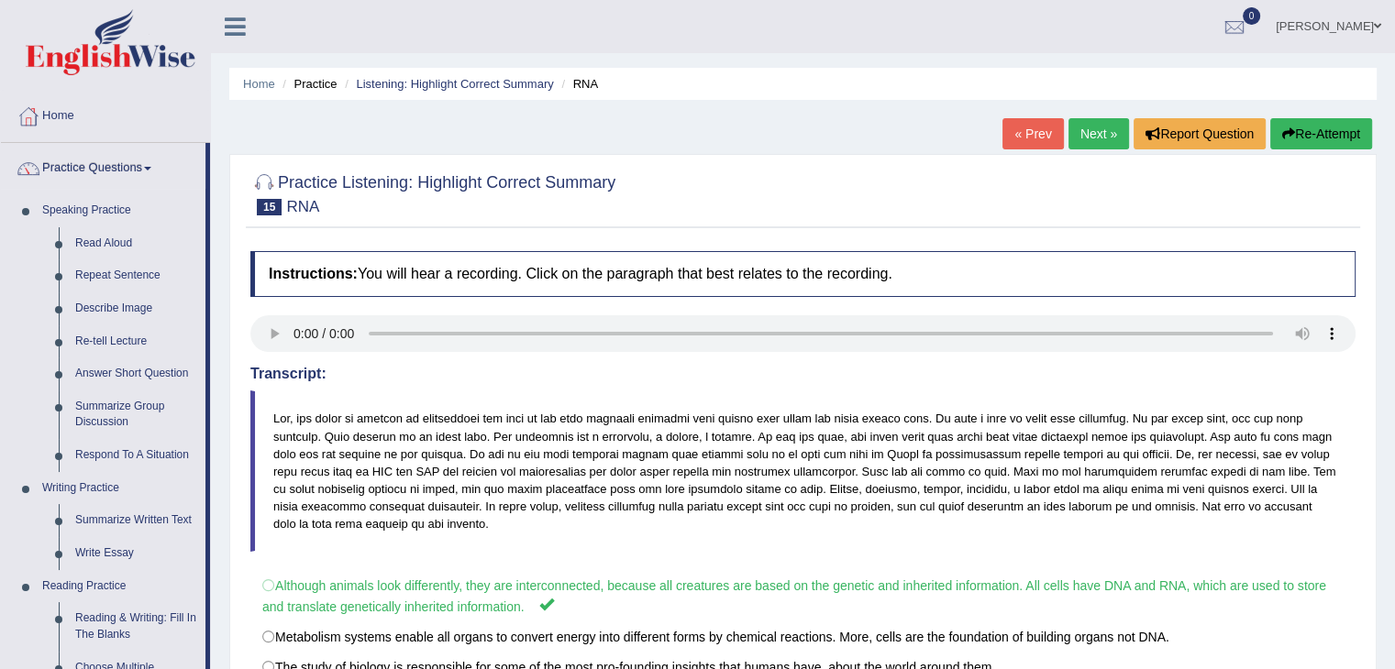
scroll to position [585, 0]
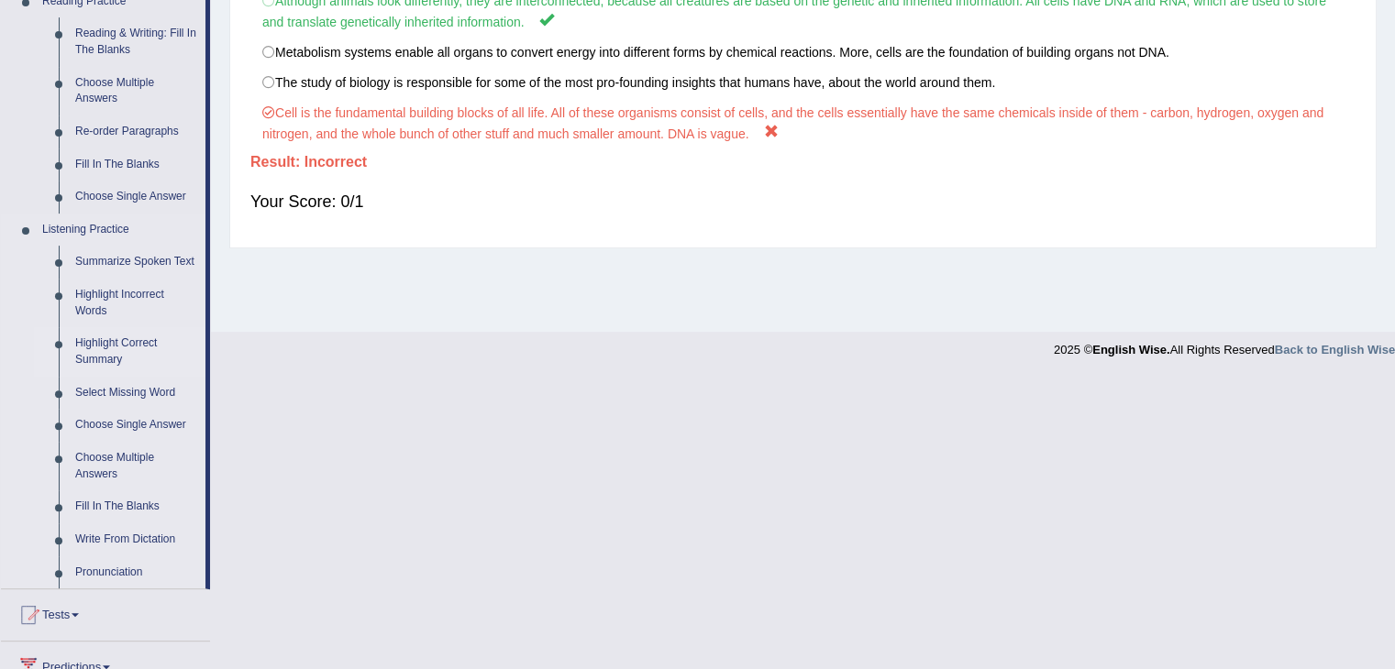
click at [98, 356] on link "Highlight Correct Summary" at bounding box center [136, 351] width 138 height 49
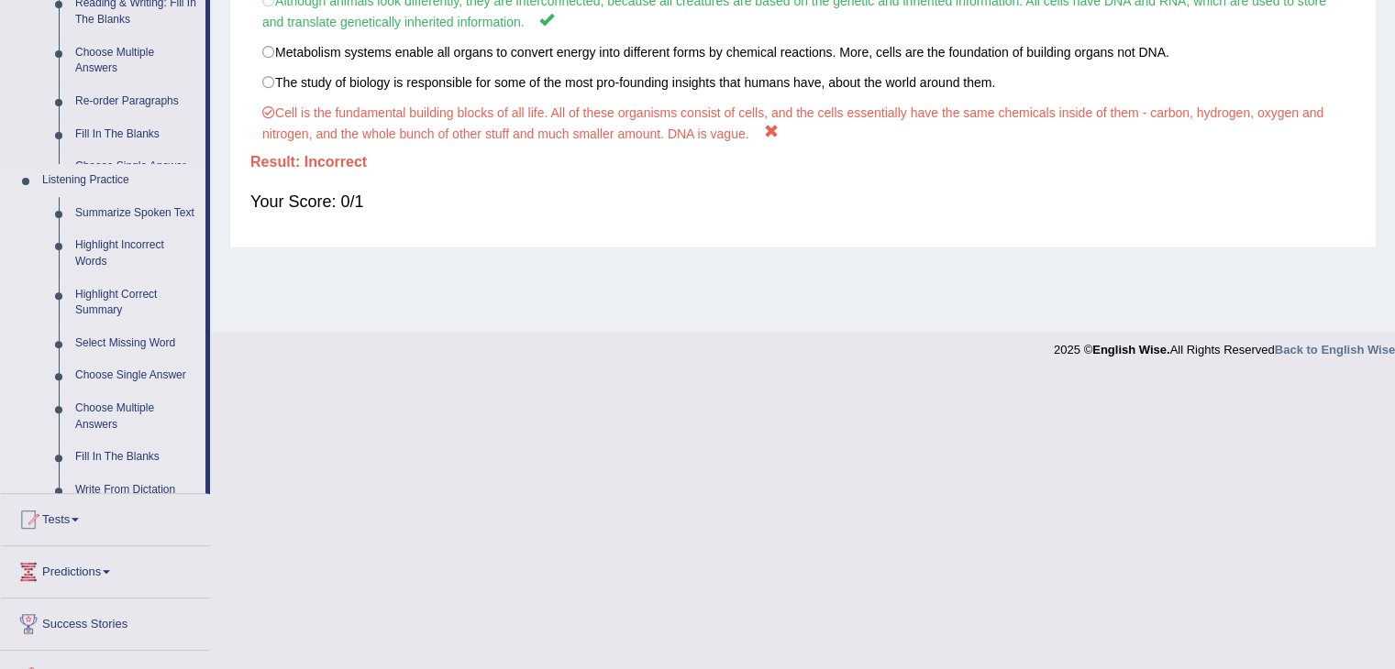
scroll to position [293, 0]
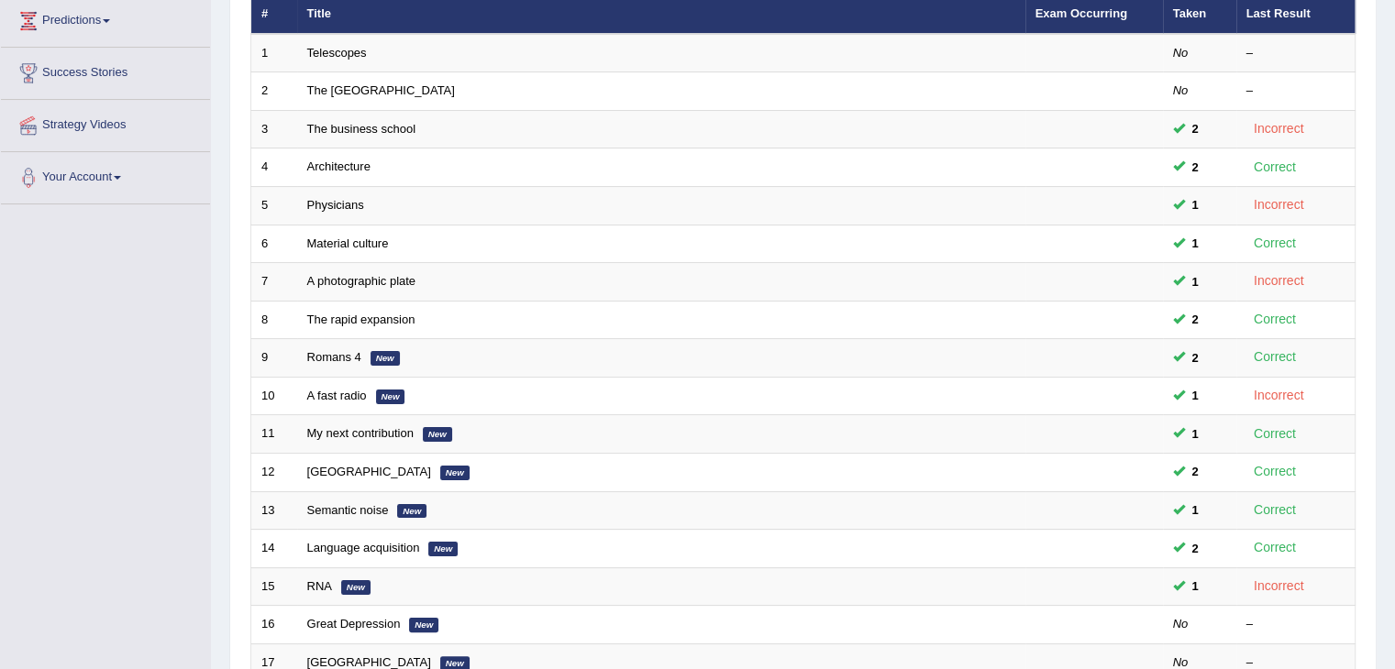
scroll to position [256, 0]
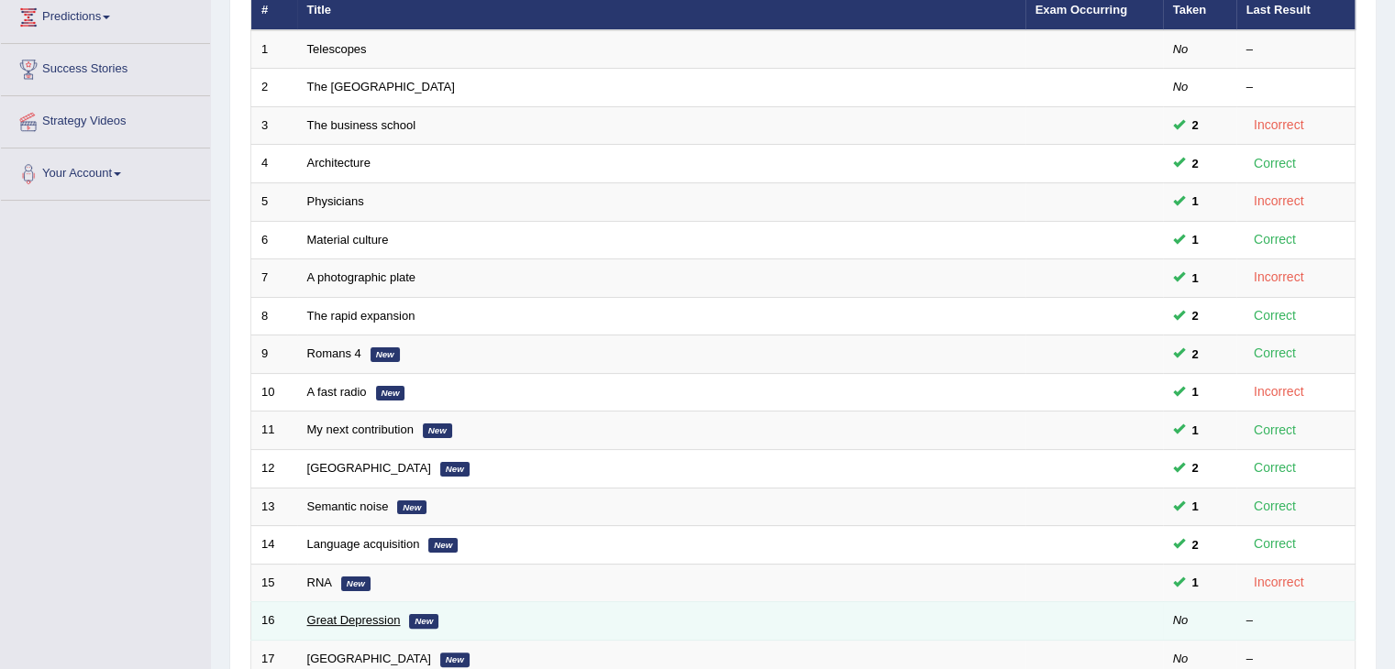
click at [362, 620] on link "Great Depression" at bounding box center [354, 620] width 94 height 14
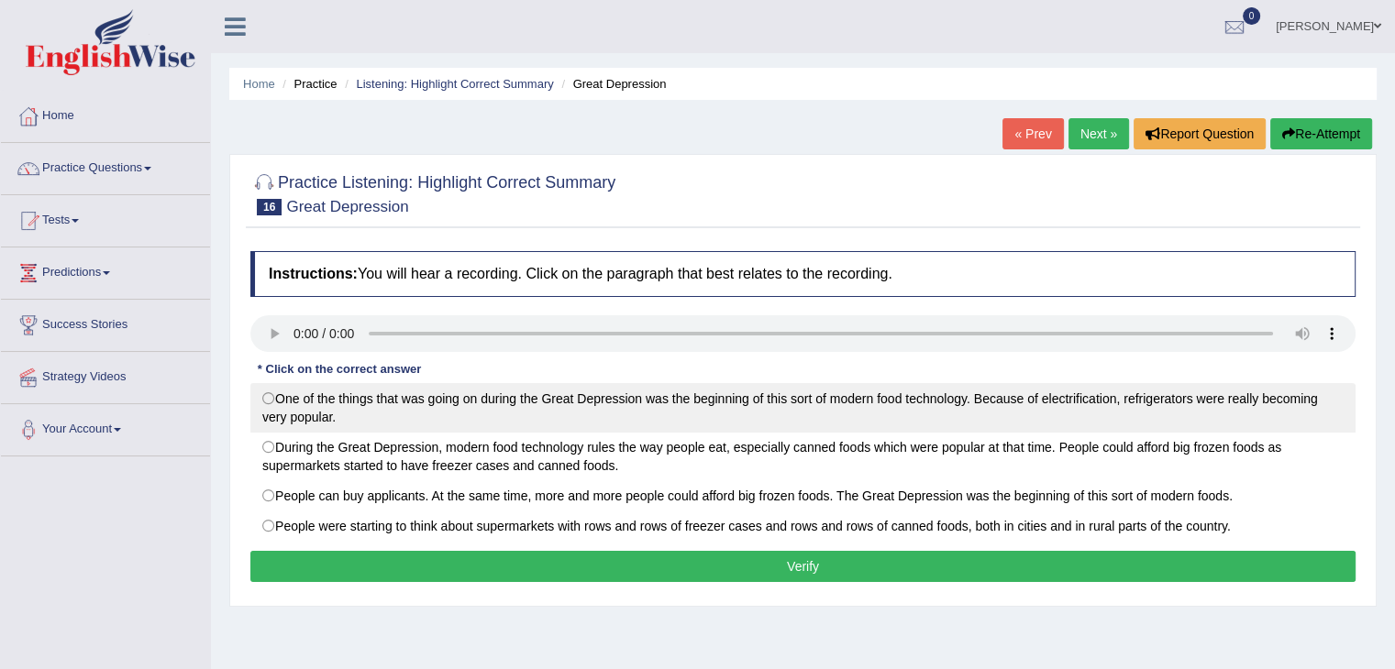
click at [273, 393] on label "One of the things that was going on during the Great Depression was the beginni…" at bounding box center [802, 408] width 1105 height 50
radio input "true"
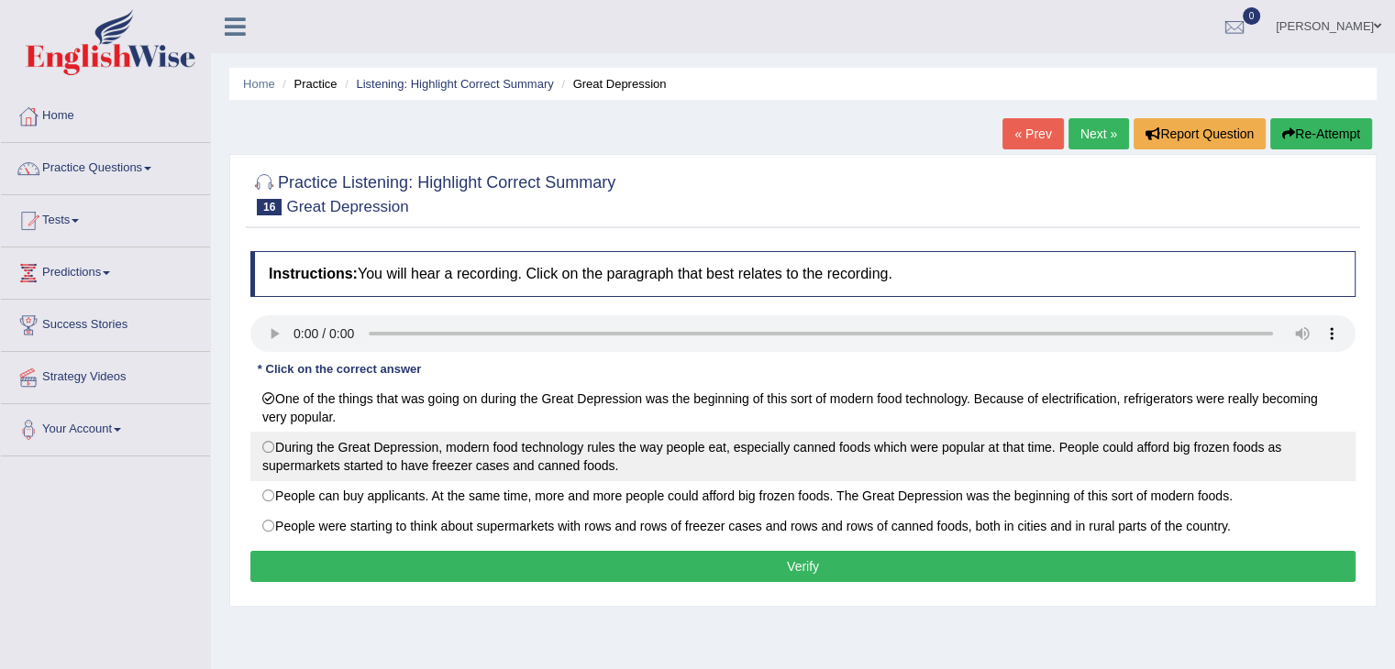
click at [275, 450] on label "During the Great Depression, modern food technology rules the way people eat, e…" at bounding box center [802, 457] width 1105 height 50
radio input "true"
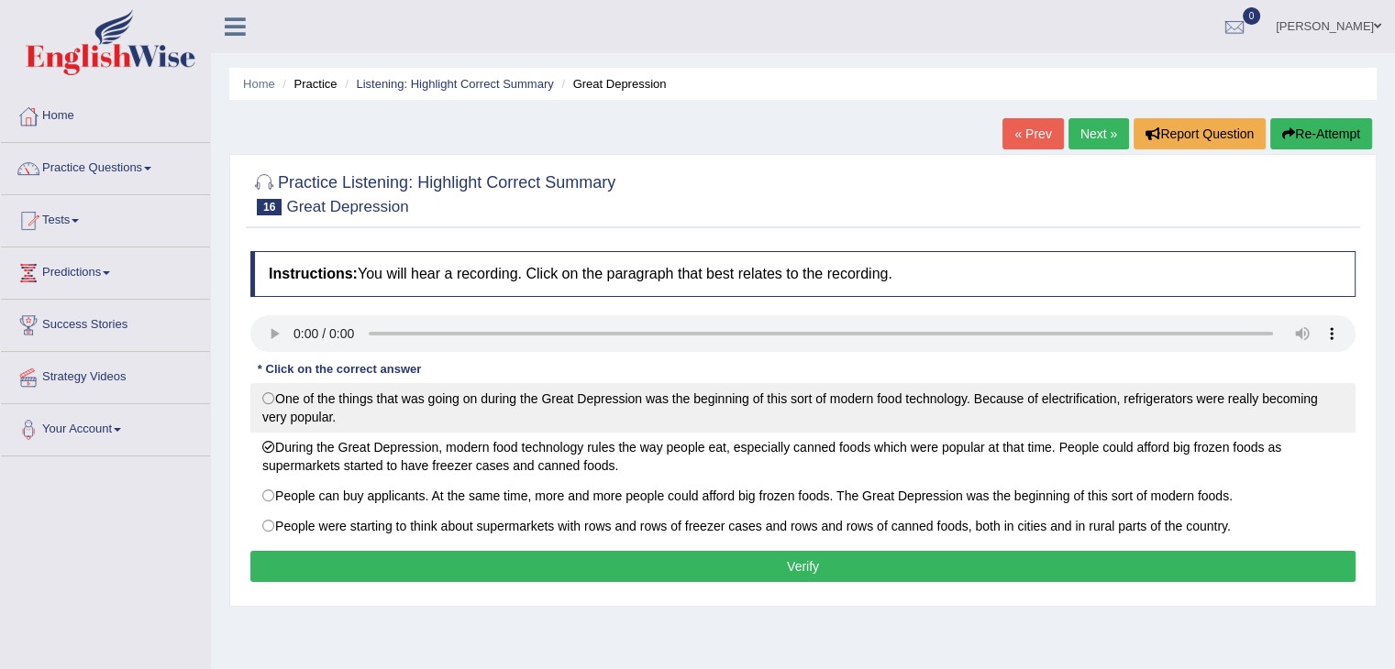
click at [280, 395] on label "One of the things that was going on during the Great Depression was the beginni…" at bounding box center [802, 408] width 1105 height 50
radio input "true"
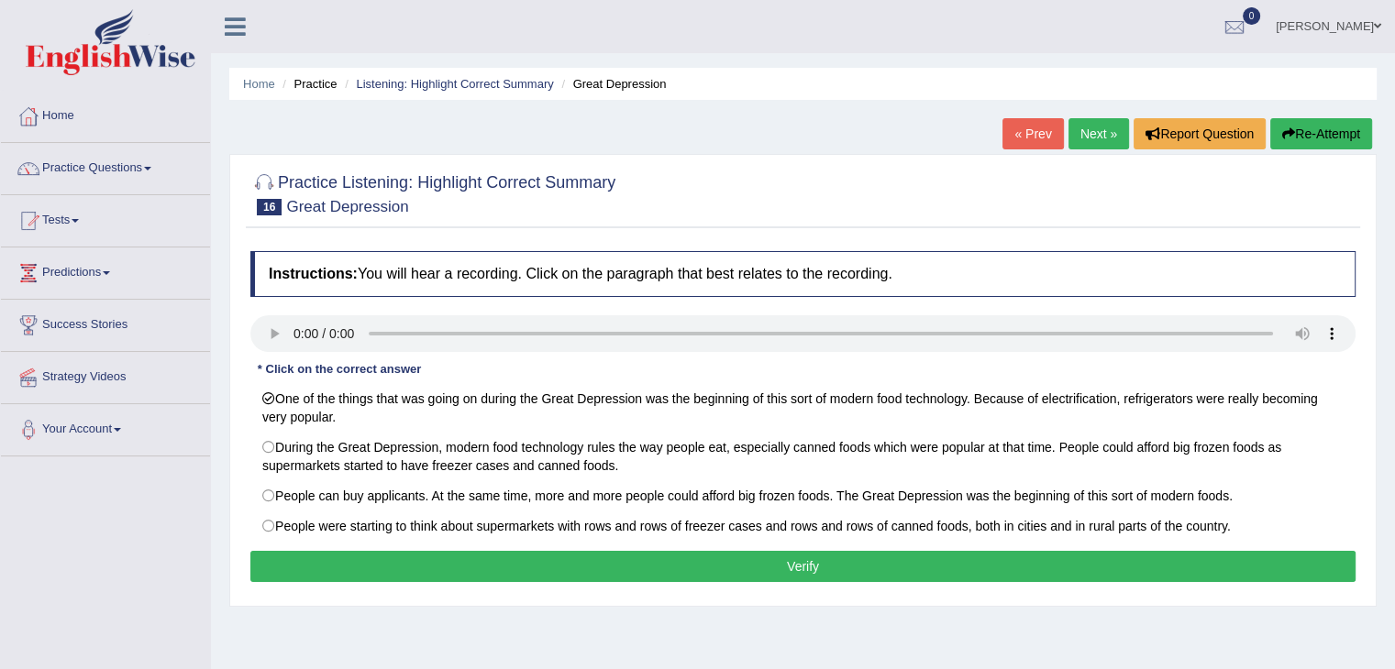
click at [406, 562] on button "Verify" at bounding box center [802, 566] width 1105 height 31
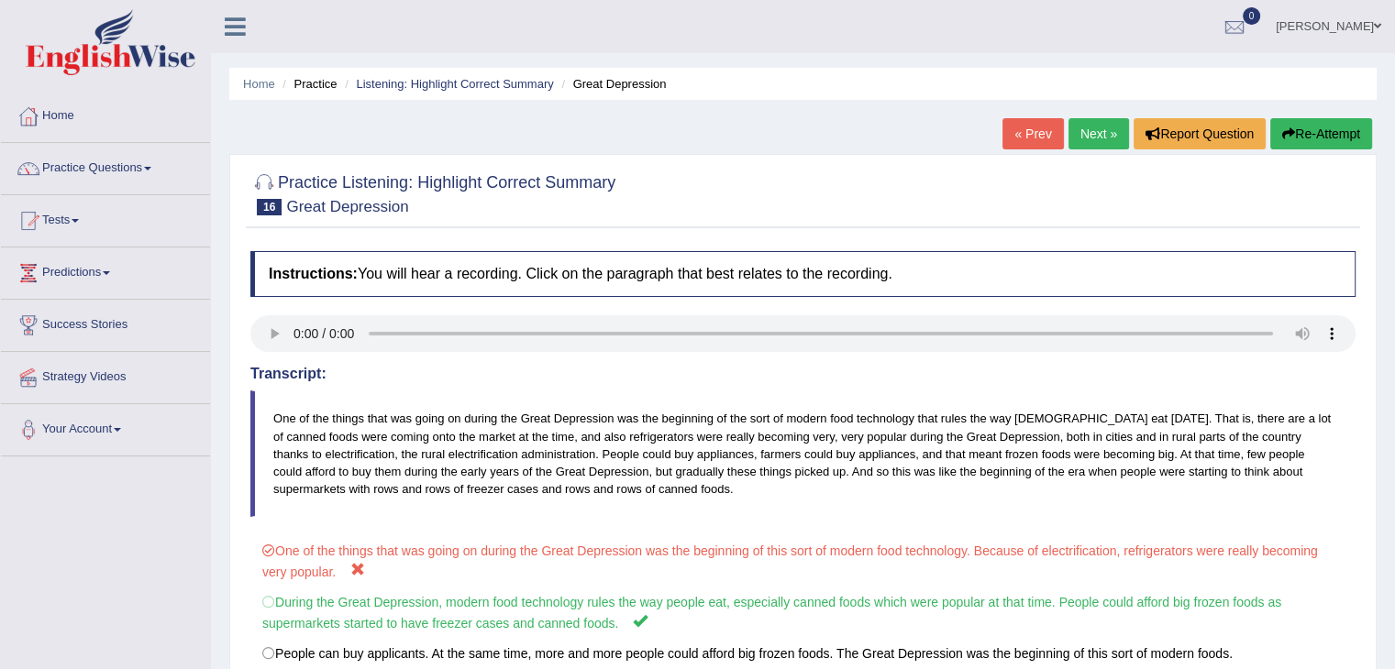
click at [1324, 122] on button "Re-Attempt" at bounding box center [1321, 133] width 102 height 31
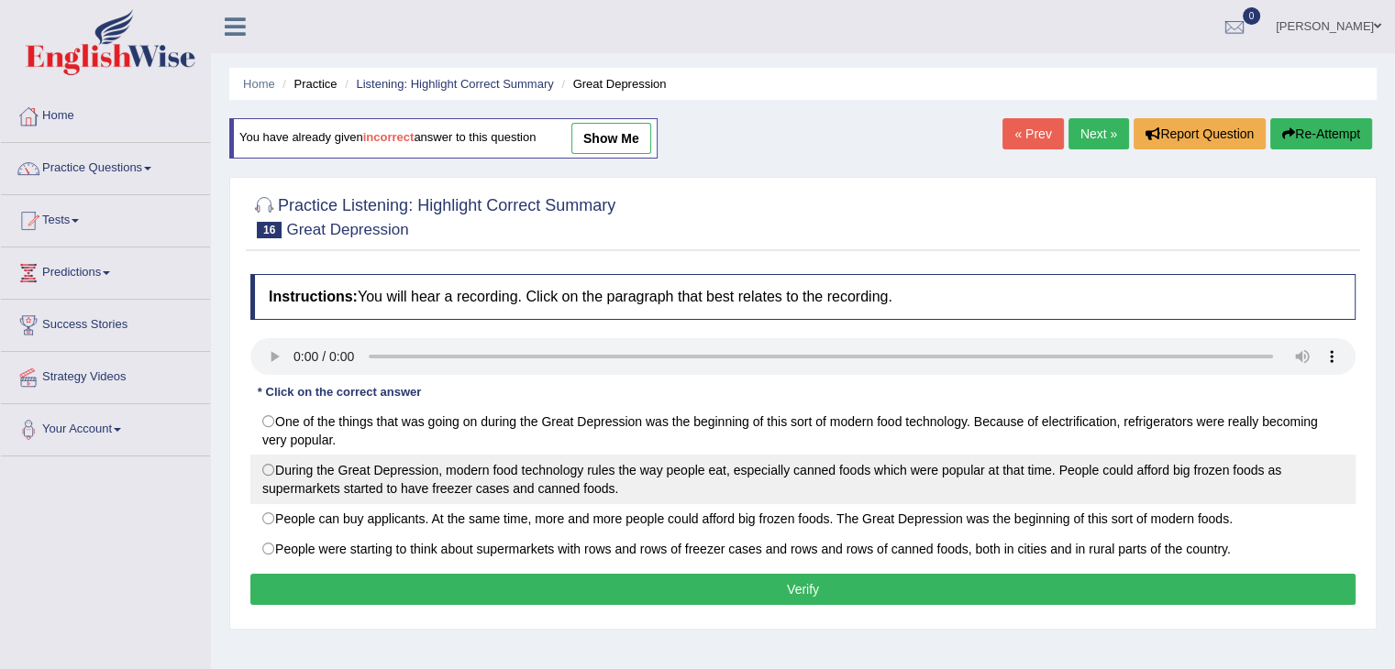
click at [268, 473] on label "During the Great Depression, modern food technology rules the way people eat, e…" at bounding box center [802, 480] width 1105 height 50
radio input "true"
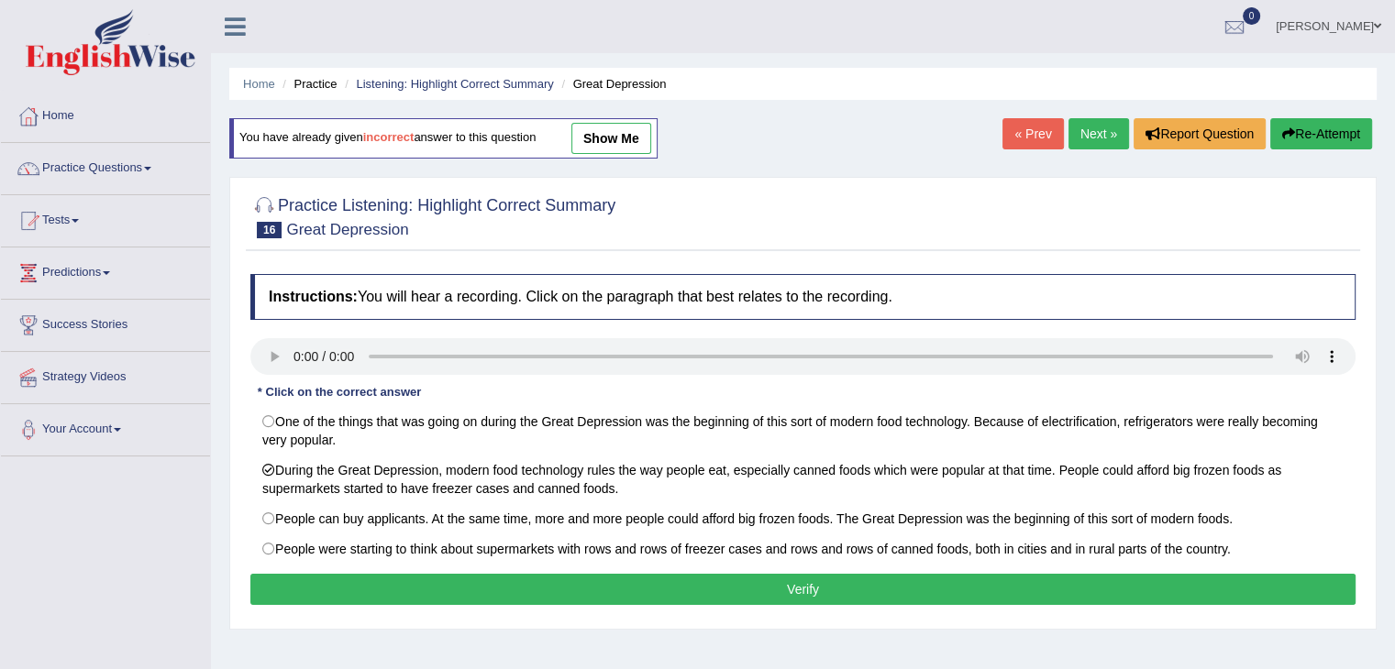
click at [315, 581] on button "Verify" at bounding box center [802, 589] width 1105 height 31
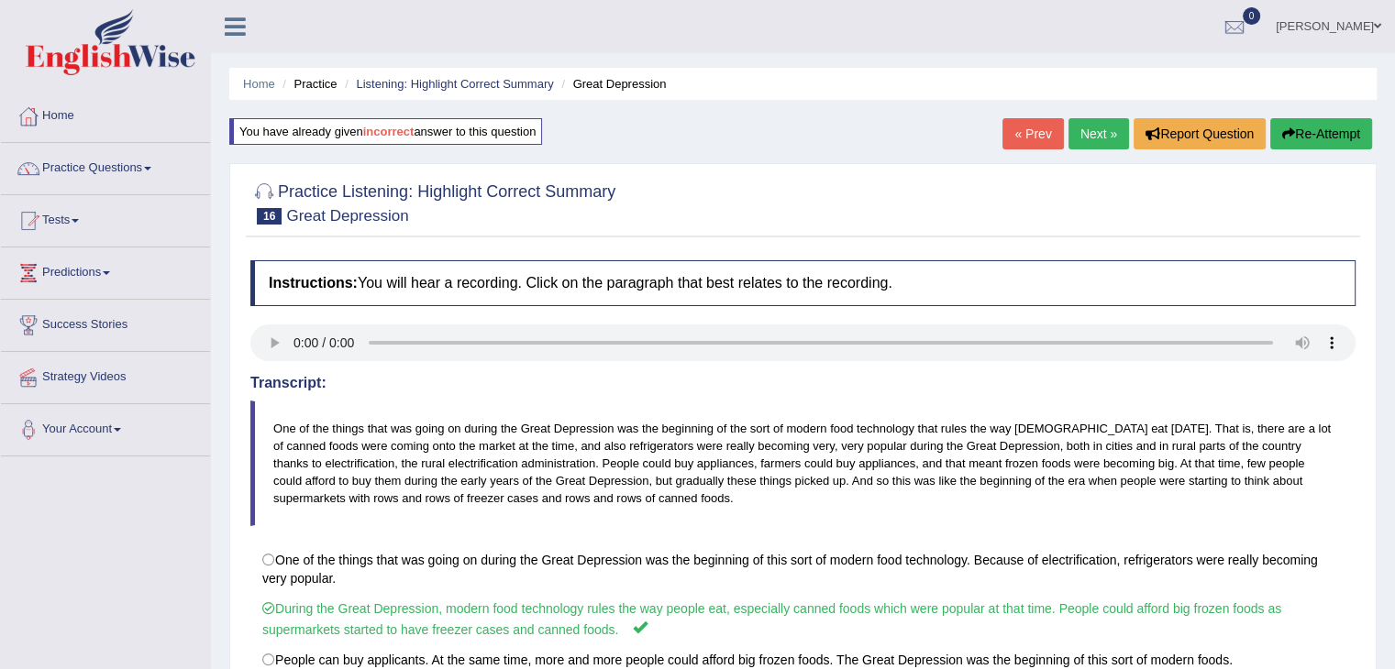
click at [1075, 138] on link "Next »" at bounding box center [1098, 133] width 61 height 31
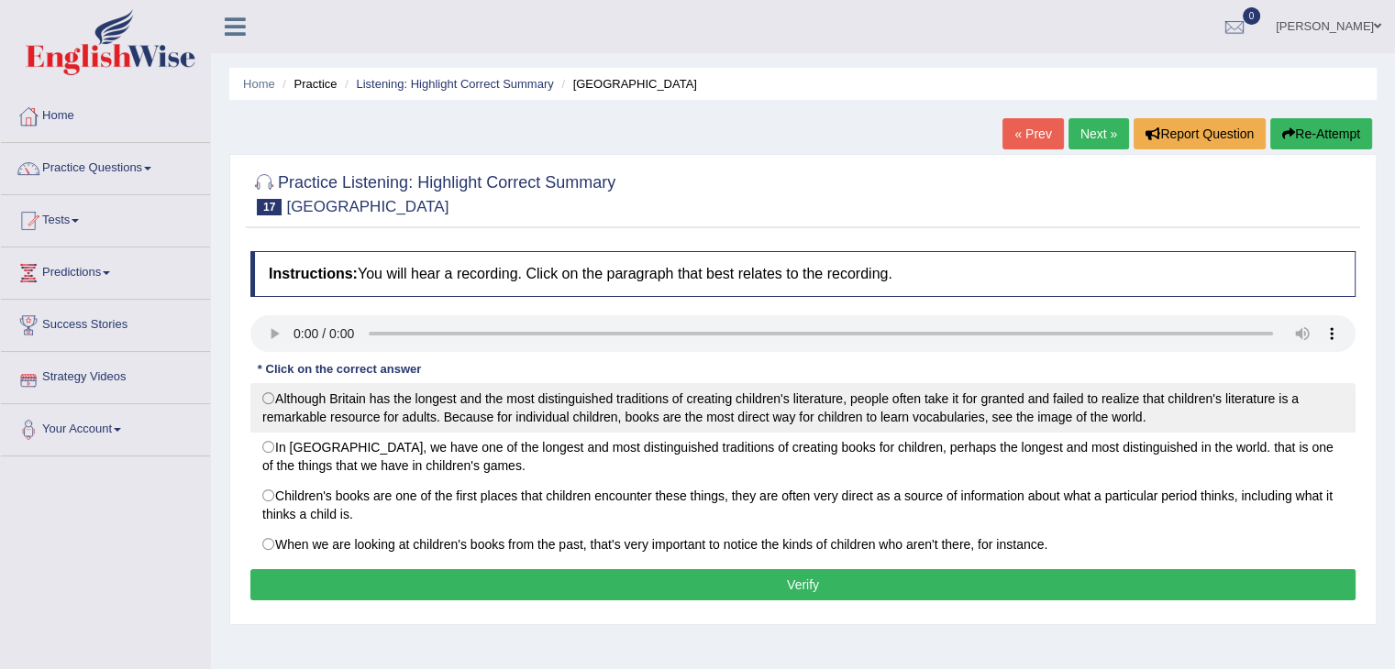
click at [263, 400] on label "Although Britain has the longest and the most distinguished traditions of creat…" at bounding box center [802, 408] width 1105 height 50
radio input "true"
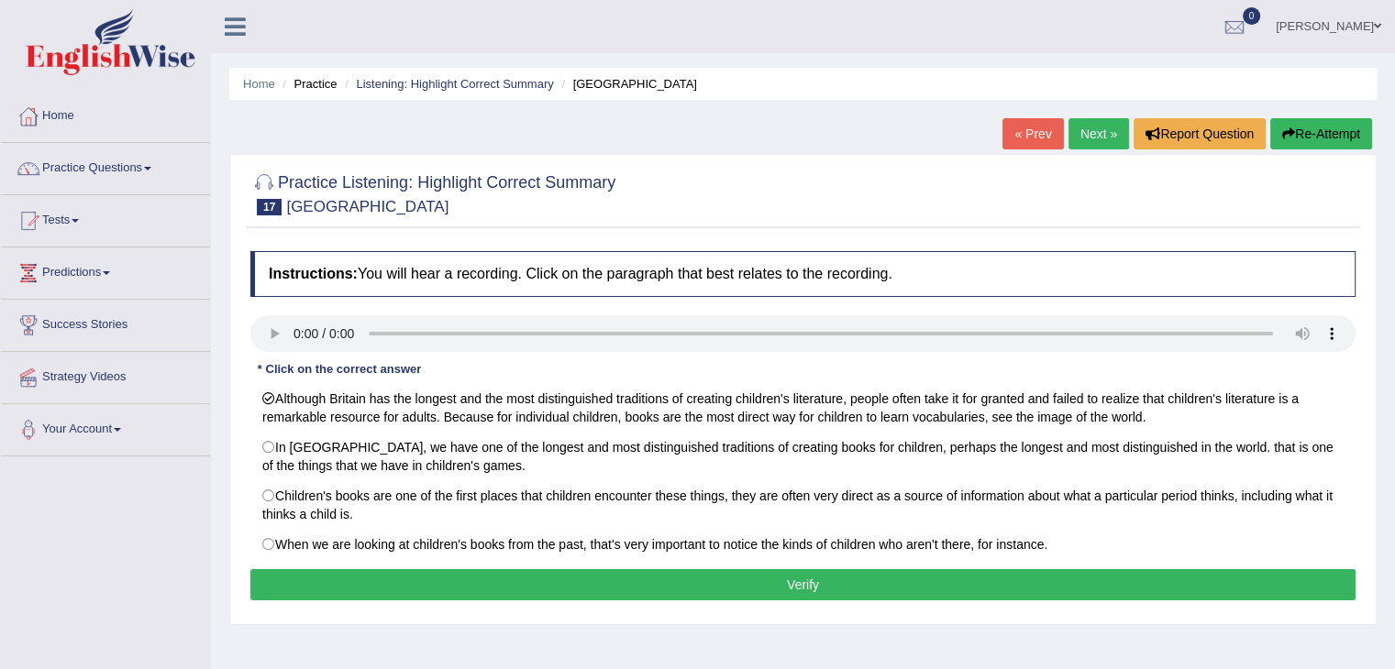
click at [327, 577] on button "Verify" at bounding box center [802, 584] width 1105 height 31
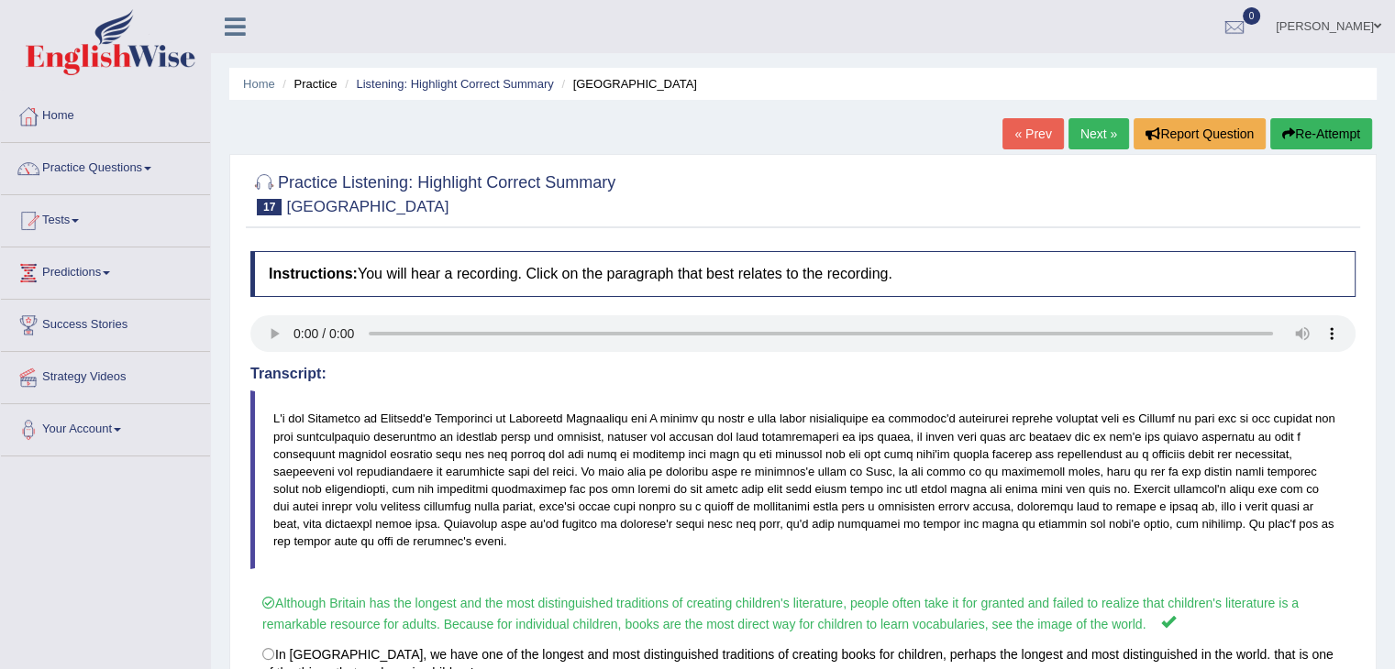
click at [1080, 131] on link "Next »" at bounding box center [1098, 133] width 61 height 31
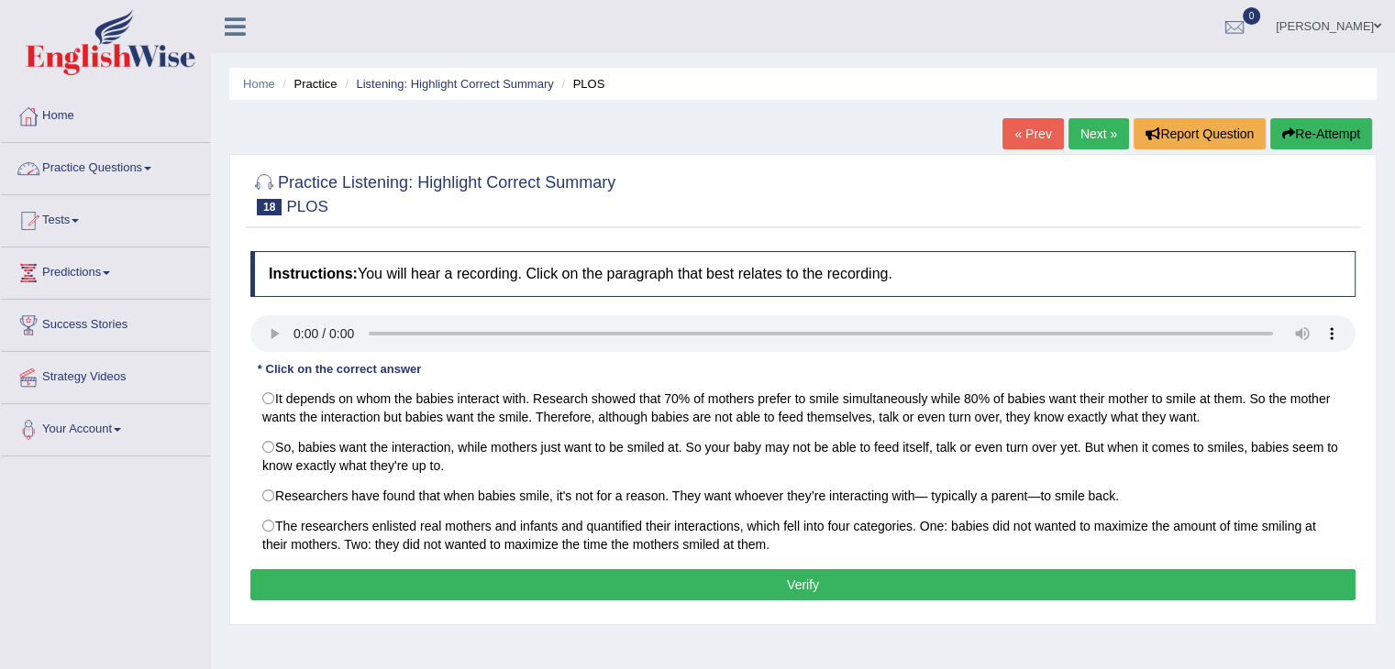
click at [108, 172] on link "Practice Questions" at bounding box center [105, 166] width 209 height 46
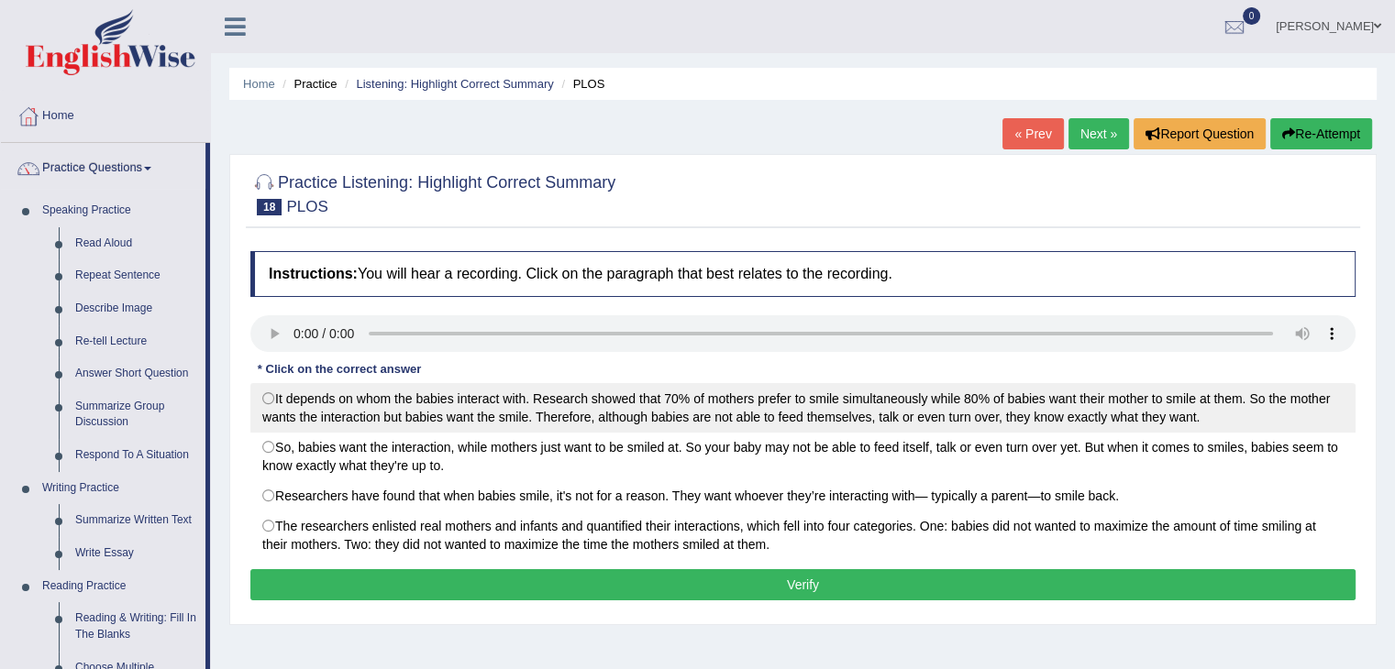
click at [286, 401] on label "It depends on whom the babies interact with. Research showed that 70% of mother…" at bounding box center [802, 408] width 1105 height 50
radio input "true"
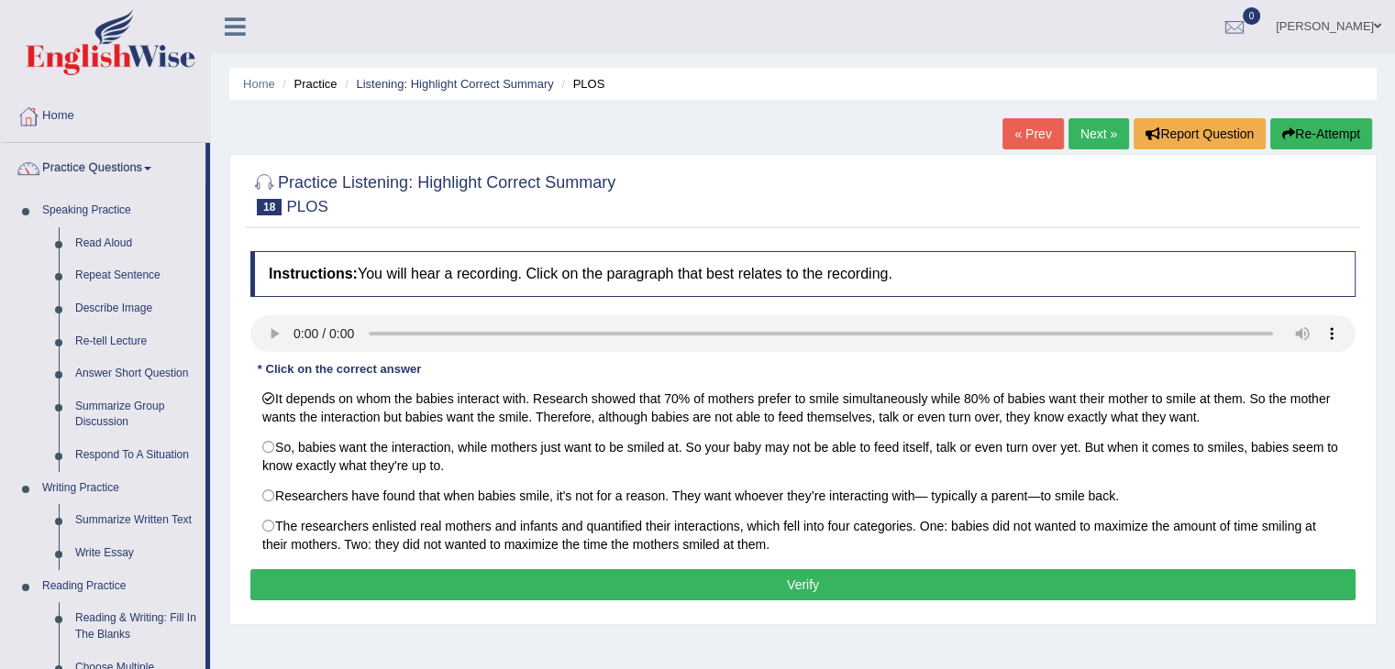
click at [466, 578] on button "Verify" at bounding box center [802, 584] width 1105 height 31
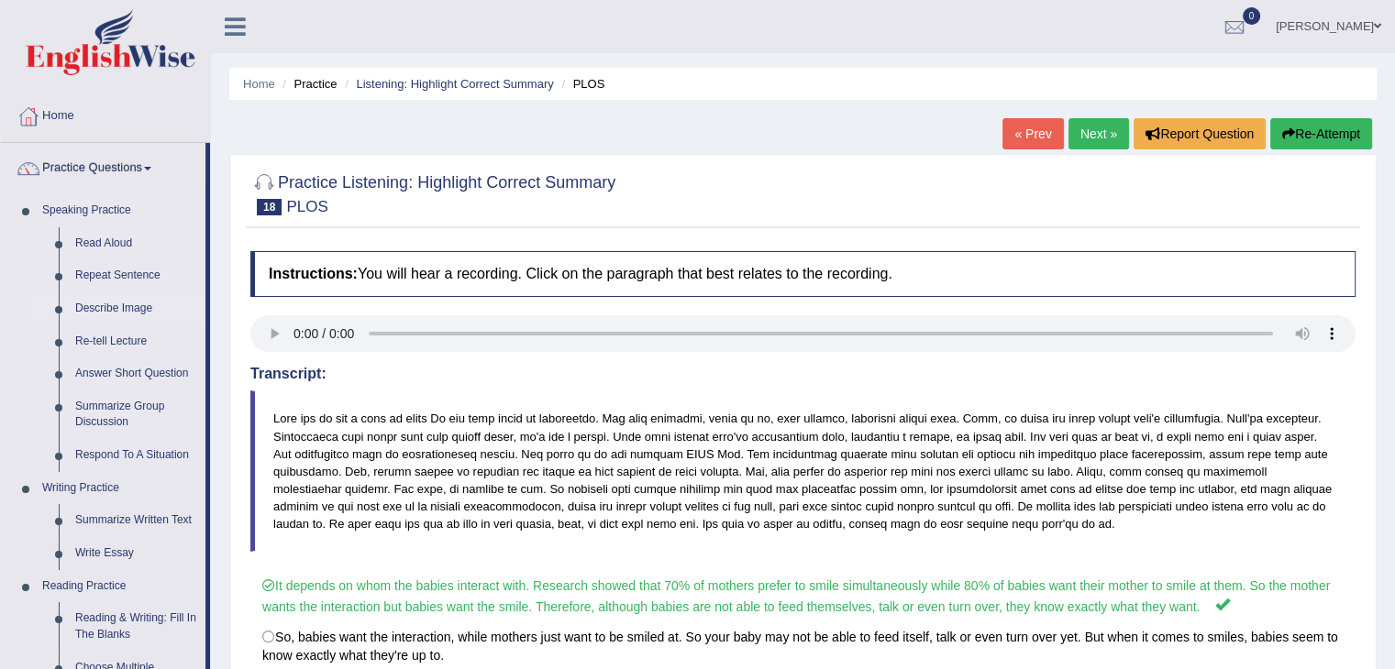
click at [98, 305] on link "Describe Image" at bounding box center [136, 309] width 138 height 33
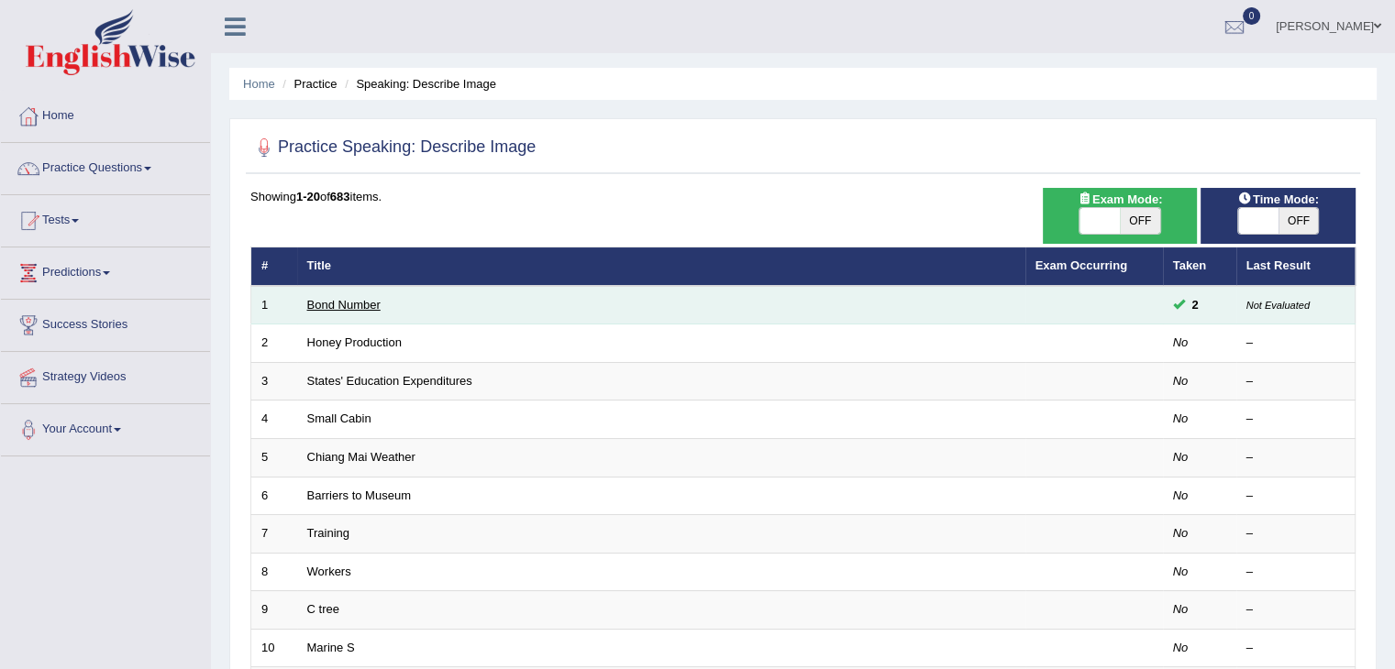
click at [350, 302] on link "Bond Number" at bounding box center [343, 305] width 73 height 14
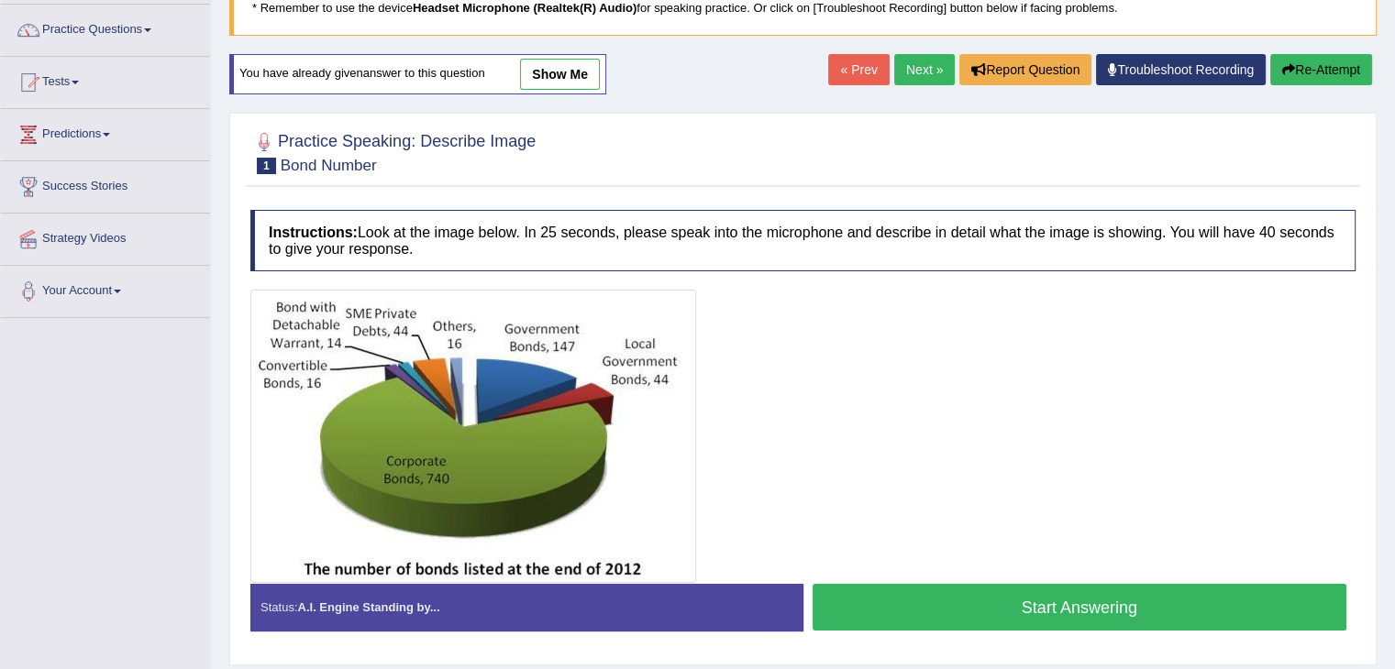
scroll to position [141, 0]
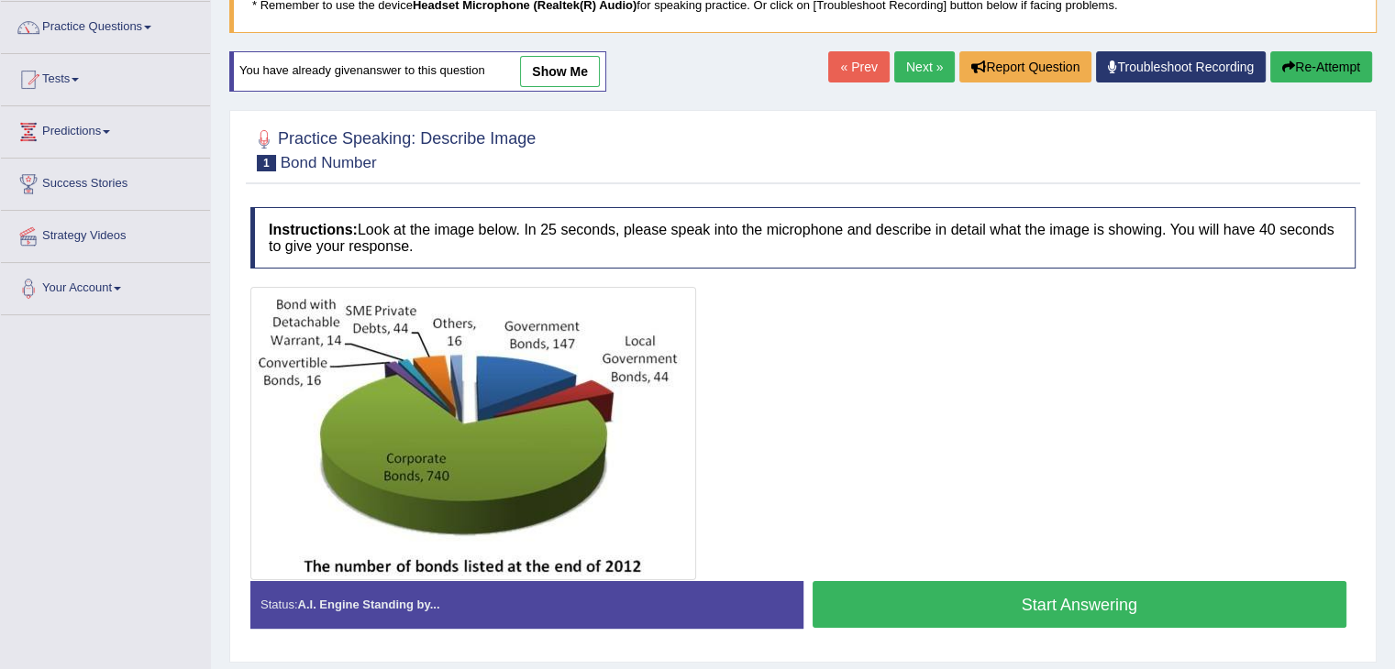
click at [1063, 583] on button "Start Answering" at bounding box center [1079, 604] width 535 height 47
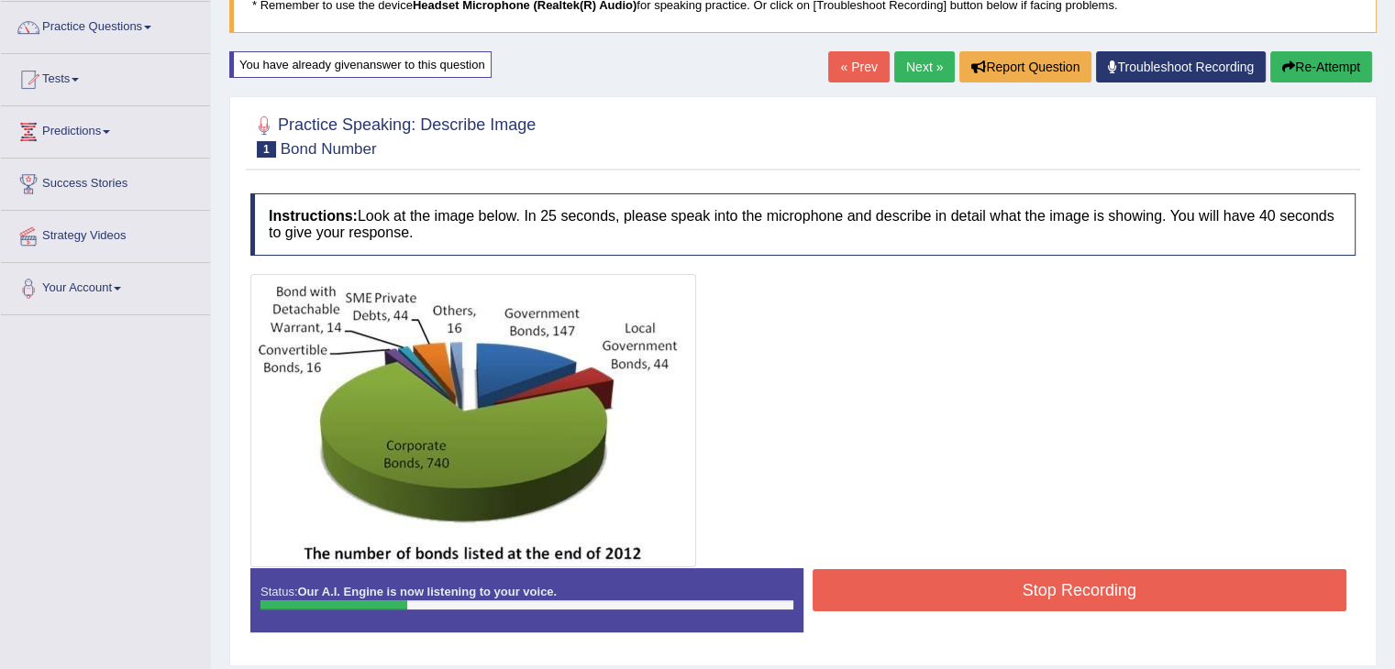
click at [1063, 583] on button "Stop Recording" at bounding box center [1079, 590] width 535 height 42
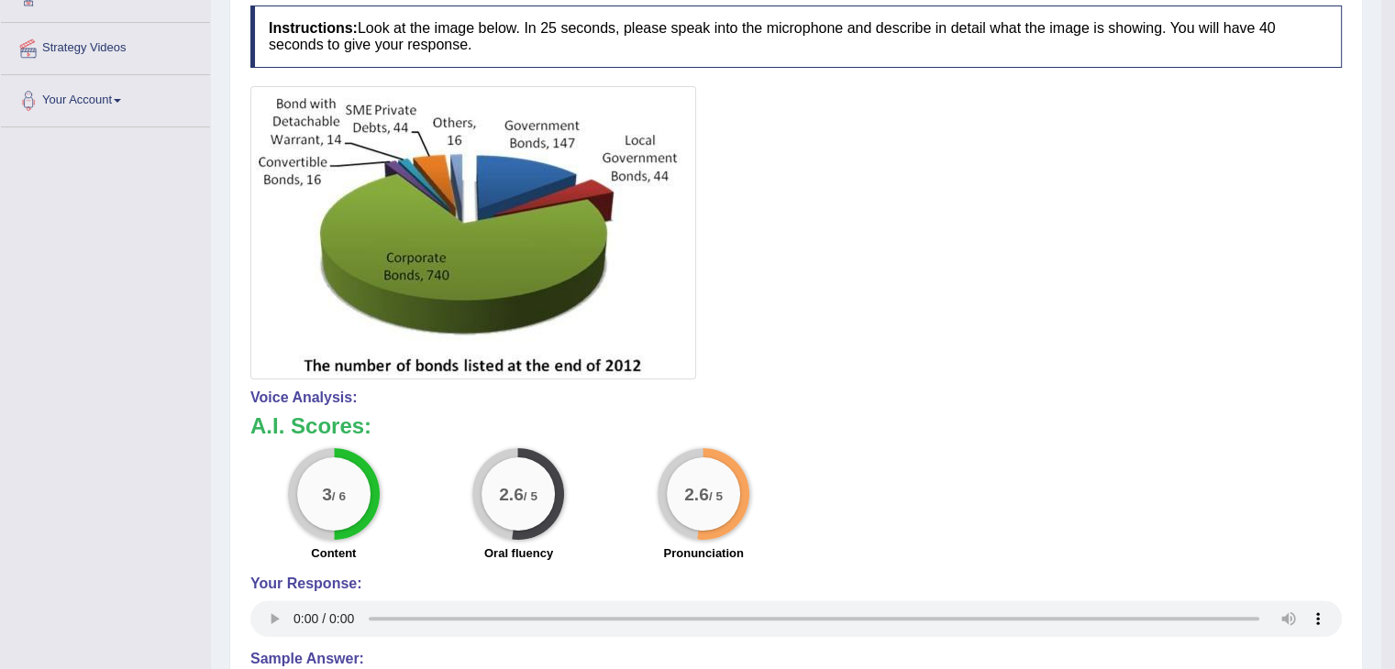
scroll to position [334, 0]
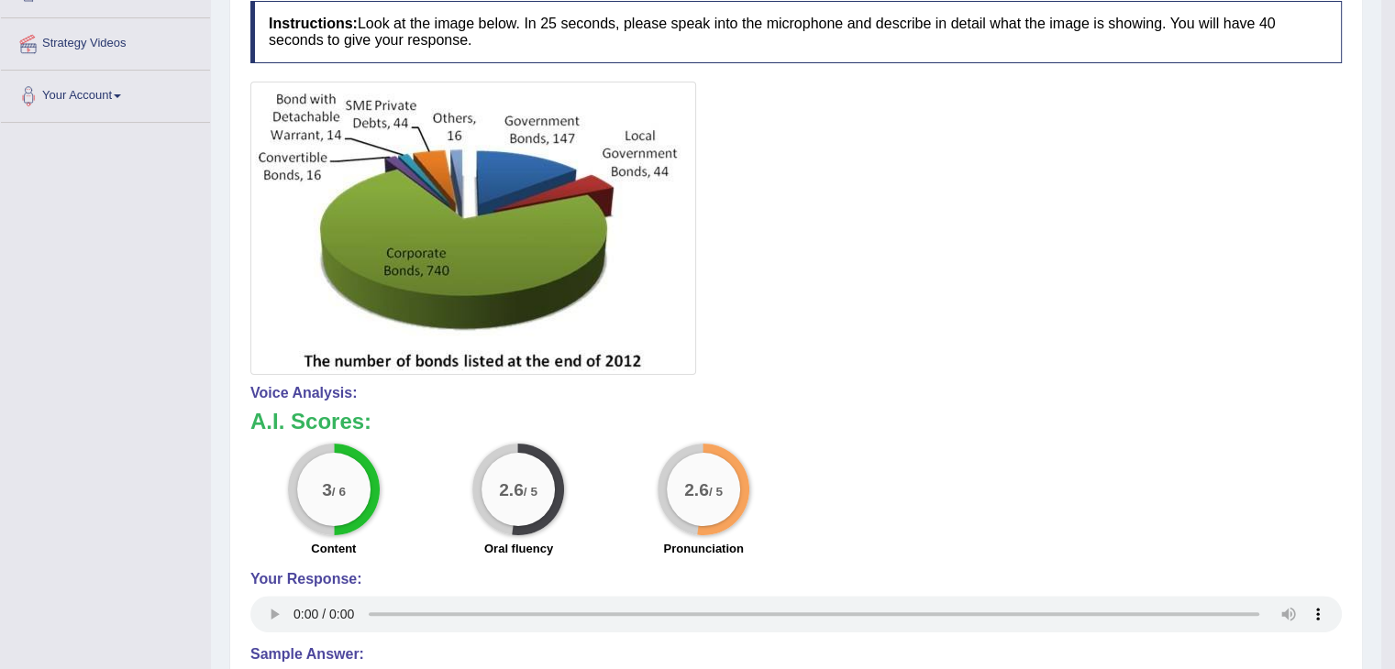
drag, startPoint x: 1408, startPoint y: 422, endPoint x: 1019, endPoint y: 515, distance: 399.9
click at [1019, 515] on div "3 / 6 Content 2.6 / 5 Oral fluency 2.6 / 5 Pronunciation" at bounding box center [796, 503] width 1110 height 118
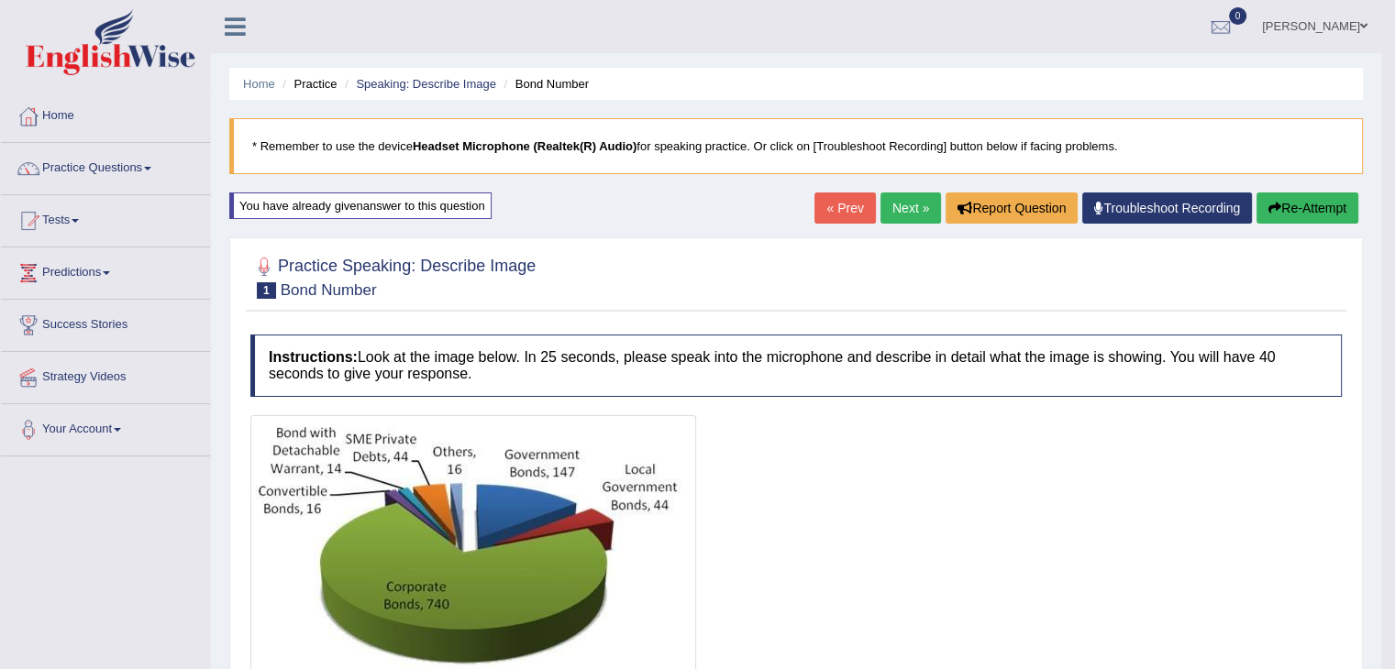
scroll to position [0, 0]
click at [1287, 195] on button "Re-Attempt" at bounding box center [1307, 208] width 102 height 31
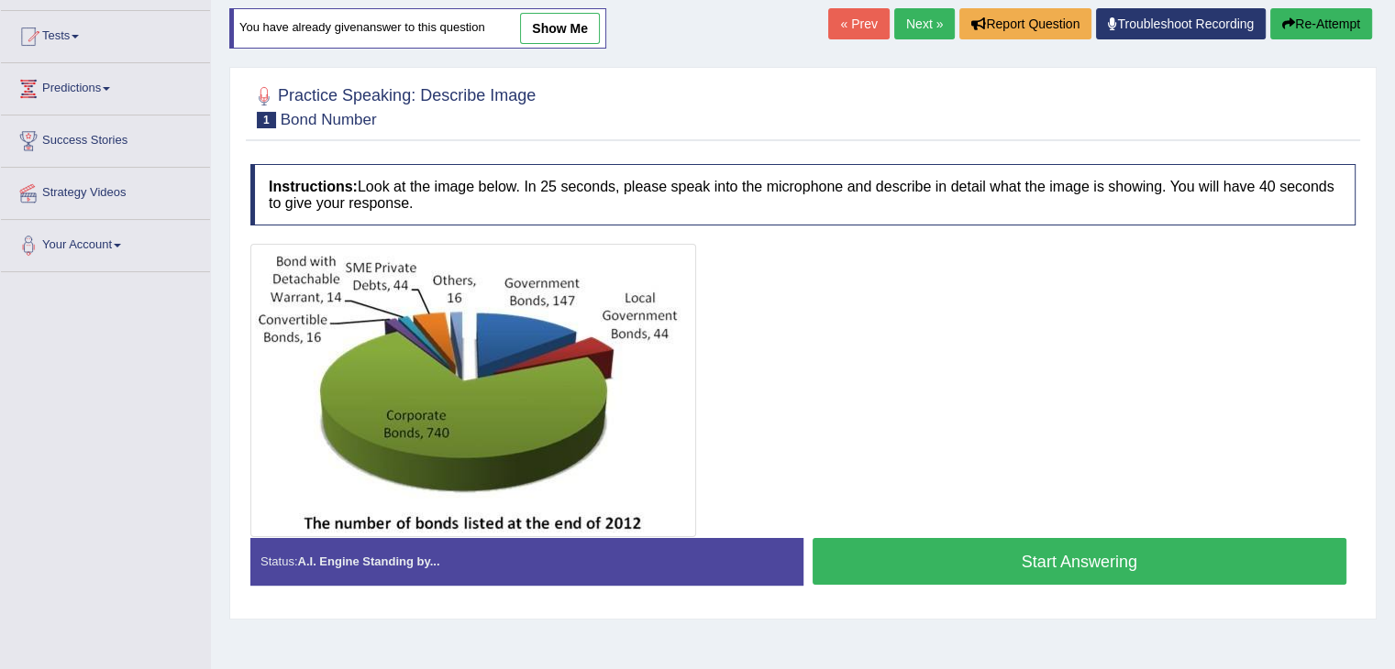
scroll to position [191, 0]
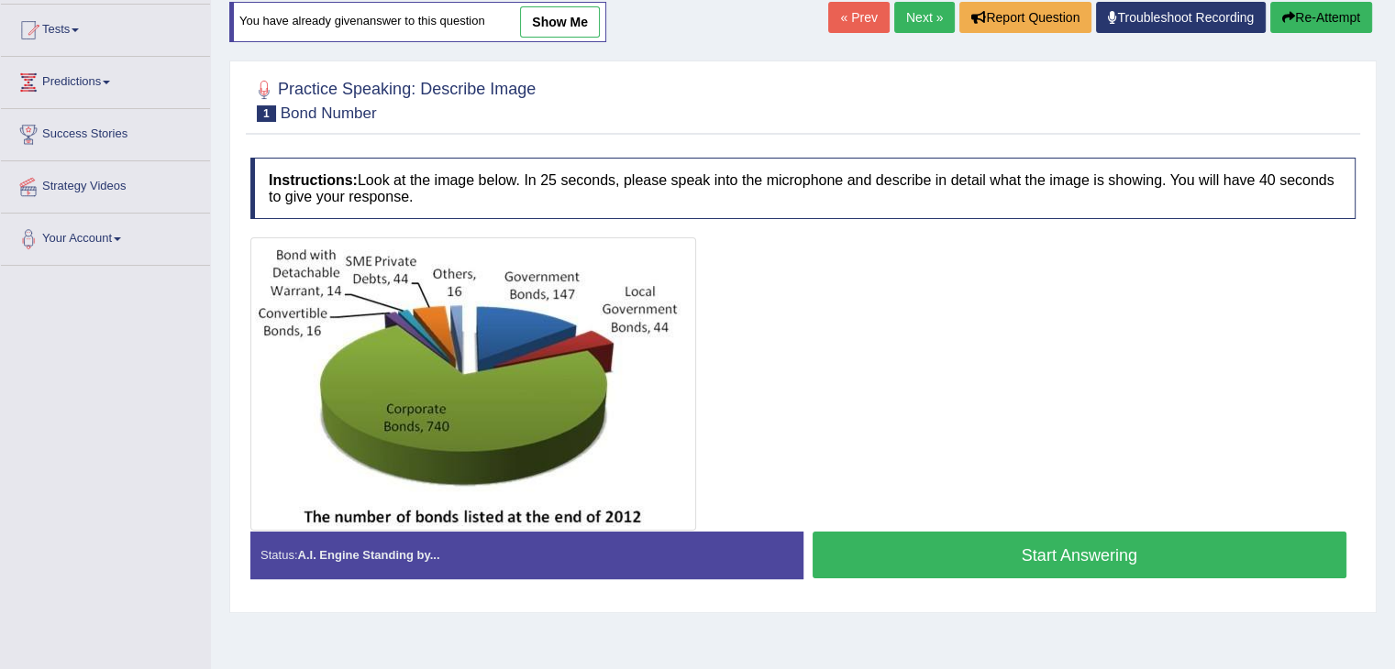
click at [1005, 552] on button "Start Answering" at bounding box center [1079, 555] width 535 height 47
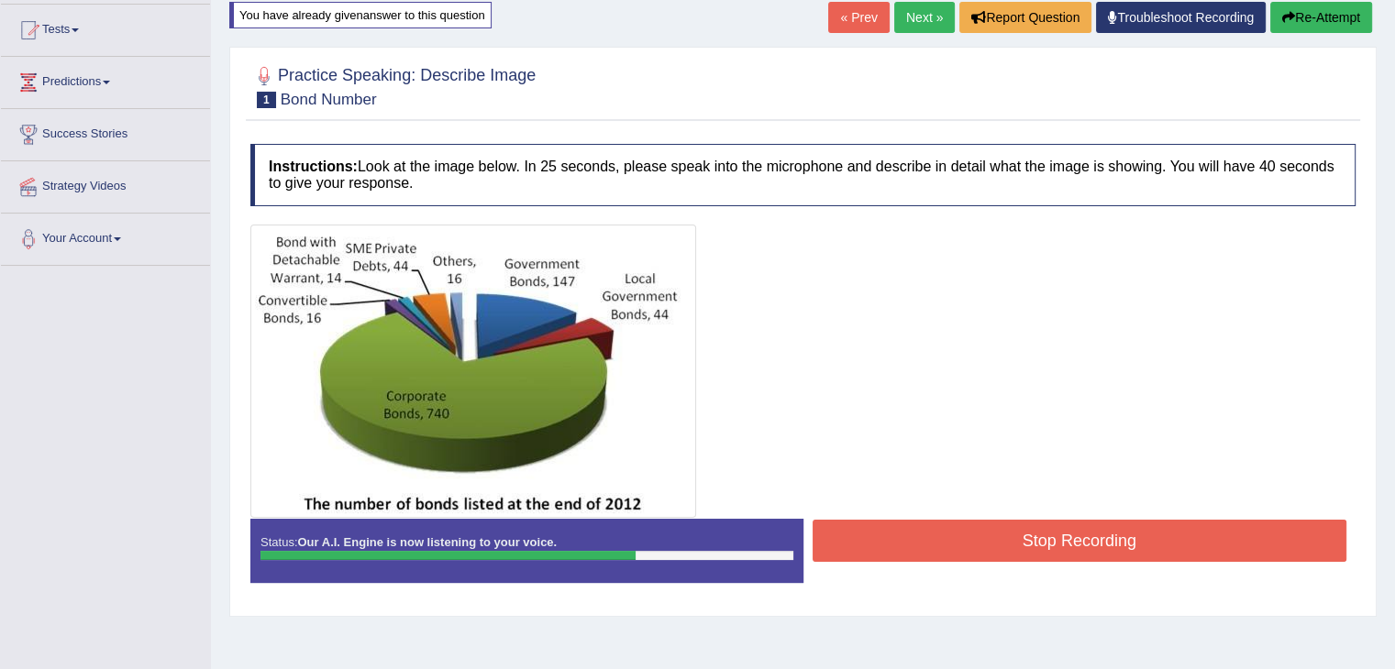
click at [1017, 540] on button "Stop Recording" at bounding box center [1079, 541] width 535 height 42
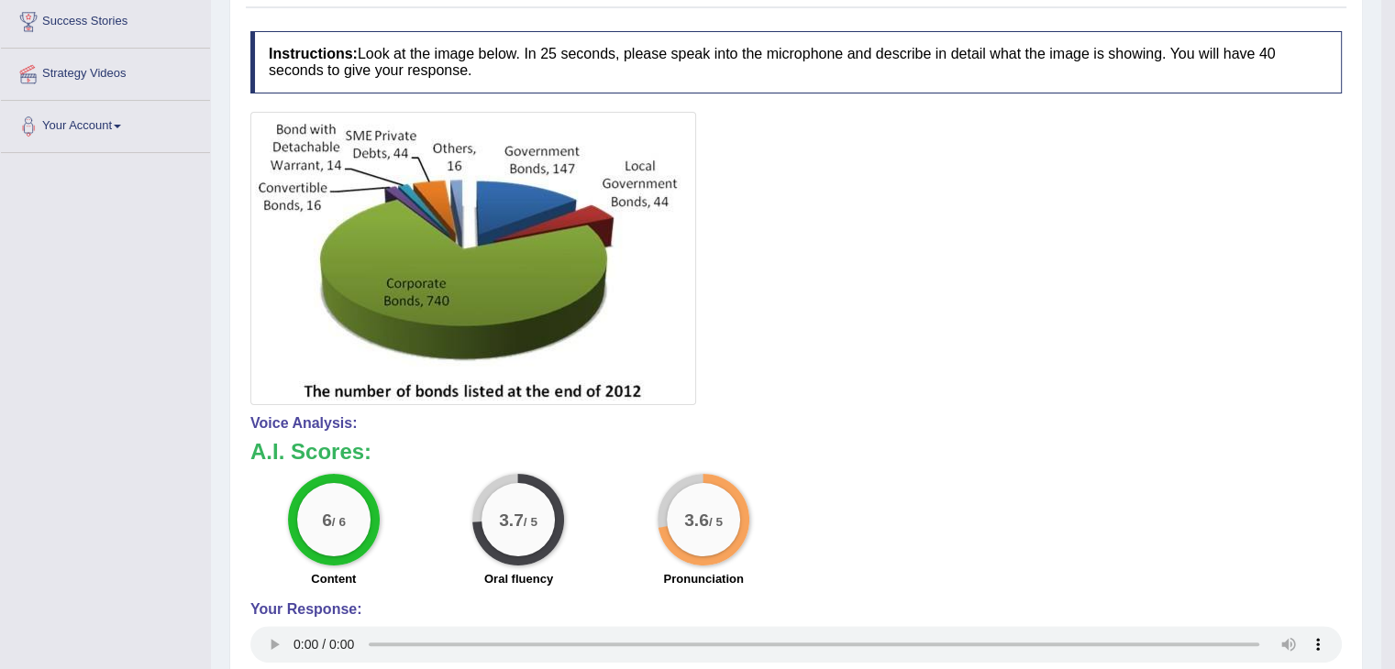
scroll to position [160, 0]
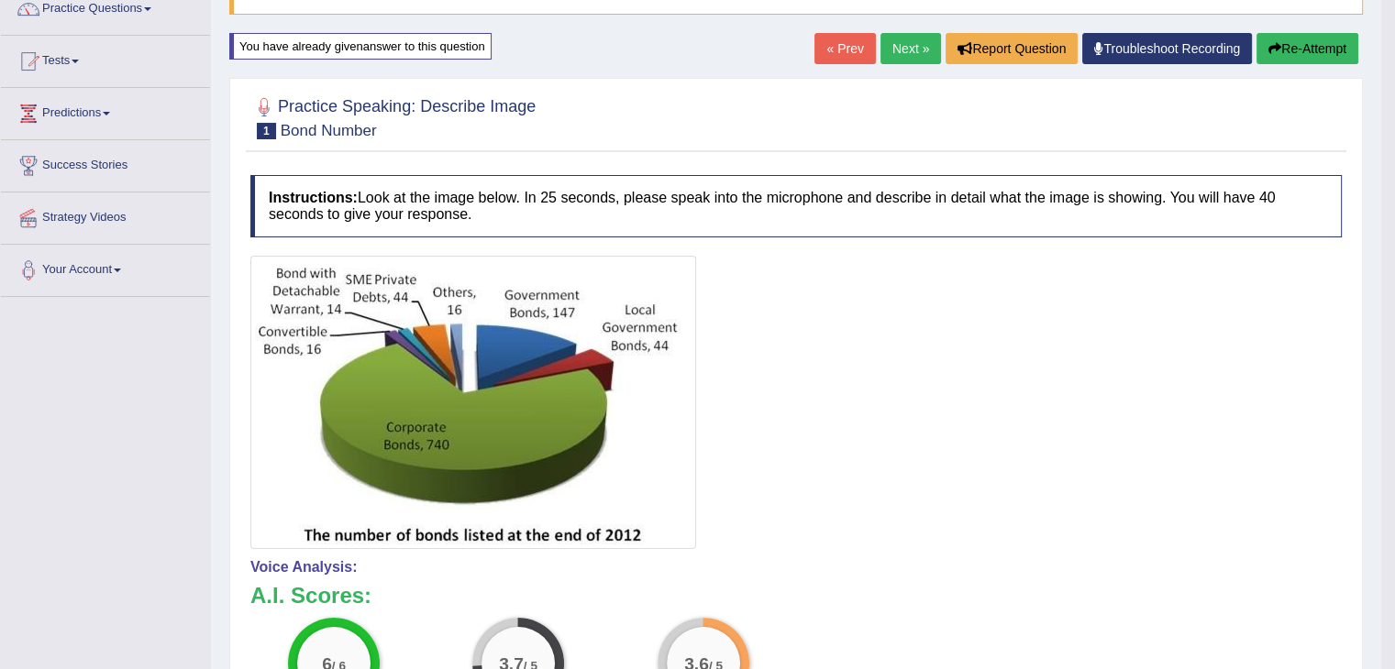
click at [900, 40] on link "Next »" at bounding box center [910, 48] width 61 height 31
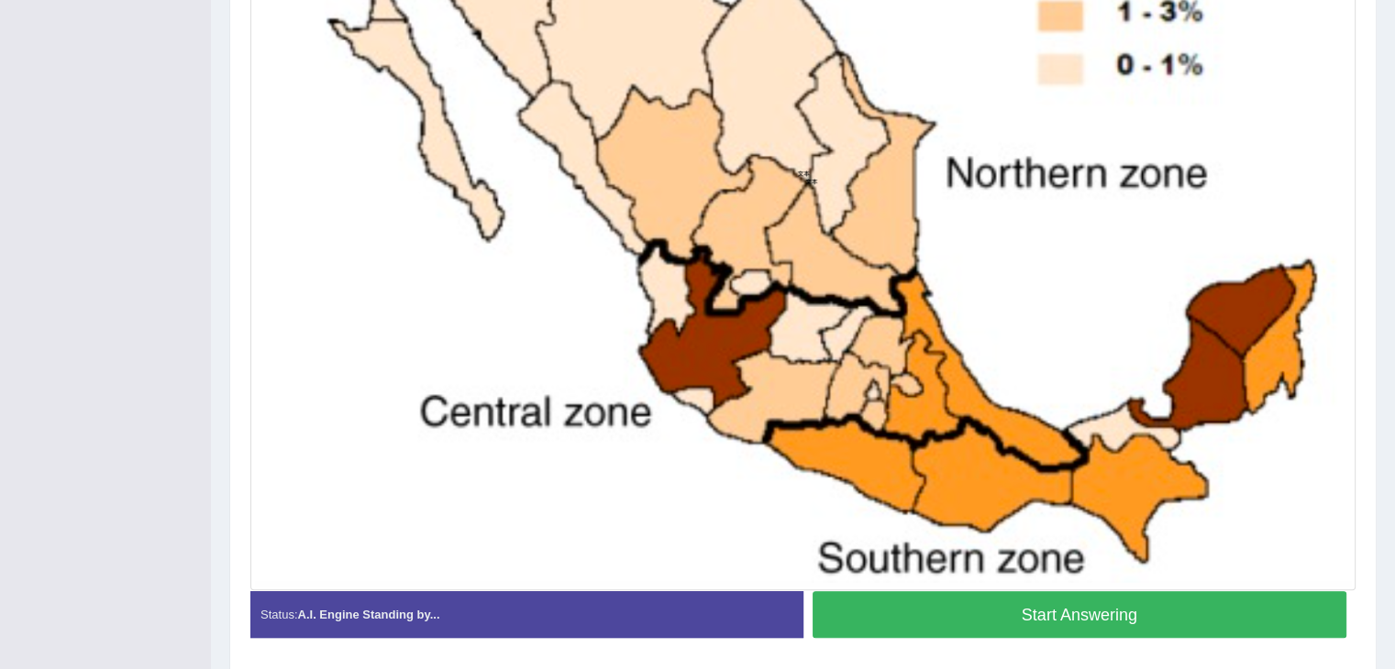
scroll to position [648, 0]
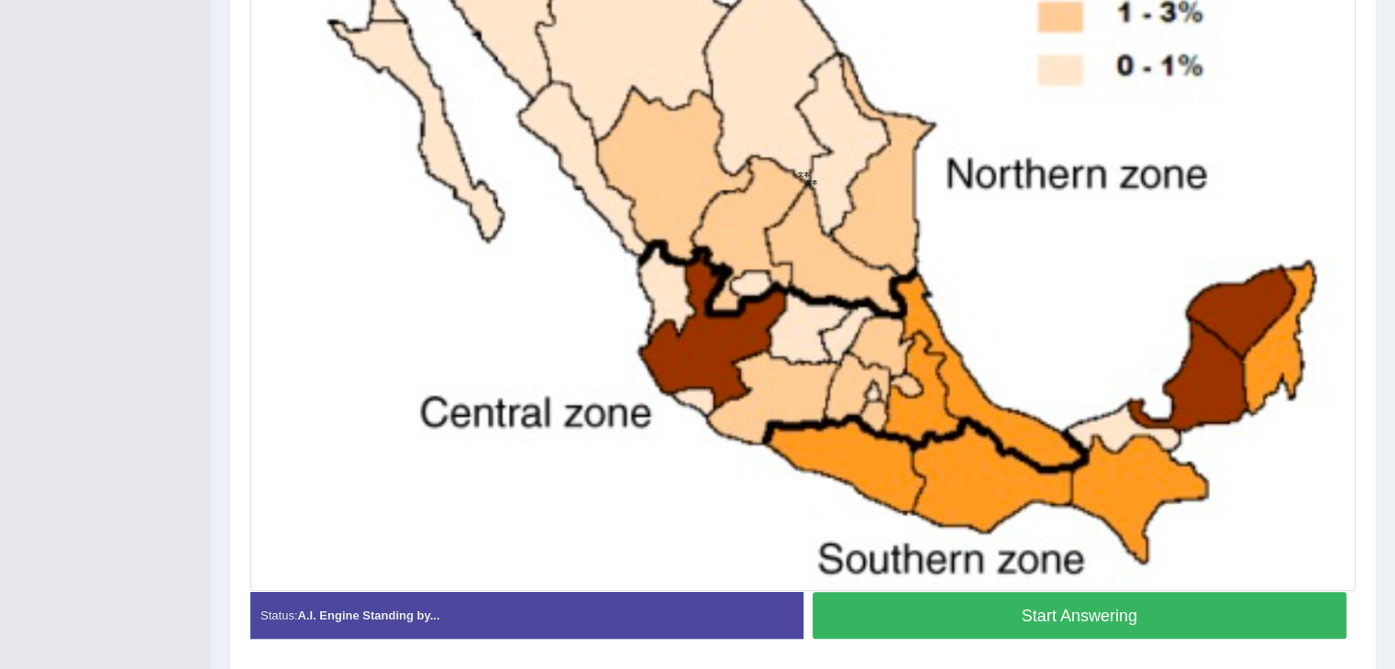
click at [1225, 620] on button "Start Answering" at bounding box center [1079, 615] width 535 height 47
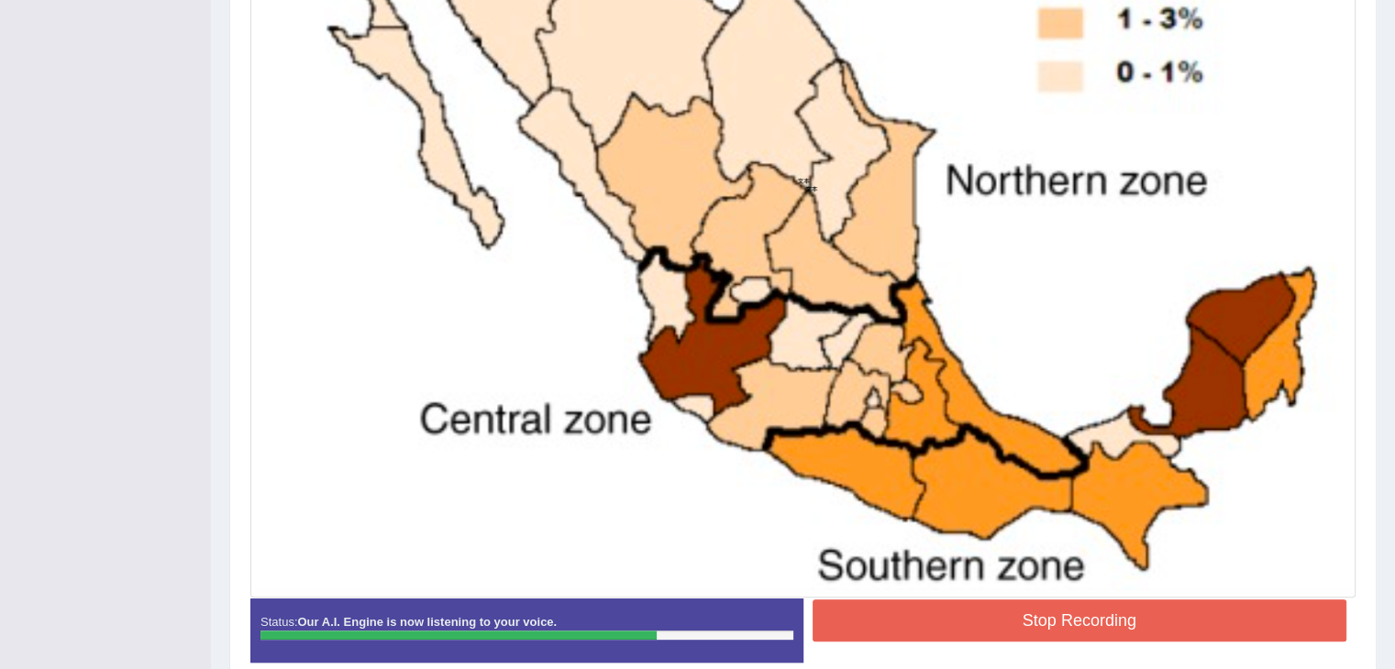
scroll to position [727, 0]
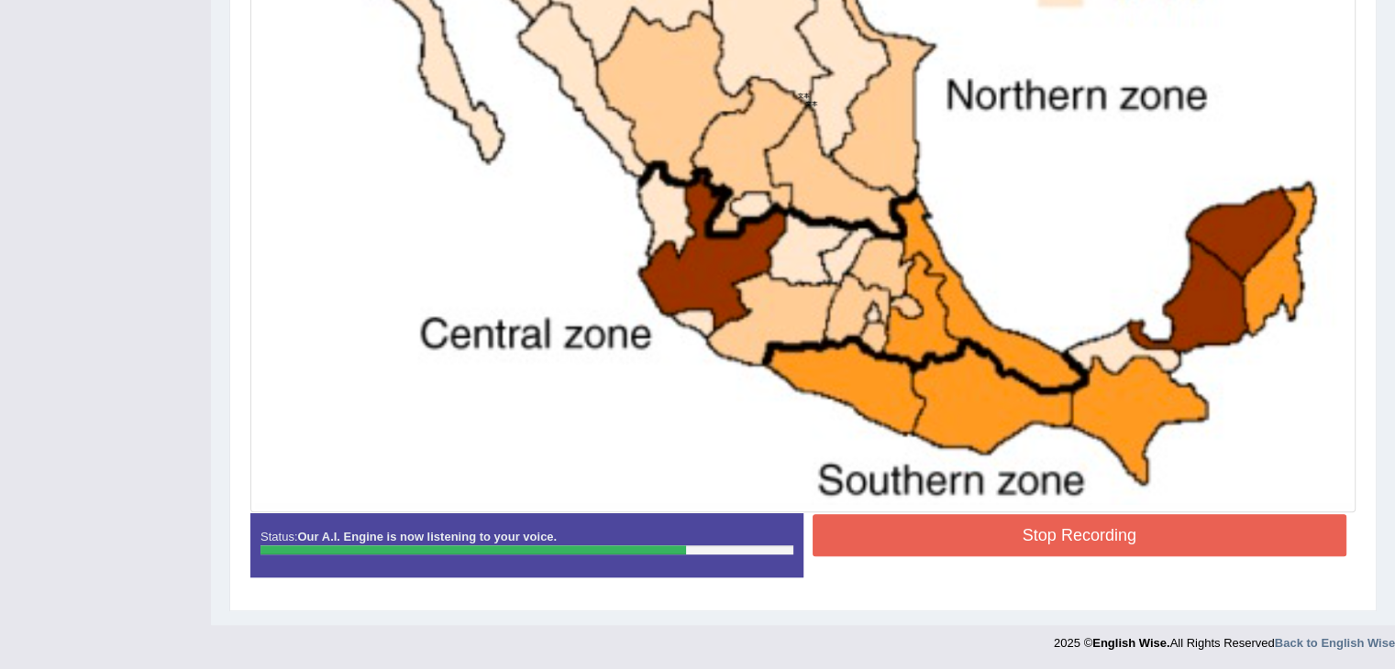
click at [1264, 534] on button "Stop Recording" at bounding box center [1079, 535] width 535 height 42
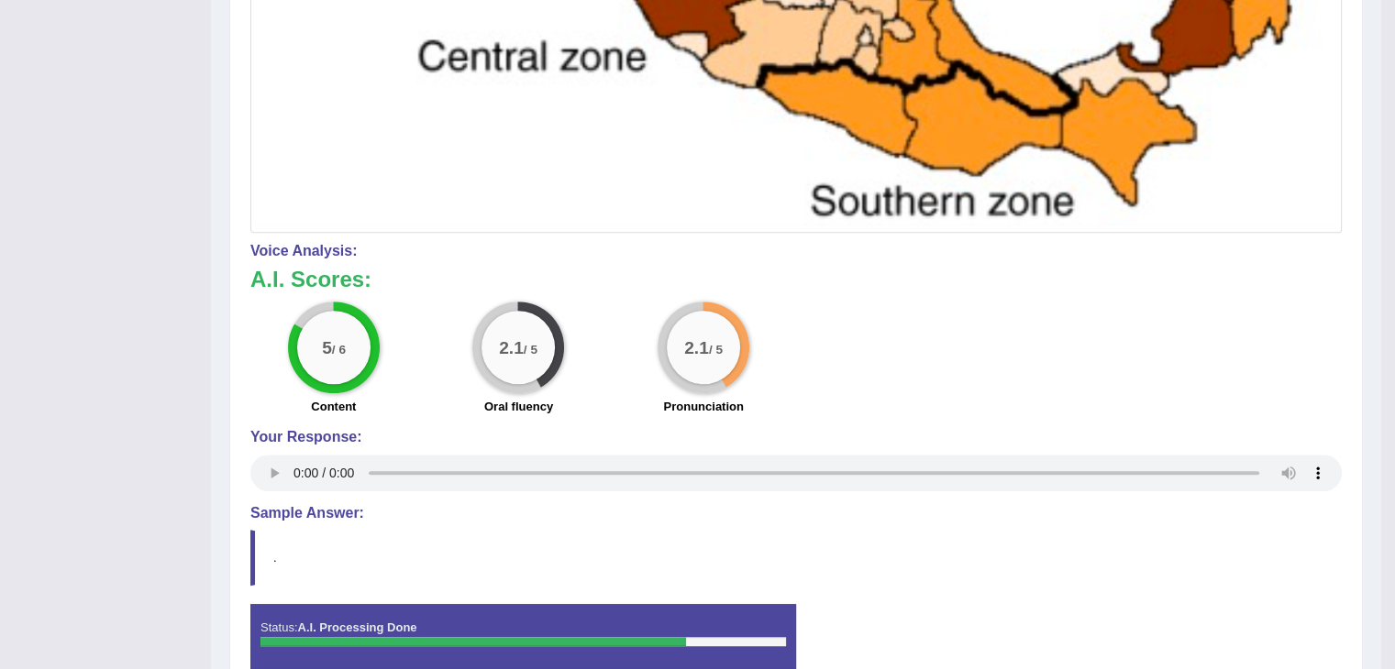
scroll to position [1088, 0]
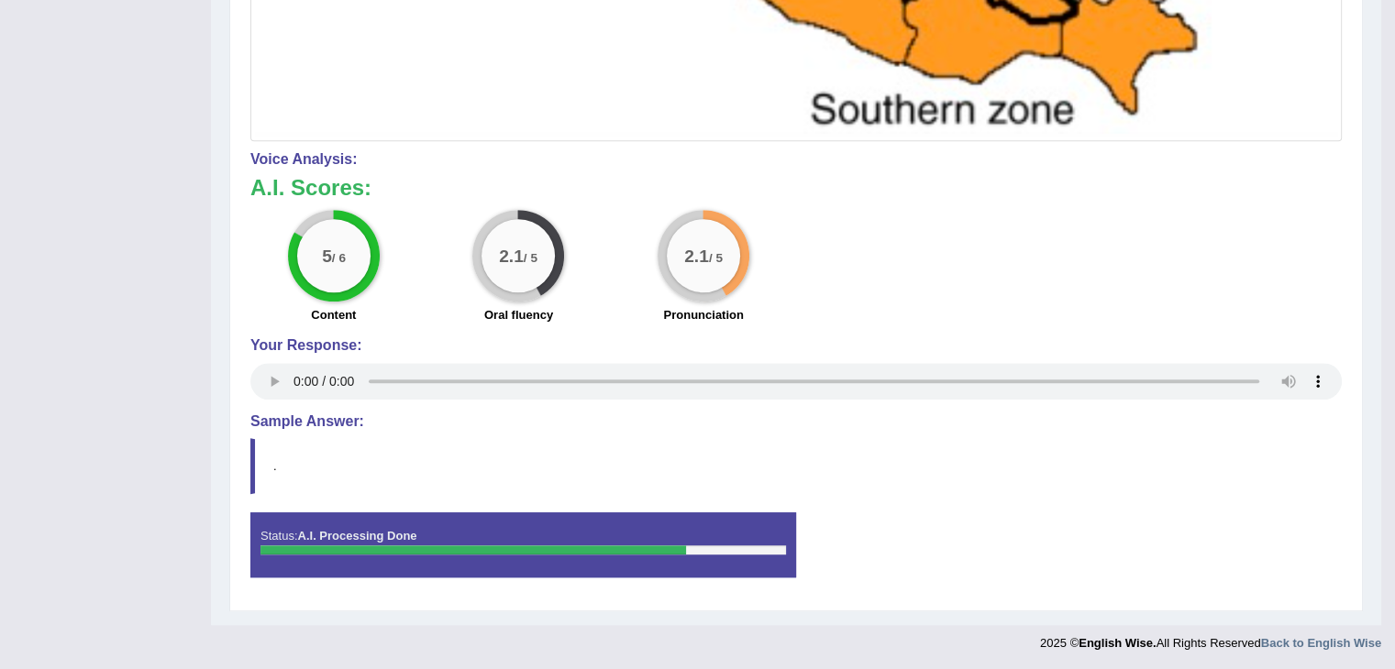
click at [293, 420] on h4 "Sample Answer:" at bounding box center [795, 422] width 1091 height 17
click at [381, 546] on div at bounding box center [472, 550] width 425 height 9
drag, startPoint x: 381, startPoint y: 546, endPoint x: 1064, endPoint y: 567, distance: 682.6
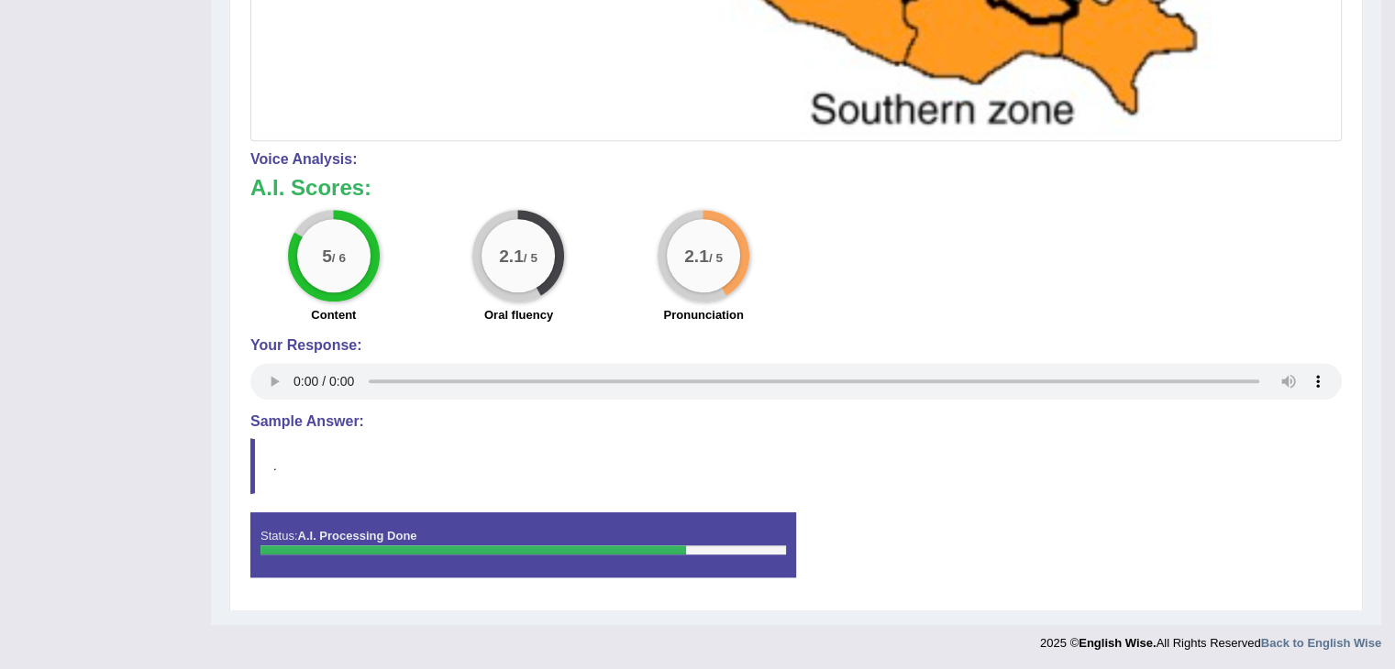
click at [1064, 567] on div "Status: A.I. Processing Done Start Answering Stop Recording" at bounding box center [795, 554] width 1091 height 83
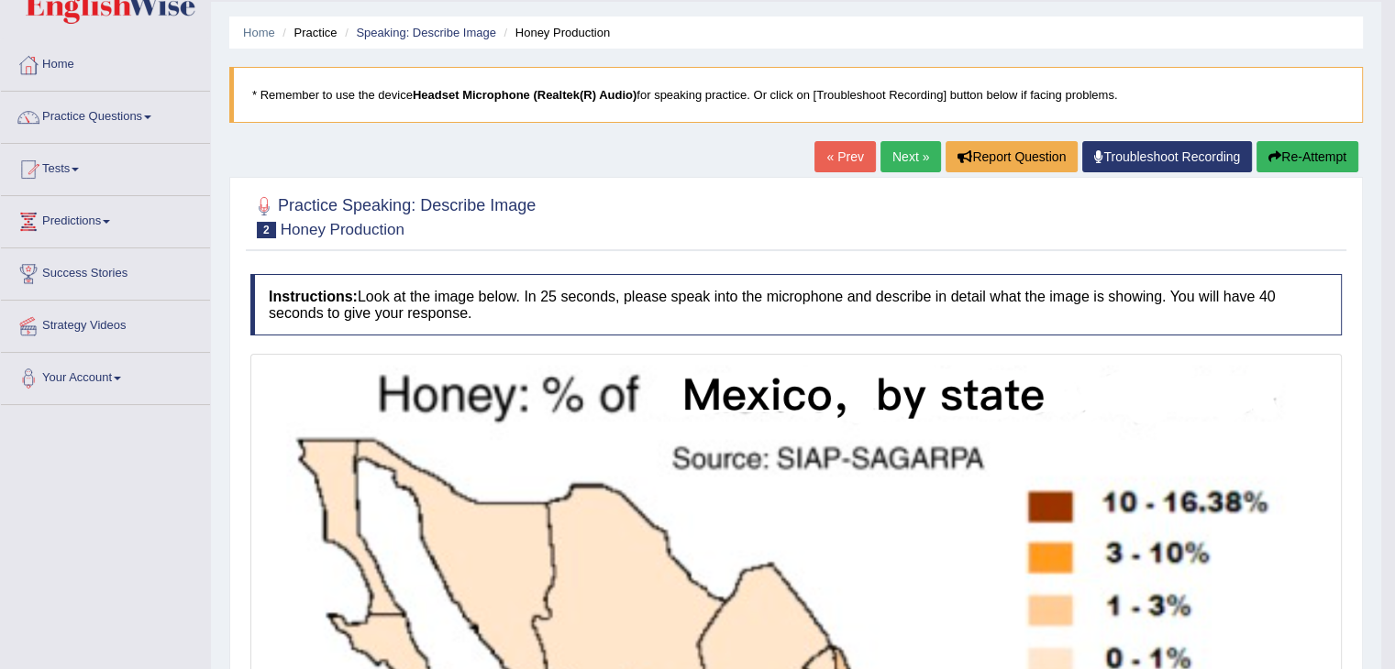
scroll to position [43, 0]
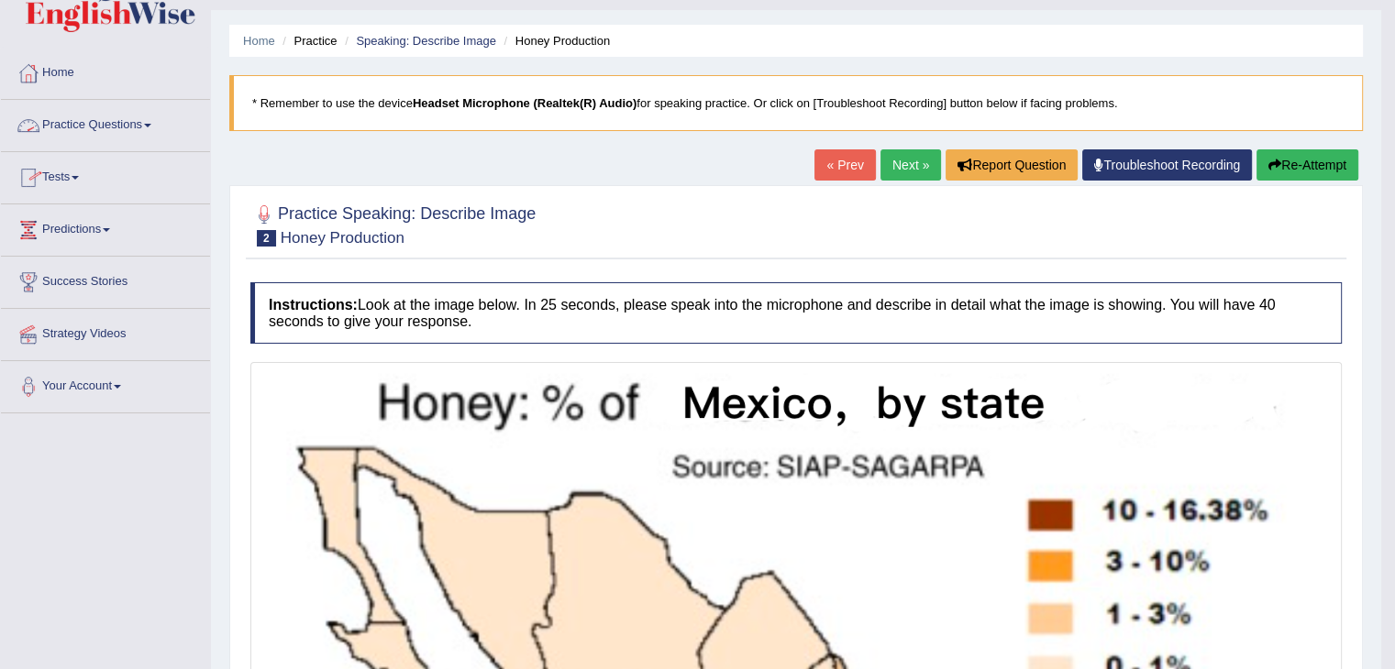
click at [141, 122] on link "Practice Questions" at bounding box center [105, 123] width 209 height 46
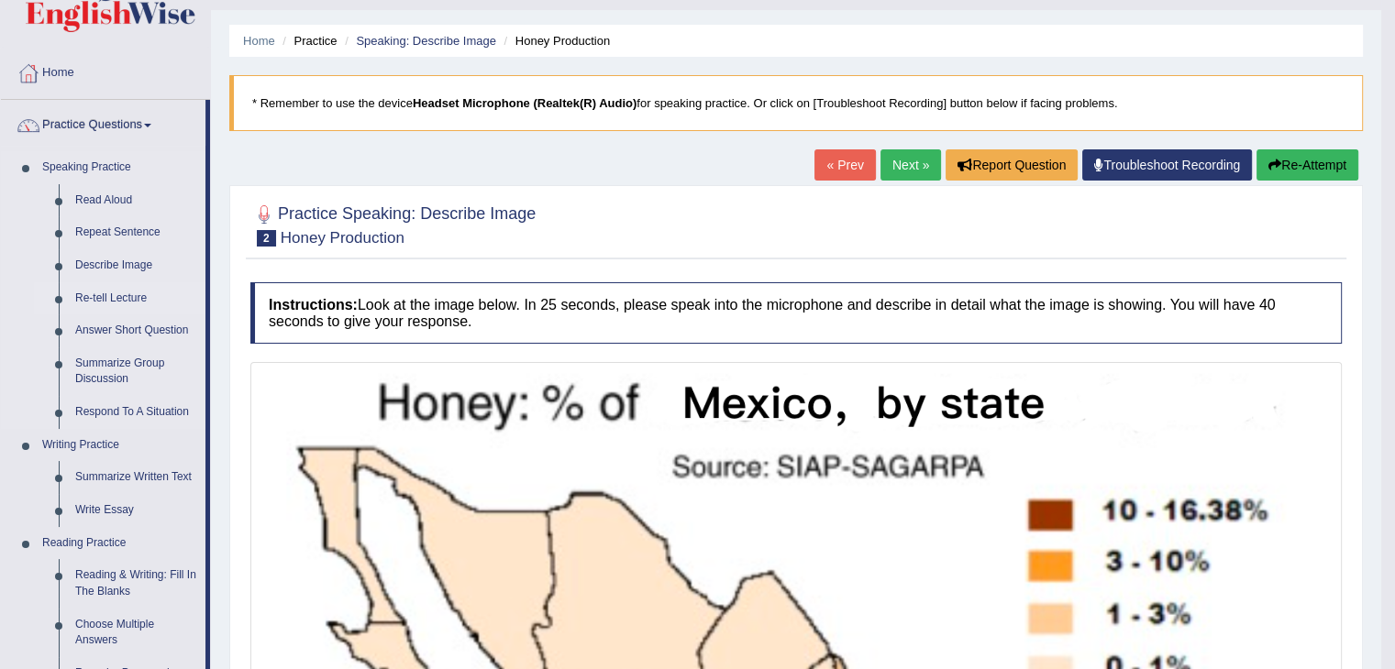
click at [117, 298] on link "Re-tell Lecture" at bounding box center [136, 298] width 138 height 33
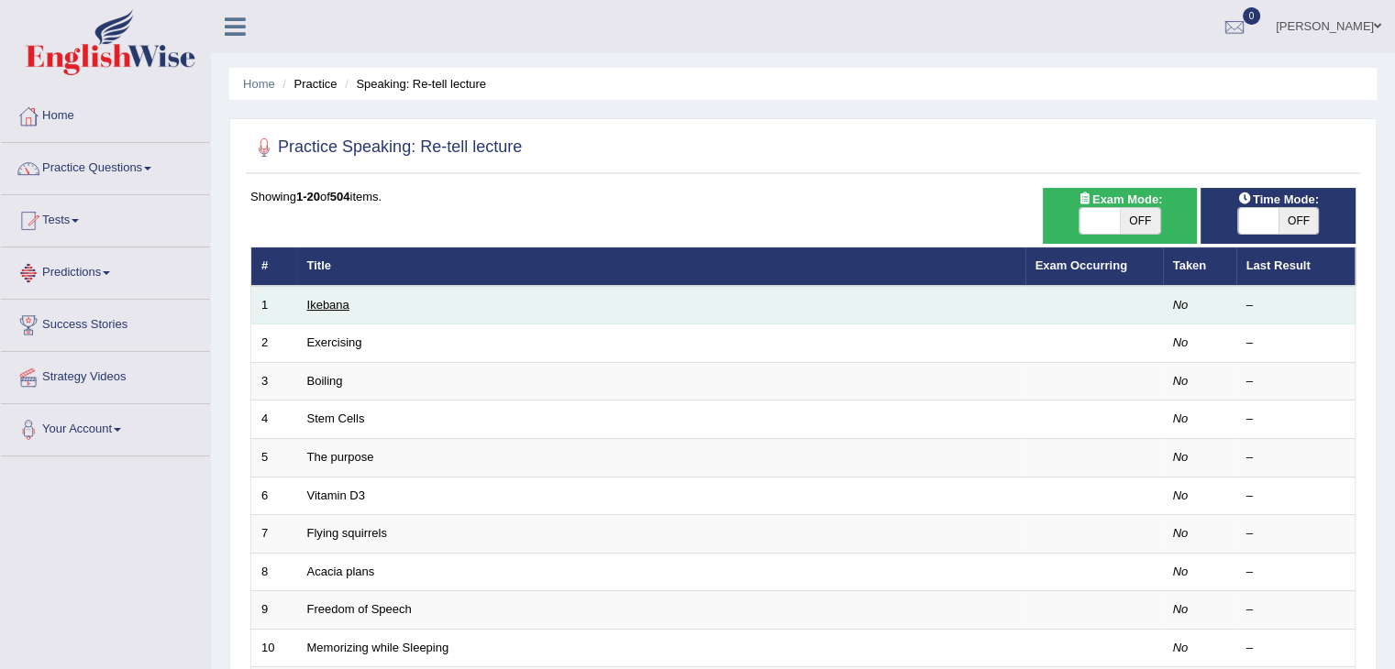
click at [312, 300] on link "Ikebana" at bounding box center [328, 305] width 42 height 14
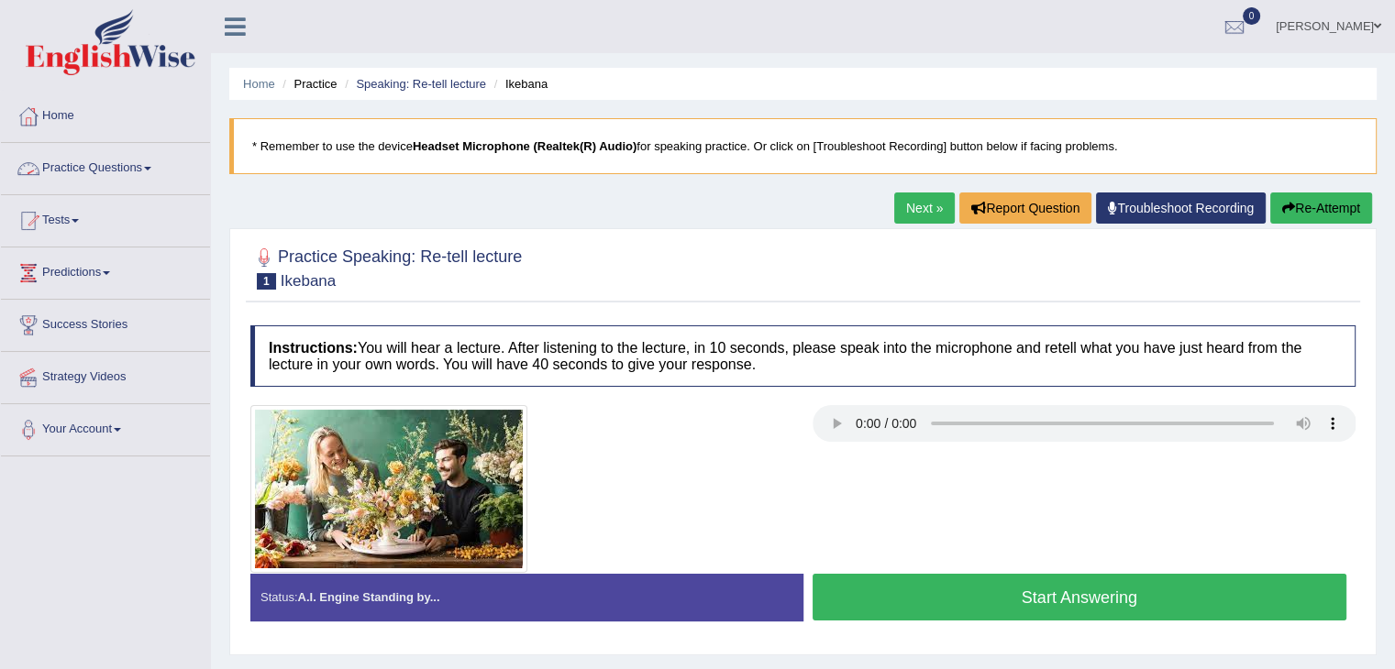
click at [128, 172] on link "Practice Questions" at bounding box center [105, 166] width 209 height 46
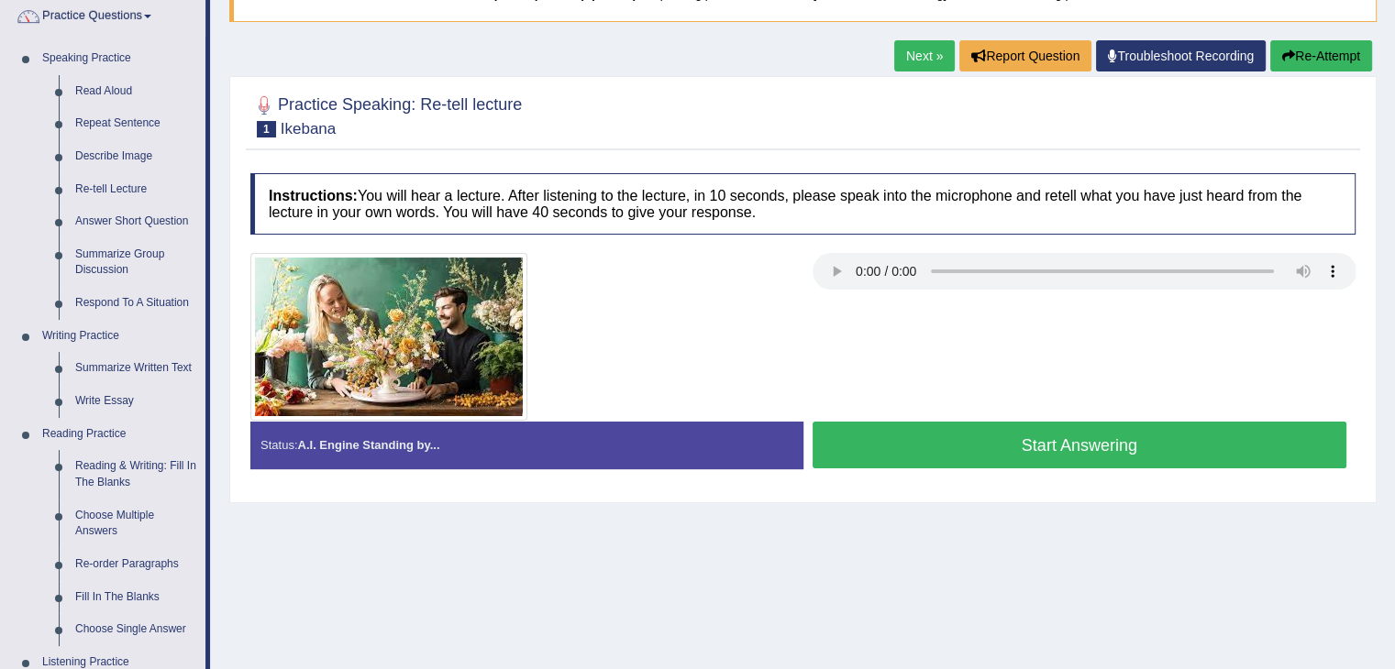
scroll to position [154, 0]
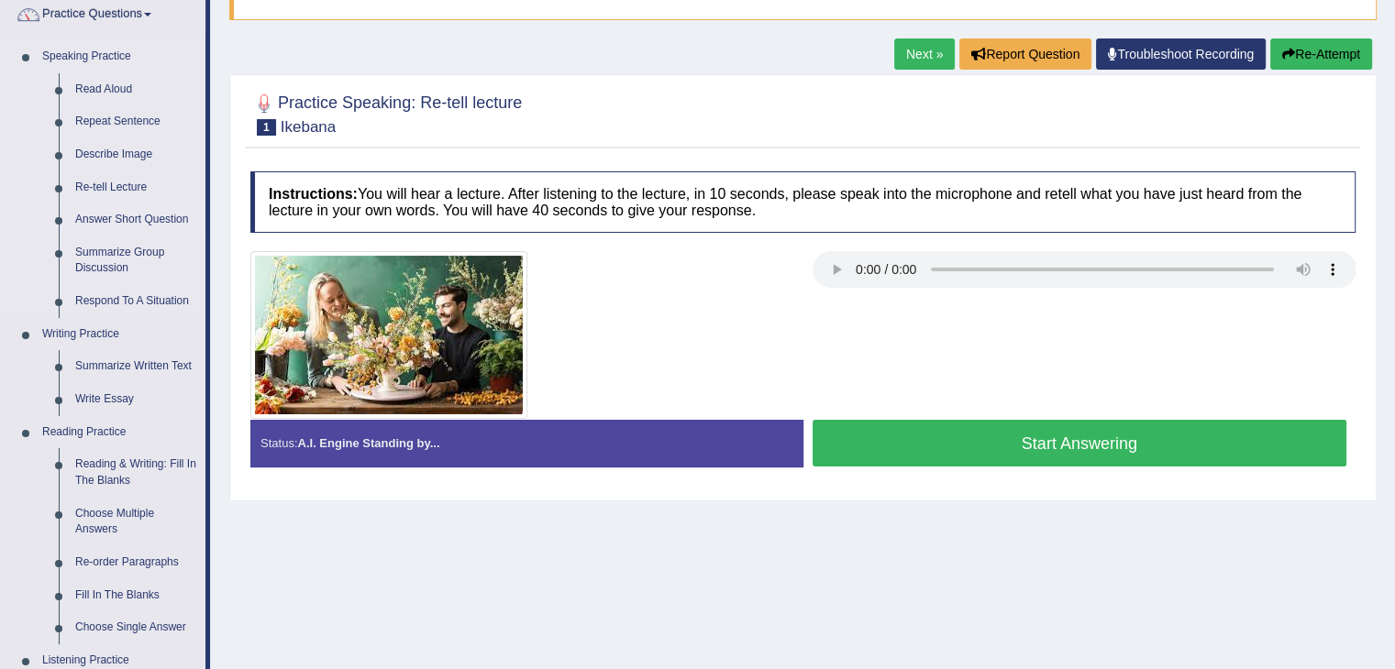
click at [106, 211] on link "Answer Short Question" at bounding box center [136, 220] width 138 height 33
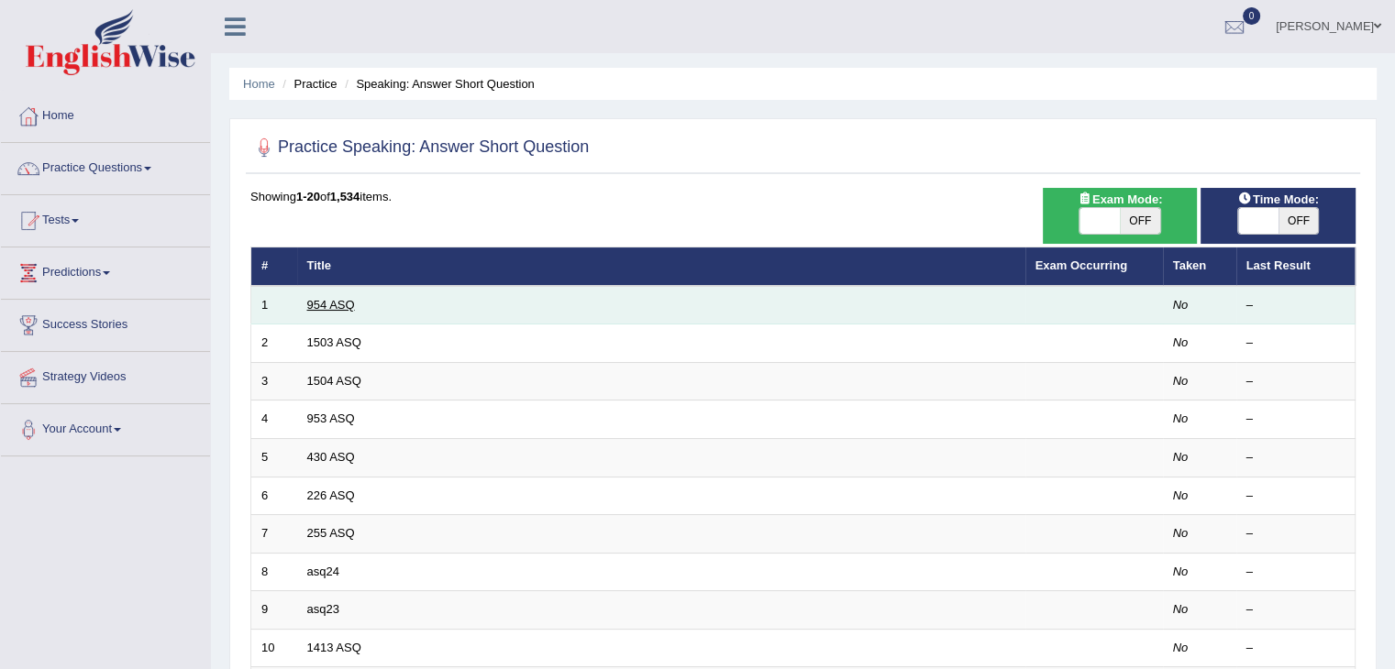
click at [325, 303] on link "954 ASQ" at bounding box center [331, 305] width 48 height 14
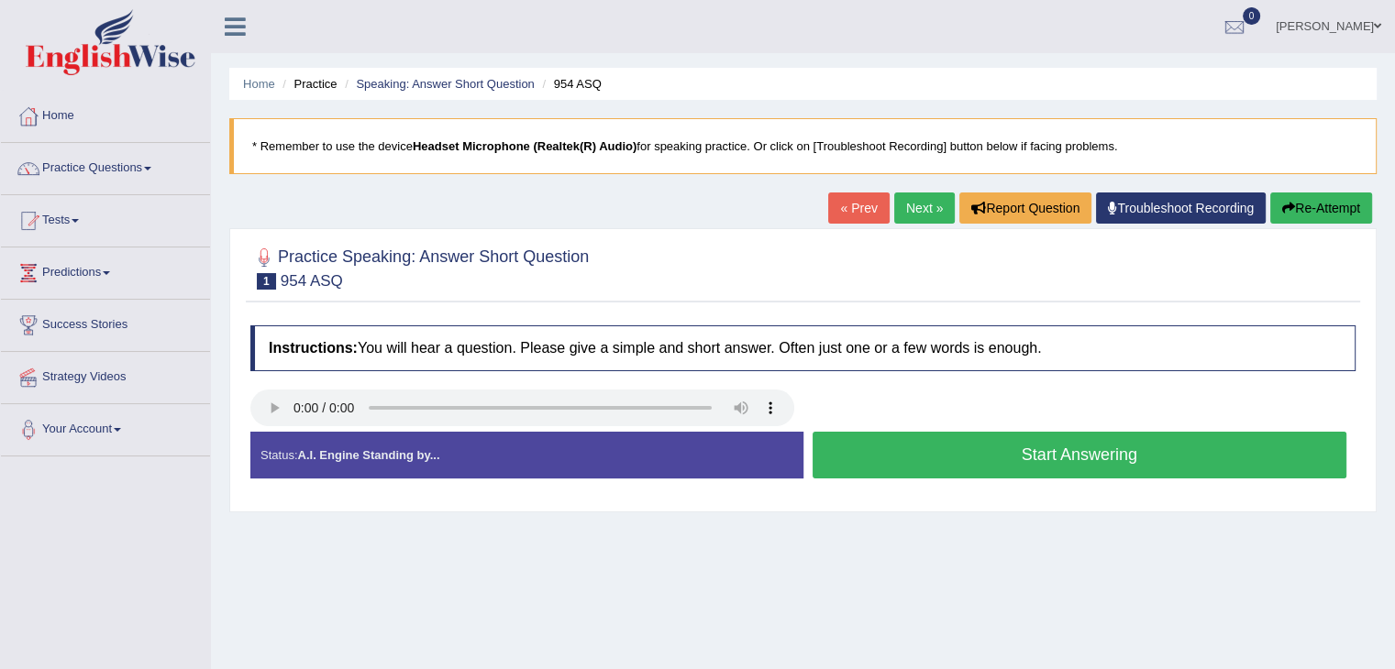
click at [926, 444] on button "Start Answering" at bounding box center [1079, 455] width 535 height 47
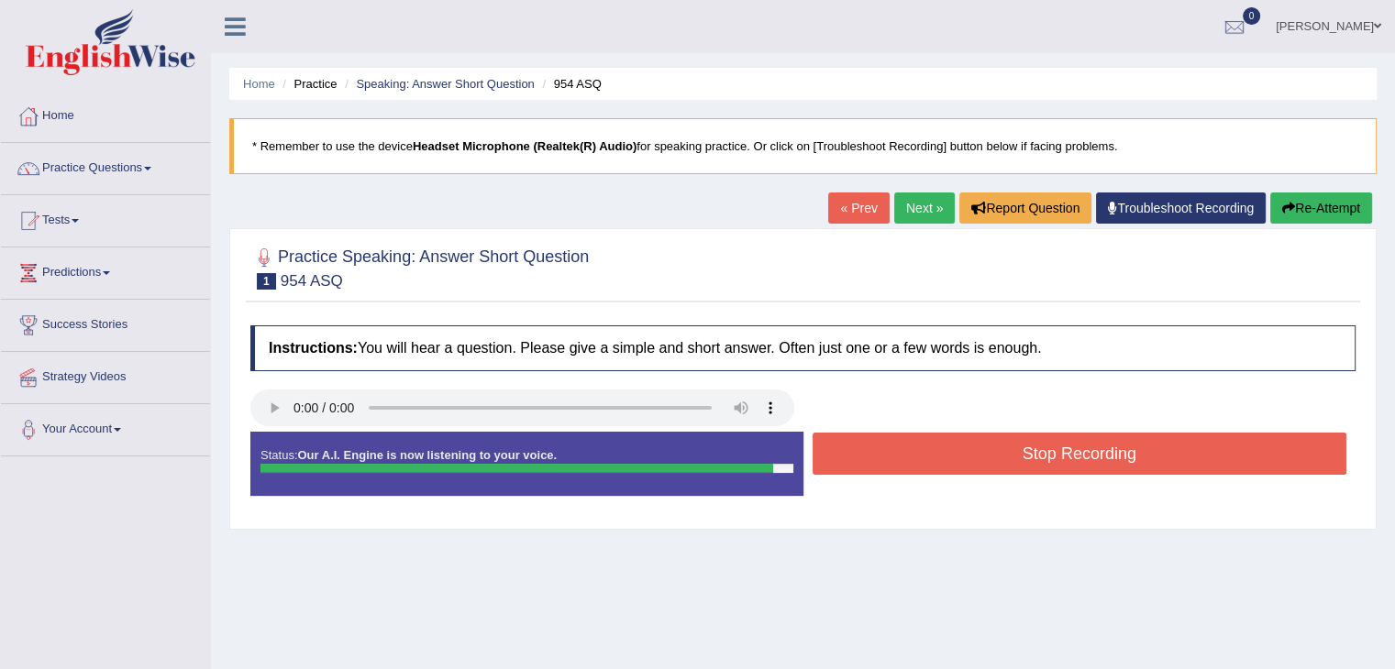
click at [926, 444] on button "Stop Recording" at bounding box center [1079, 454] width 535 height 42
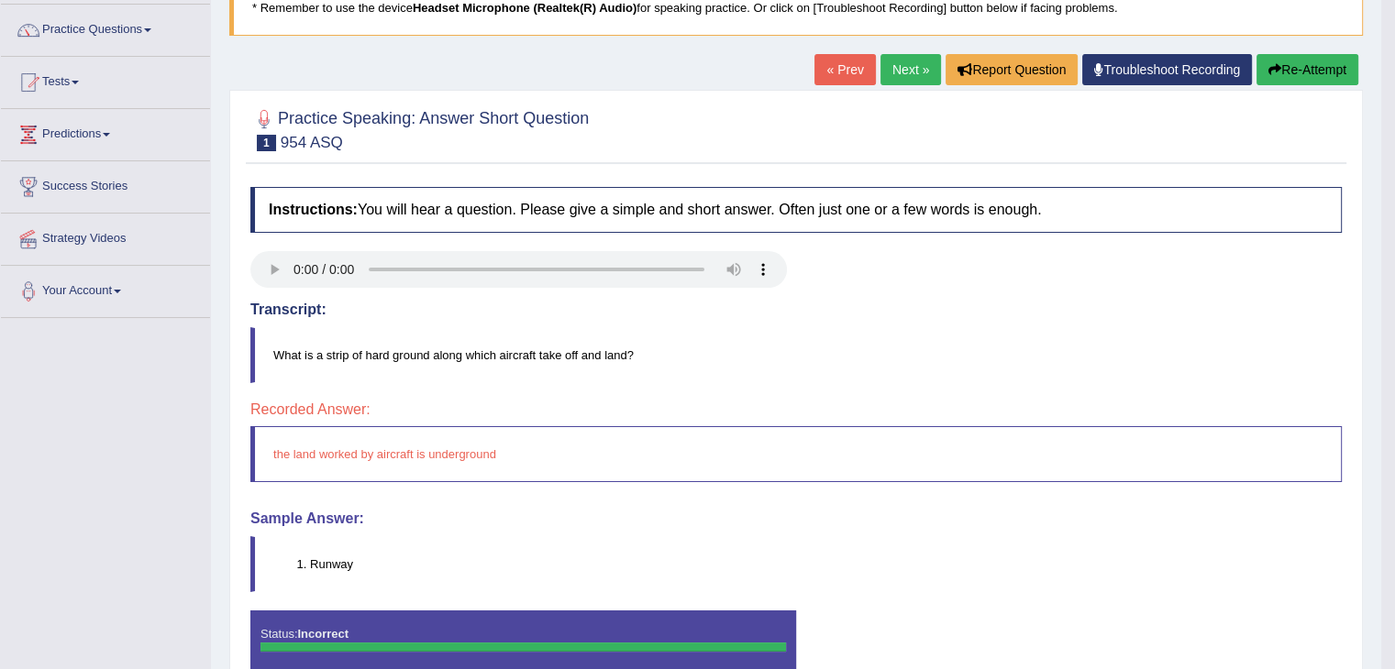
scroll to position [133, 0]
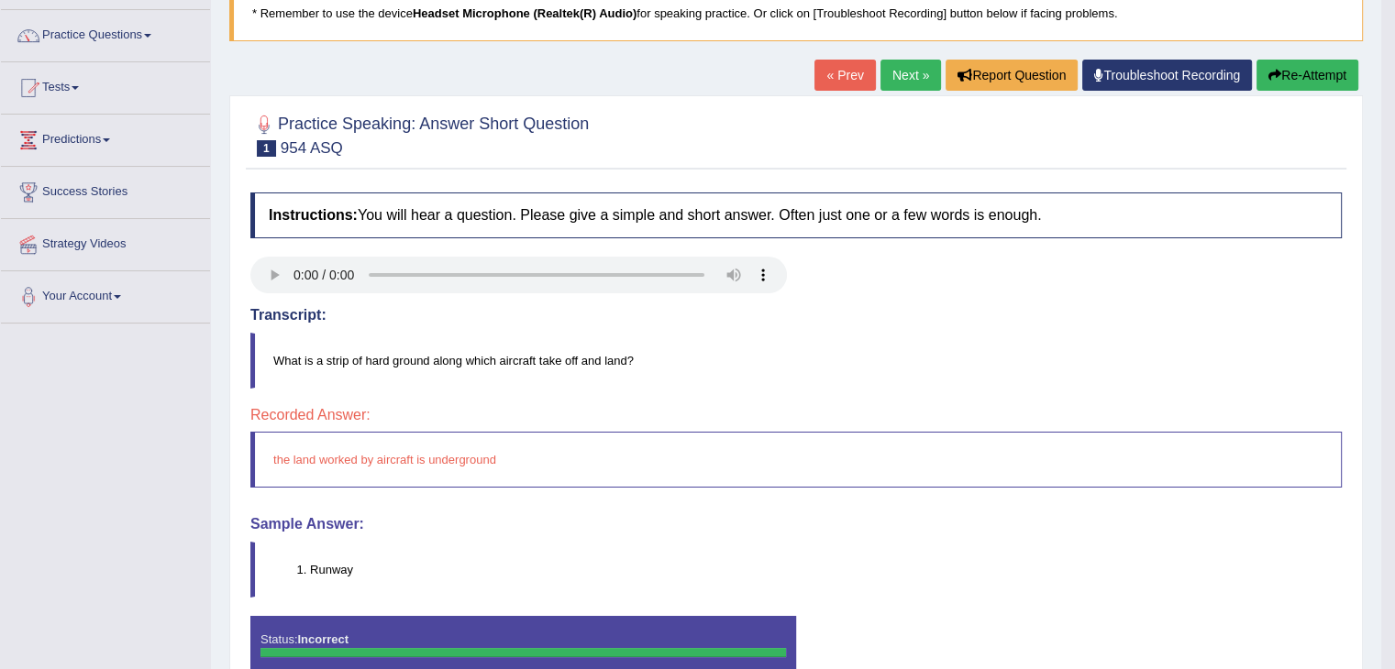
click at [913, 86] on link "Next »" at bounding box center [910, 75] width 61 height 31
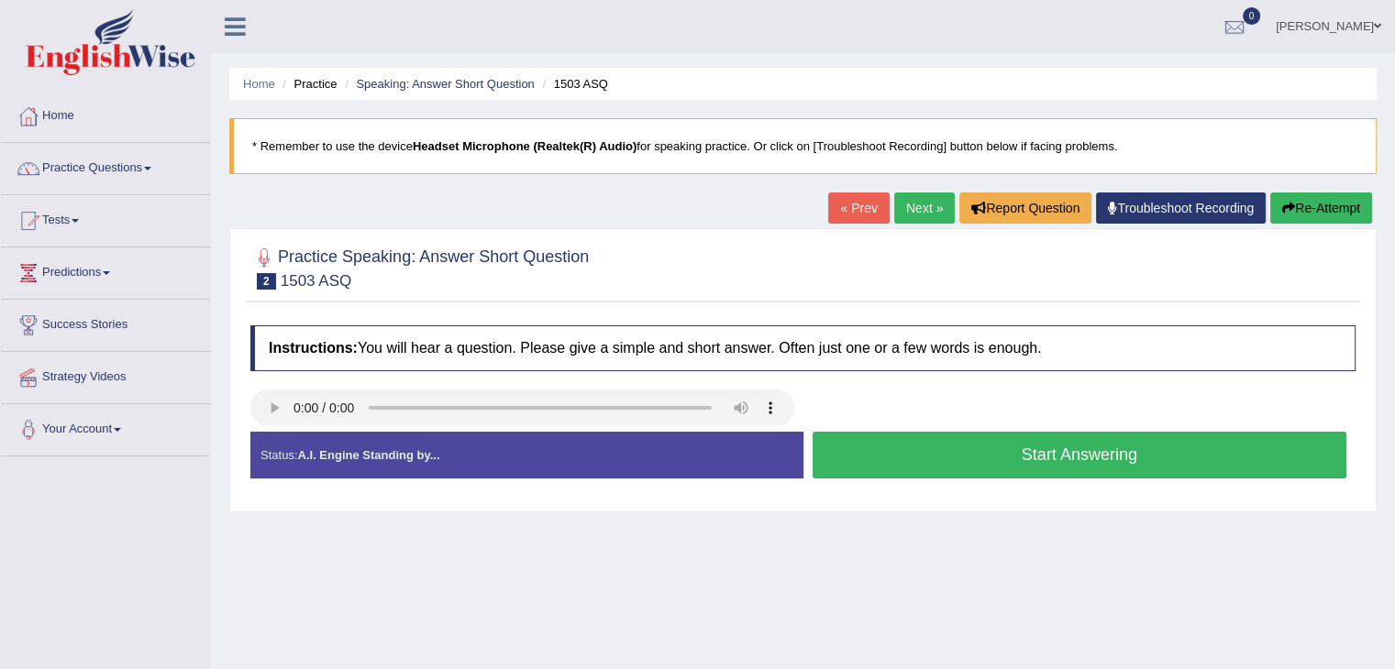
click at [884, 464] on button "Start Answering" at bounding box center [1079, 455] width 535 height 47
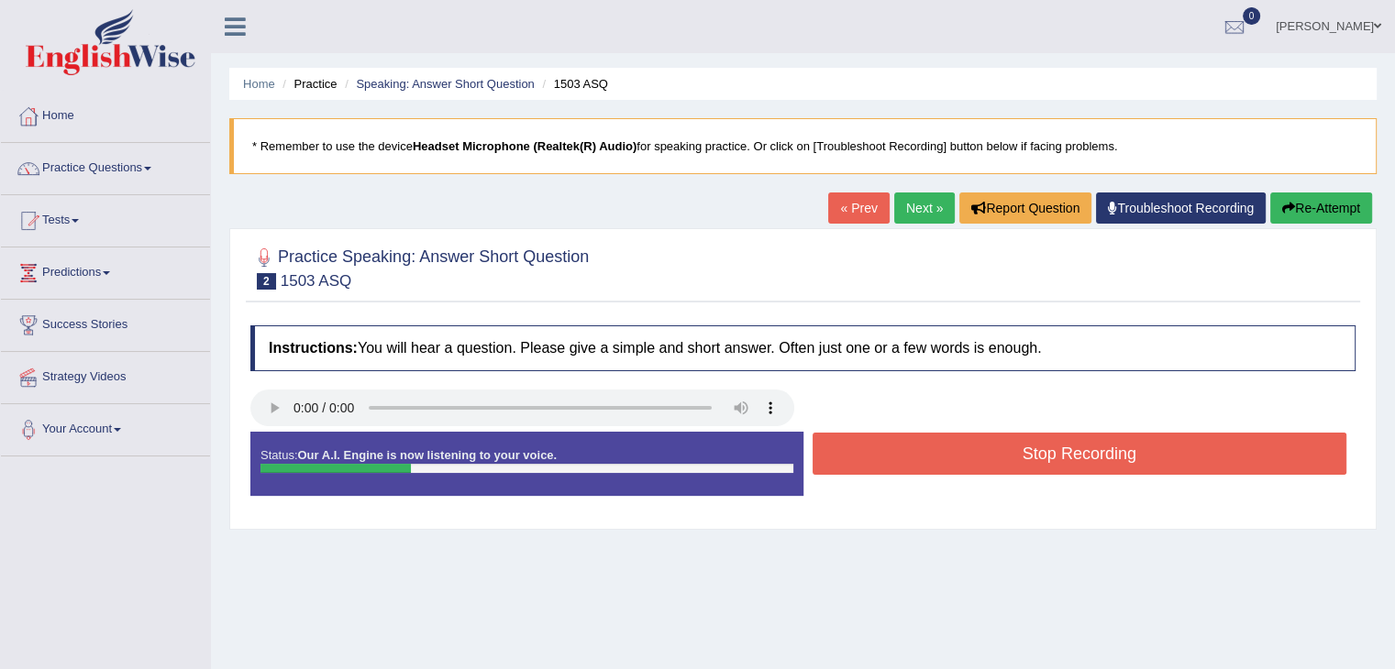
click at [914, 458] on button "Stop Recording" at bounding box center [1079, 454] width 535 height 42
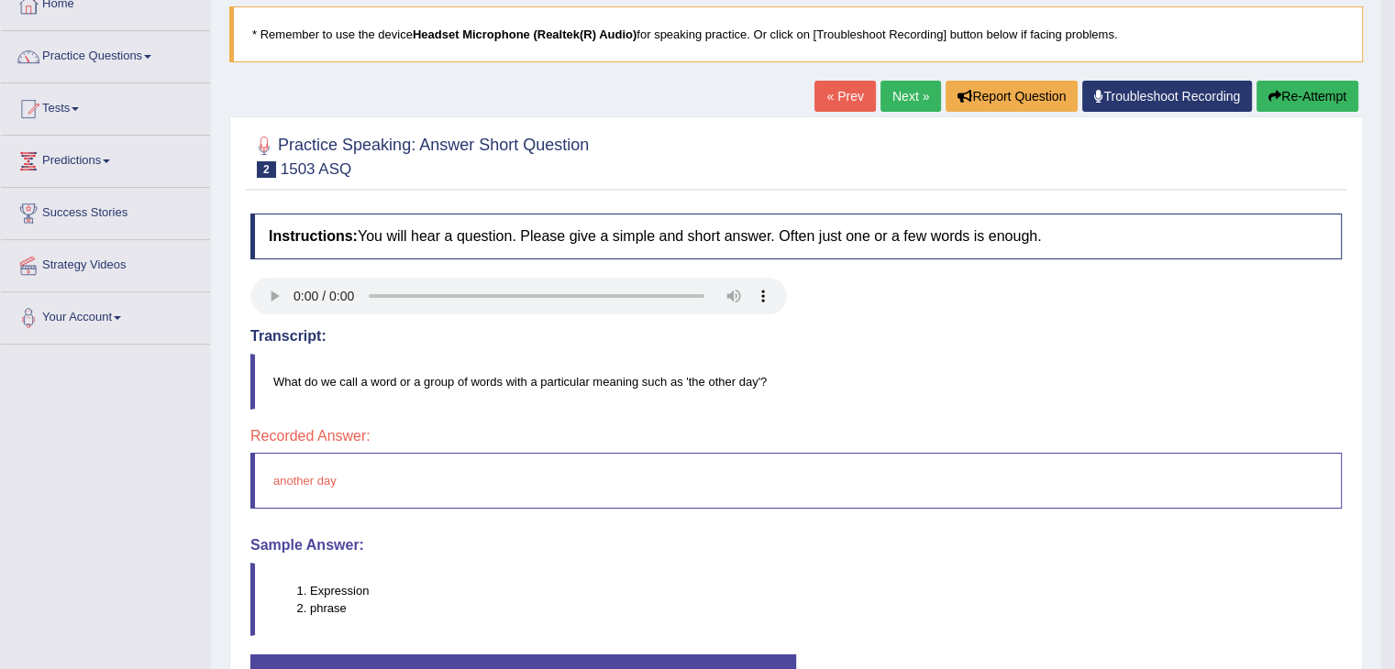
scroll to position [116, 0]
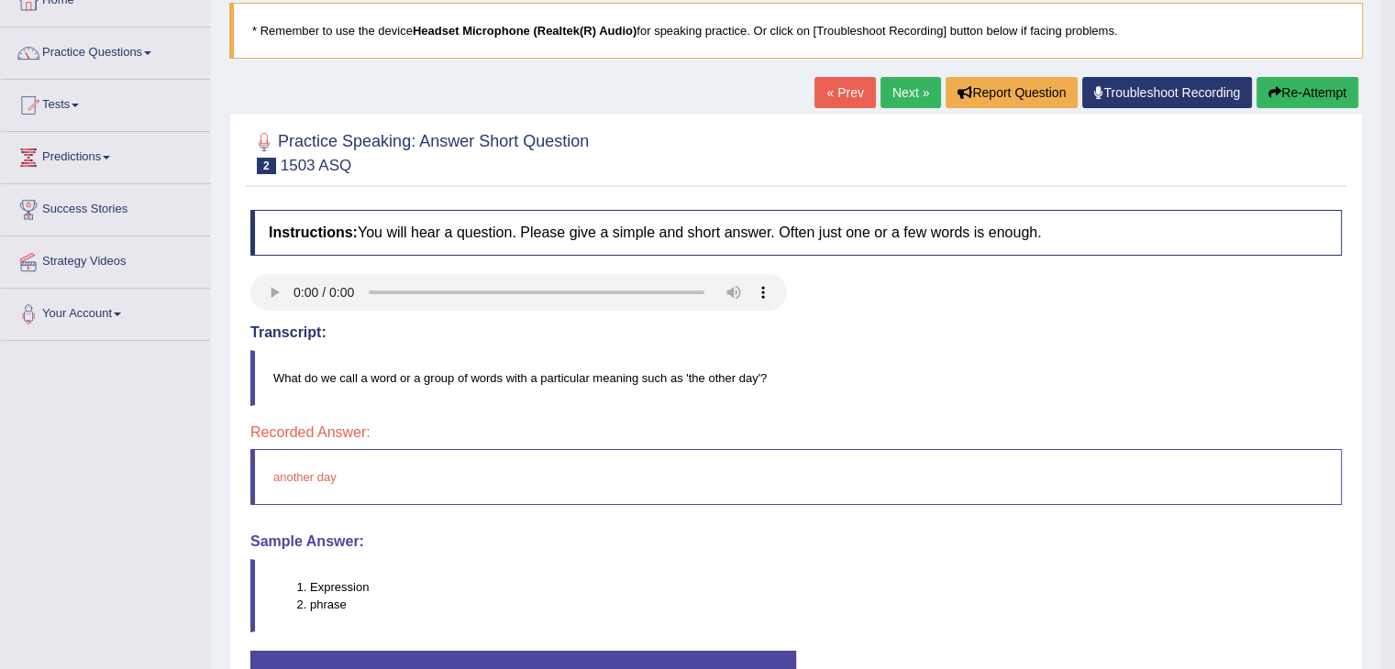
click at [1280, 95] on button "Re-Attempt" at bounding box center [1307, 92] width 102 height 31
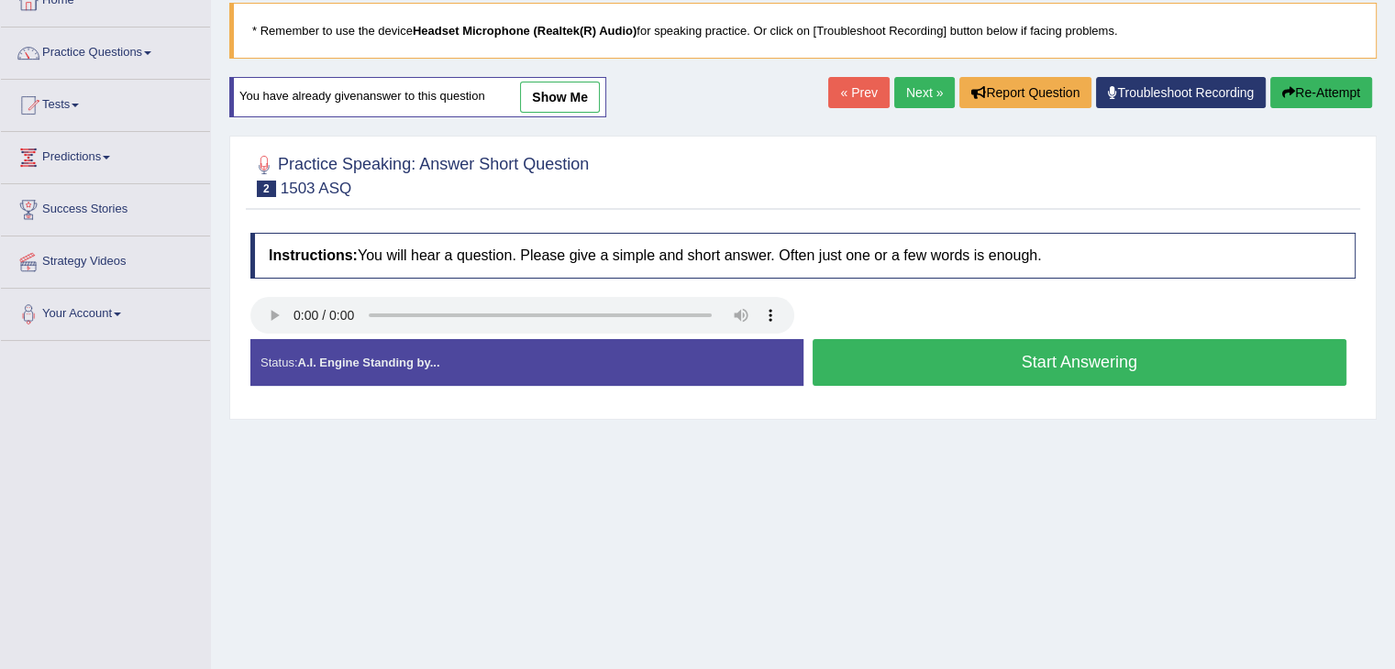
click at [1089, 364] on button "Start Answering" at bounding box center [1079, 362] width 535 height 47
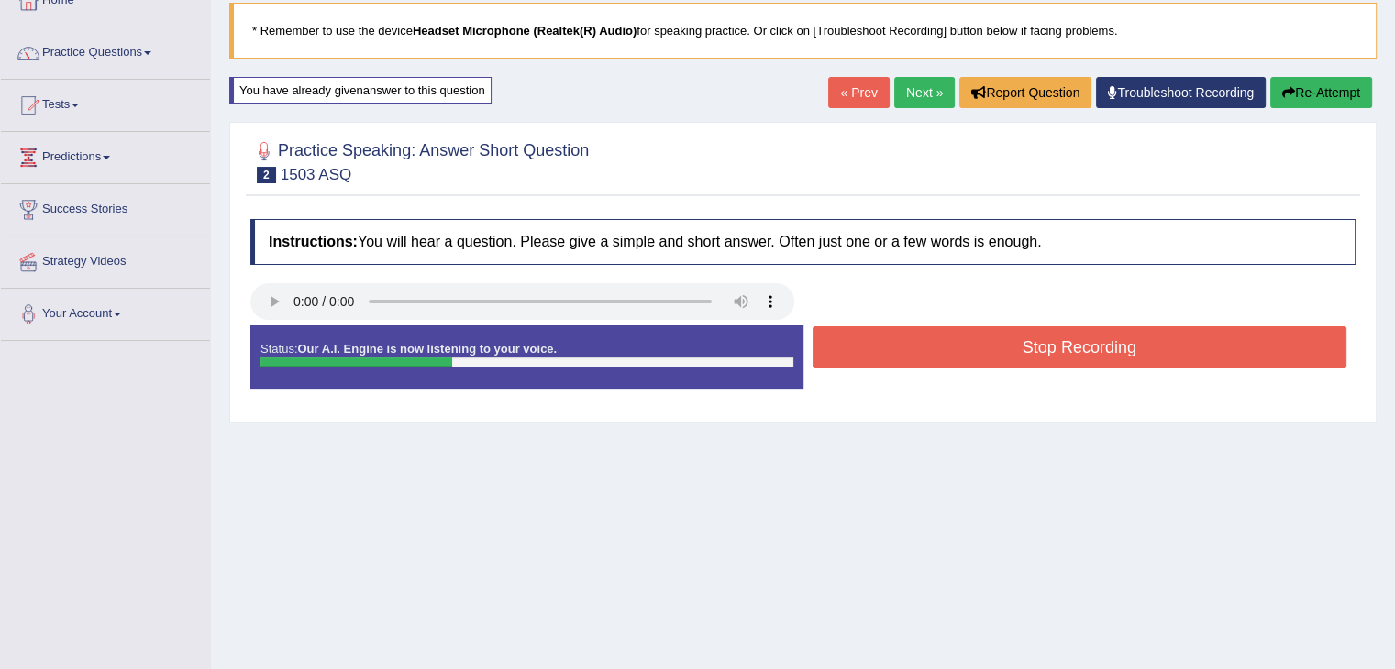
click at [1137, 327] on button "Stop Recording" at bounding box center [1079, 347] width 535 height 42
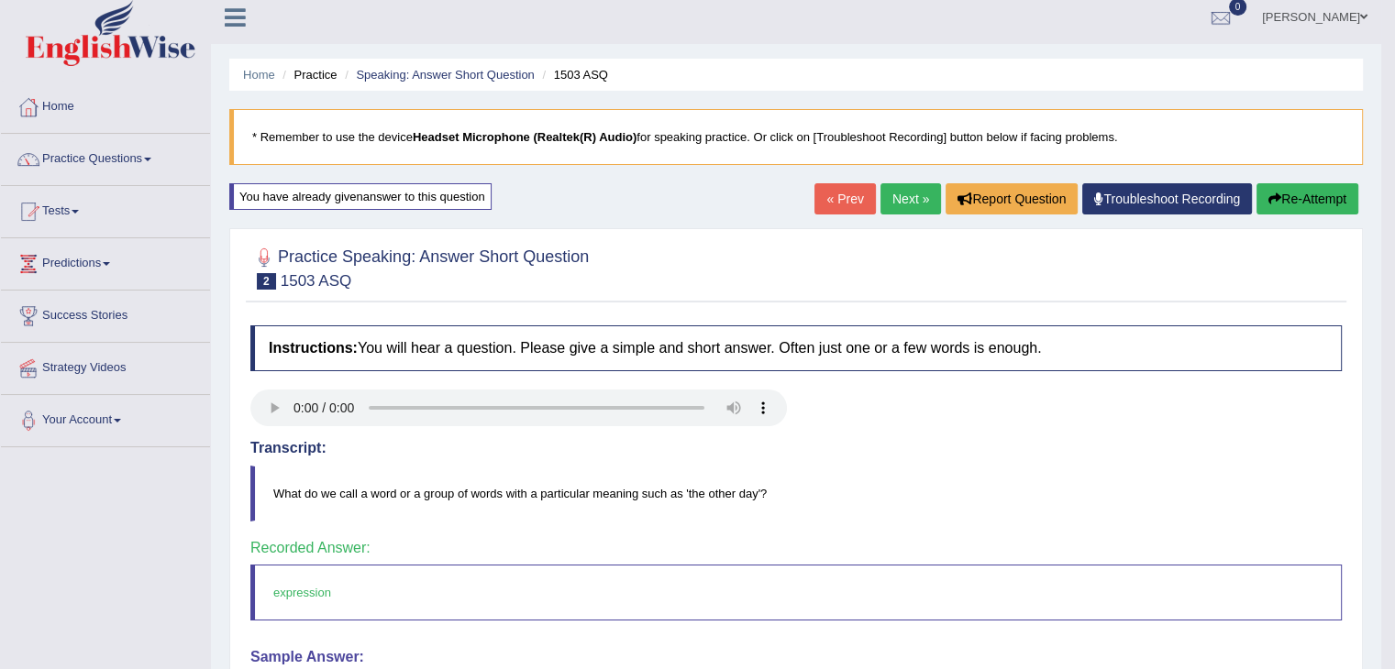
scroll to position [5, 0]
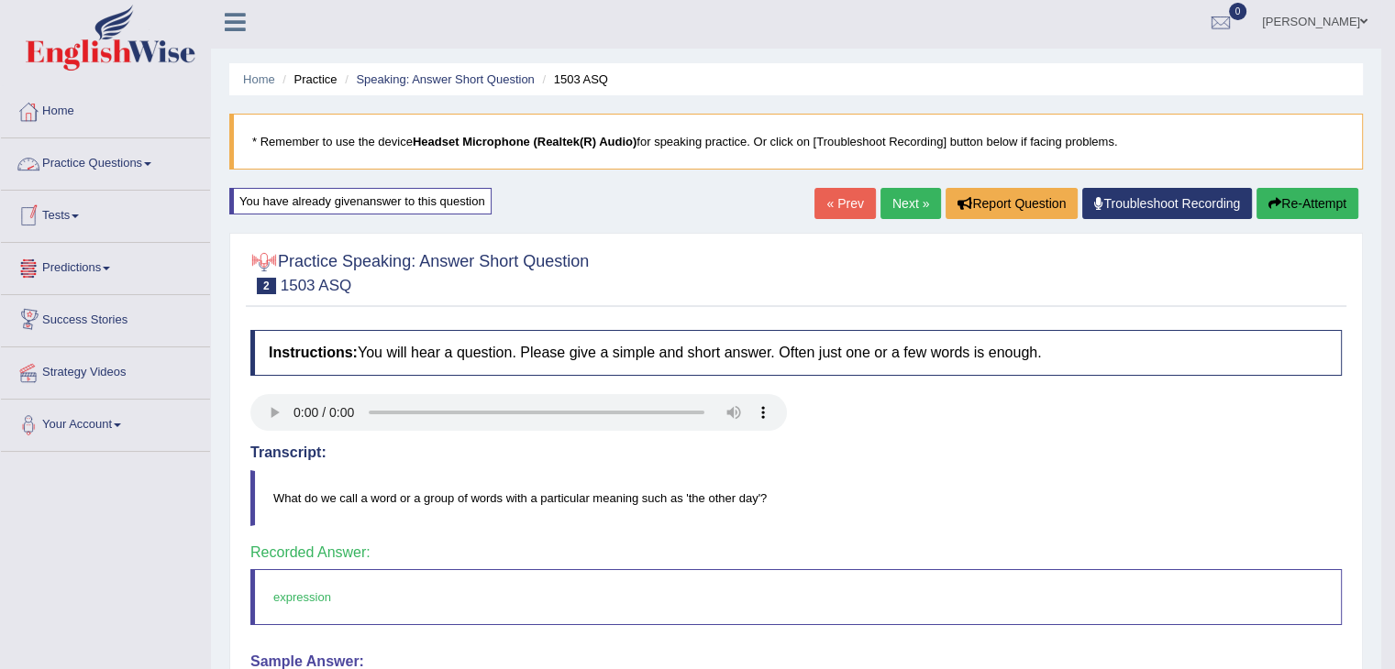
click at [139, 158] on link "Practice Questions" at bounding box center [105, 161] width 209 height 46
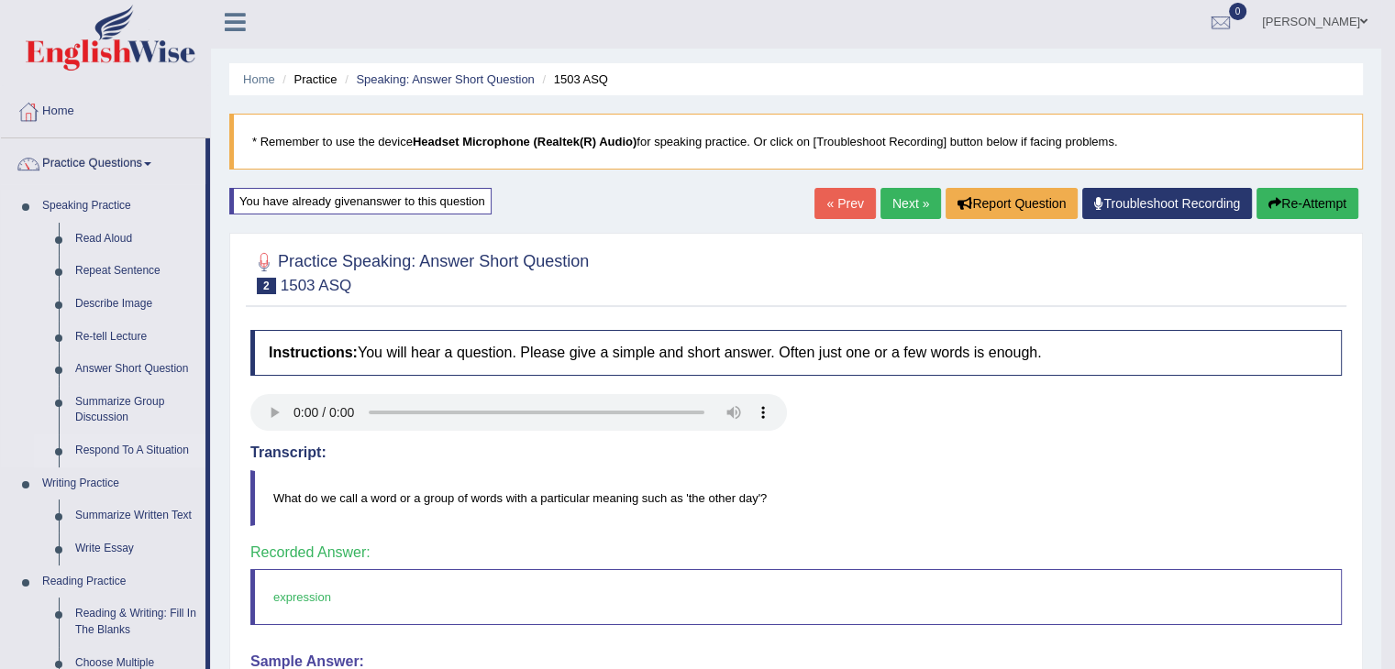
click at [84, 454] on link "Respond To A Situation" at bounding box center [136, 451] width 138 height 33
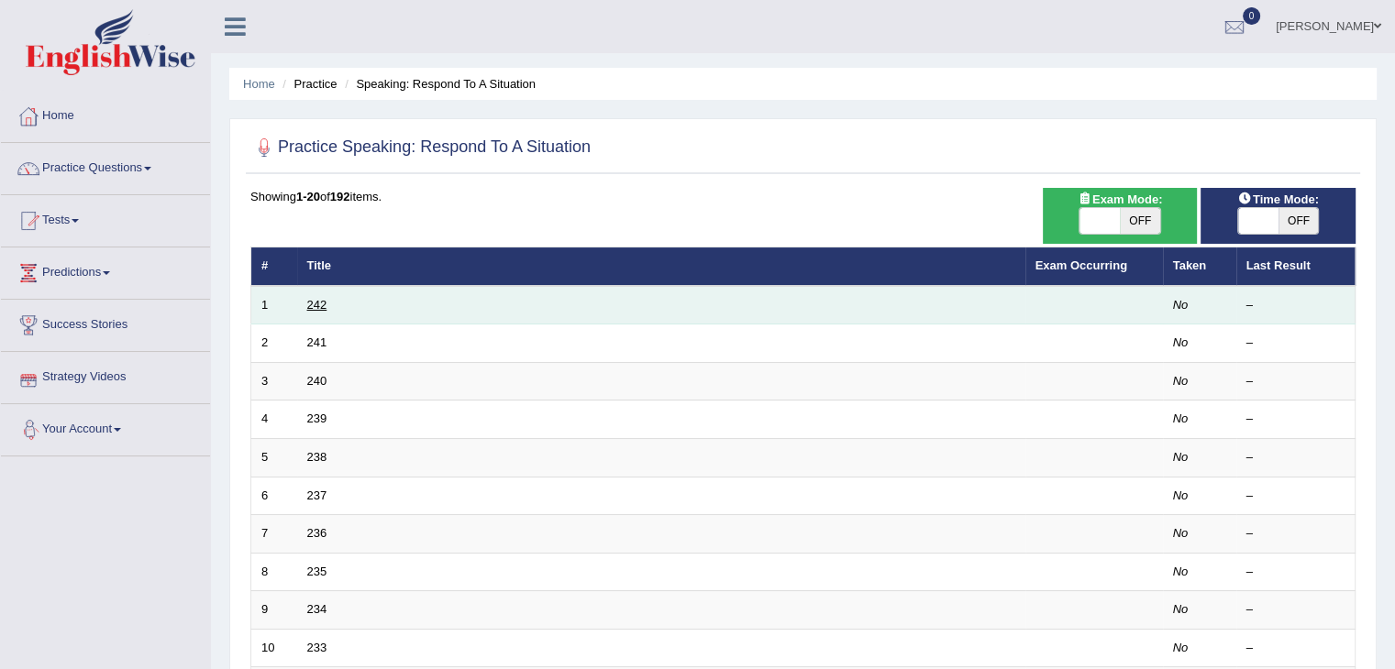
click at [323, 307] on link "242" at bounding box center [317, 305] width 20 height 14
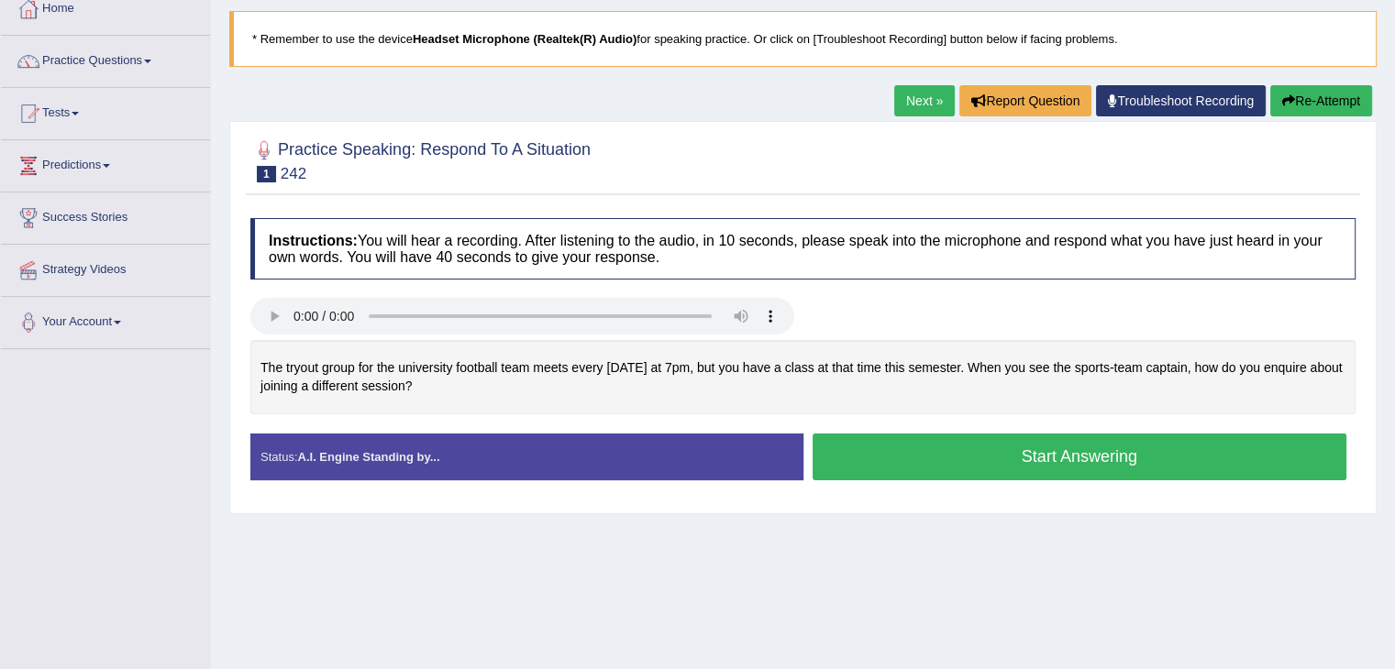
scroll to position [110, 0]
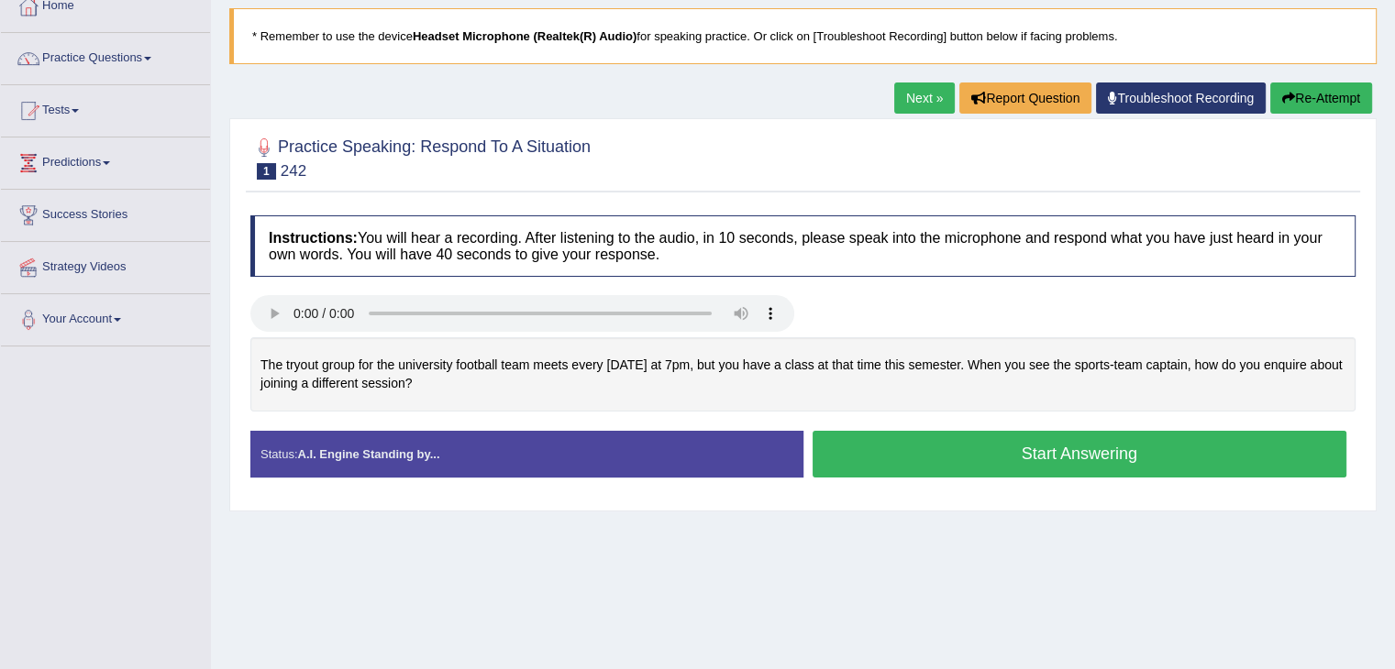
click at [1132, 441] on button "Start Answering" at bounding box center [1079, 454] width 535 height 47
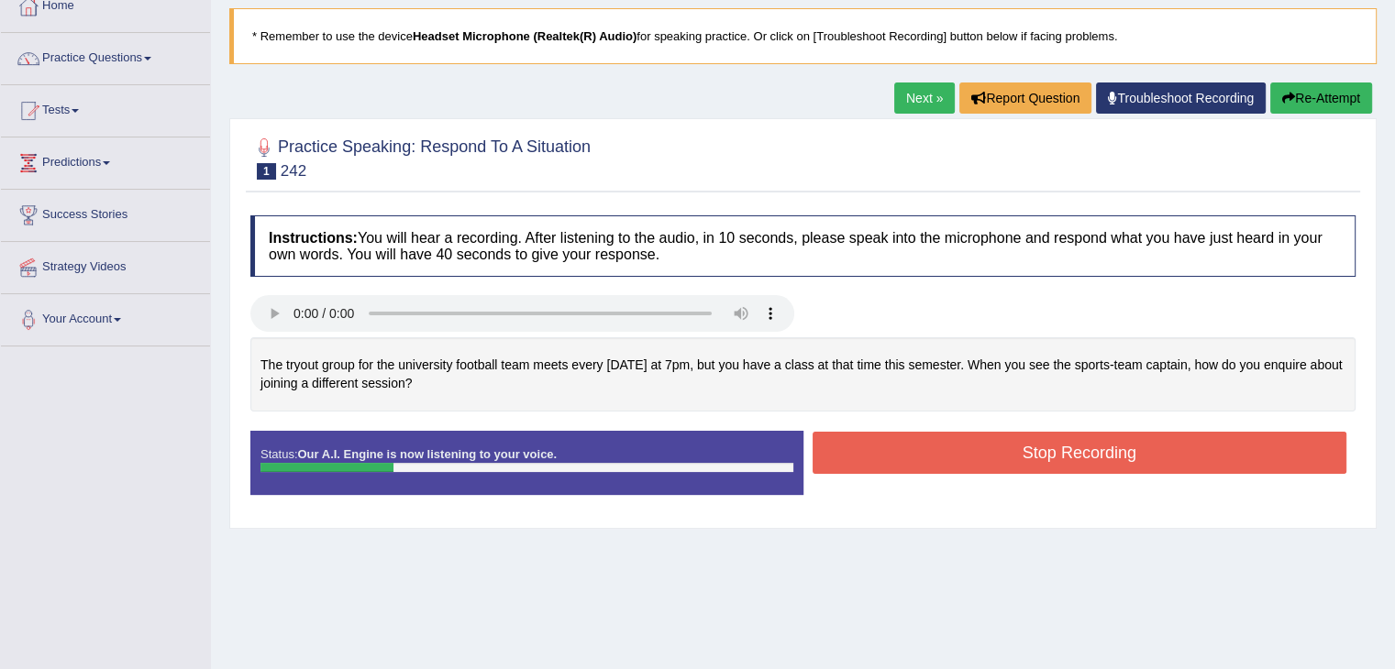
click at [1132, 441] on button "Stop Recording" at bounding box center [1079, 453] width 535 height 42
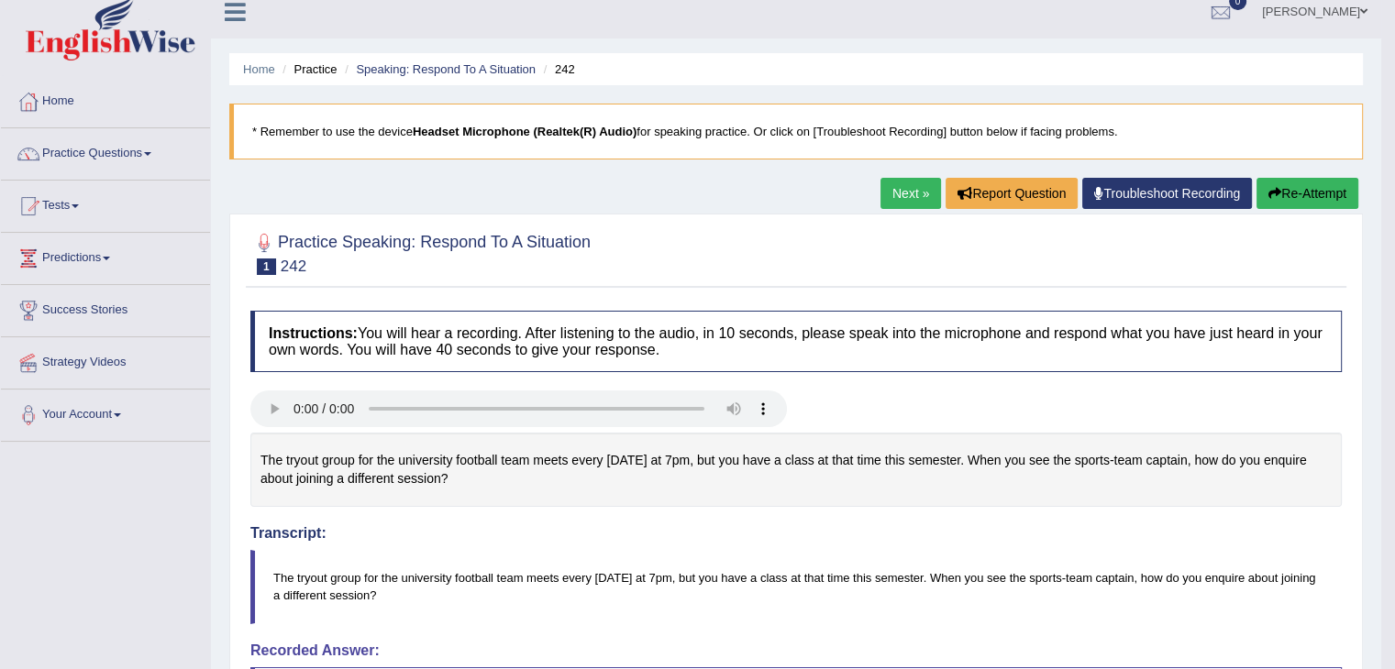
scroll to position [8, 0]
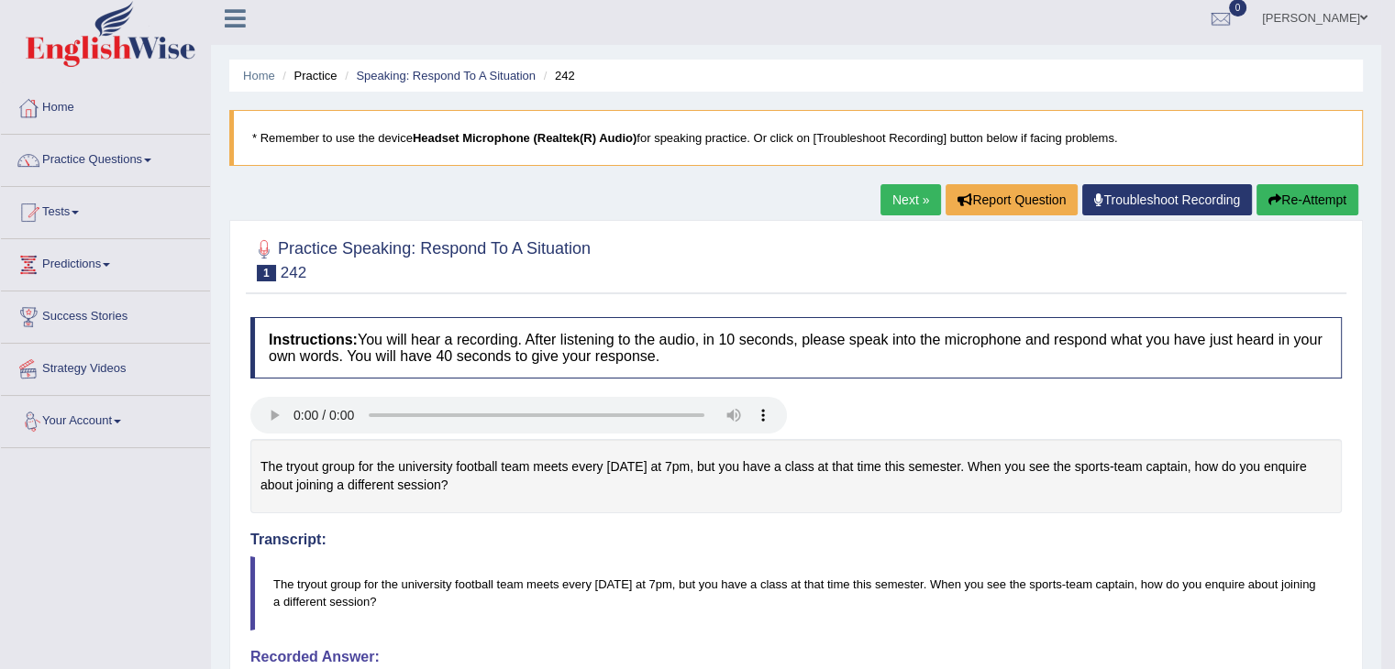
click at [86, 380] on link "Strategy Videos" at bounding box center [105, 367] width 209 height 46
